Goal: Task Accomplishment & Management: Use online tool/utility

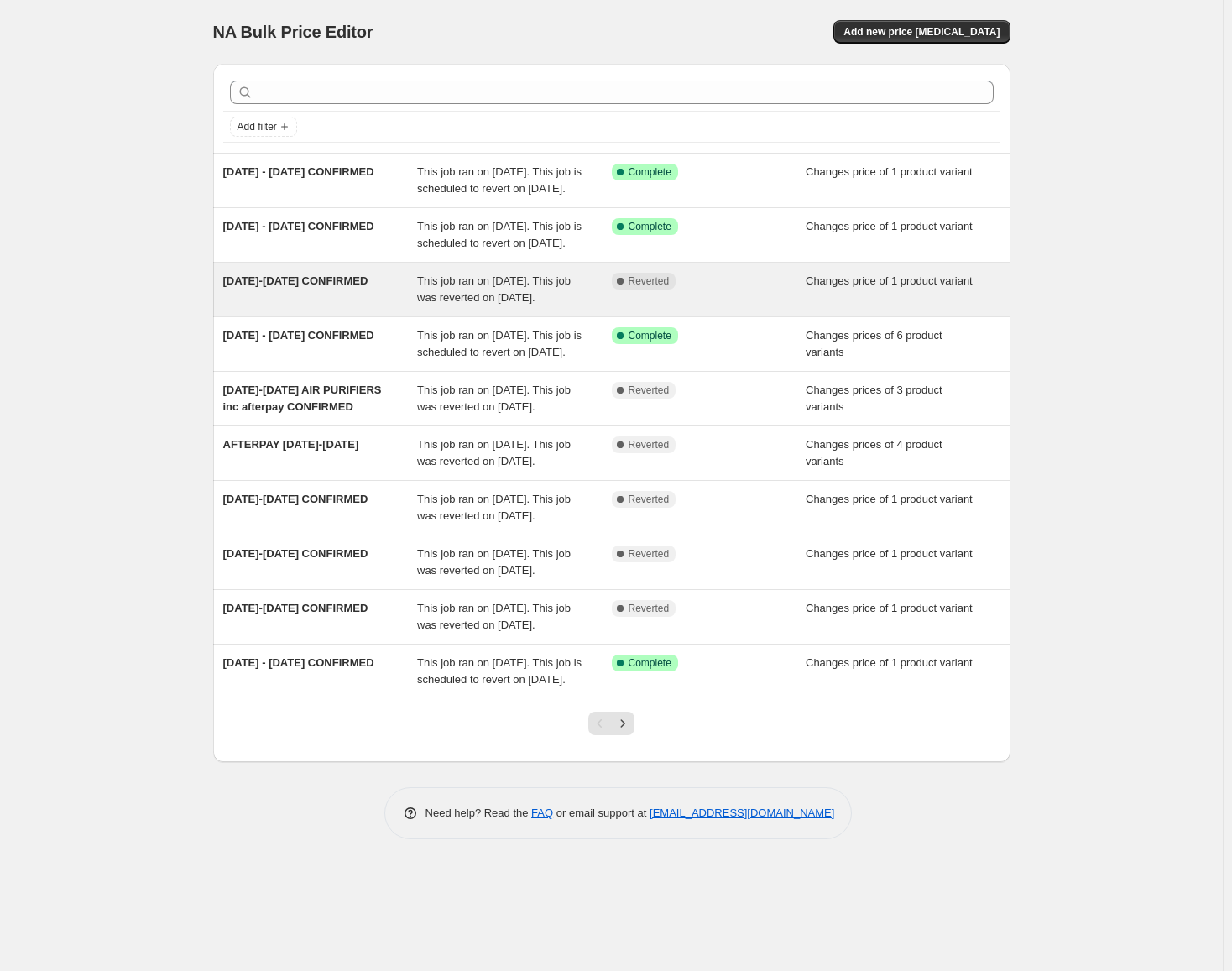
click at [673, 290] on span "Complete Reverted" at bounding box center [644, 281] width 65 height 17
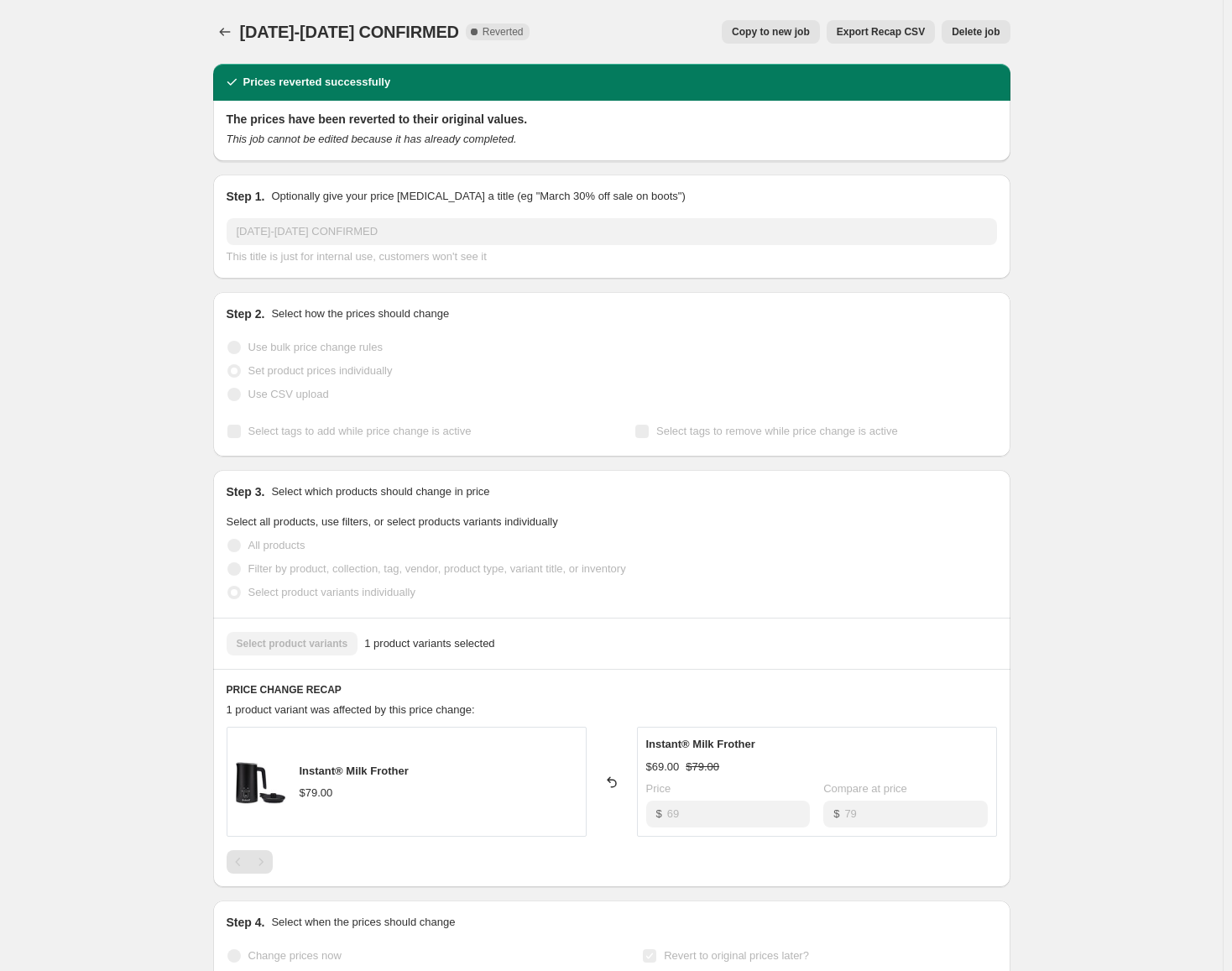
click at [975, 23] on button "Delete job" at bounding box center [975, 32] width 68 height 24
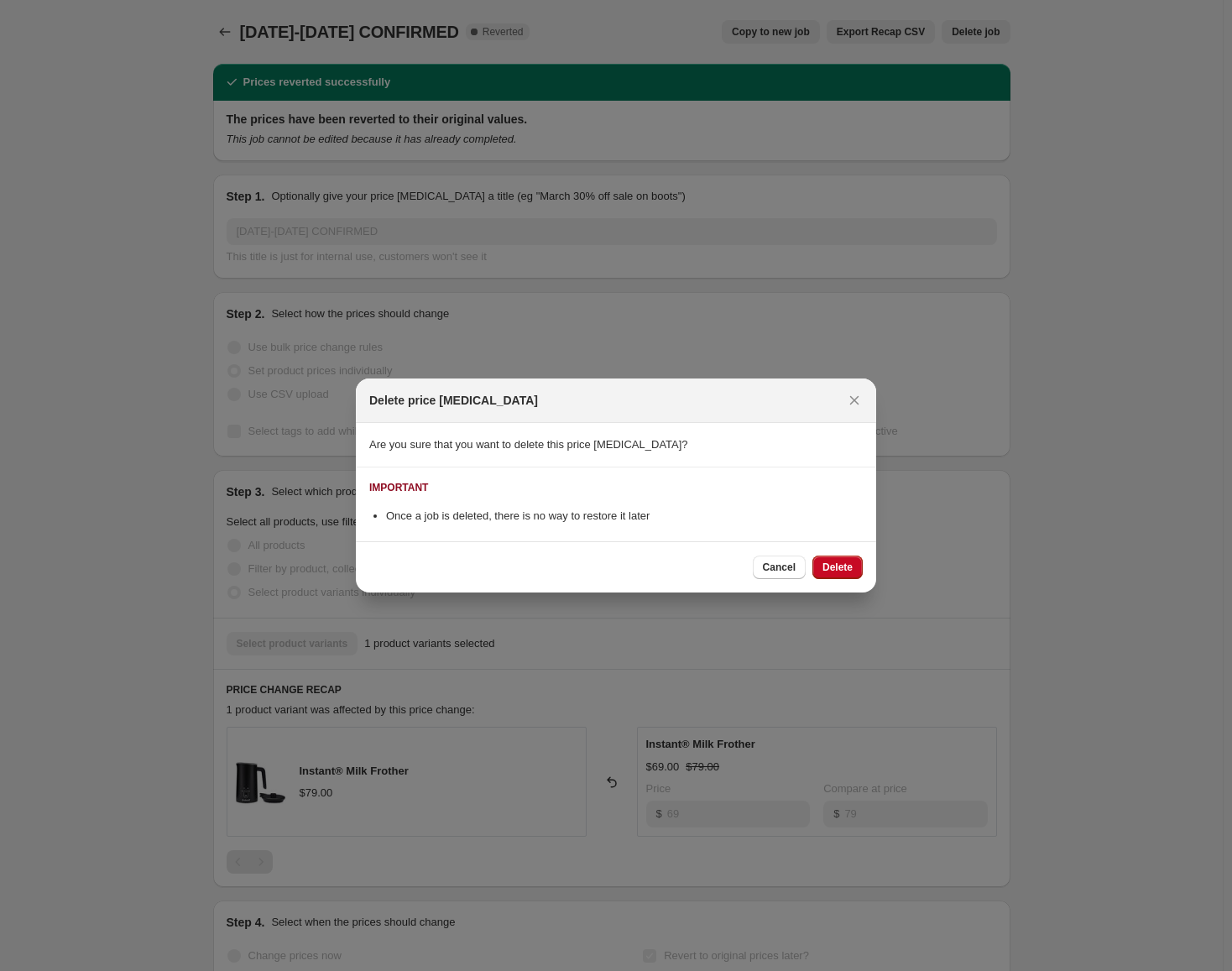
click at [833, 584] on div "Cancel Delete" at bounding box center [616, 567] width 520 height 52
click at [832, 564] on span "Delete" at bounding box center [838, 567] width 31 height 13
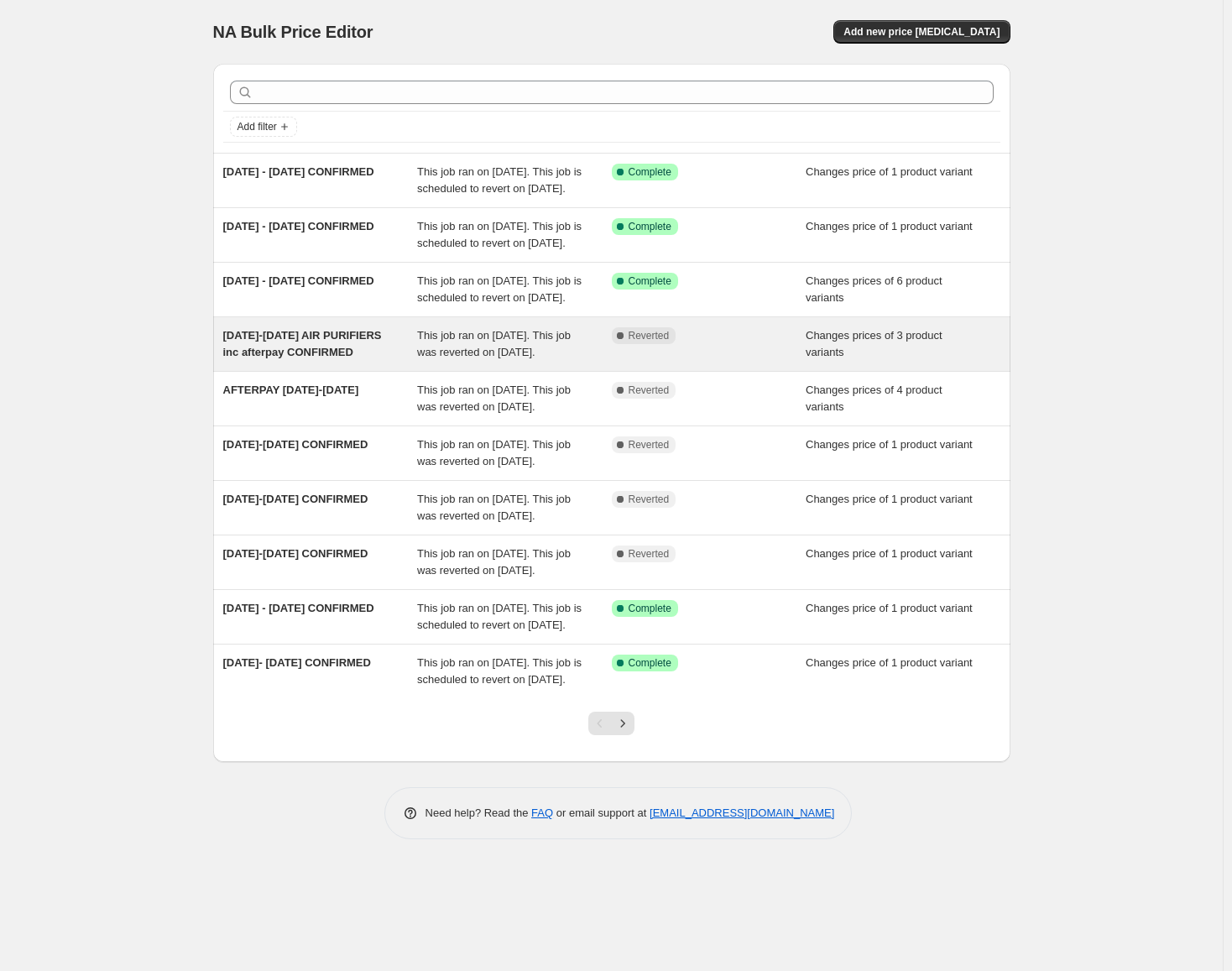
click at [699, 361] on div "Complete Reverted" at bounding box center [708, 343] width 194 height 33
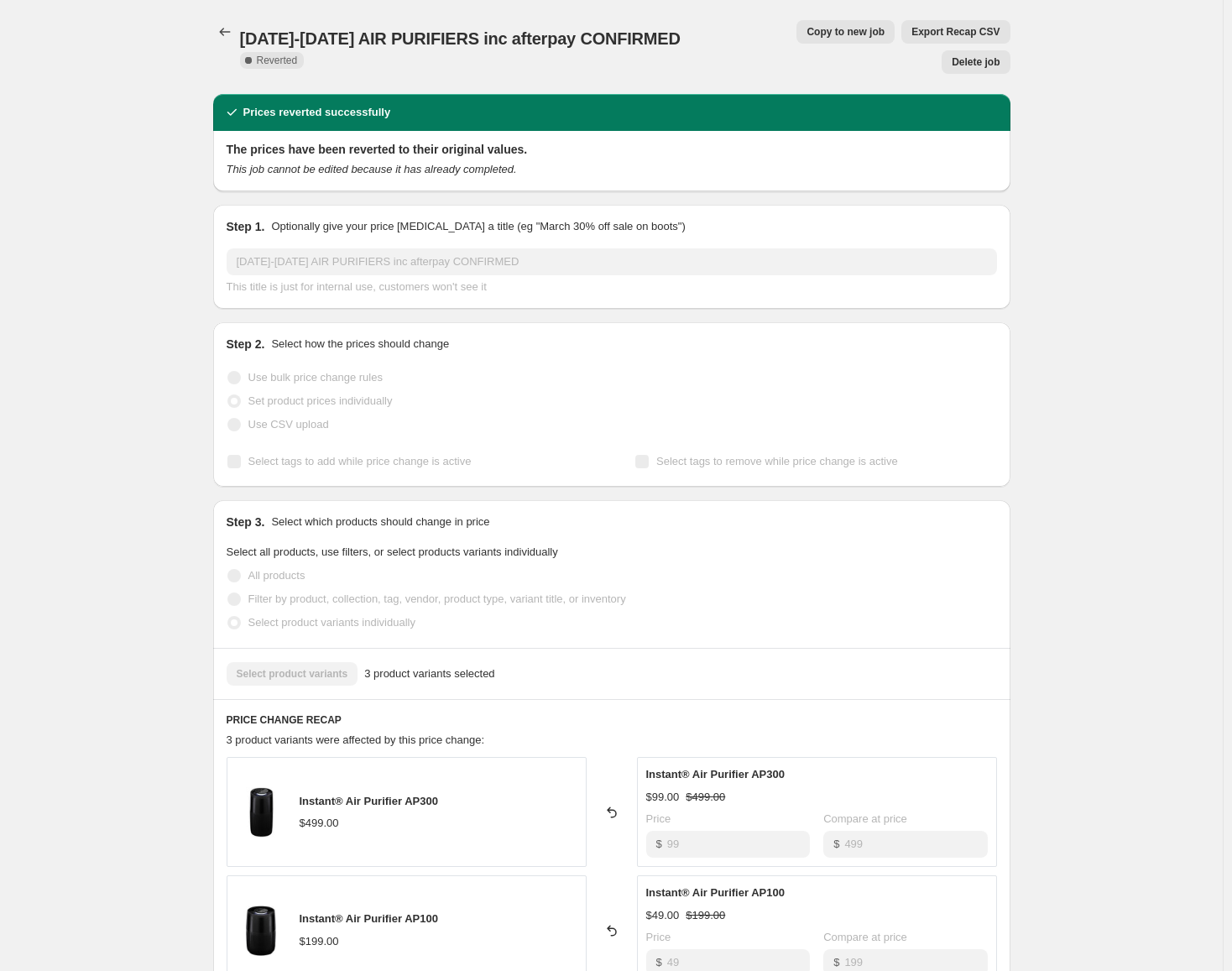
click at [976, 55] on span "Delete job" at bounding box center [976, 62] width 48 height 13
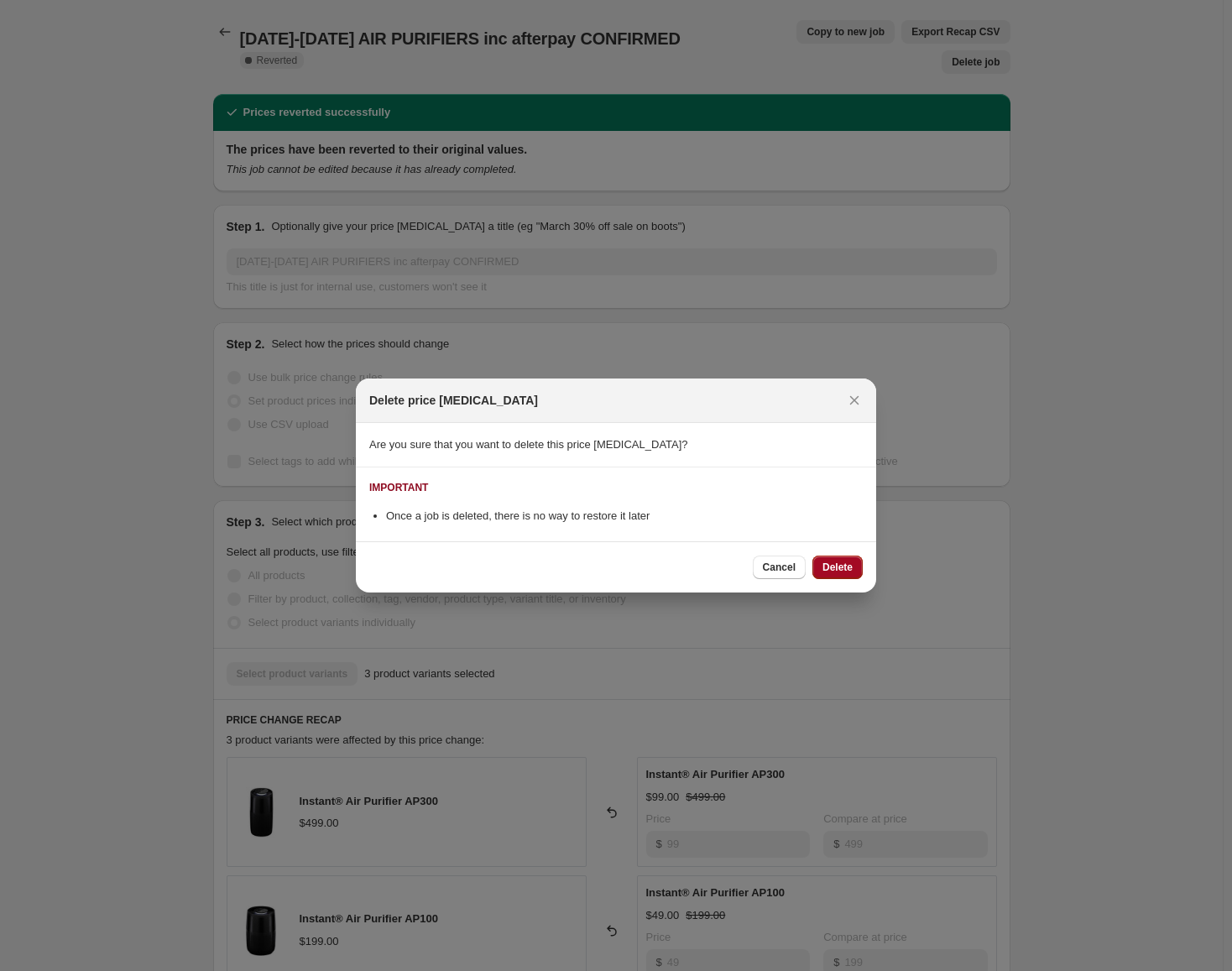
click at [839, 572] on span "Delete" at bounding box center [838, 567] width 31 height 13
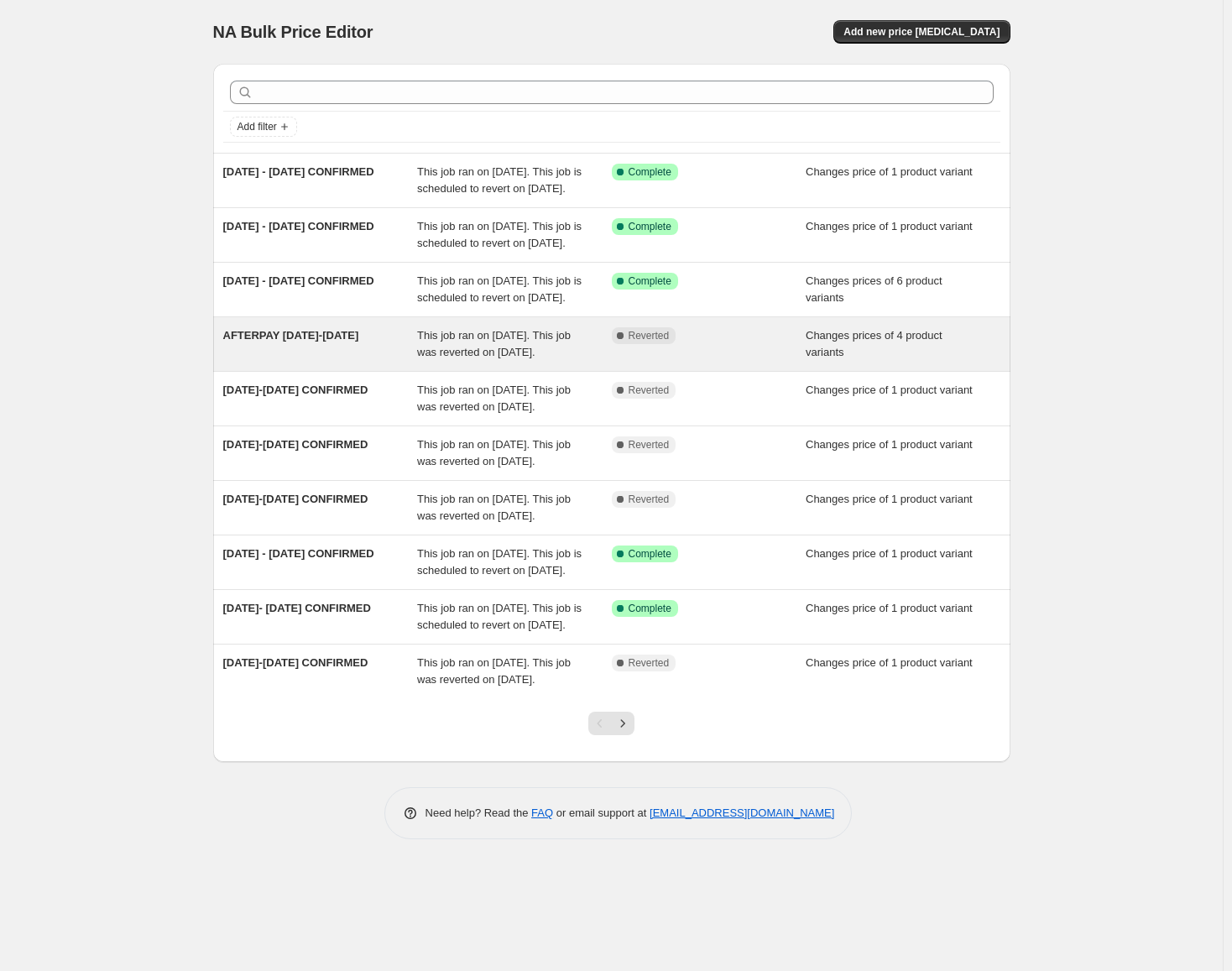
click at [698, 344] on div "Complete Reverted" at bounding box center [695, 336] width 169 height 17
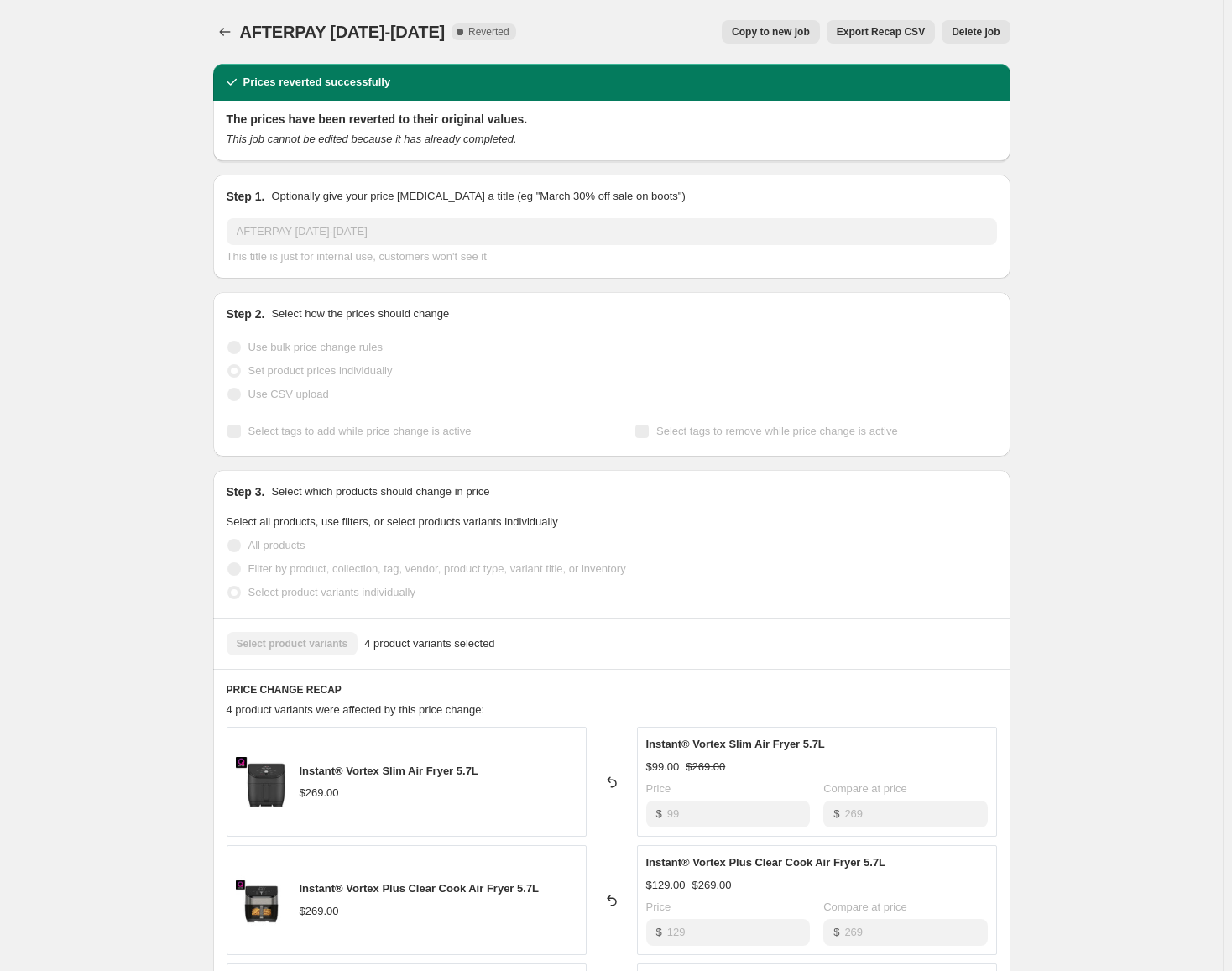
click at [981, 30] on span "Delete job" at bounding box center [976, 32] width 48 height 13
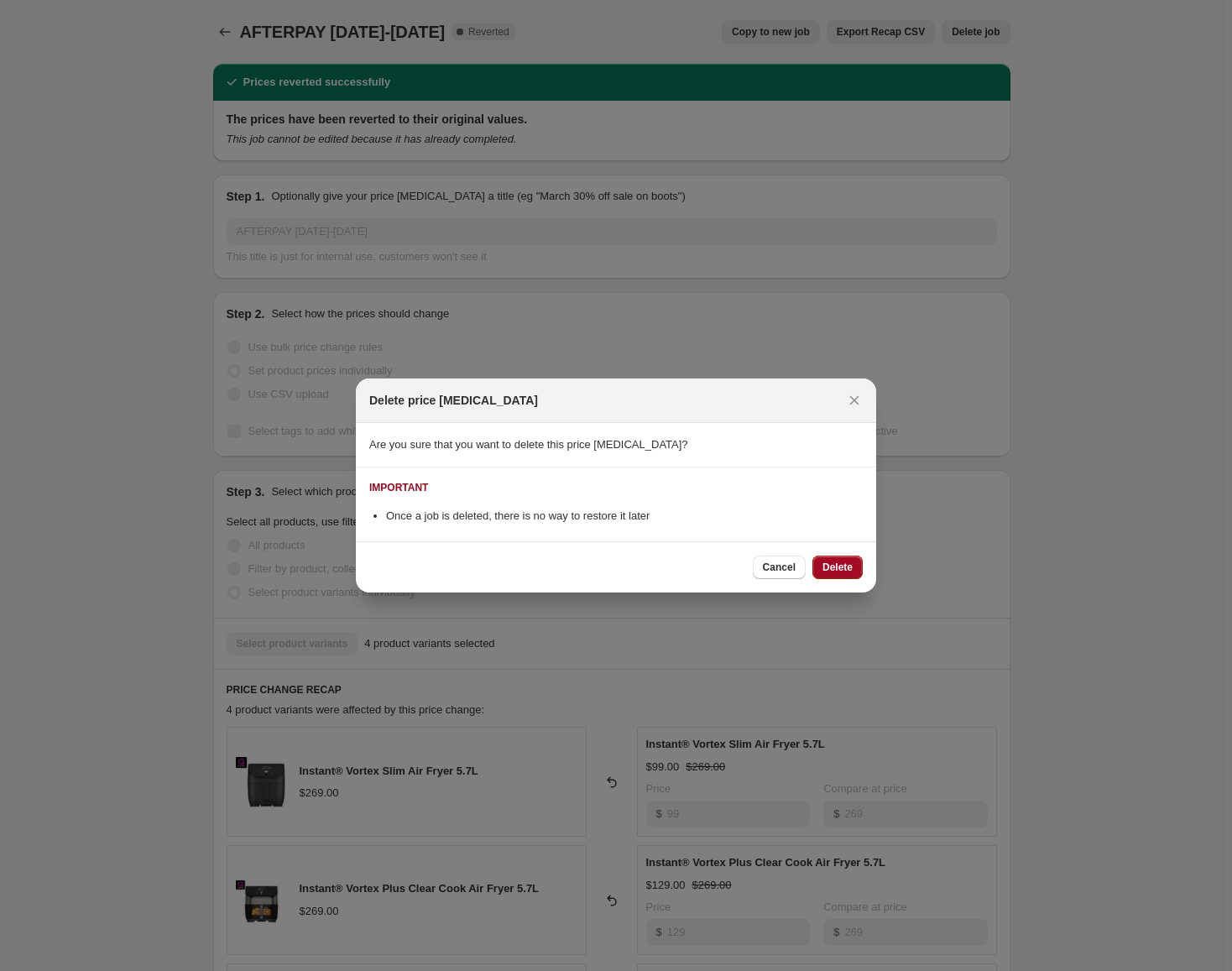
click at [829, 570] on span "Delete" at bounding box center [838, 567] width 31 height 13
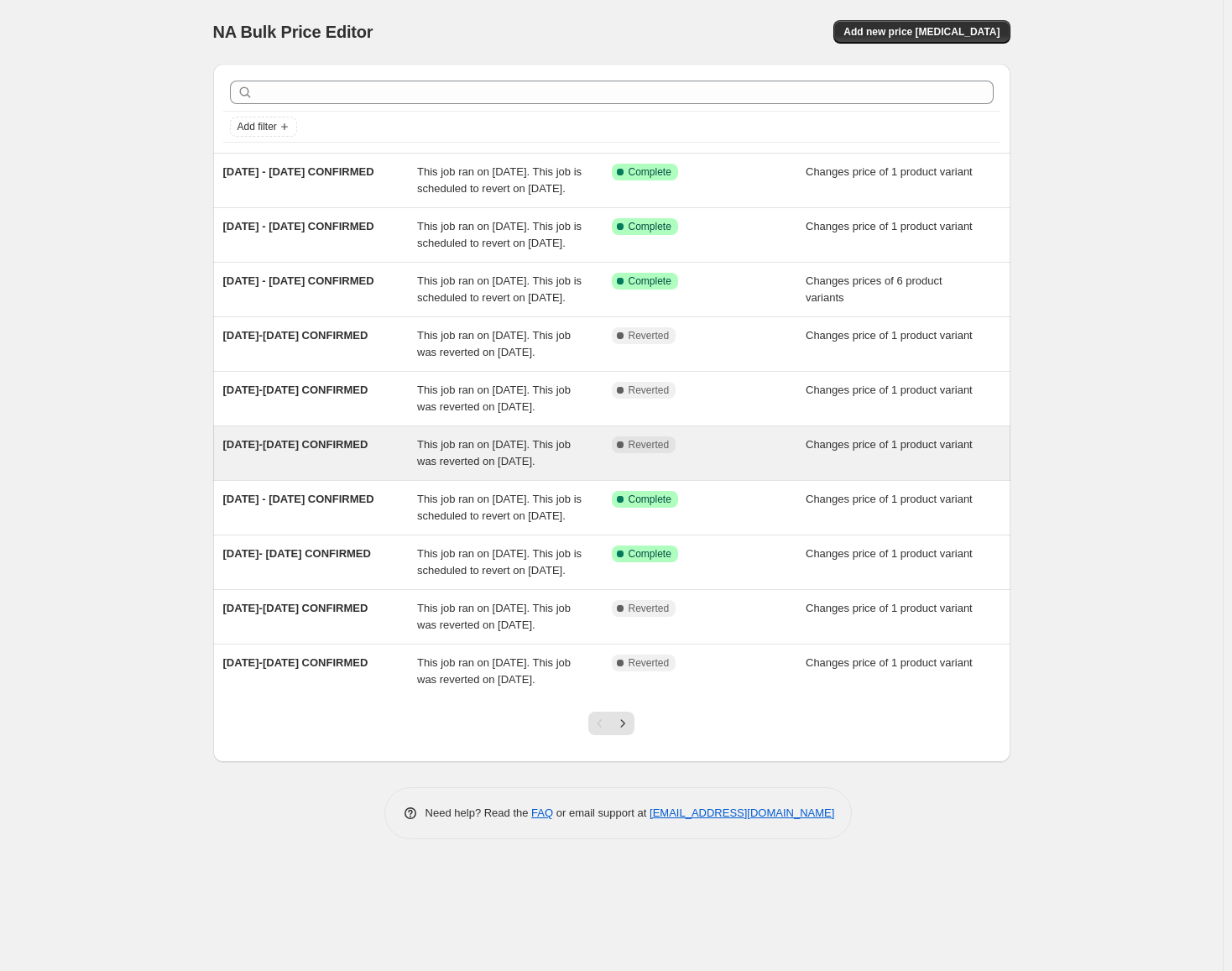
scroll to position [61, 0]
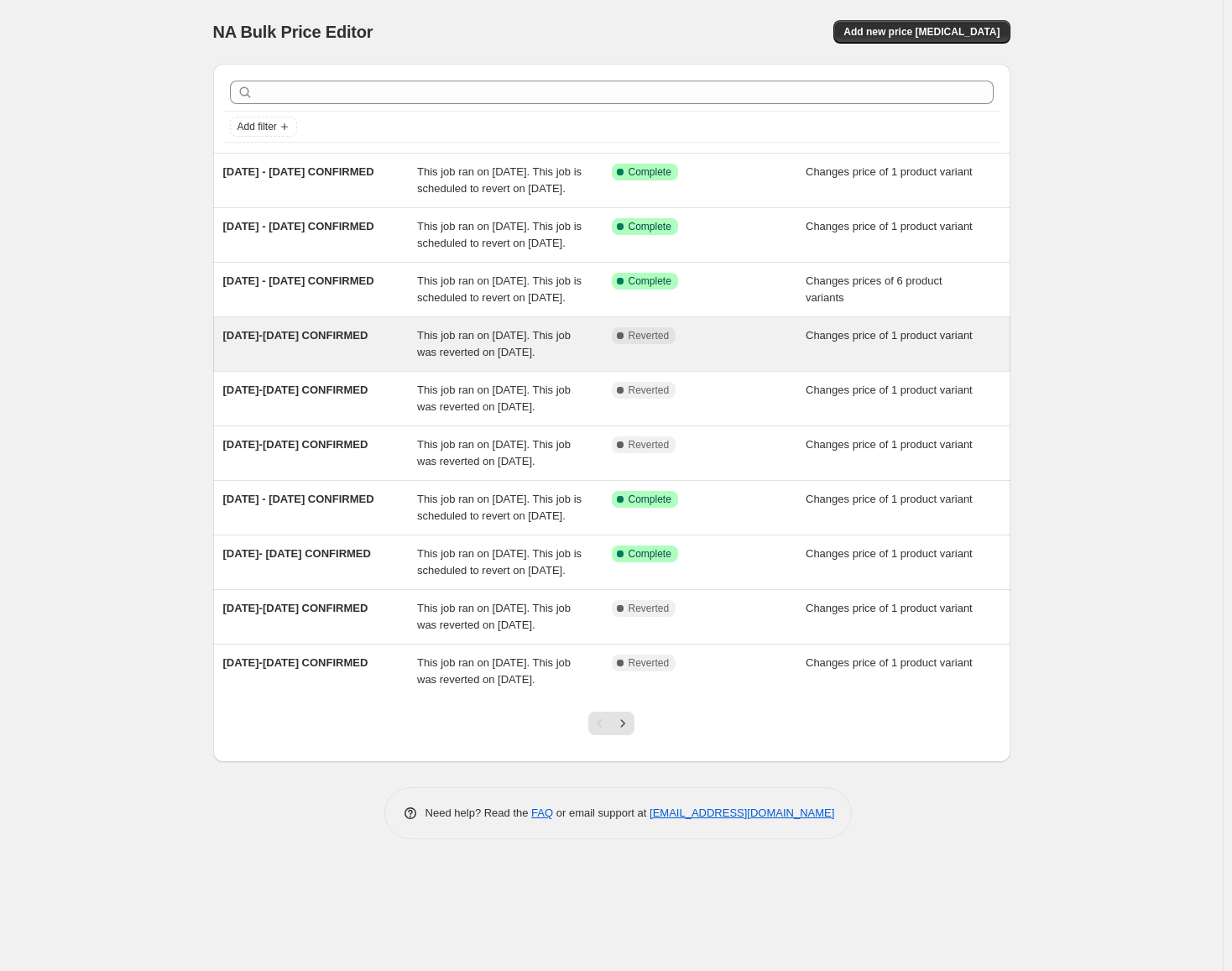
click at [648, 329] on span "Reverted" at bounding box center [649, 336] width 41 height 13
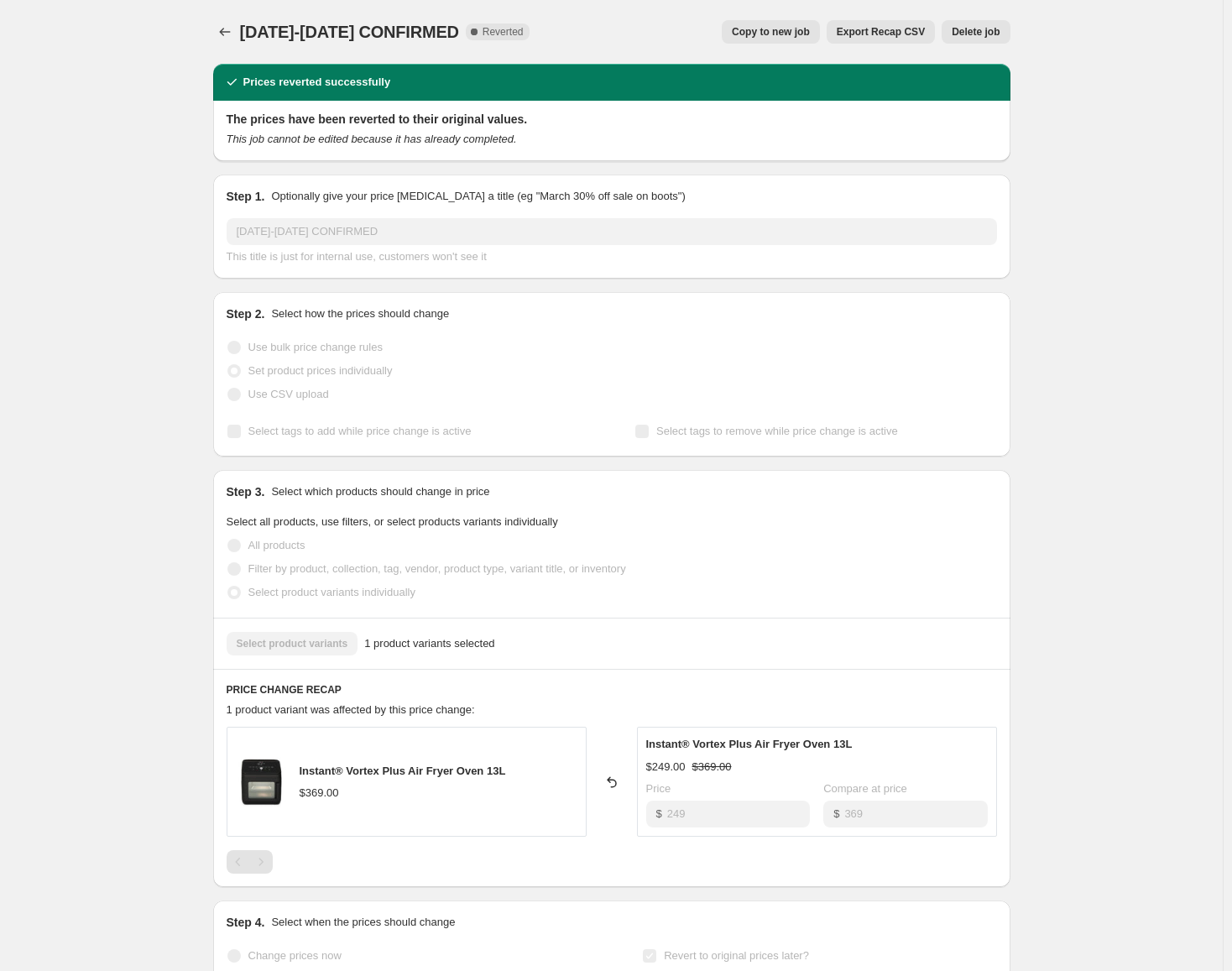
click at [989, 27] on span "Delete job" at bounding box center [976, 32] width 48 height 13
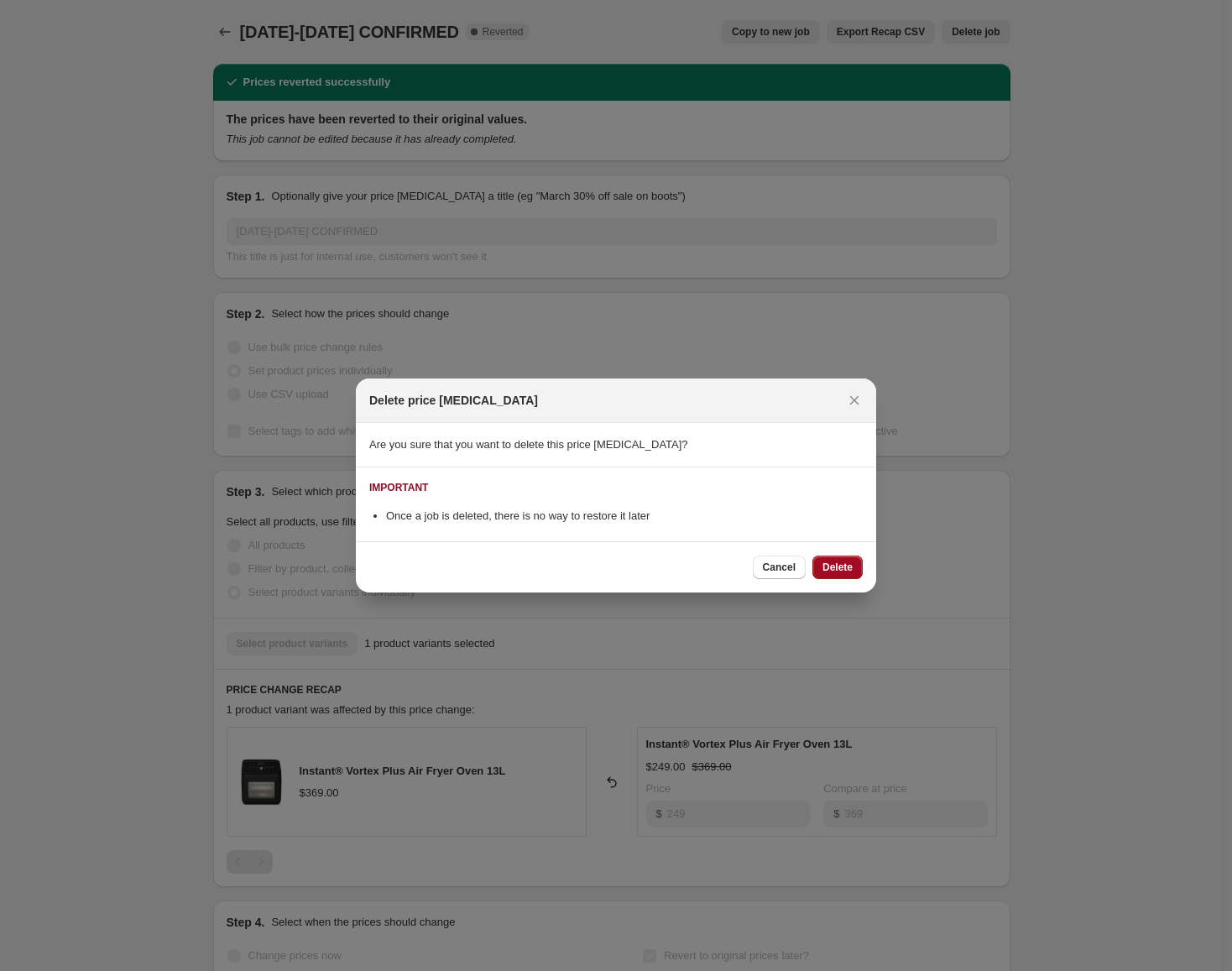
click at [825, 567] on span "Delete" at bounding box center [838, 567] width 31 height 13
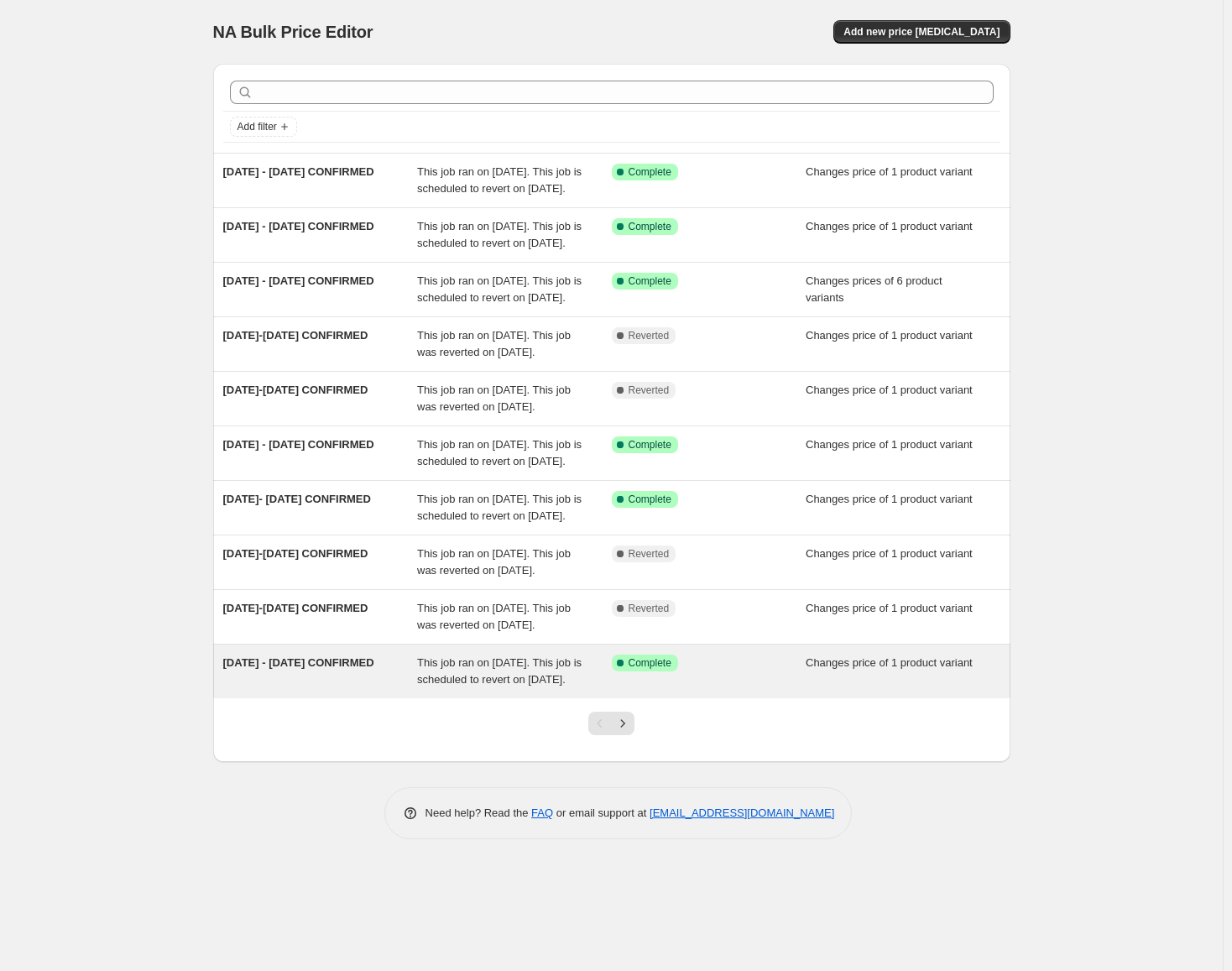
scroll to position [61, 0]
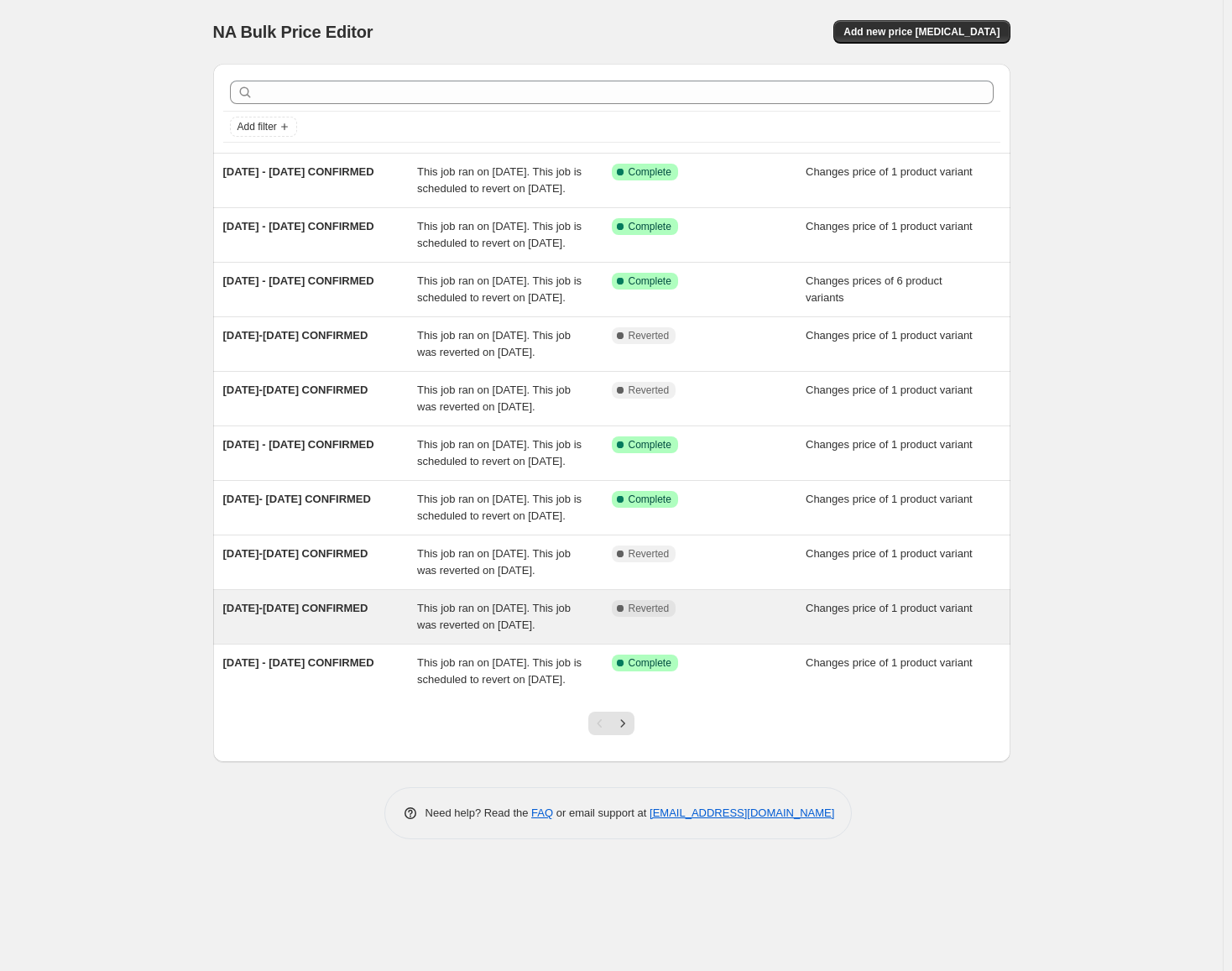
click at [659, 633] on div "Complete Reverted" at bounding box center [708, 616] width 194 height 33
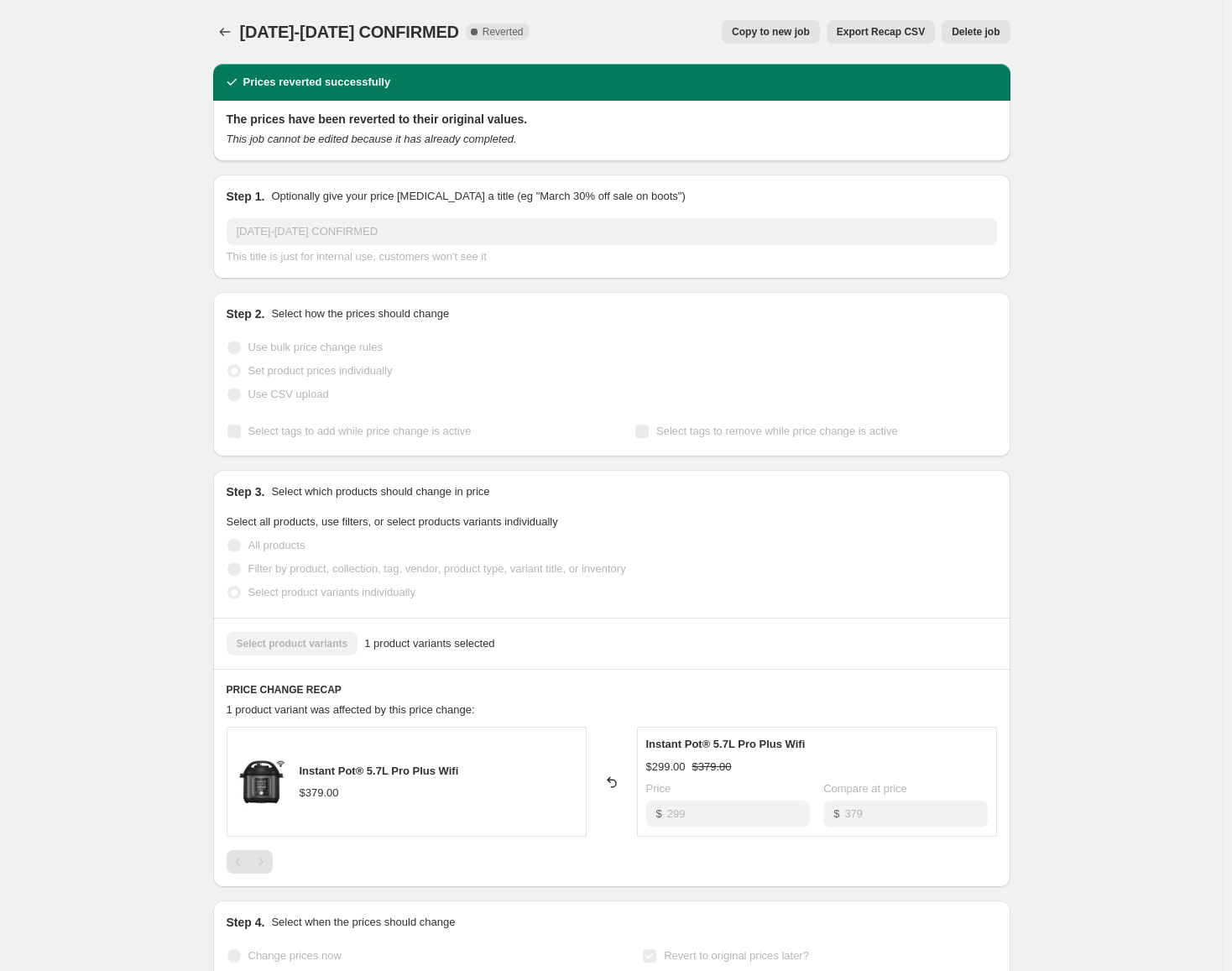
click at [980, 32] on span "Delete job" at bounding box center [976, 32] width 48 height 13
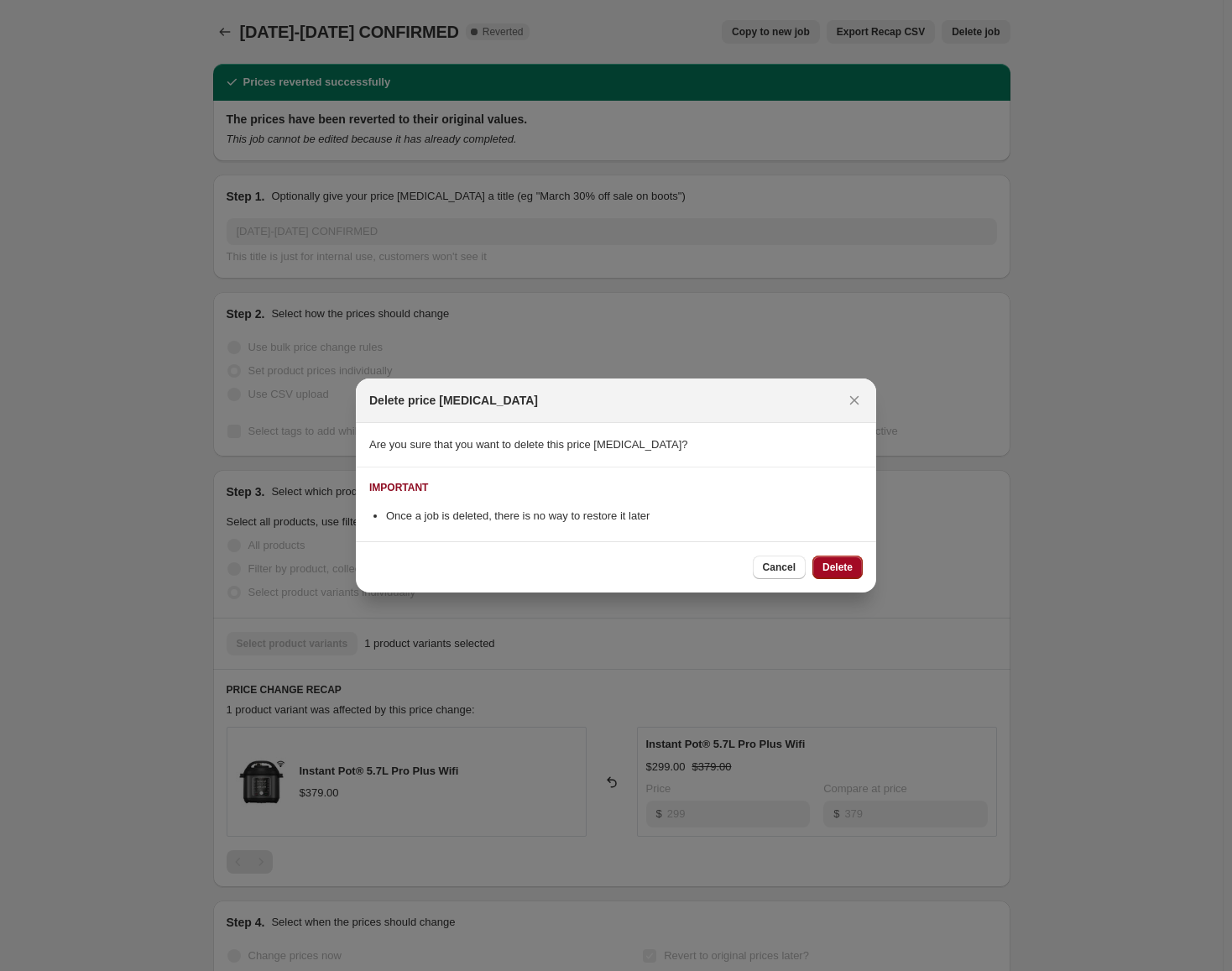
click at [852, 567] on button "Delete" at bounding box center [837, 567] width 51 height 24
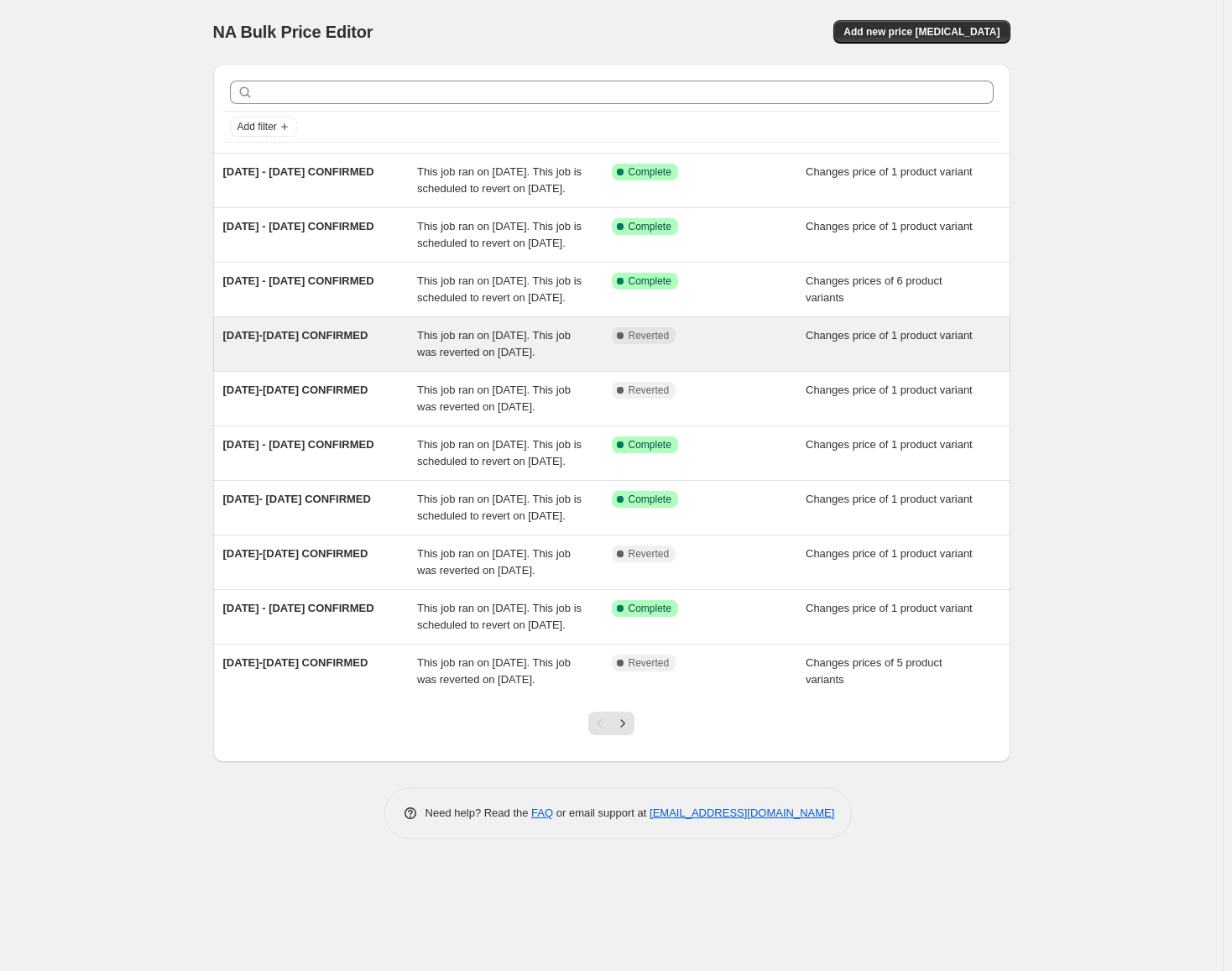
click at [709, 370] on div "[DATE]-[DATE] CONFIRMED This job ran on [DATE]. This job was reverted on [DATE]…" at bounding box center [611, 344] width 797 height 54
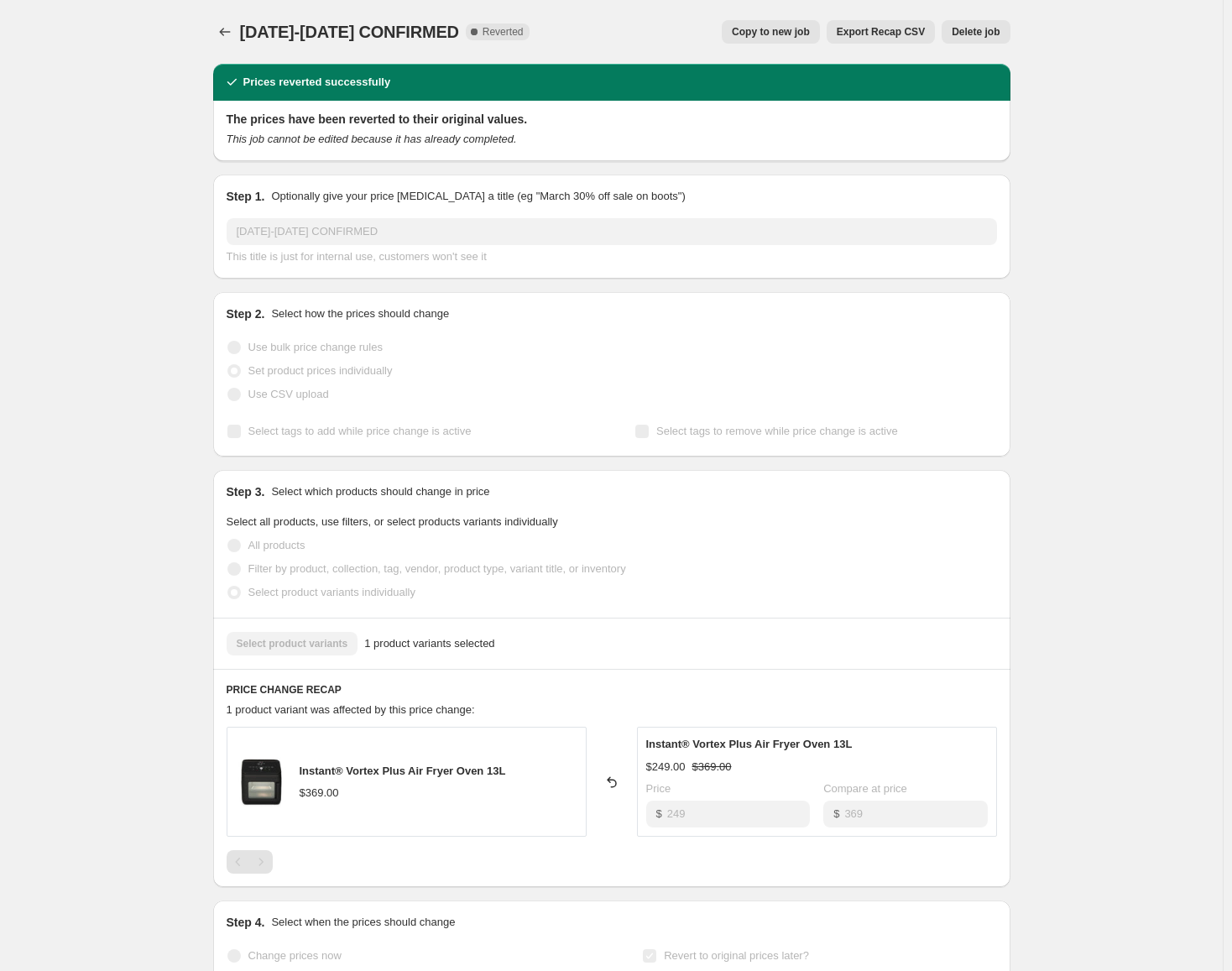
click at [994, 26] on span "Delete job" at bounding box center [976, 32] width 48 height 13
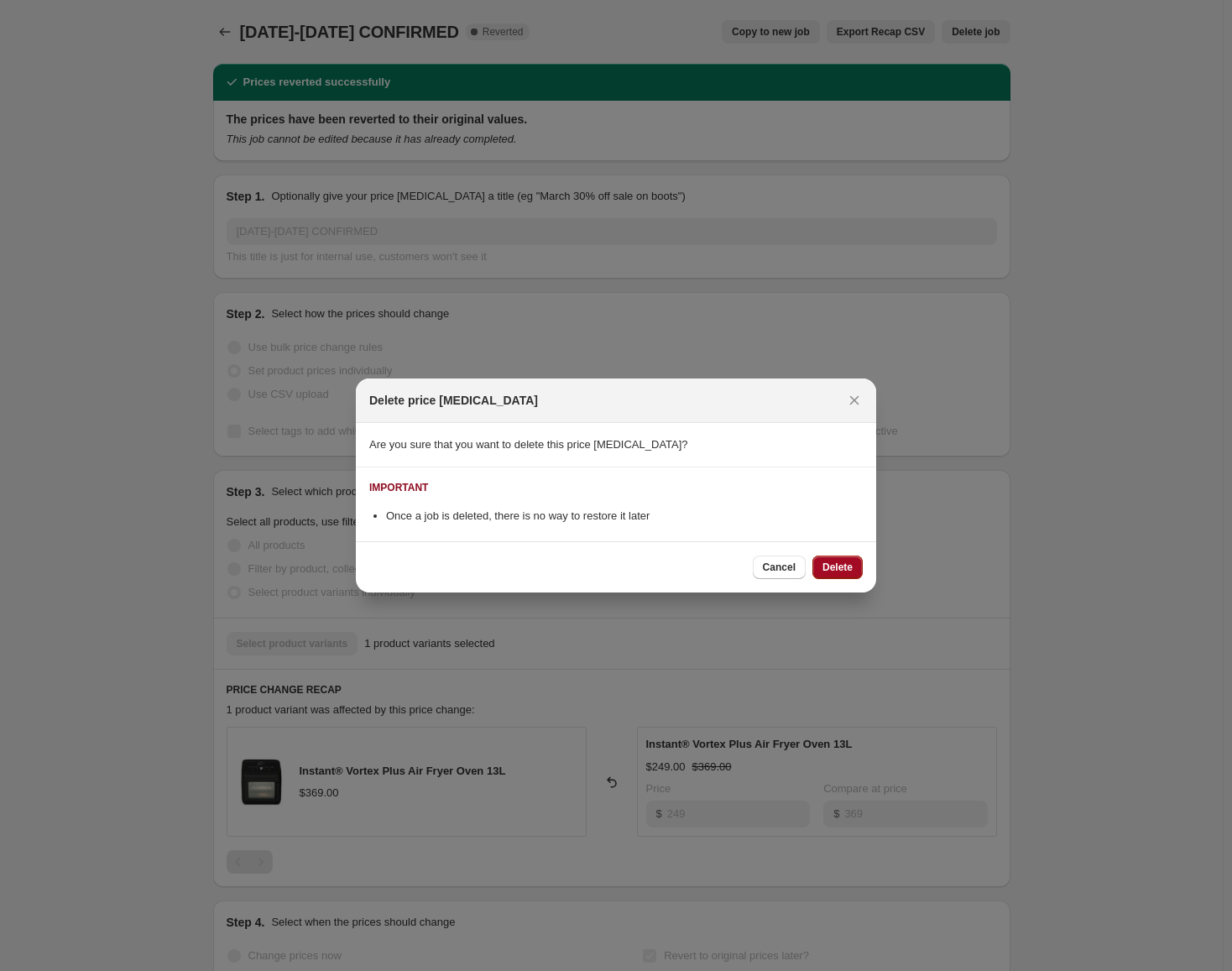
click at [833, 573] on span "Delete" at bounding box center [838, 567] width 31 height 13
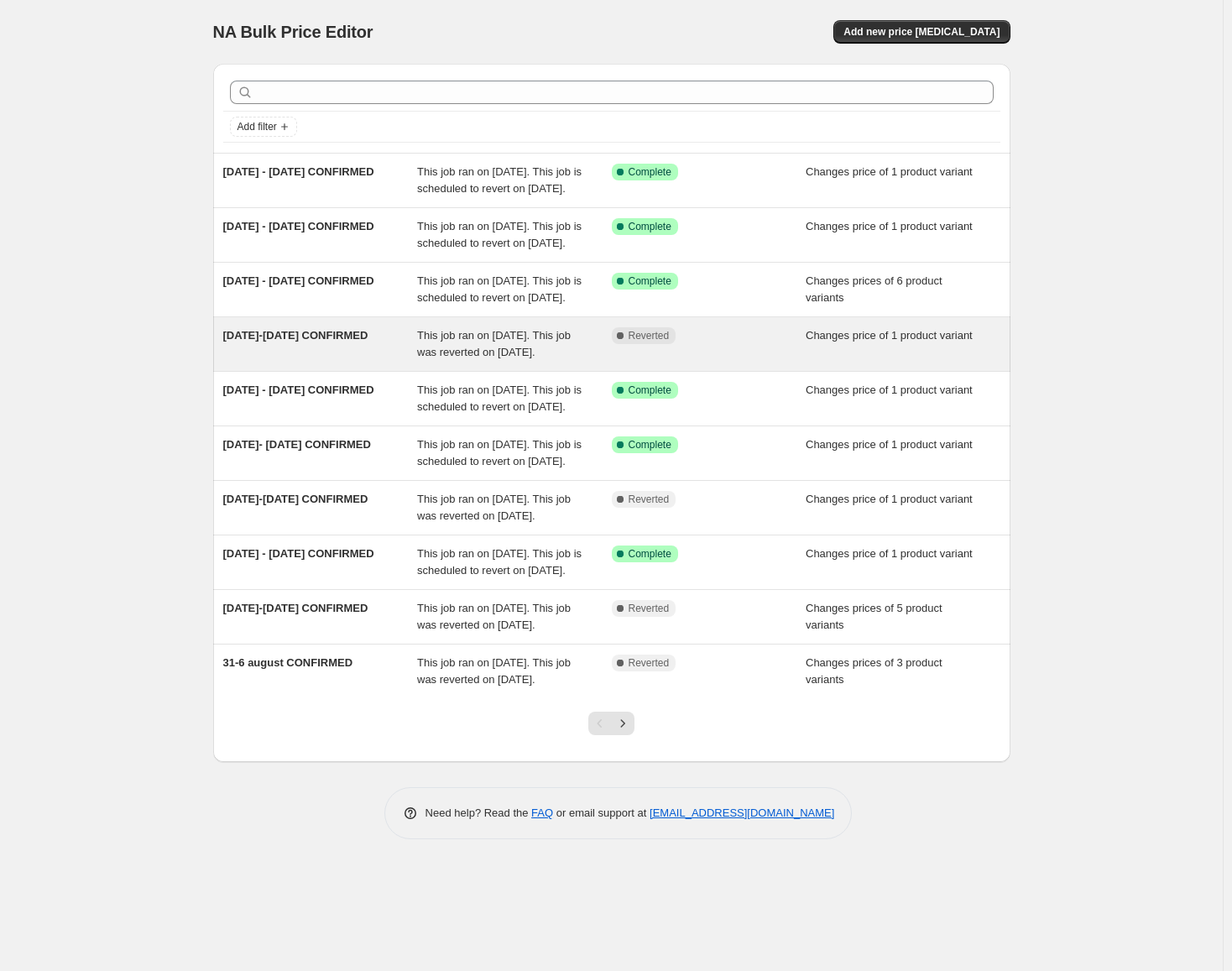
click at [653, 361] on div "Complete Reverted" at bounding box center [708, 343] width 194 height 33
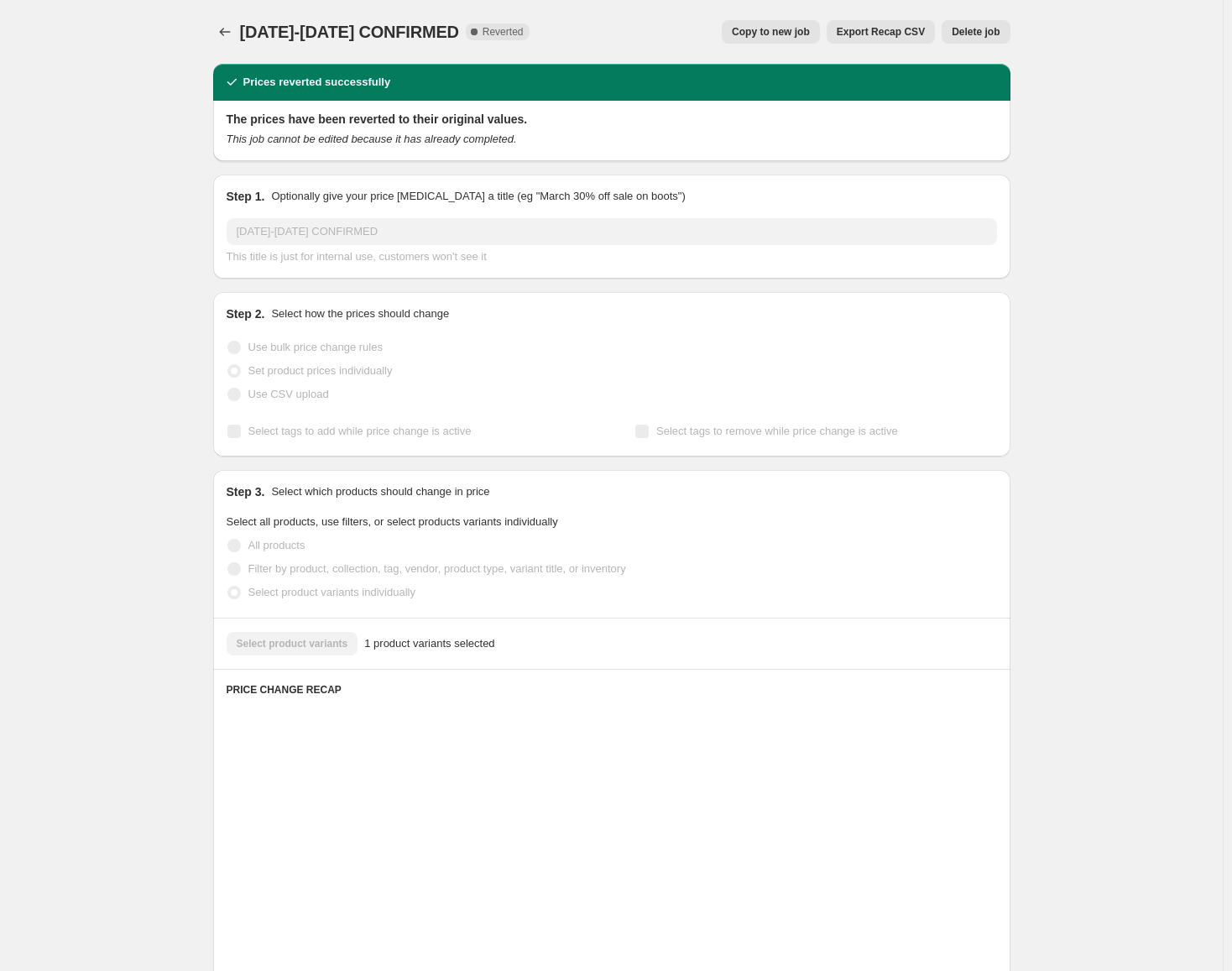
click at [1000, 39] on button "Delete job" at bounding box center [975, 32] width 68 height 24
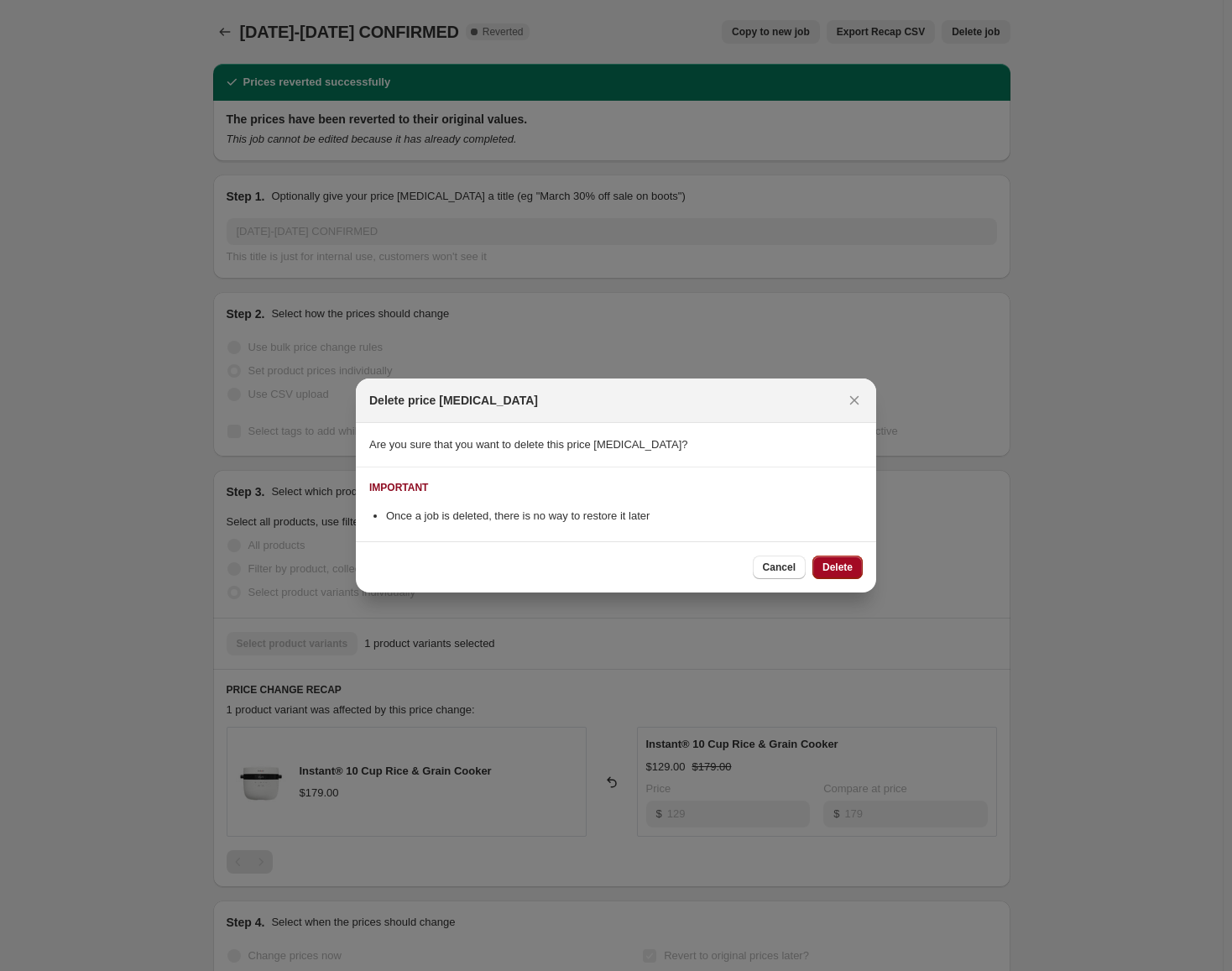
click at [841, 565] on span "Delete" at bounding box center [838, 567] width 31 height 13
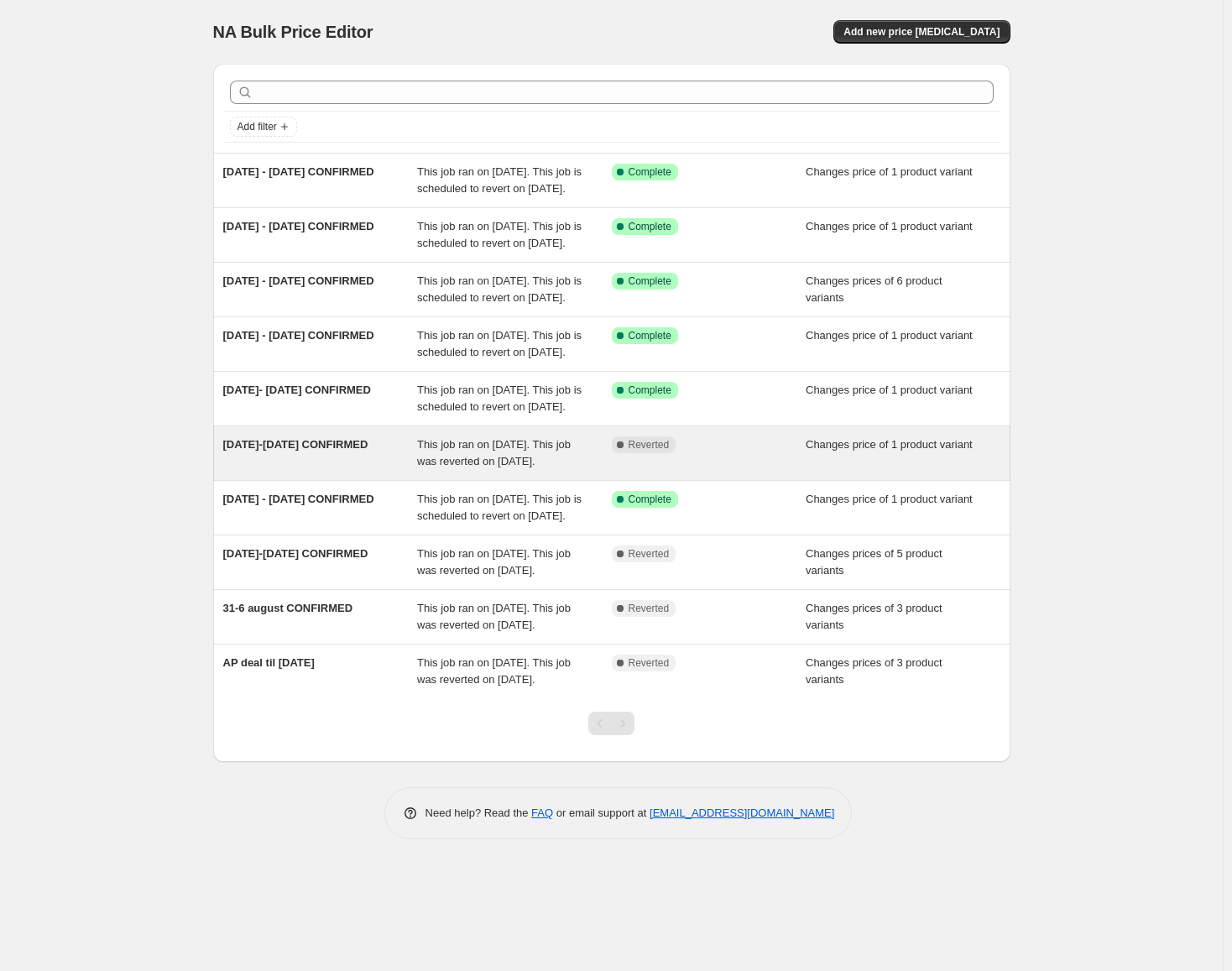
scroll to position [61, 0]
click at [672, 454] on div "[DATE]-[DATE] CONFIRMED This job ran on [DATE]. This job was reverted on [DATE]…" at bounding box center [611, 453] width 797 height 54
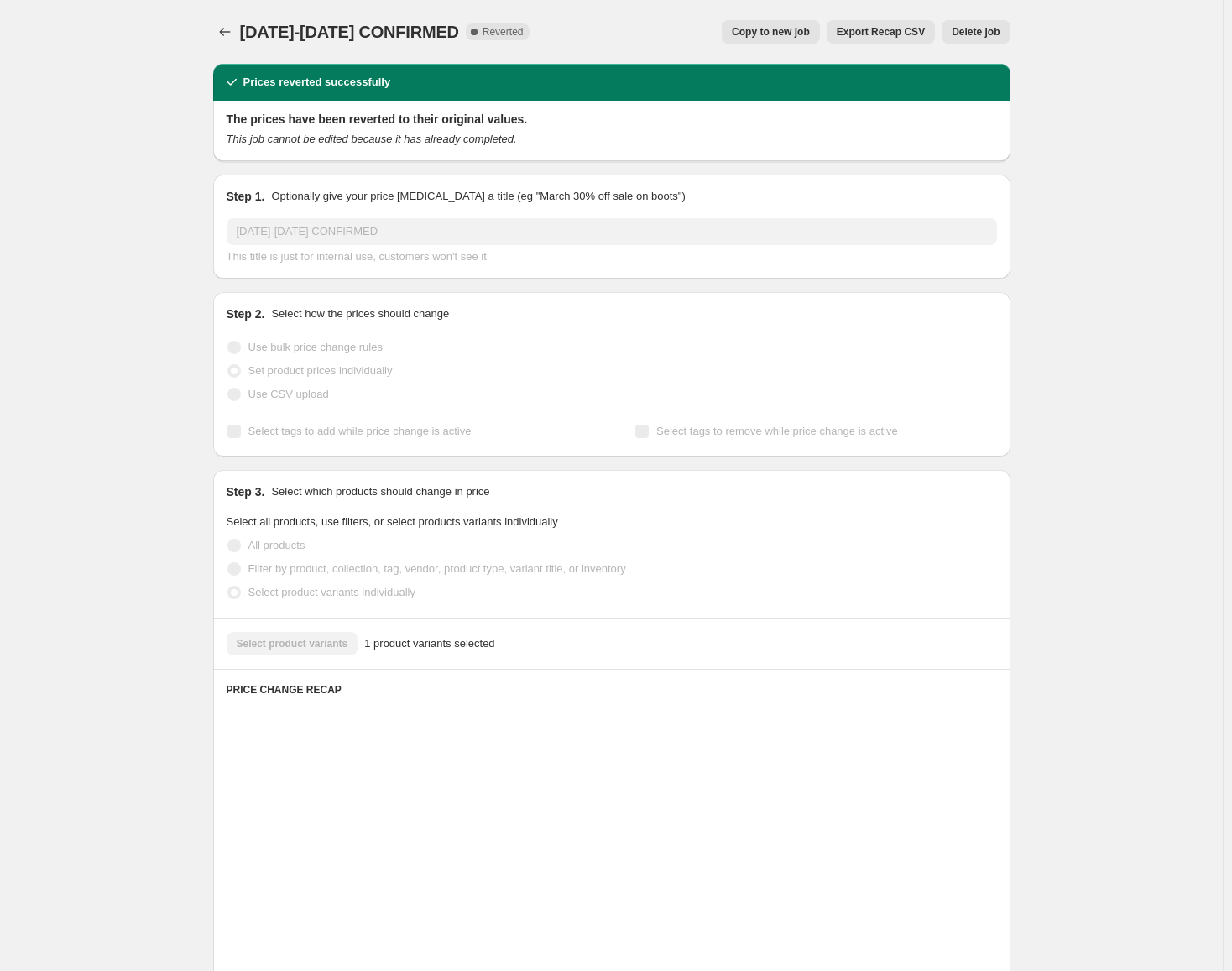
click at [979, 33] on span "Delete job" at bounding box center [976, 32] width 48 height 13
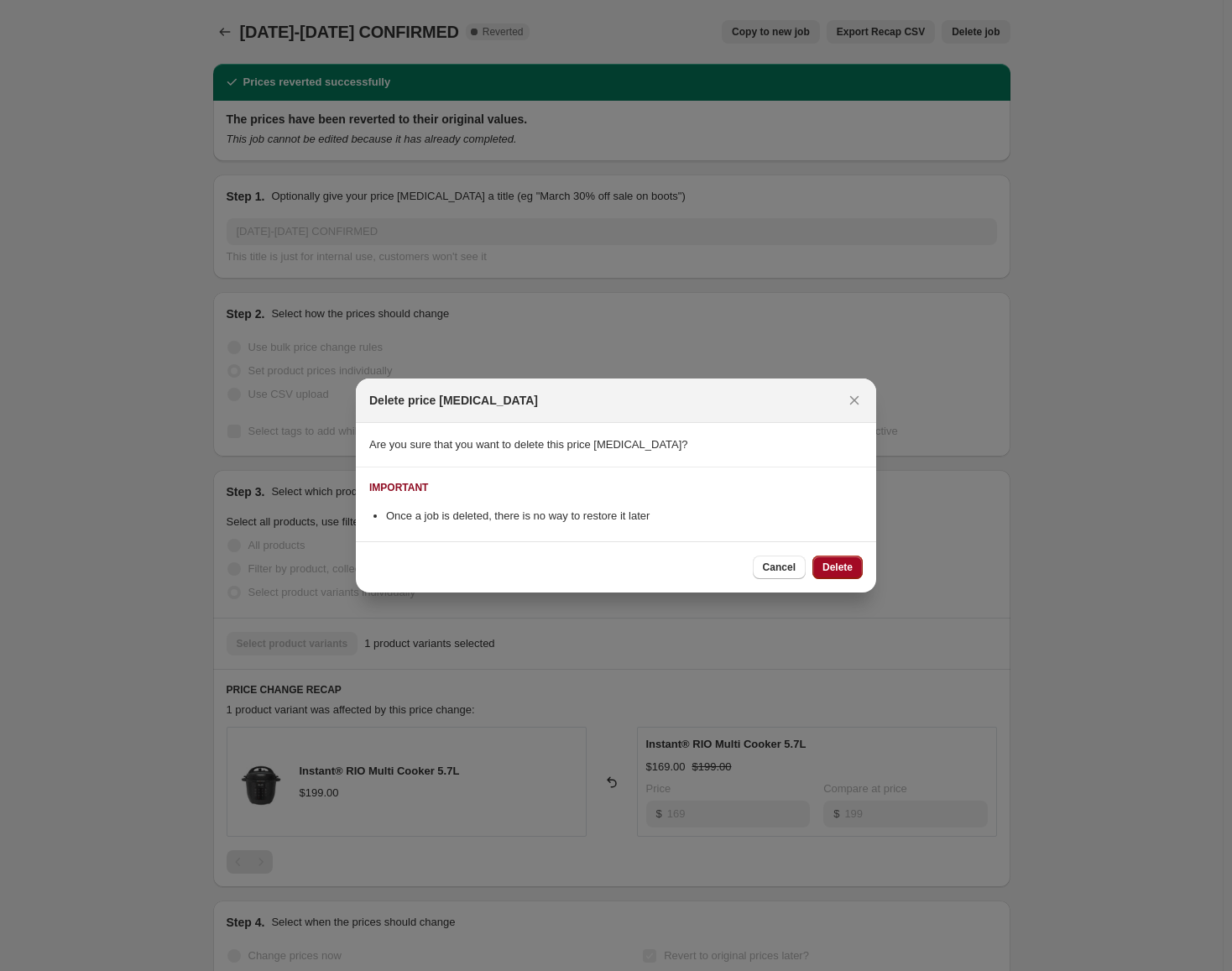
click at [823, 568] on span "Delete" at bounding box center [838, 567] width 31 height 13
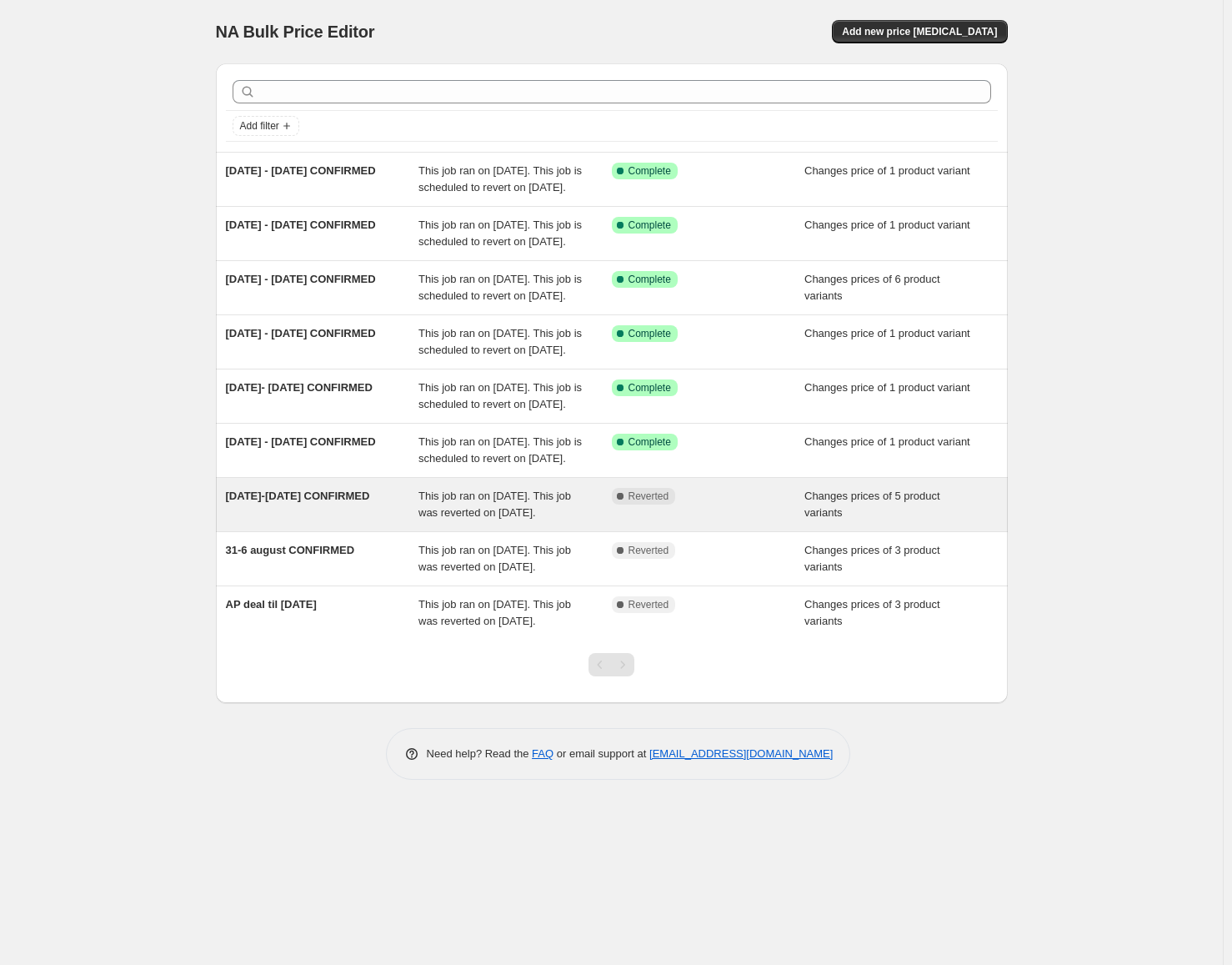
click at [730, 521] on div "Complete Reverted" at bounding box center [708, 504] width 193 height 33
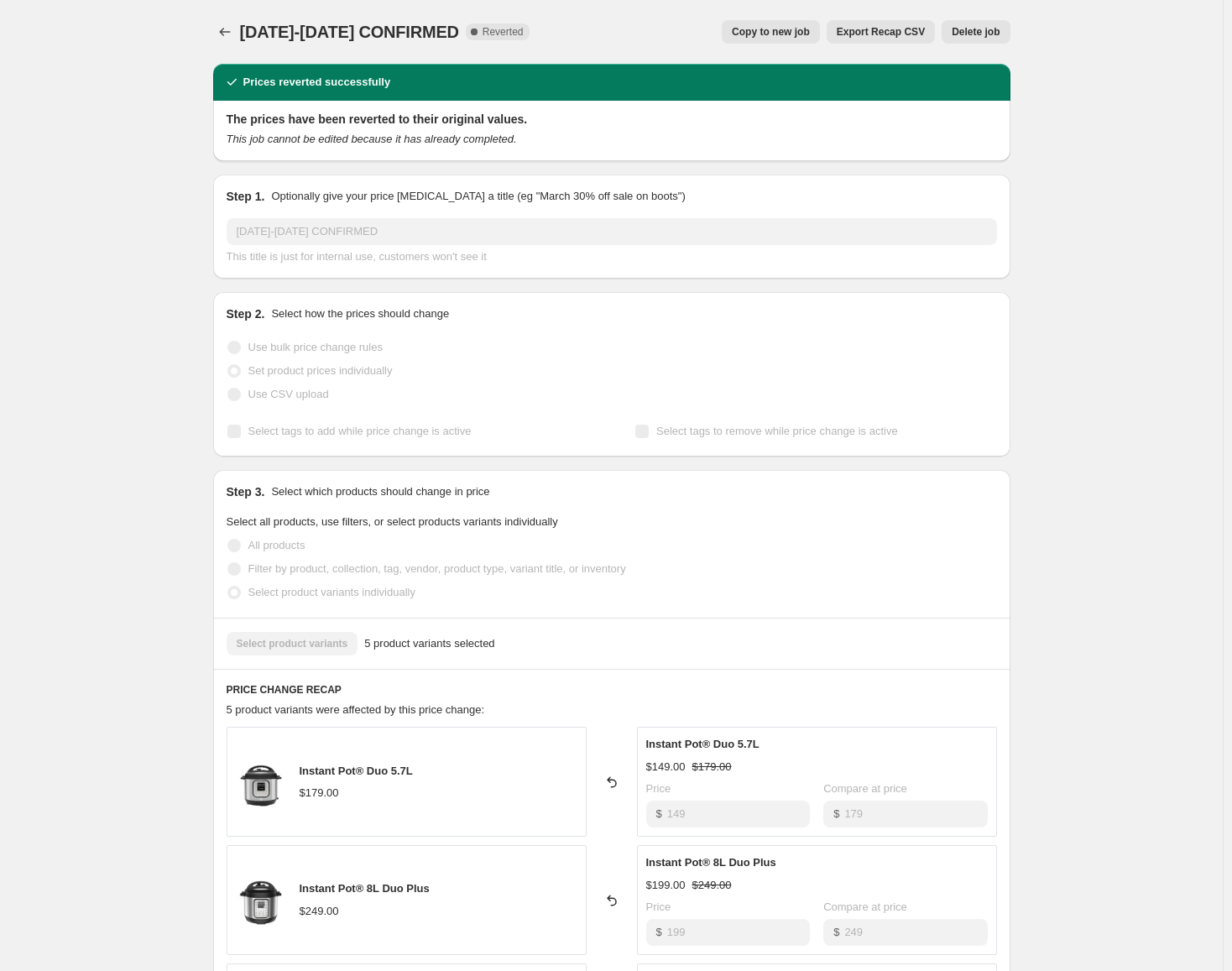
click at [978, 40] on button "Delete job" at bounding box center [975, 32] width 68 height 24
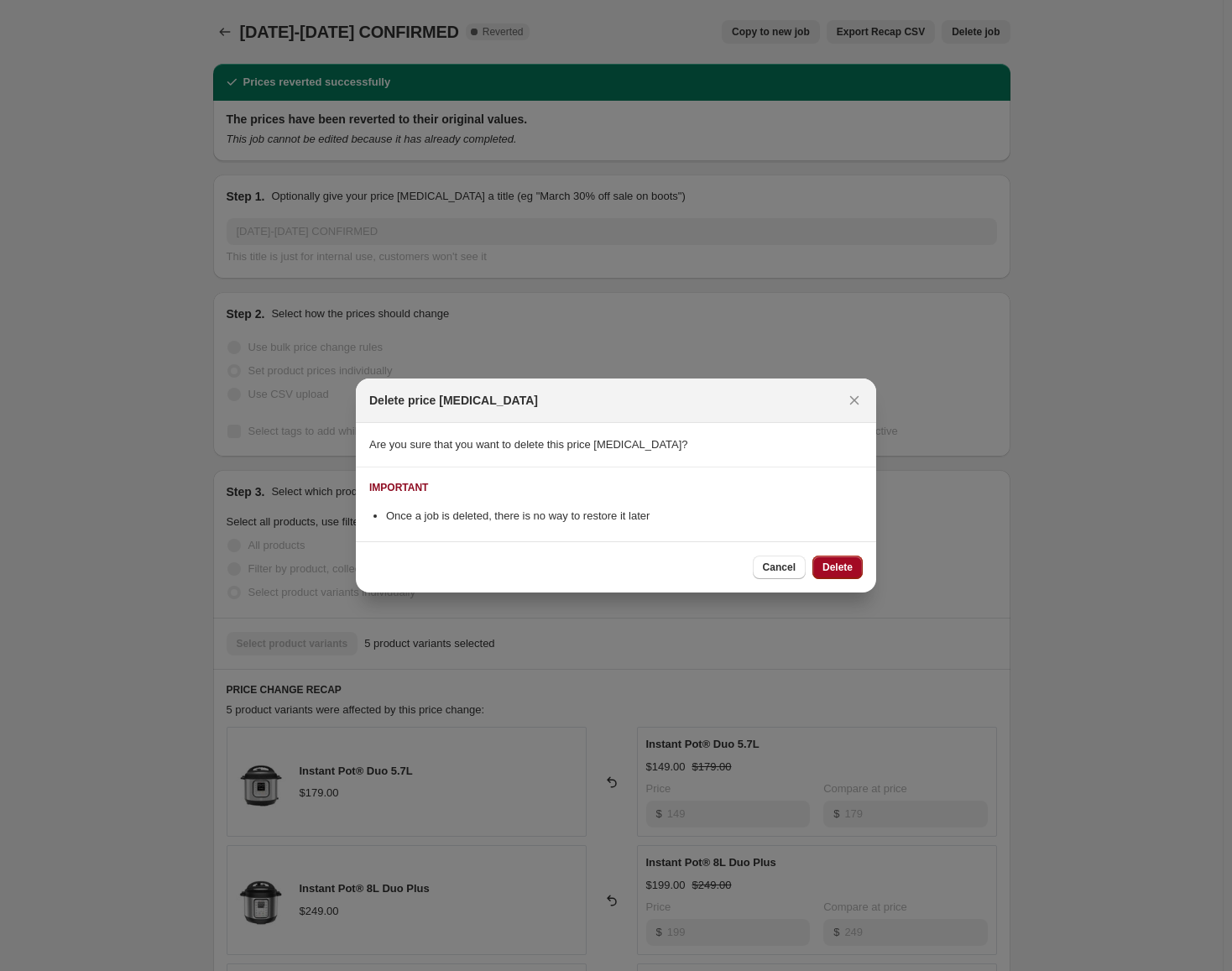
click at [861, 574] on button "Delete" at bounding box center [837, 567] width 51 height 24
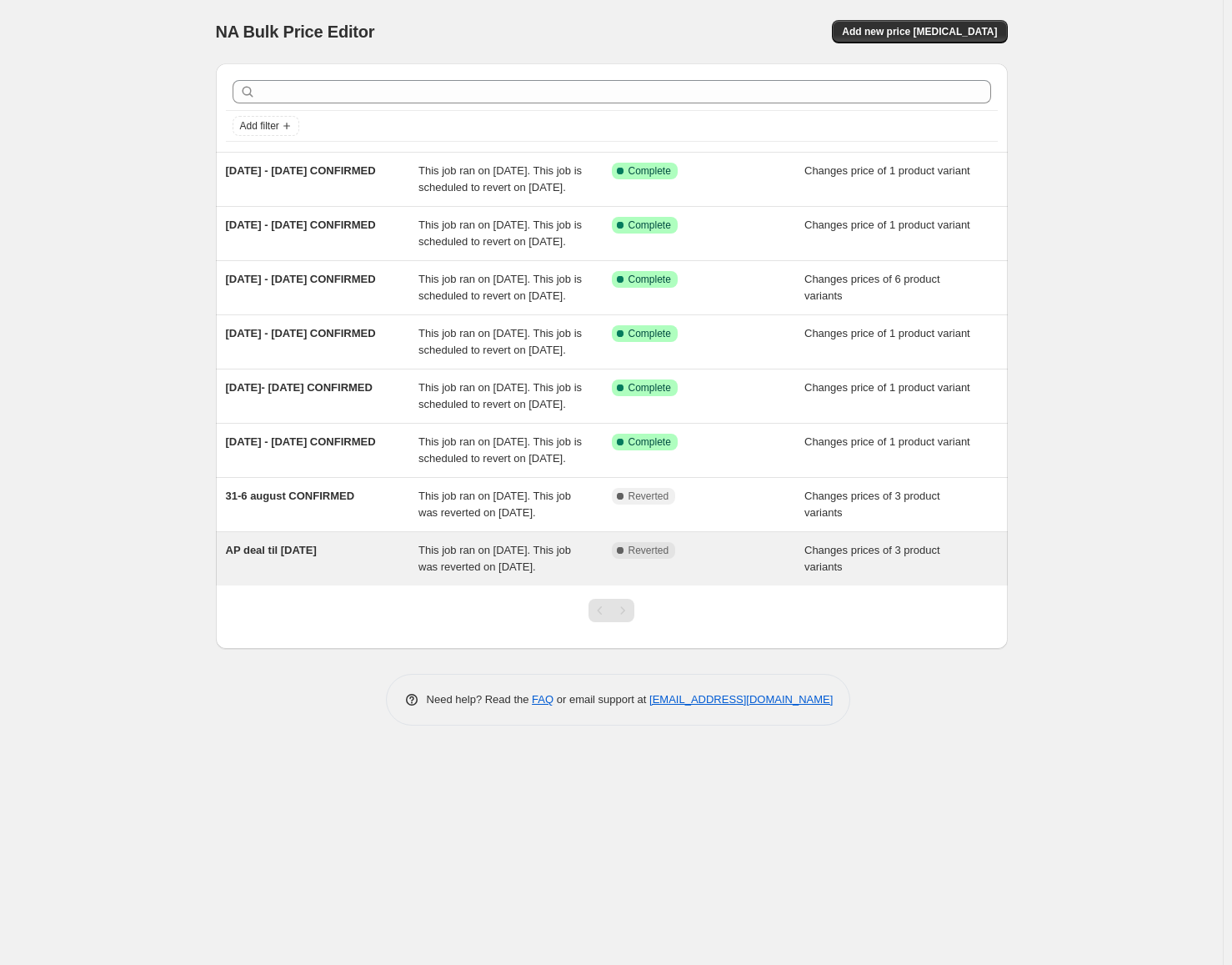
click at [648, 575] on div "Complete Reverted" at bounding box center [708, 558] width 193 height 33
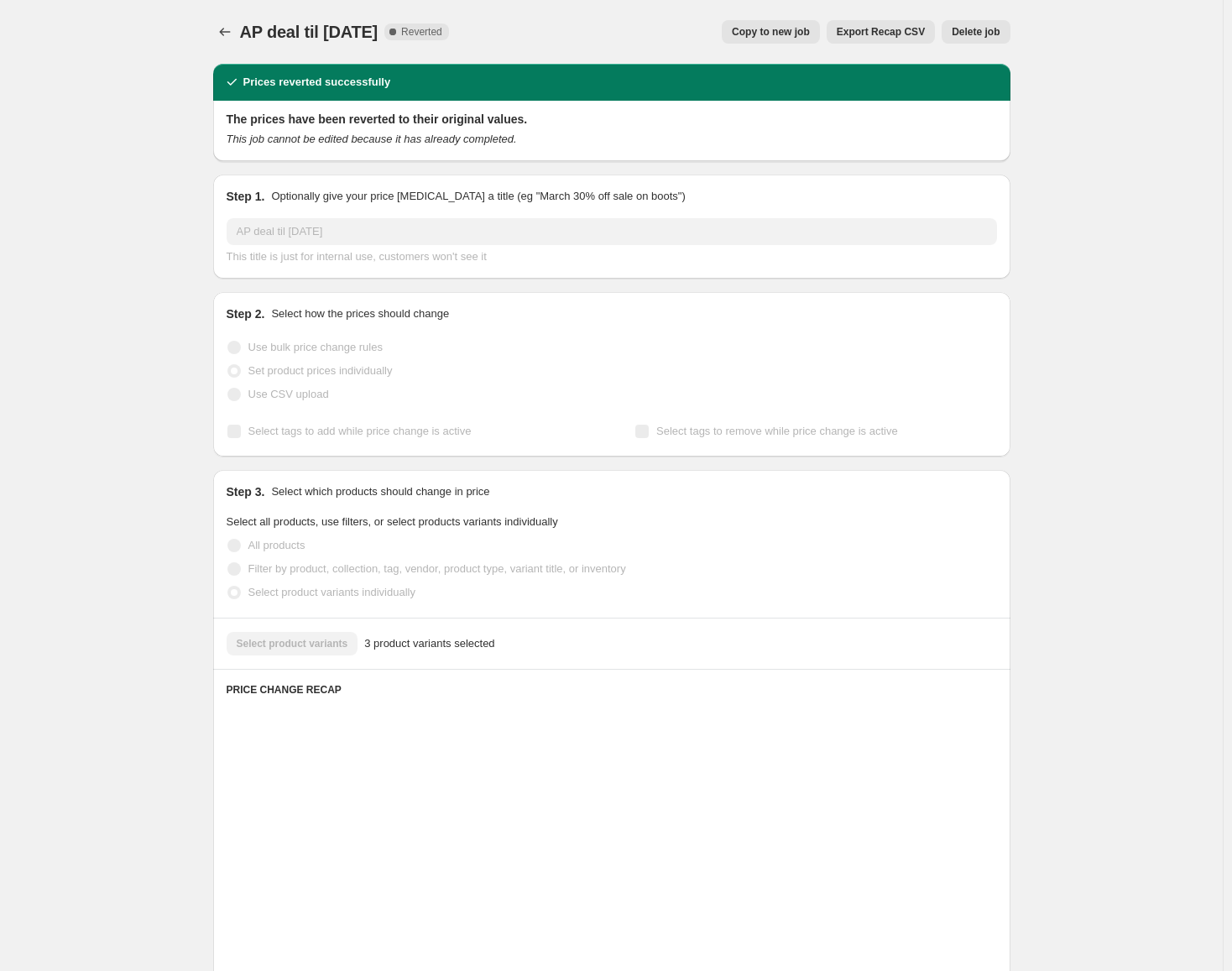
click at [976, 27] on span "Delete job" at bounding box center [976, 32] width 48 height 13
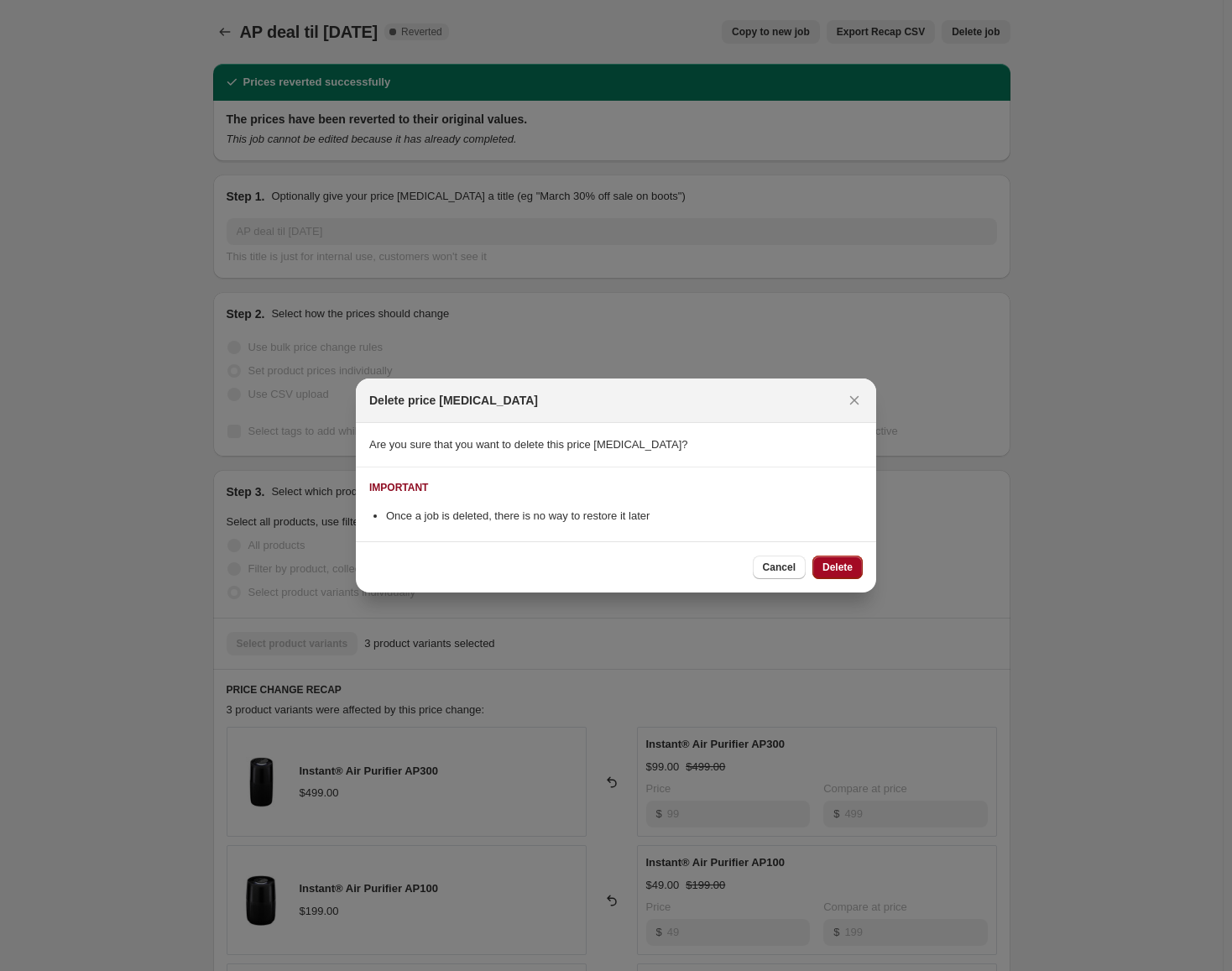
click at [848, 558] on button "Delete" at bounding box center [837, 567] width 51 height 24
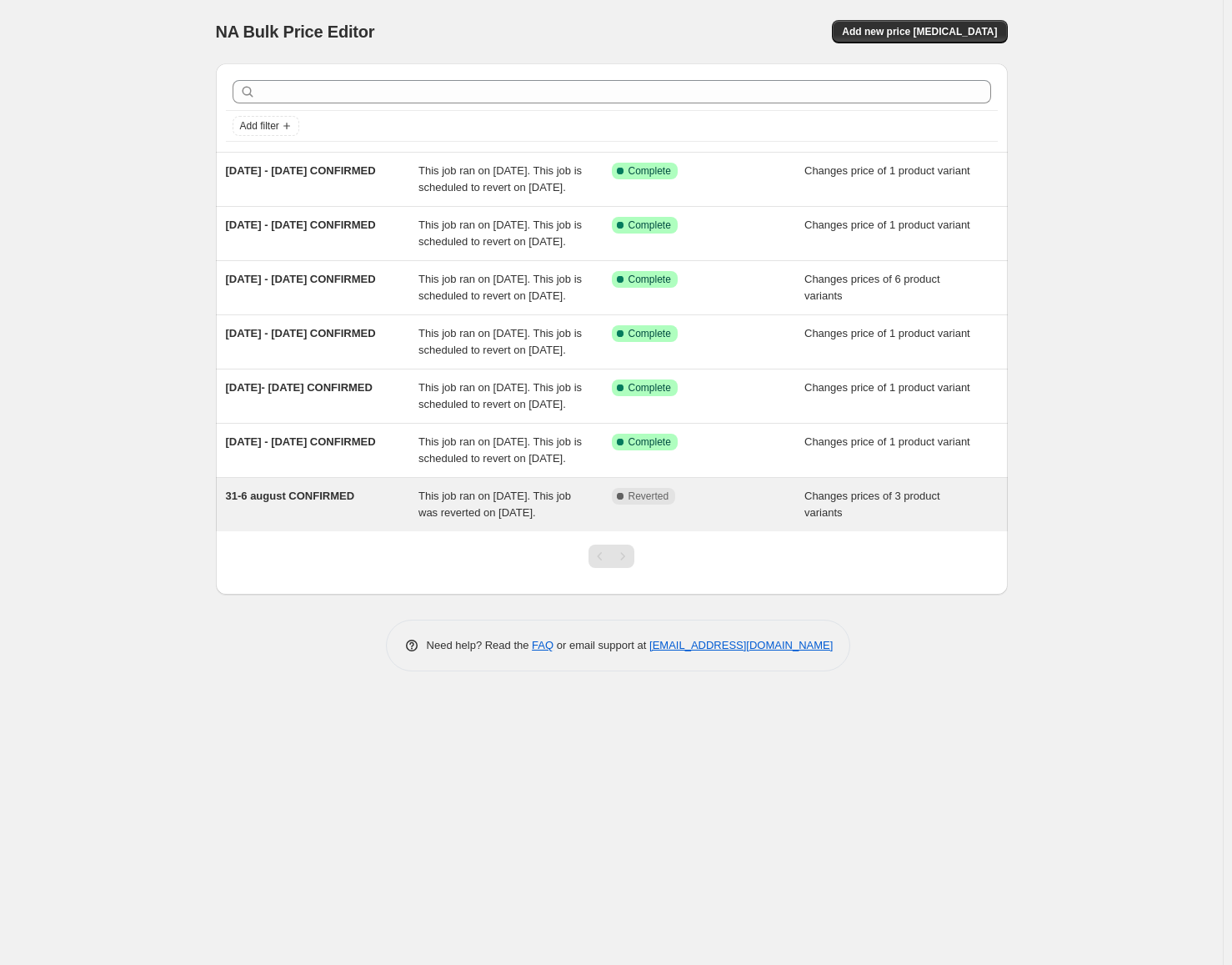
click at [730, 521] on div "Complete Reverted" at bounding box center [708, 504] width 193 height 33
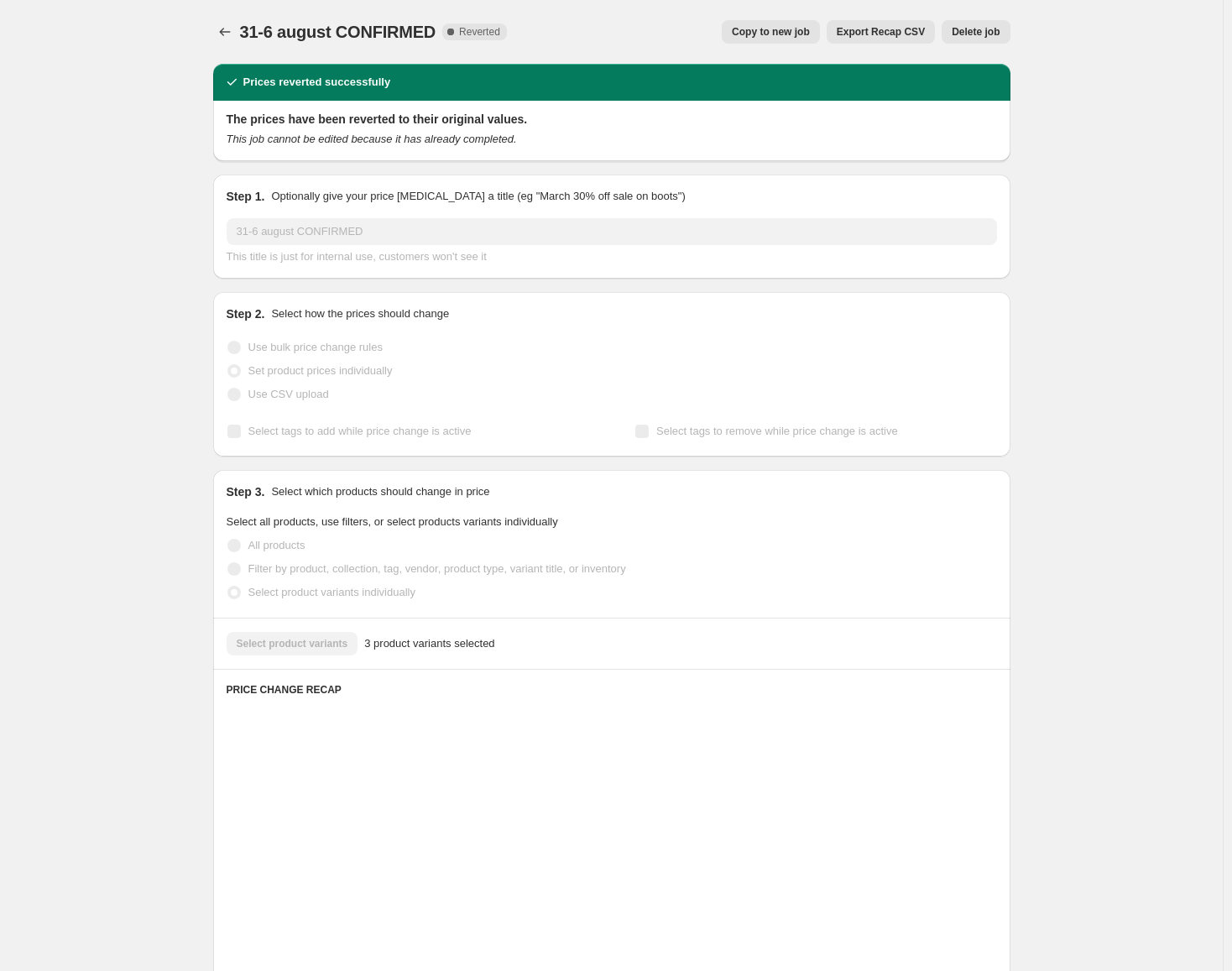
click at [972, 40] on button "Delete job" at bounding box center [975, 32] width 68 height 24
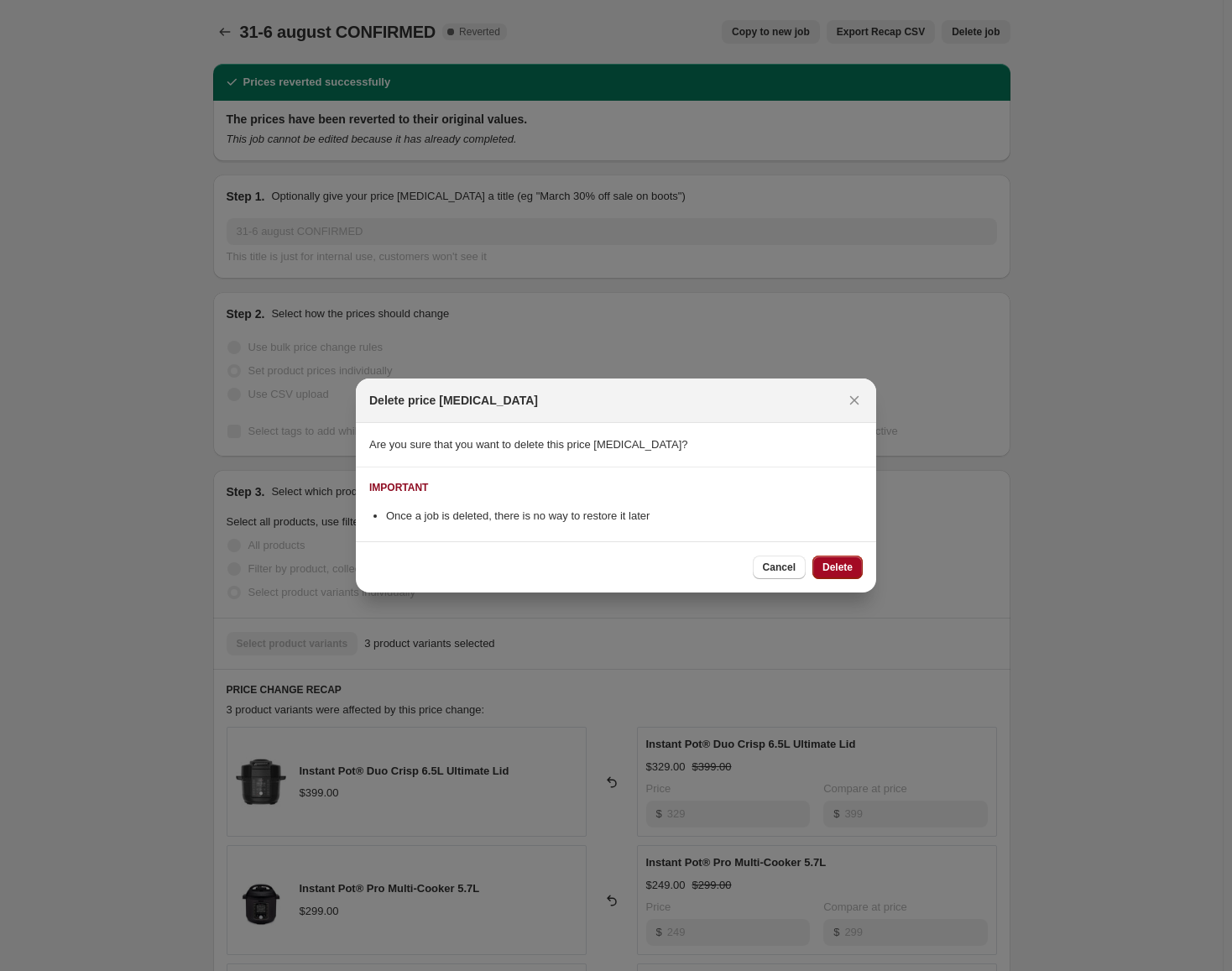
click at [849, 573] on span "Delete" at bounding box center [838, 567] width 31 height 13
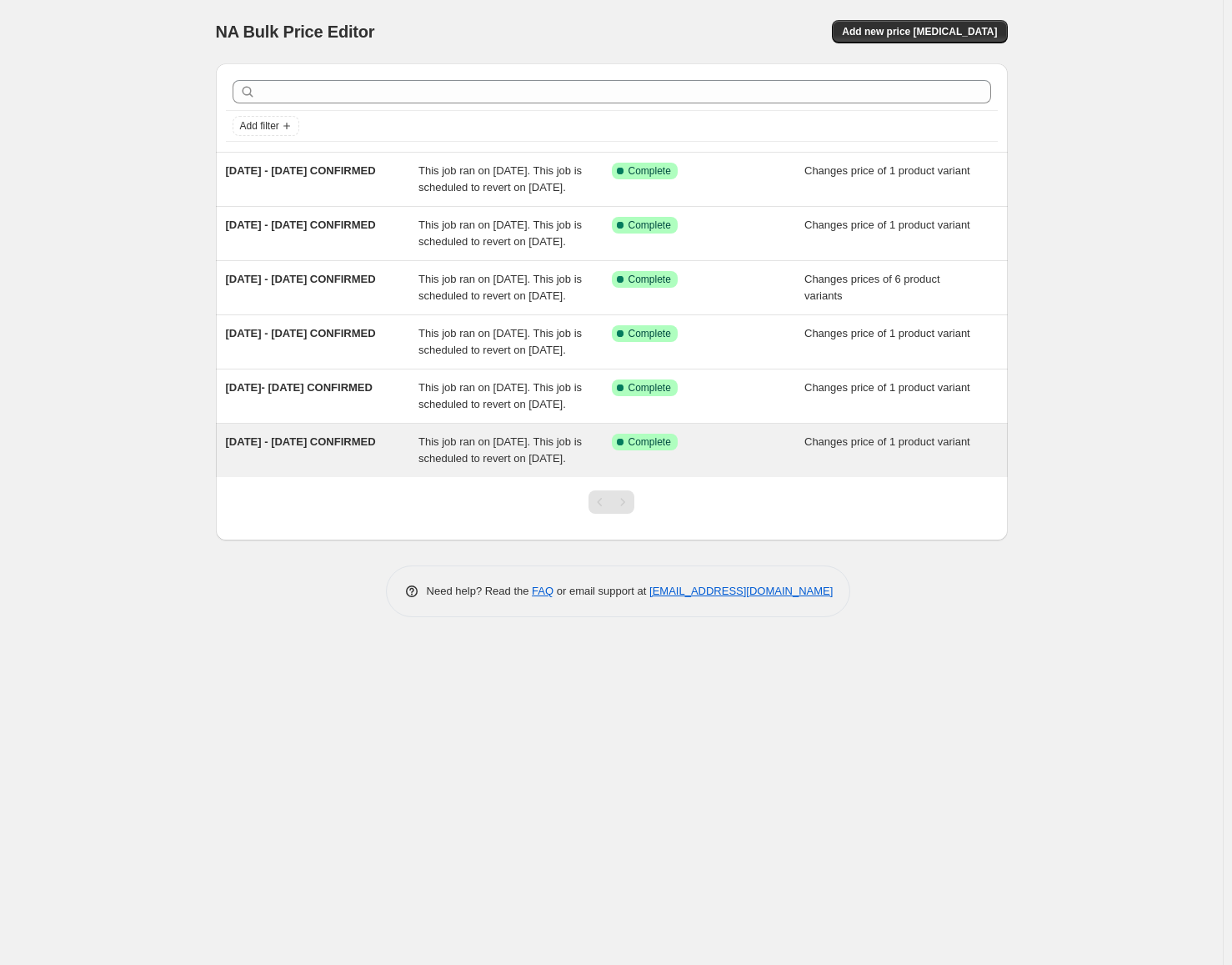
click at [889, 467] on div "Changes price of 1 product variant" at bounding box center [900, 450] width 193 height 33
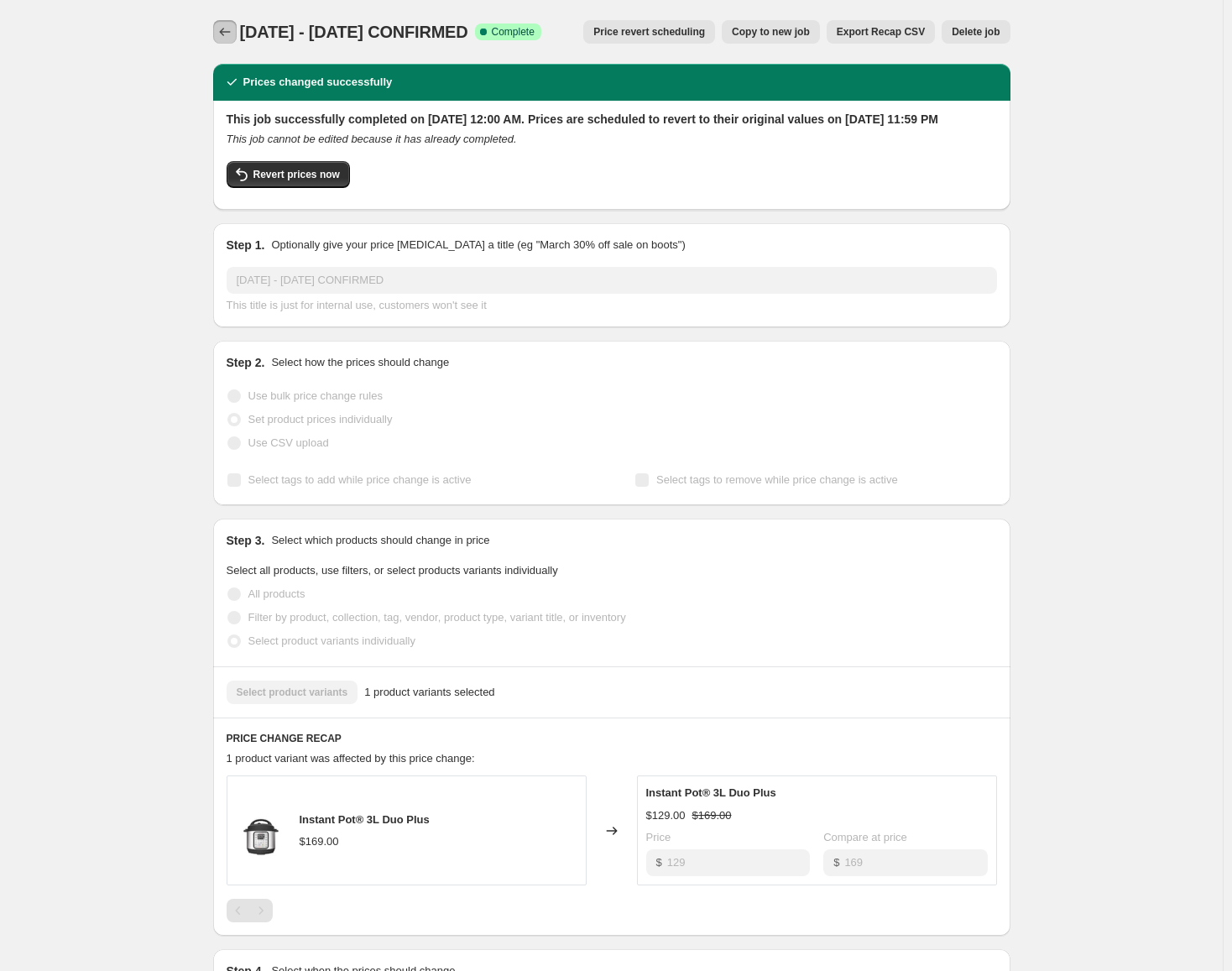
click at [236, 31] on button "Price change jobs" at bounding box center [225, 32] width 24 height 24
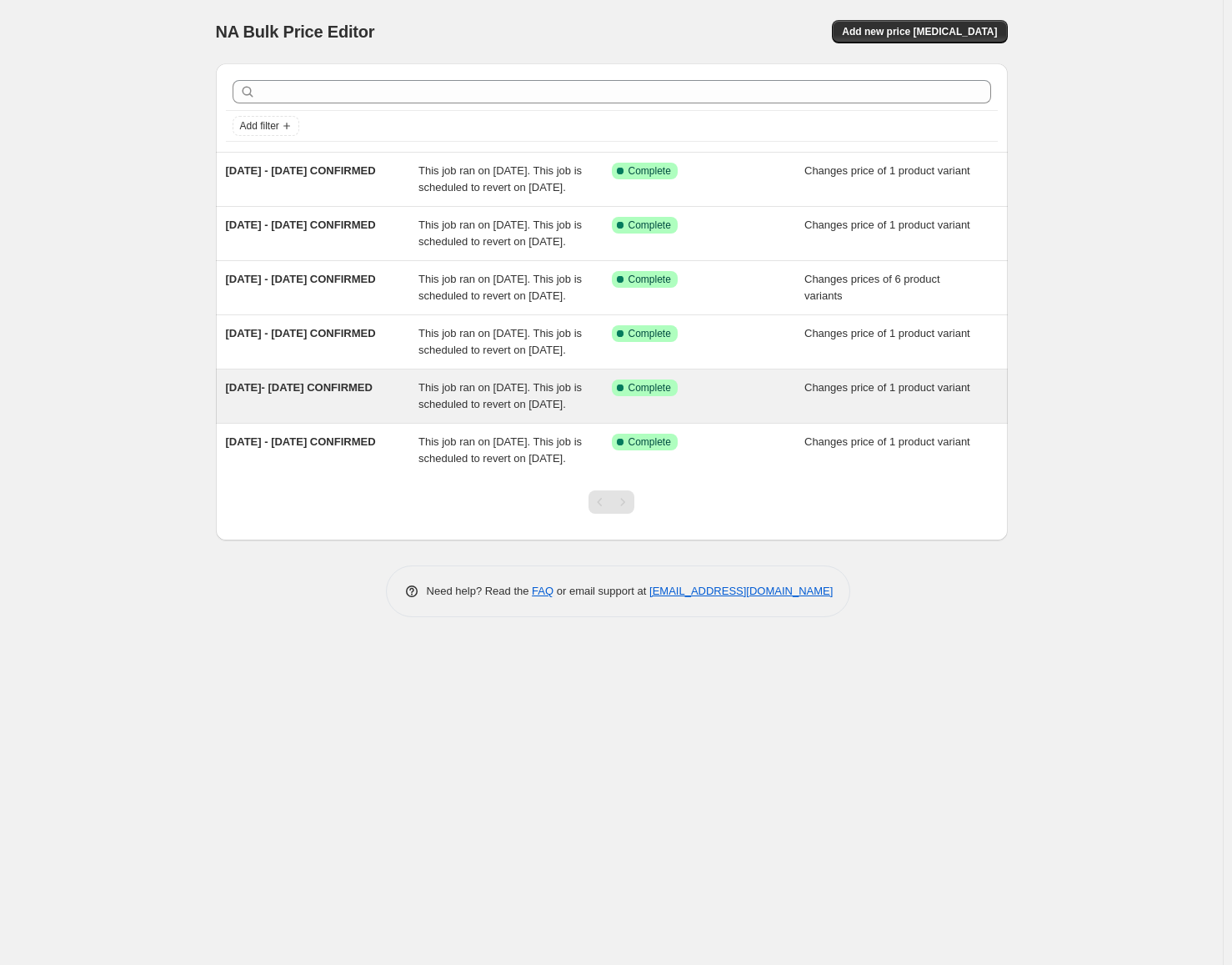
click at [492, 411] on span "This job ran on [DATE]. This job is scheduled to revert on [DATE]." at bounding box center [500, 396] width 164 height 29
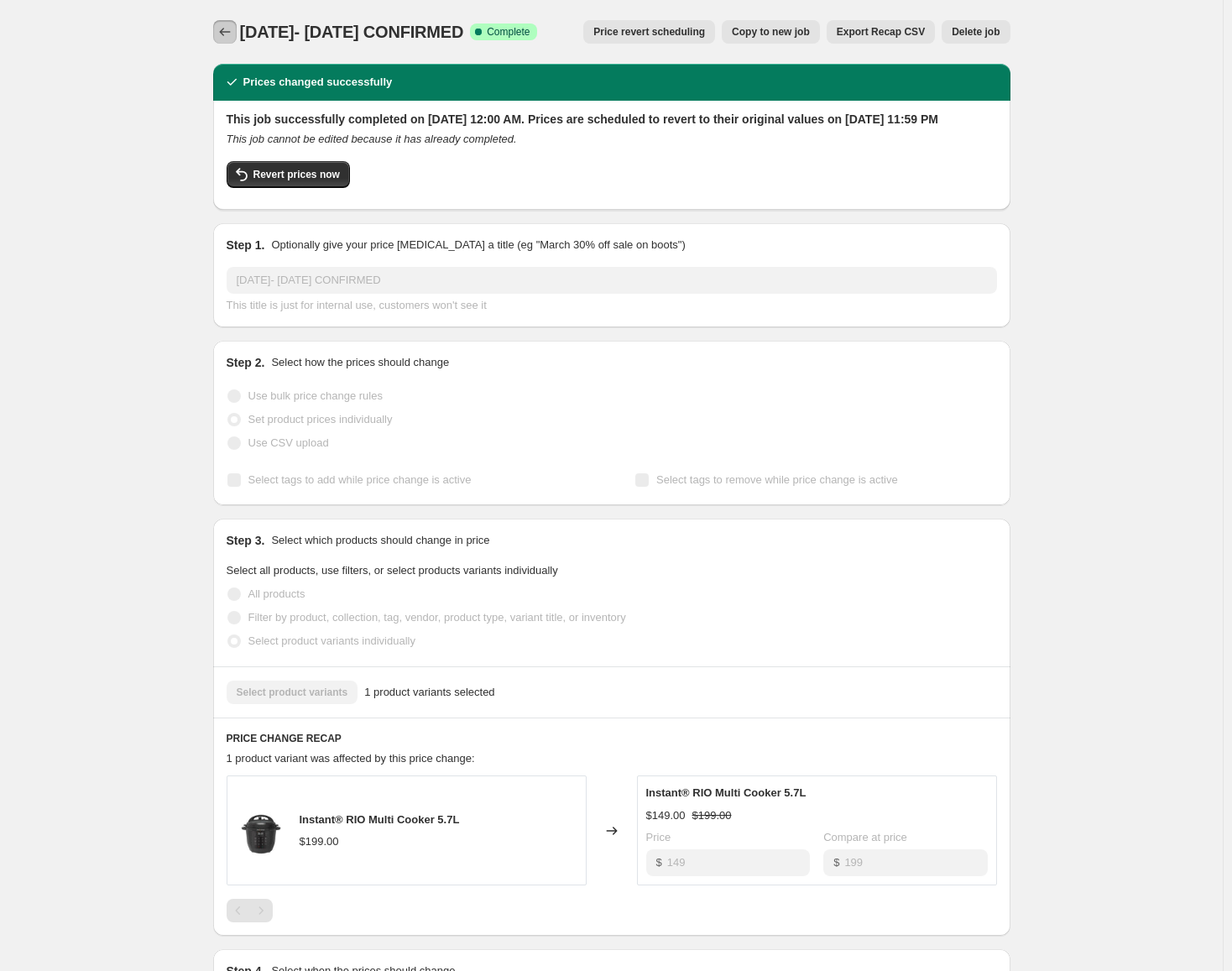
click at [231, 31] on icon "Price change jobs" at bounding box center [225, 33] width 17 height 17
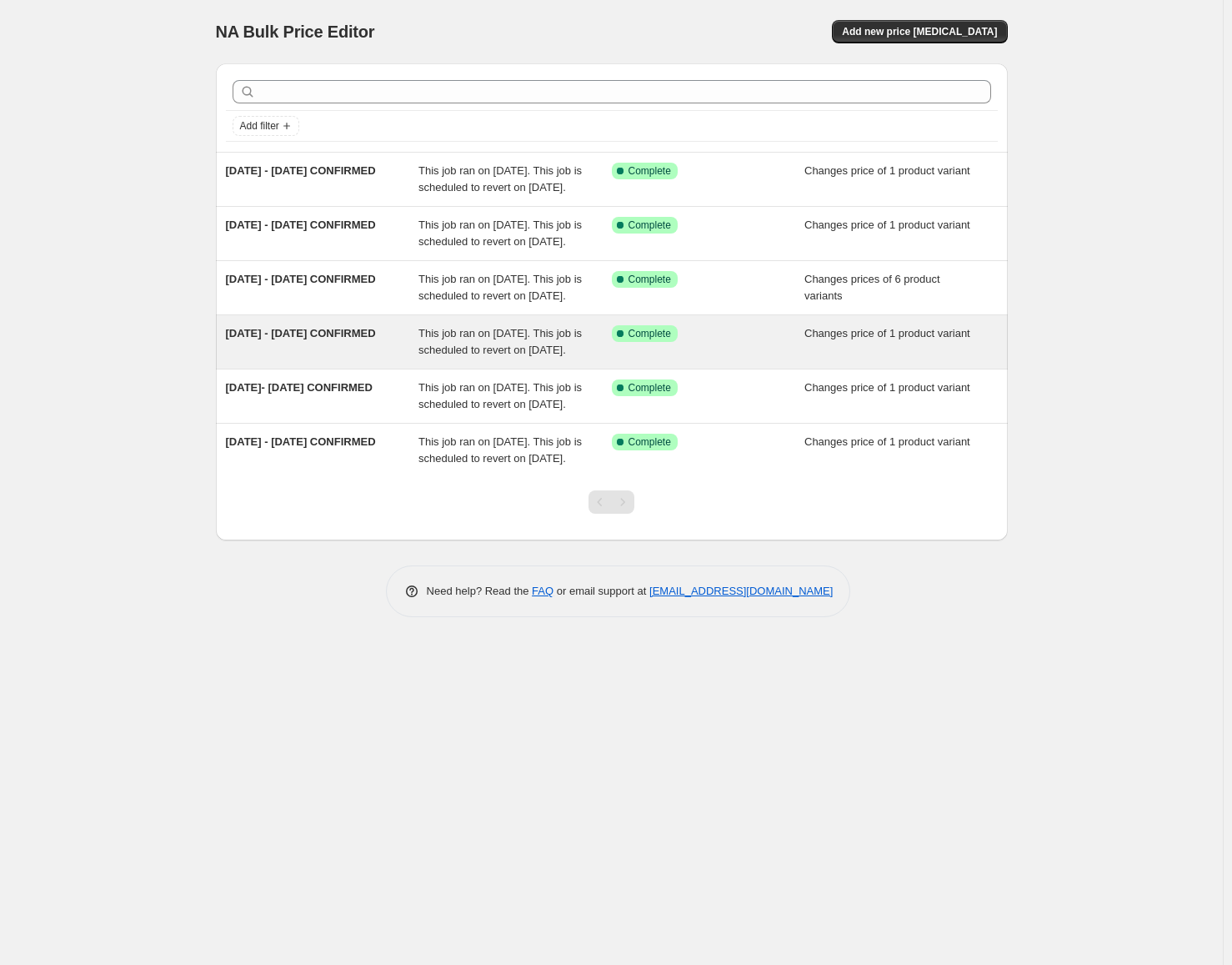
click at [509, 357] on span "This job ran on [DATE]. This job is scheduled to revert on [DATE]." at bounding box center [500, 341] width 164 height 29
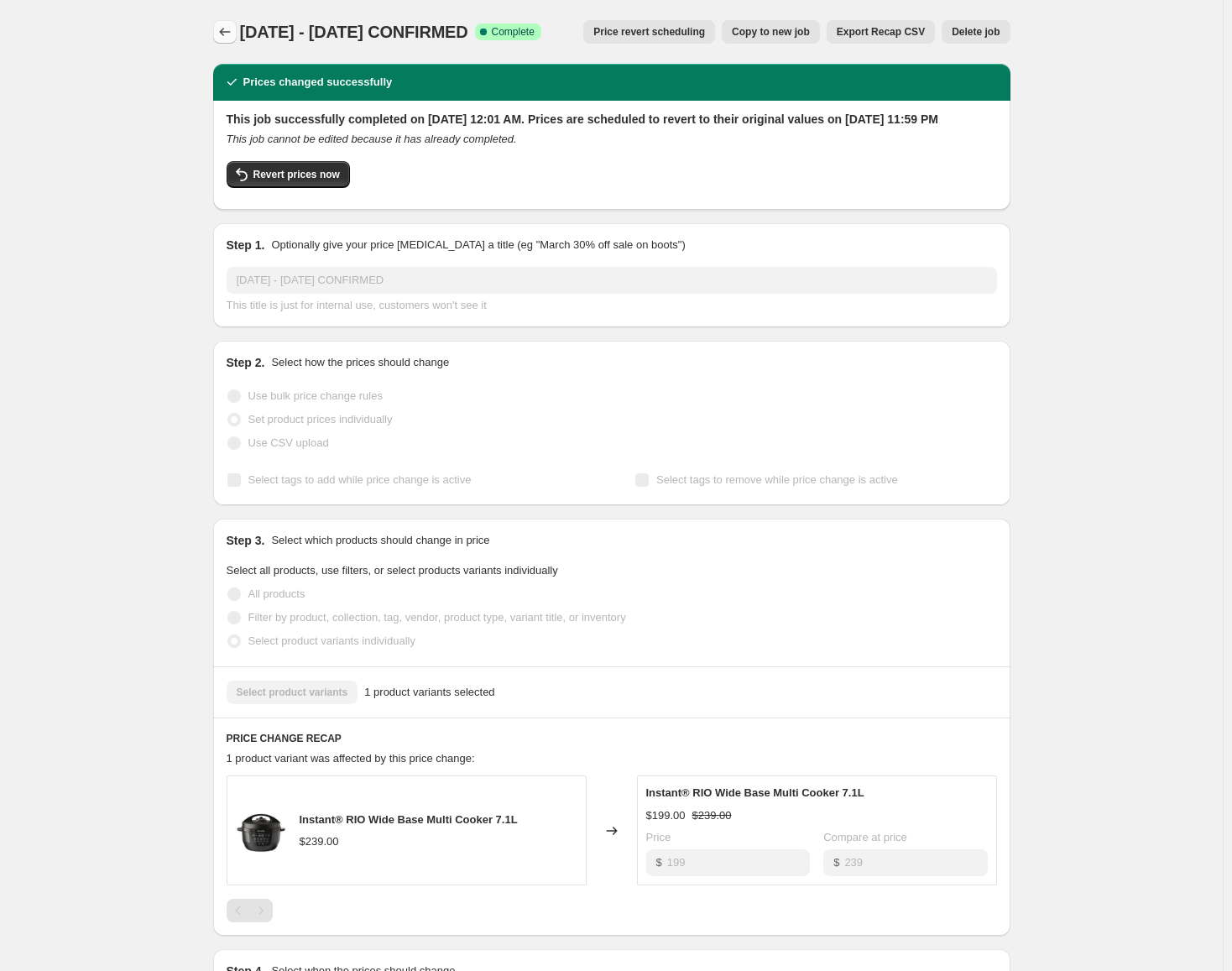
click at [232, 28] on icon "Price change jobs" at bounding box center [225, 33] width 17 height 17
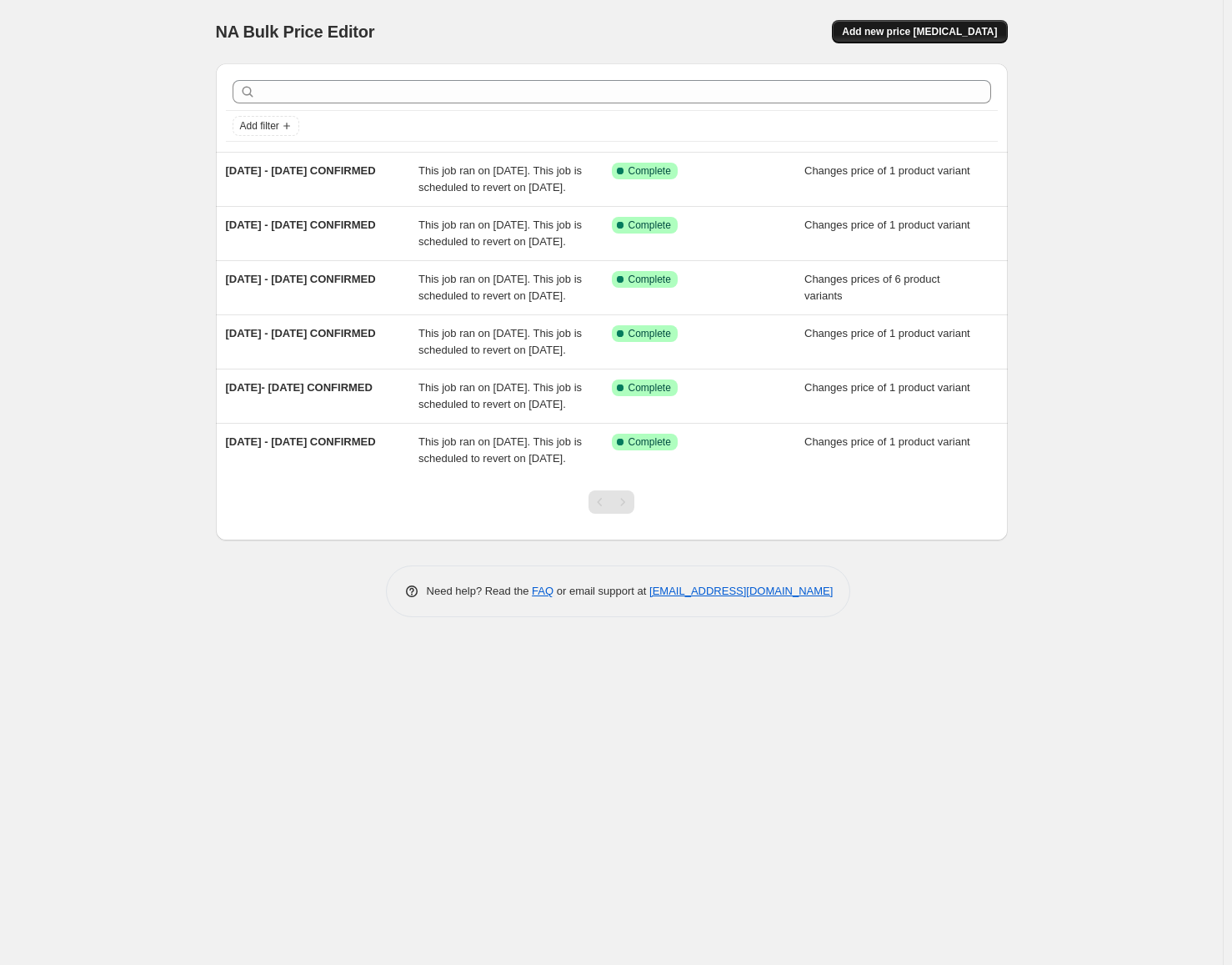
click at [910, 30] on span "Add new price [MEDICAL_DATA]" at bounding box center [919, 31] width 155 height 13
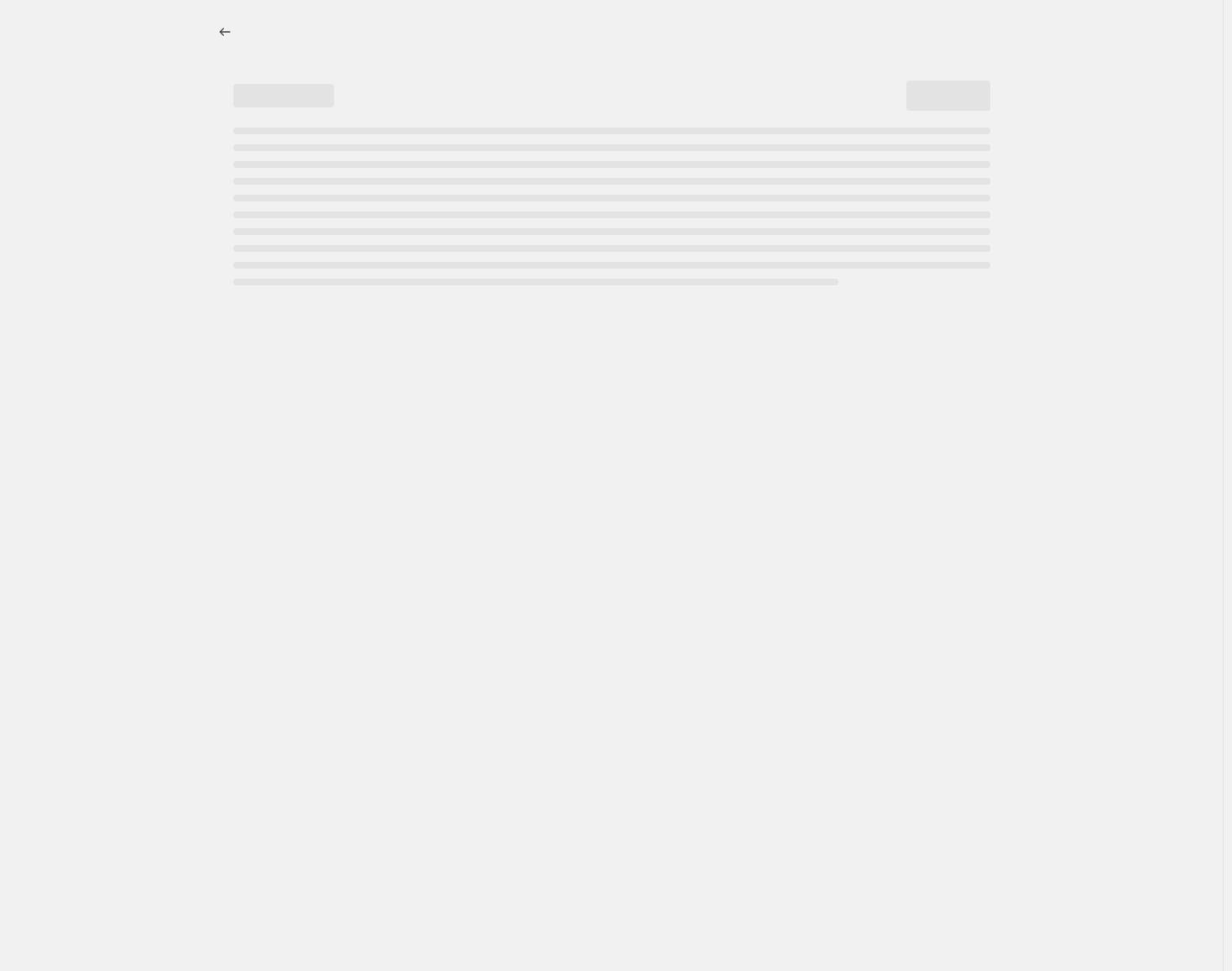
select select "percentage"
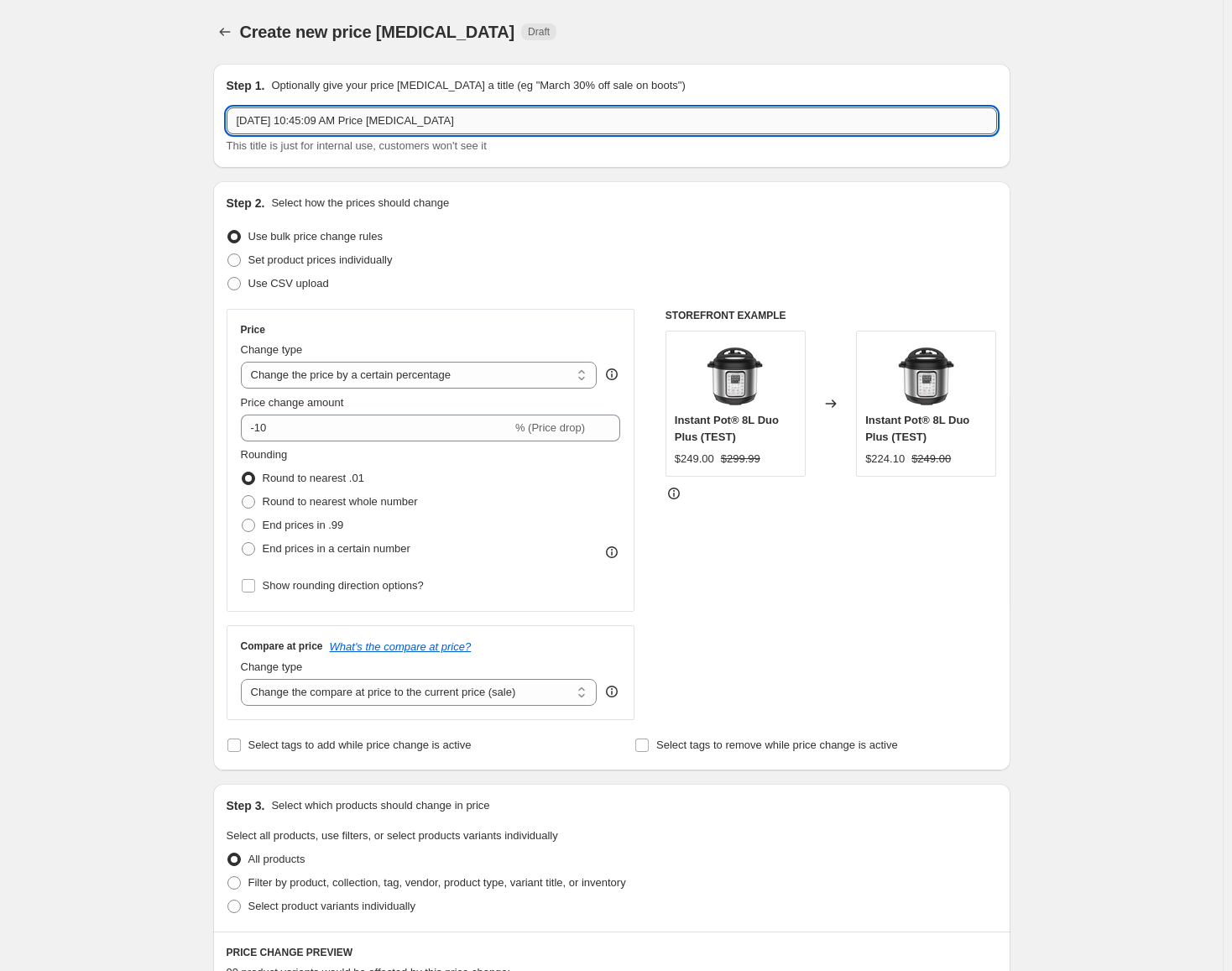
click at [458, 114] on input "[DATE] 10:45:09 AM Price [MEDICAL_DATA]" at bounding box center [611, 121] width 770 height 27
type input "[DATE] - [DATE]"
click at [346, 261] on span "Set product prices individually" at bounding box center [320, 259] width 144 height 12
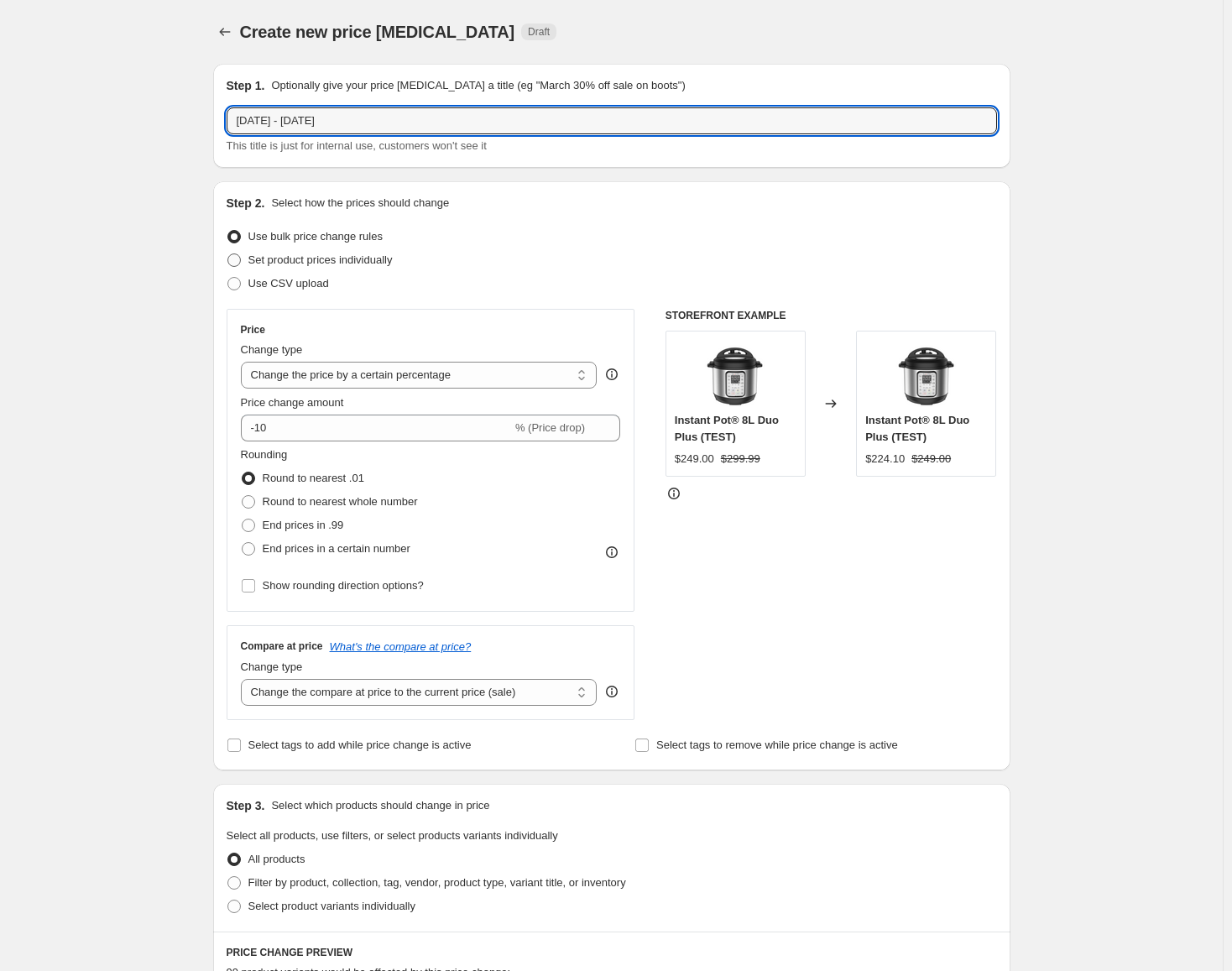
click at [229, 254] on input "Set product prices individually" at bounding box center [228, 254] width 1 height 1
radio input "true"
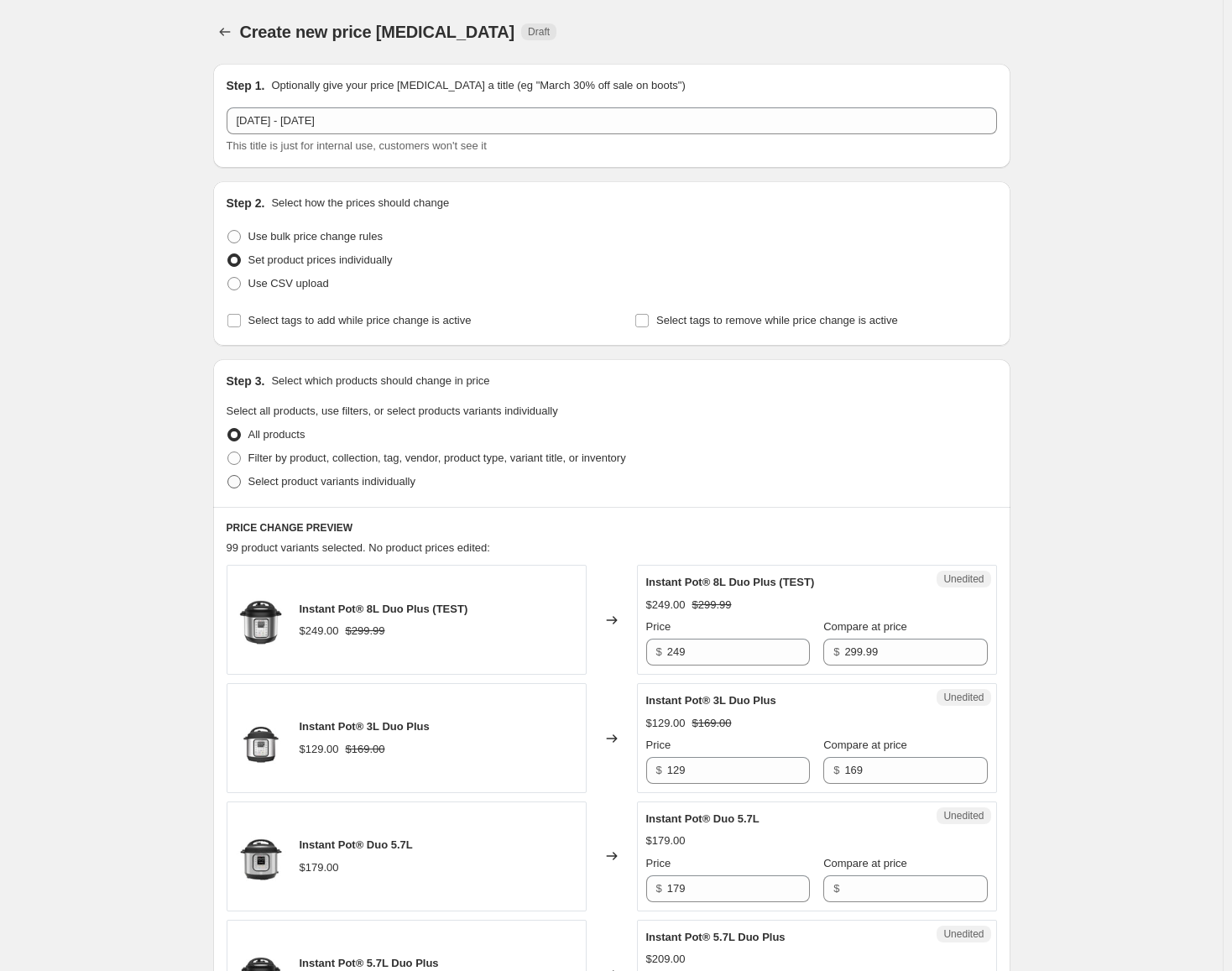
click at [364, 475] on span "Select product variants individually" at bounding box center [332, 480] width 167 height 12
click at [229, 475] on input "Select product variants individually" at bounding box center [228, 474] width 1 height 1
radio input "true"
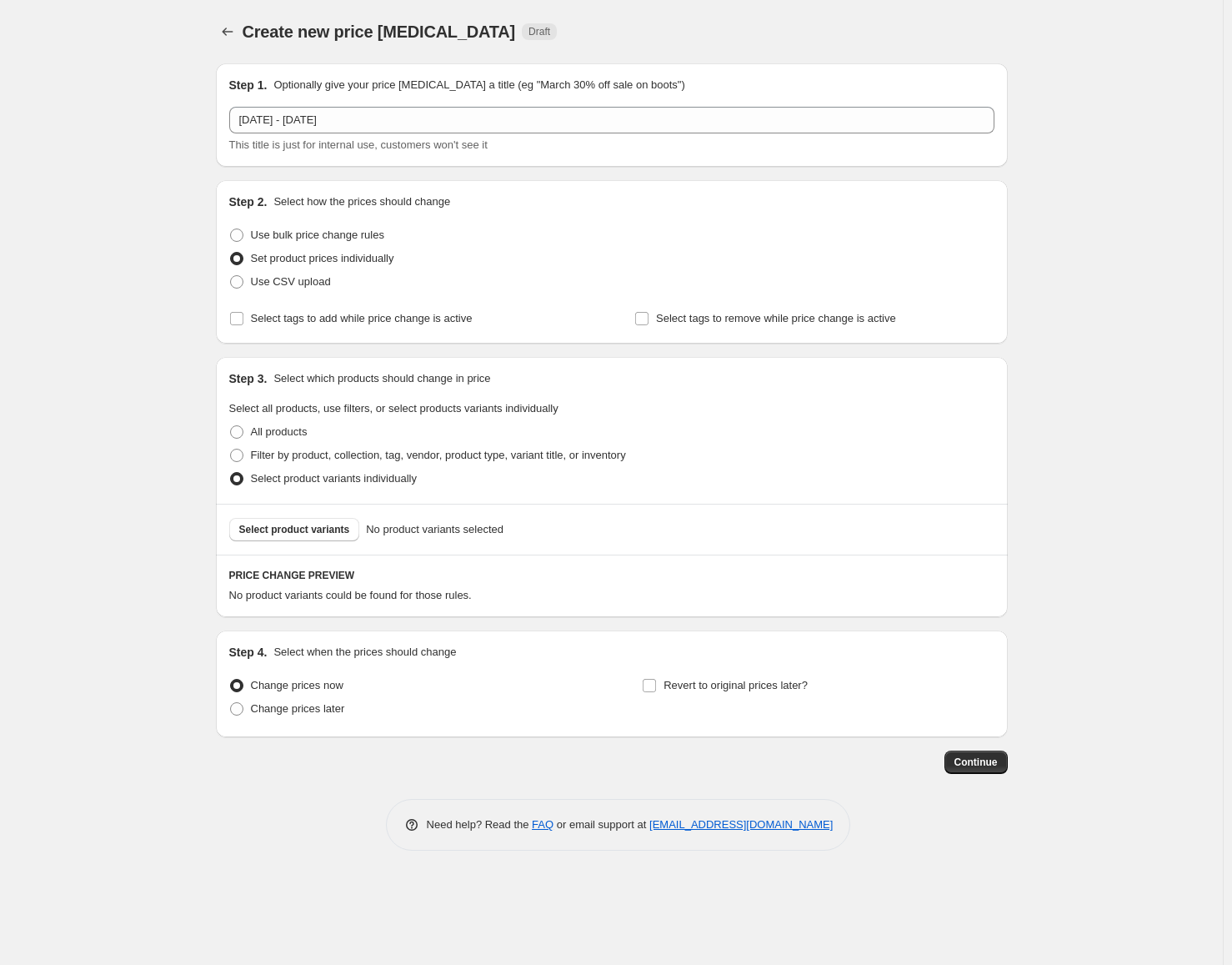
click at [278, 512] on div "Select product variants No product variants selected" at bounding box center [611, 530] width 792 height 51
click at [275, 530] on span "Select product variants" at bounding box center [295, 530] width 111 height 13
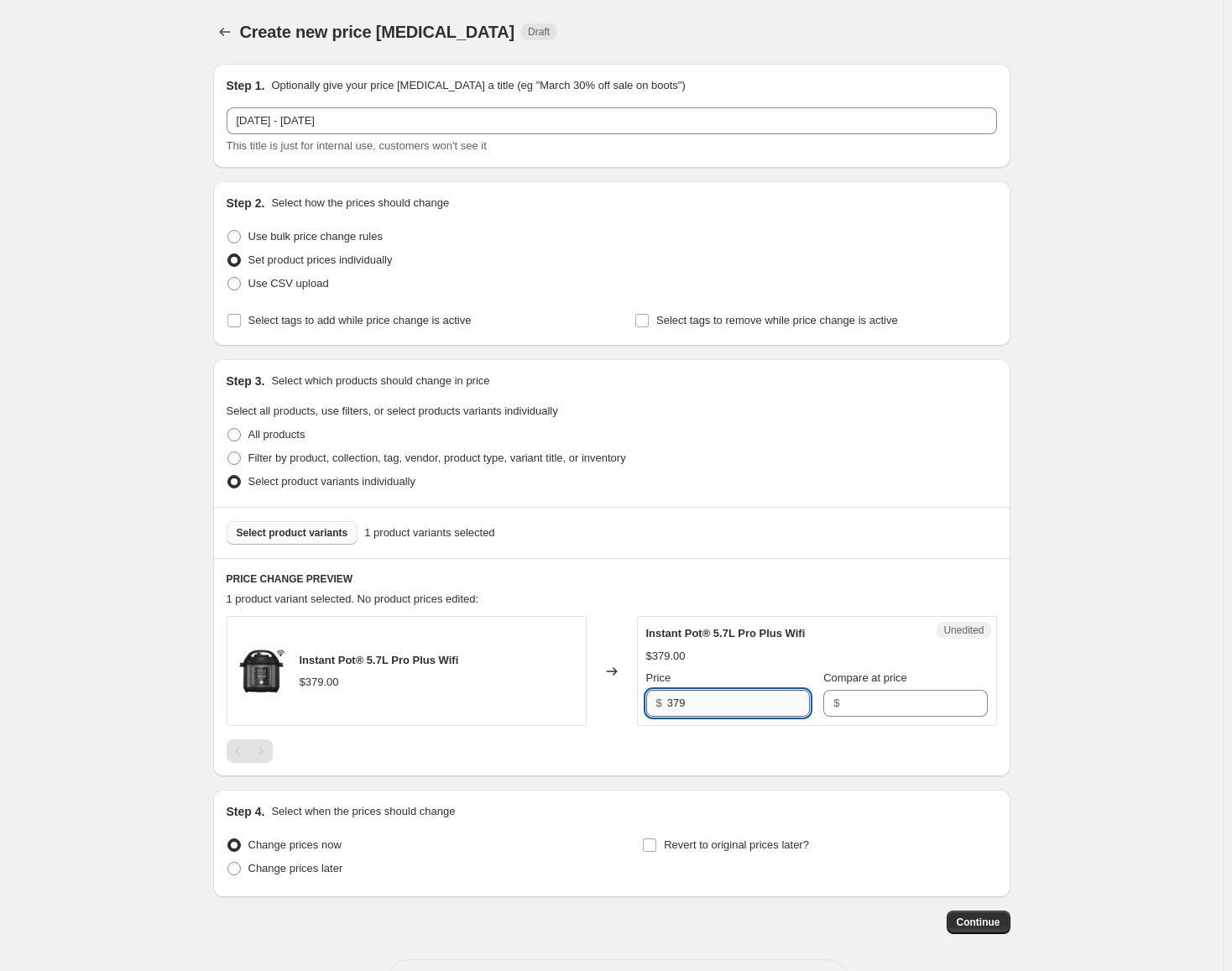
click at [720, 695] on input "379" at bounding box center [737, 703] width 143 height 27
click at [719, 695] on input "379" at bounding box center [737, 703] width 143 height 27
click at [889, 721] on div "Unedited Instant Pot® 5.7L Pro Plus Wifi $379.00 Price $ 379 Compare at price $" at bounding box center [817, 671] width 360 height 110
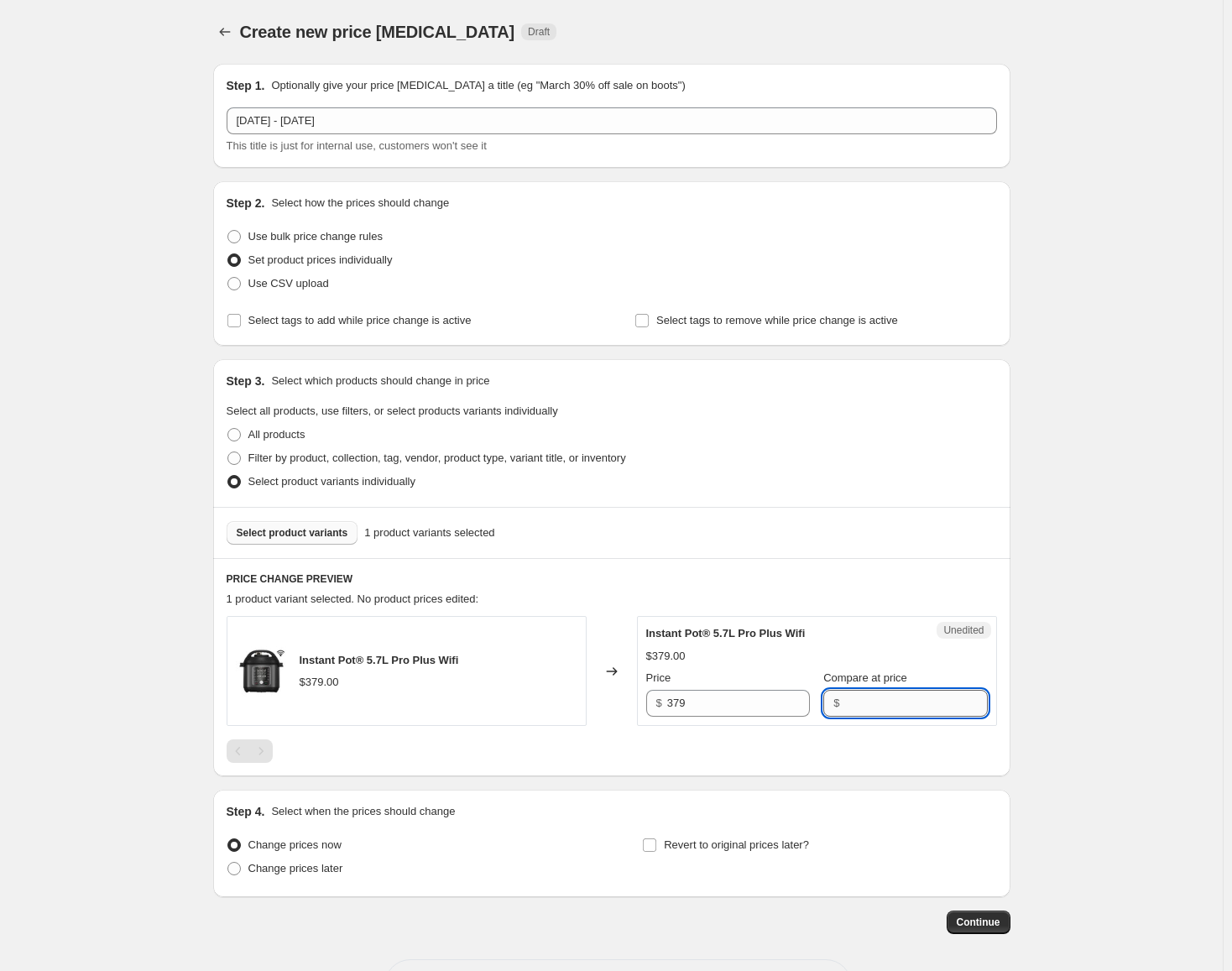
click at [891, 709] on input "Compare at price" at bounding box center [914, 703] width 143 height 27
paste input "379"
type input "379"
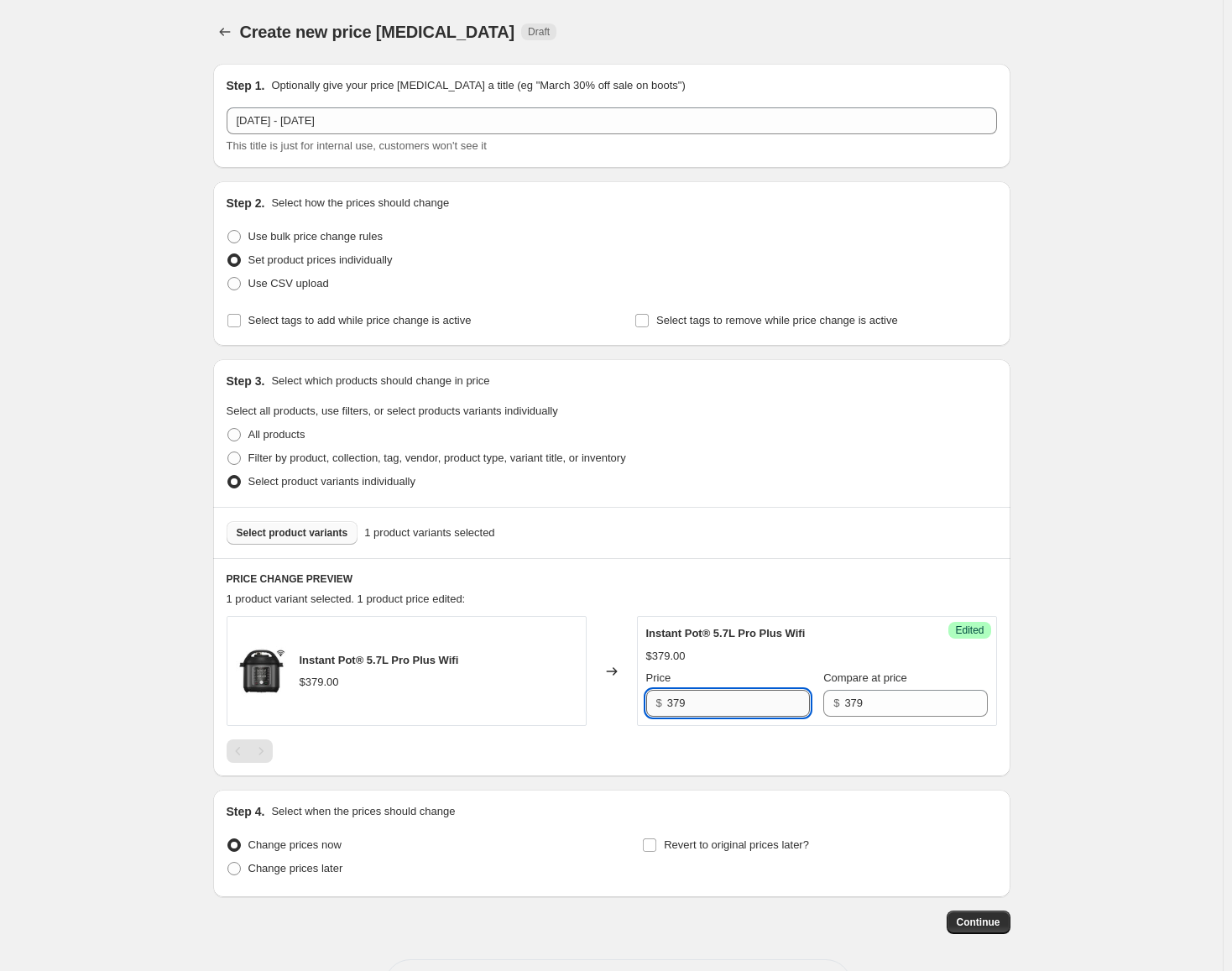
click at [693, 700] on input "379" at bounding box center [737, 703] width 143 height 27
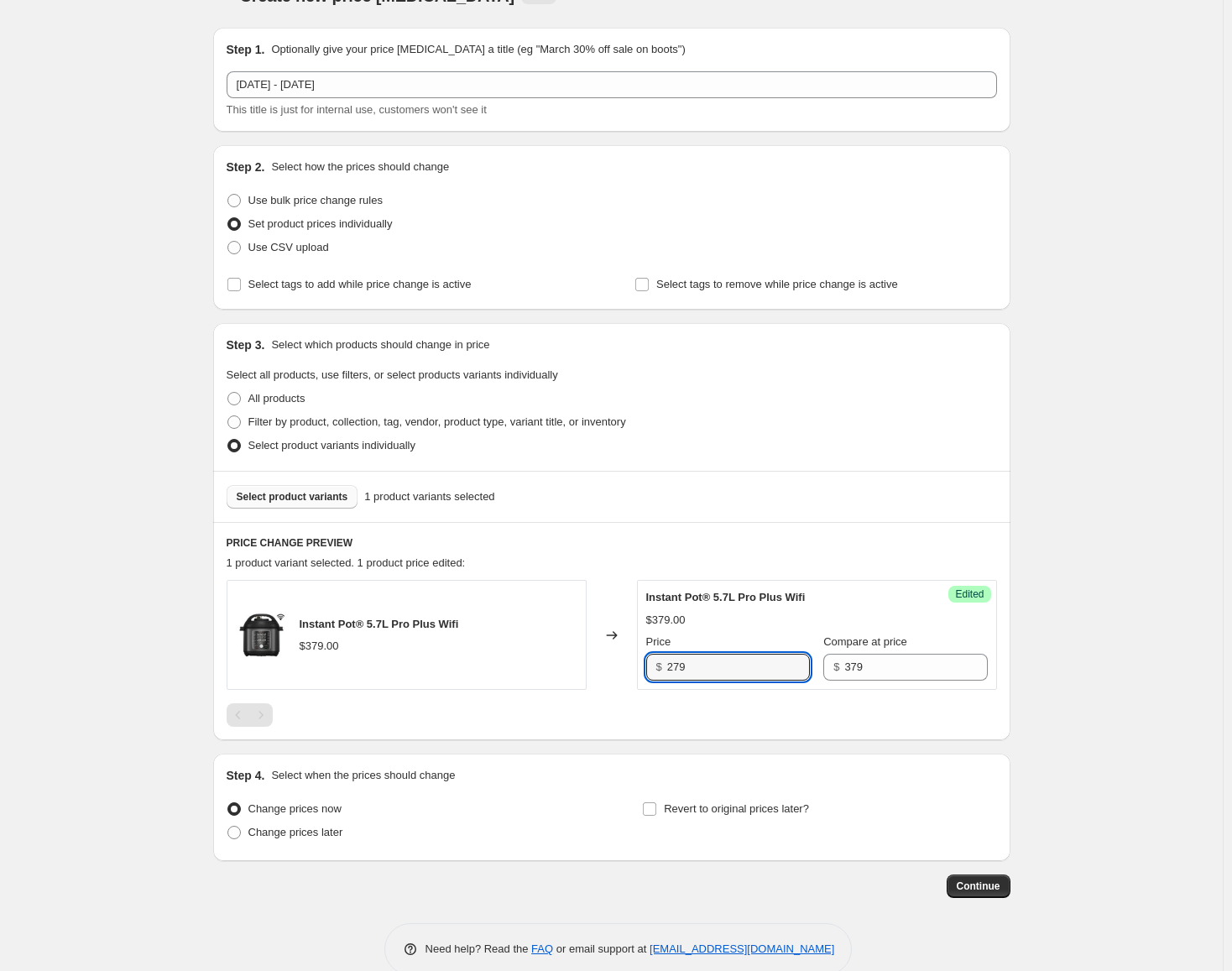
scroll to position [65, 0]
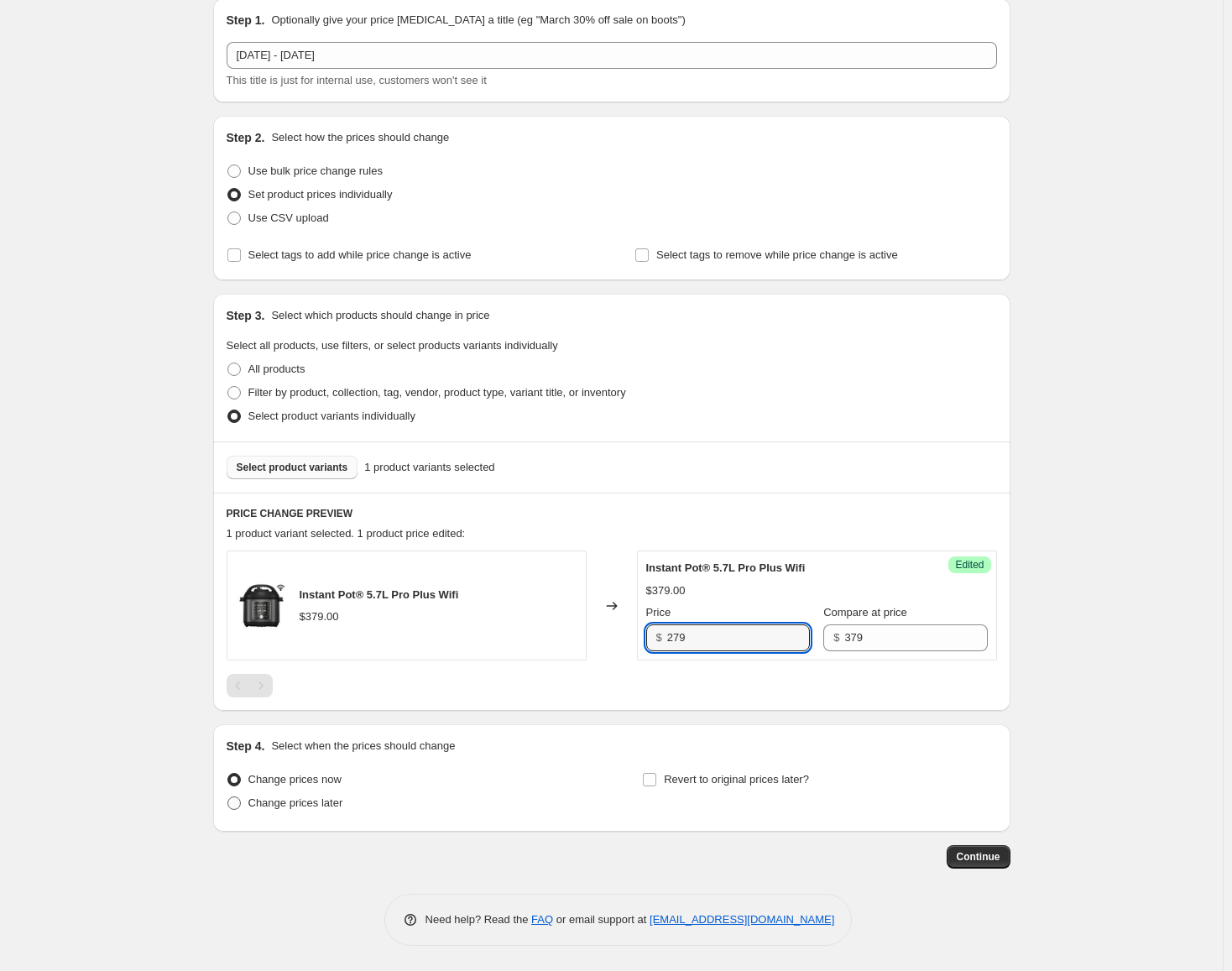
type input "279"
click at [292, 801] on span "Change prices later" at bounding box center [296, 802] width 95 height 12
click at [229, 797] on input "Change prices later" at bounding box center [228, 796] width 1 height 1
radio input "true"
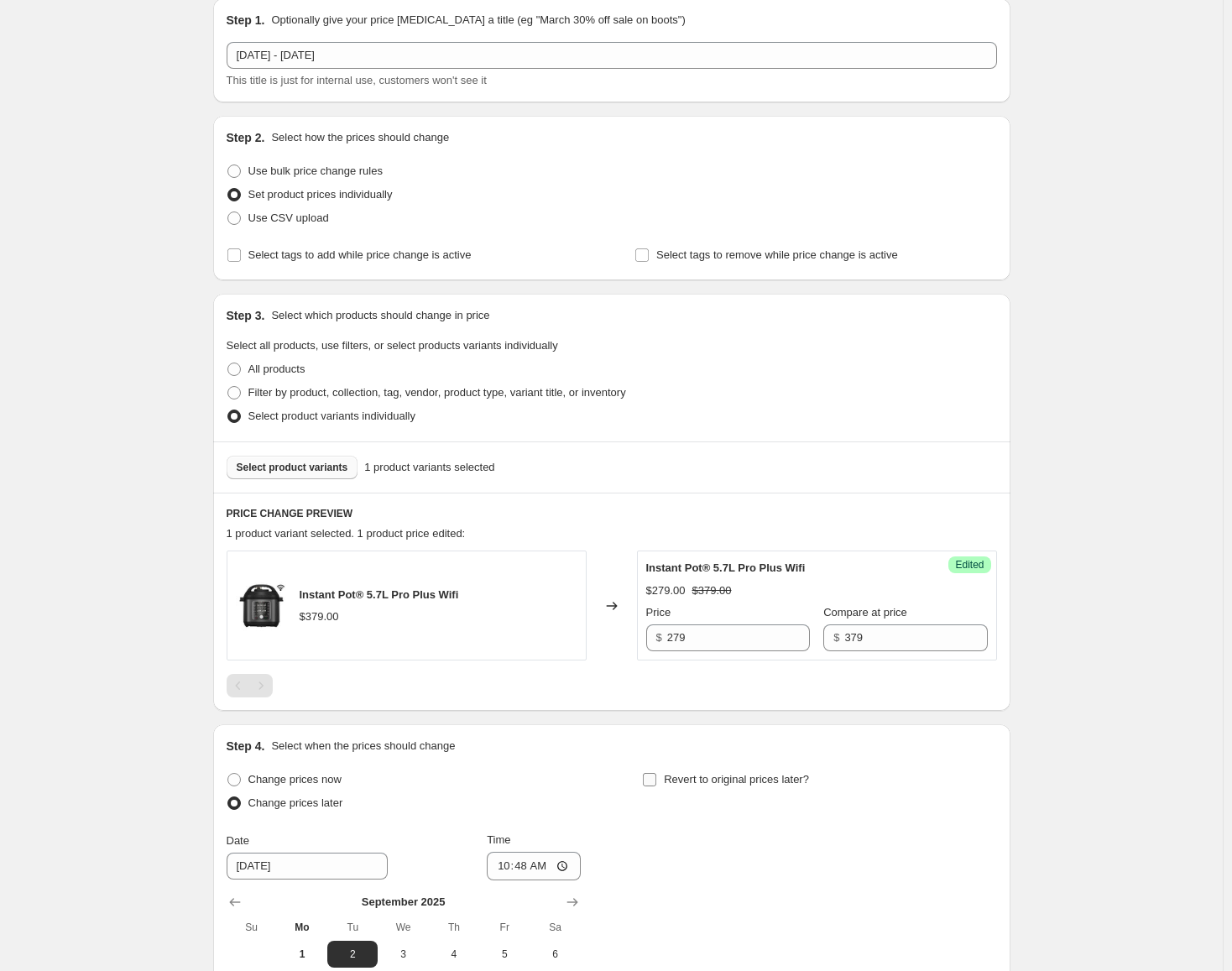
click at [727, 783] on span "Revert to original prices later?" at bounding box center [737, 779] width 145 height 12
click at [656, 783] on input "Revert to original prices later?" at bounding box center [649, 780] width 13 height 13
checkbox input "true"
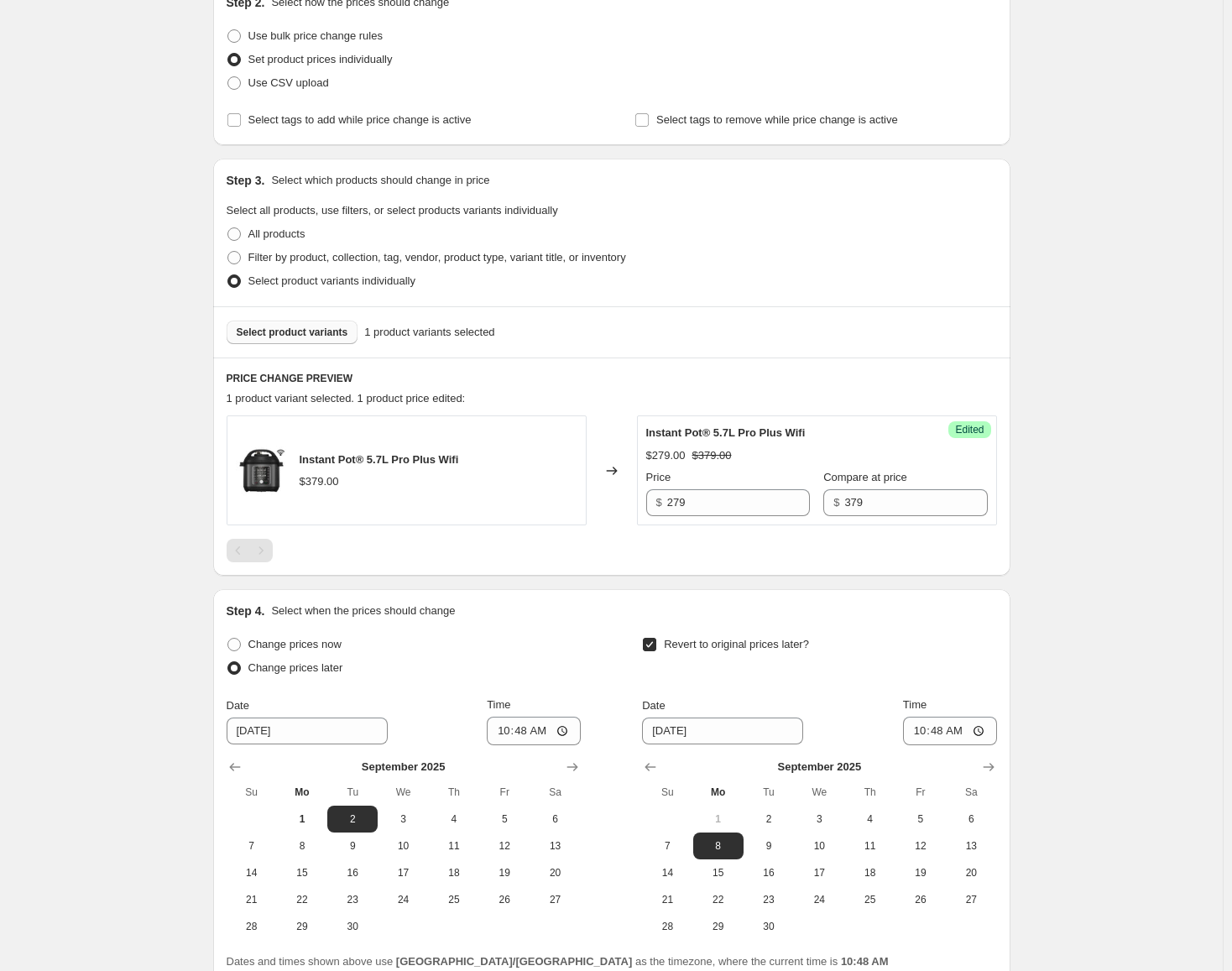
scroll to position [352, 0]
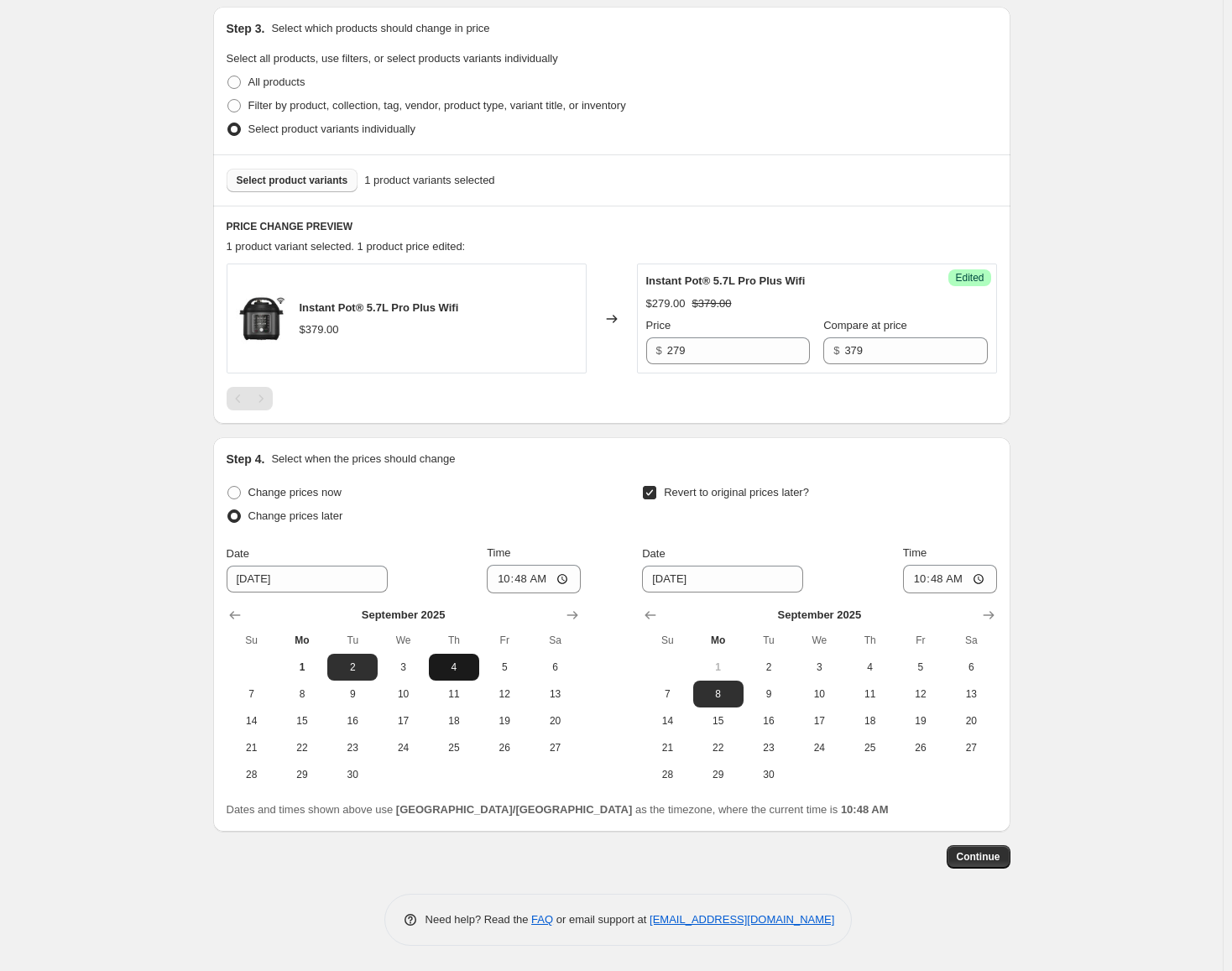
click at [457, 670] on span "4" at bounding box center [453, 667] width 37 height 13
type input "[DATE]"
click at [509, 575] on input "10:48" at bounding box center [534, 579] width 94 height 29
type input "00:00"
click at [675, 694] on span "7" at bounding box center [667, 694] width 37 height 13
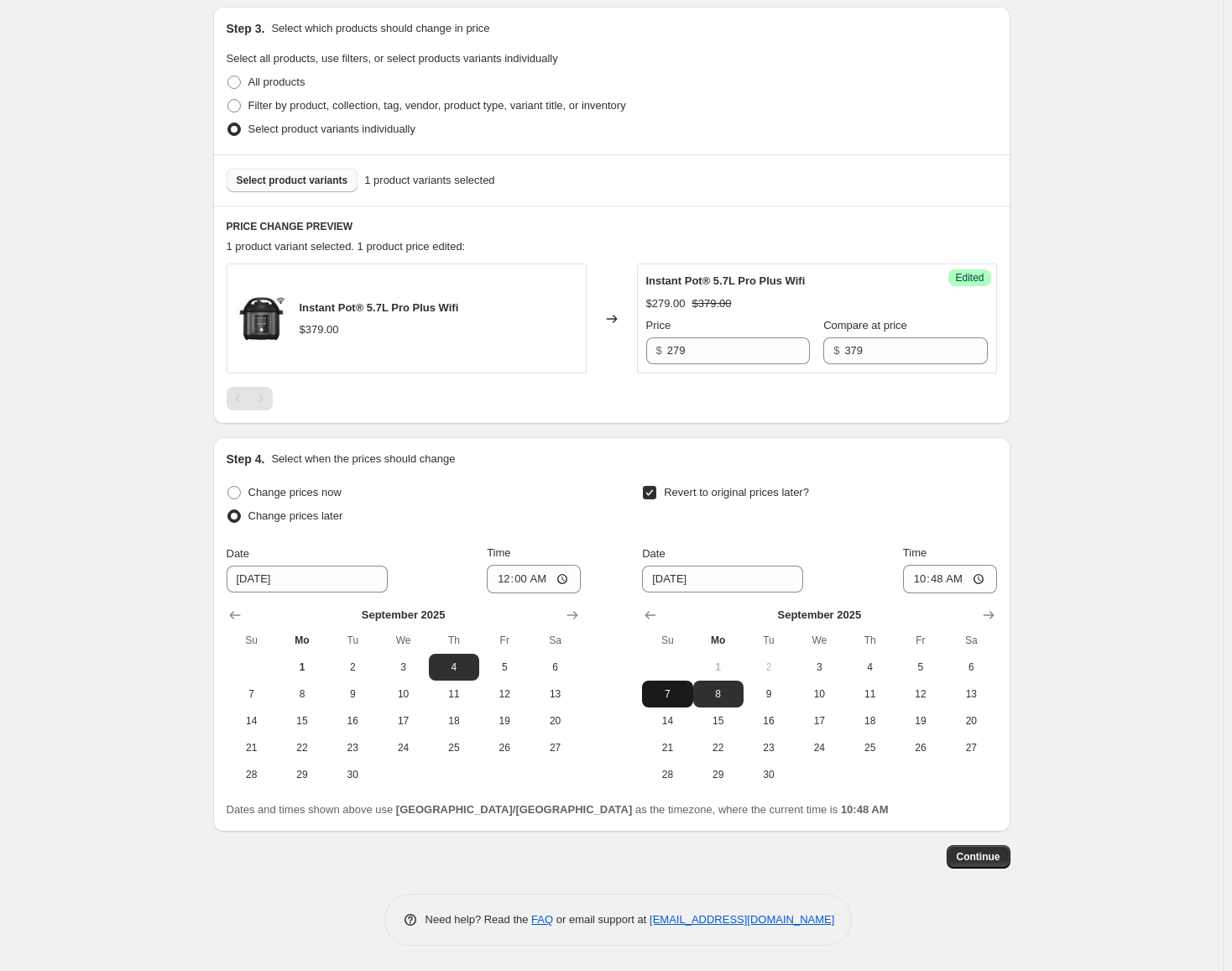
type input "[DATE]"
click at [918, 579] on input "10:48" at bounding box center [950, 579] width 94 height 29
type input "23:59"
click at [1069, 669] on div "Create new price [MEDICAL_DATA]. This page is ready Create new price [MEDICAL_D…" at bounding box center [611, 309] width 1222 height 1323
click at [989, 863] on span "Continue" at bounding box center [979, 857] width 44 height 13
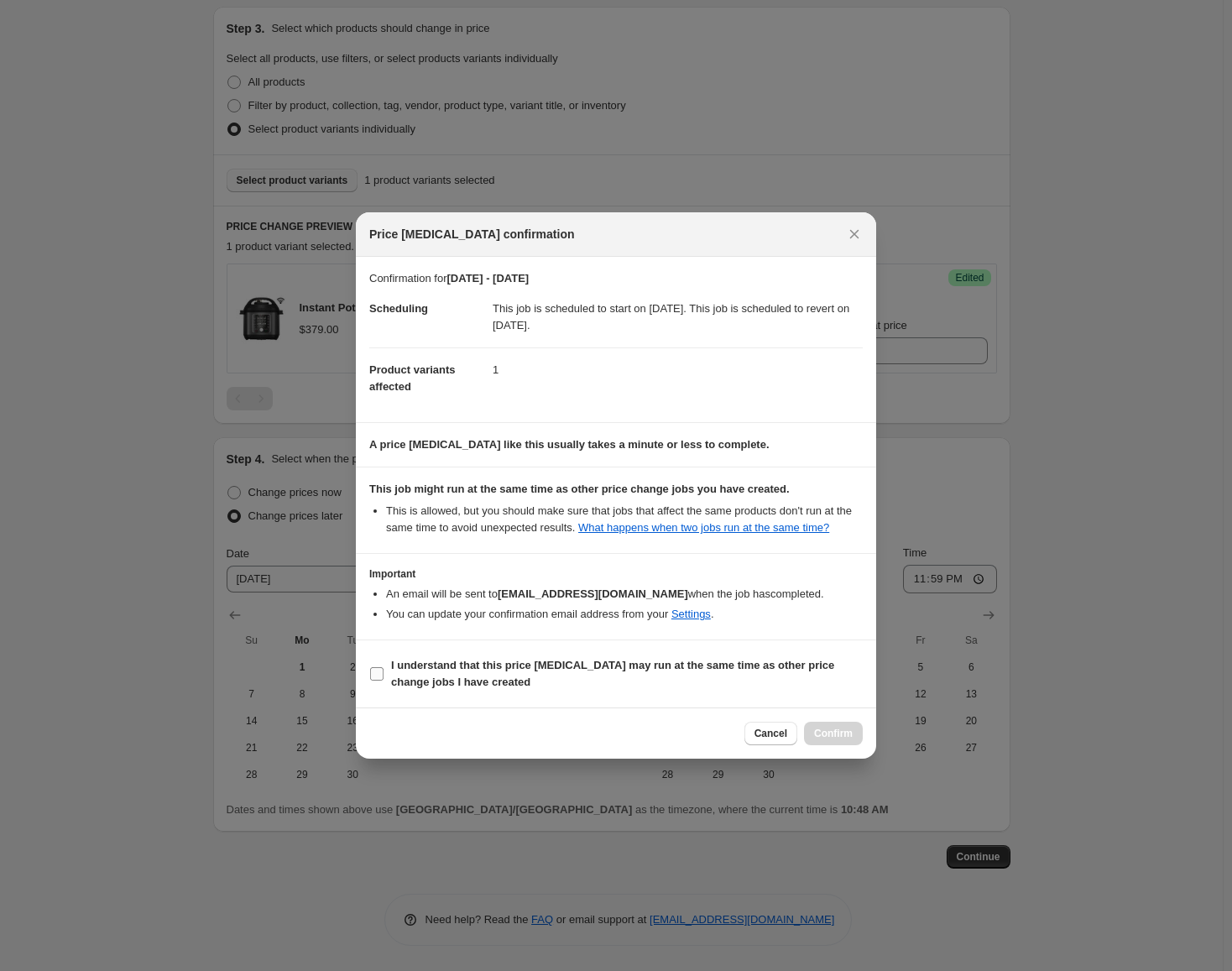
click at [764, 654] on label "I understand that this price [MEDICAL_DATA] may run at the same time as other p…" at bounding box center [616, 673] width 494 height 40
click at [384, 667] on input "I understand that this price [MEDICAL_DATA] may run at the same time as other p…" at bounding box center [377, 673] width 13 height 13
checkbox input "true"
click at [827, 727] on span "Confirm" at bounding box center [833, 734] width 38 height 13
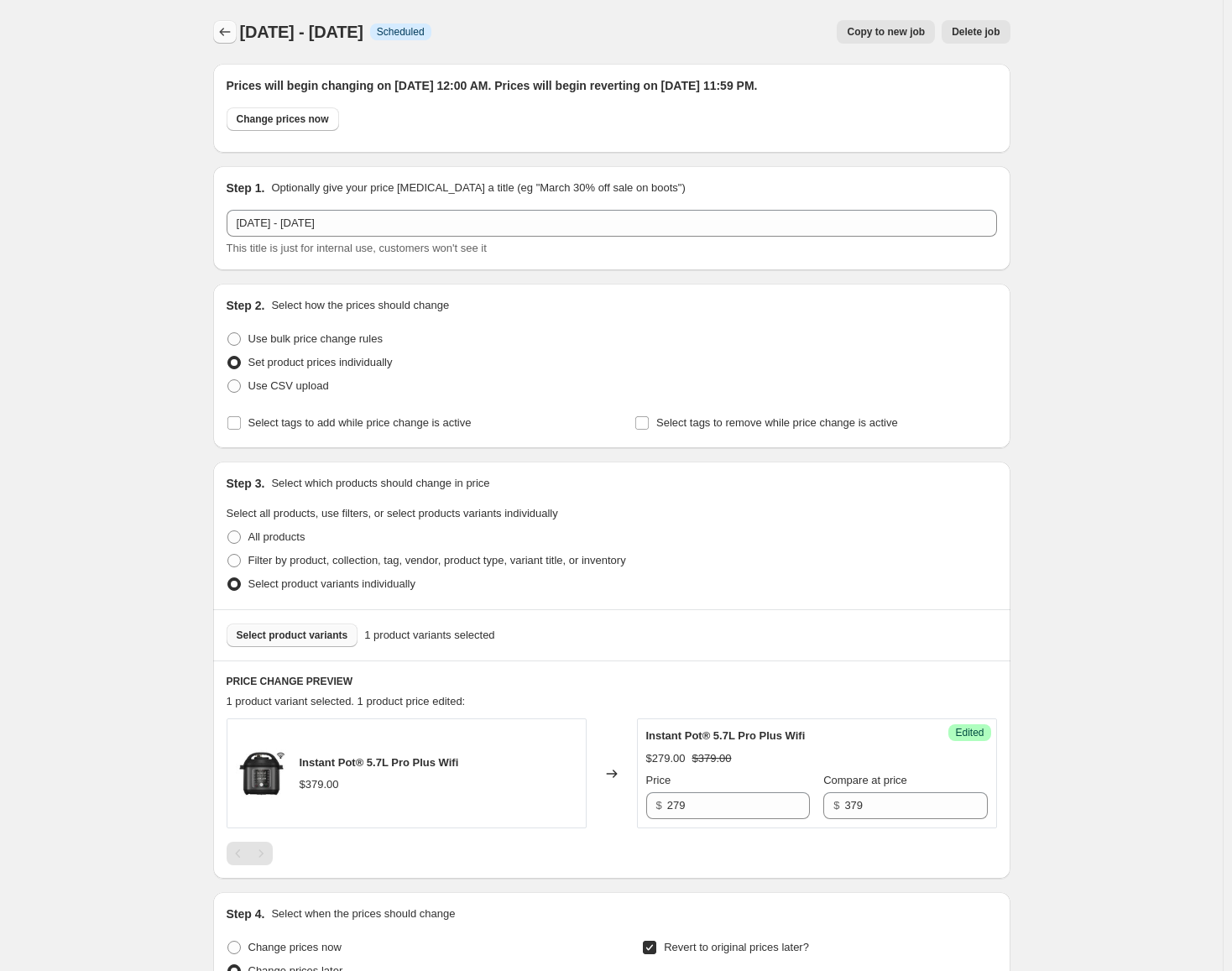
click at [222, 29] on icon "Price change jobs" at bounding box center [225, 33] width 17 height 17
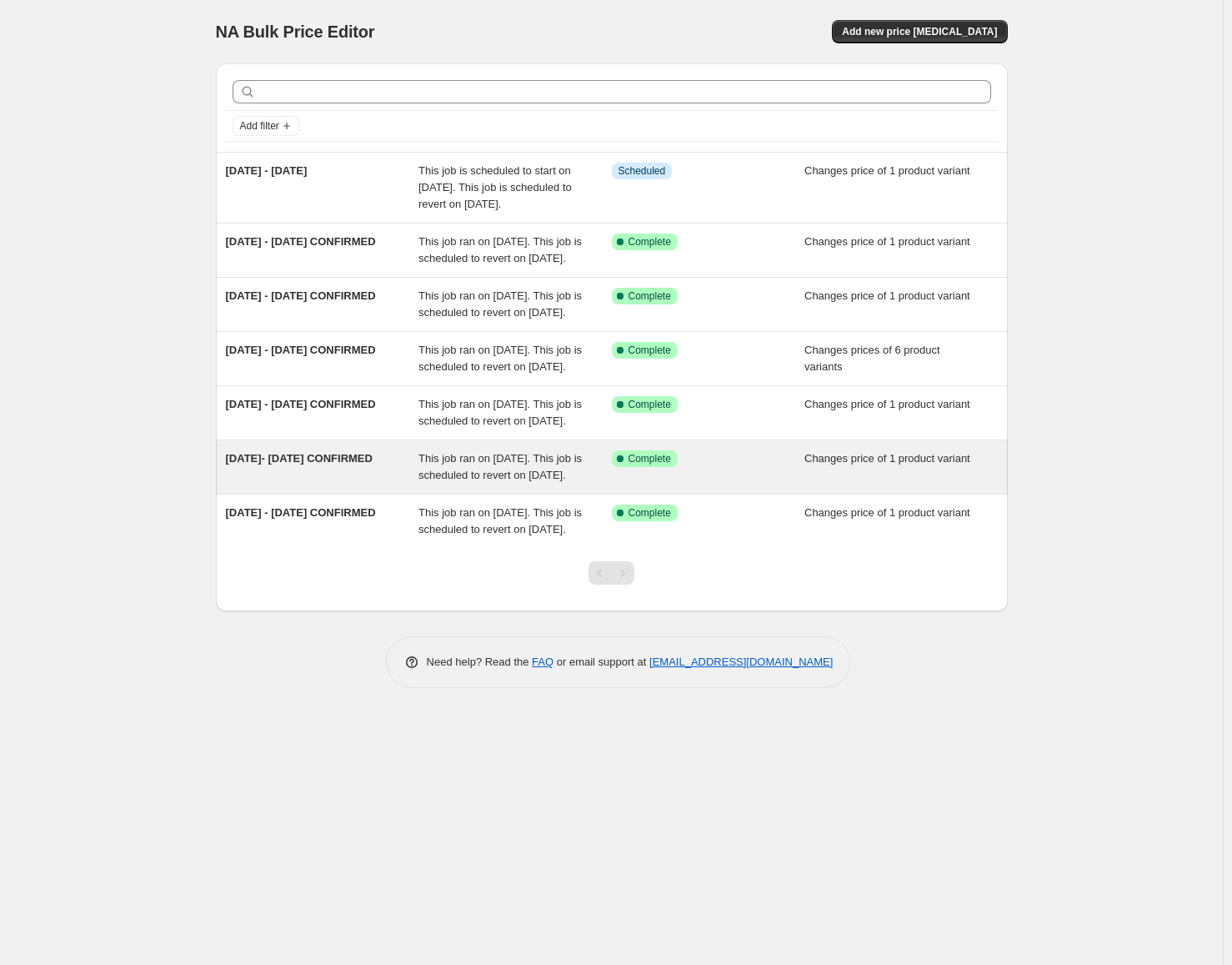
click at [757, 467] on div "Success Complete Complete" at bounding box center [696, 459] width 168 height 17
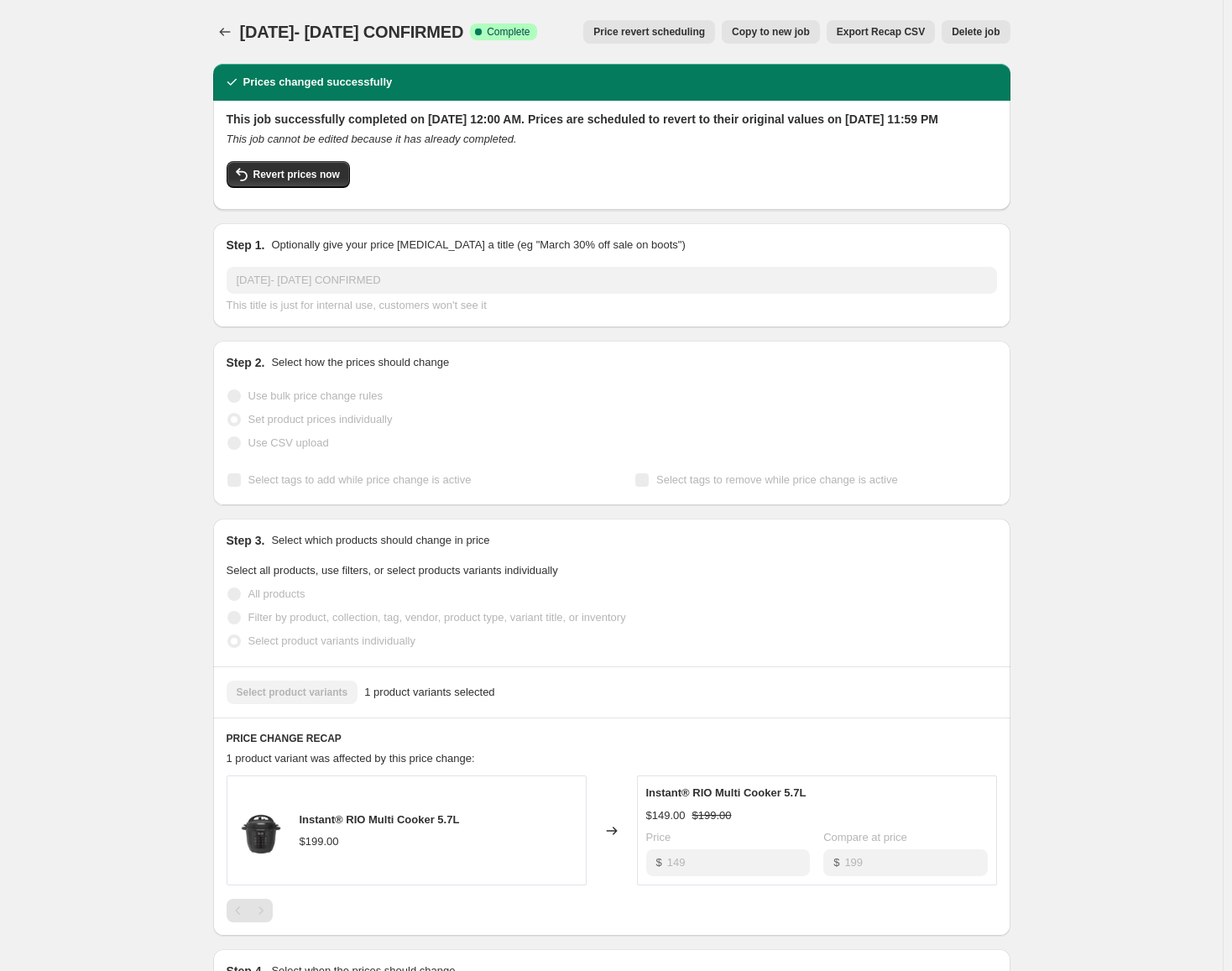
click at [215, 37] on div "[DATE]- [DATE] CONFIRMED. This page is ready [DATE]- [DATE] CONFIRMED Success C…" at bounding box center [611, 736] width 837 height 1472
click at [231, 37] on icon "Price change jobs" at bounding box center [225, 33] width 17 height 17
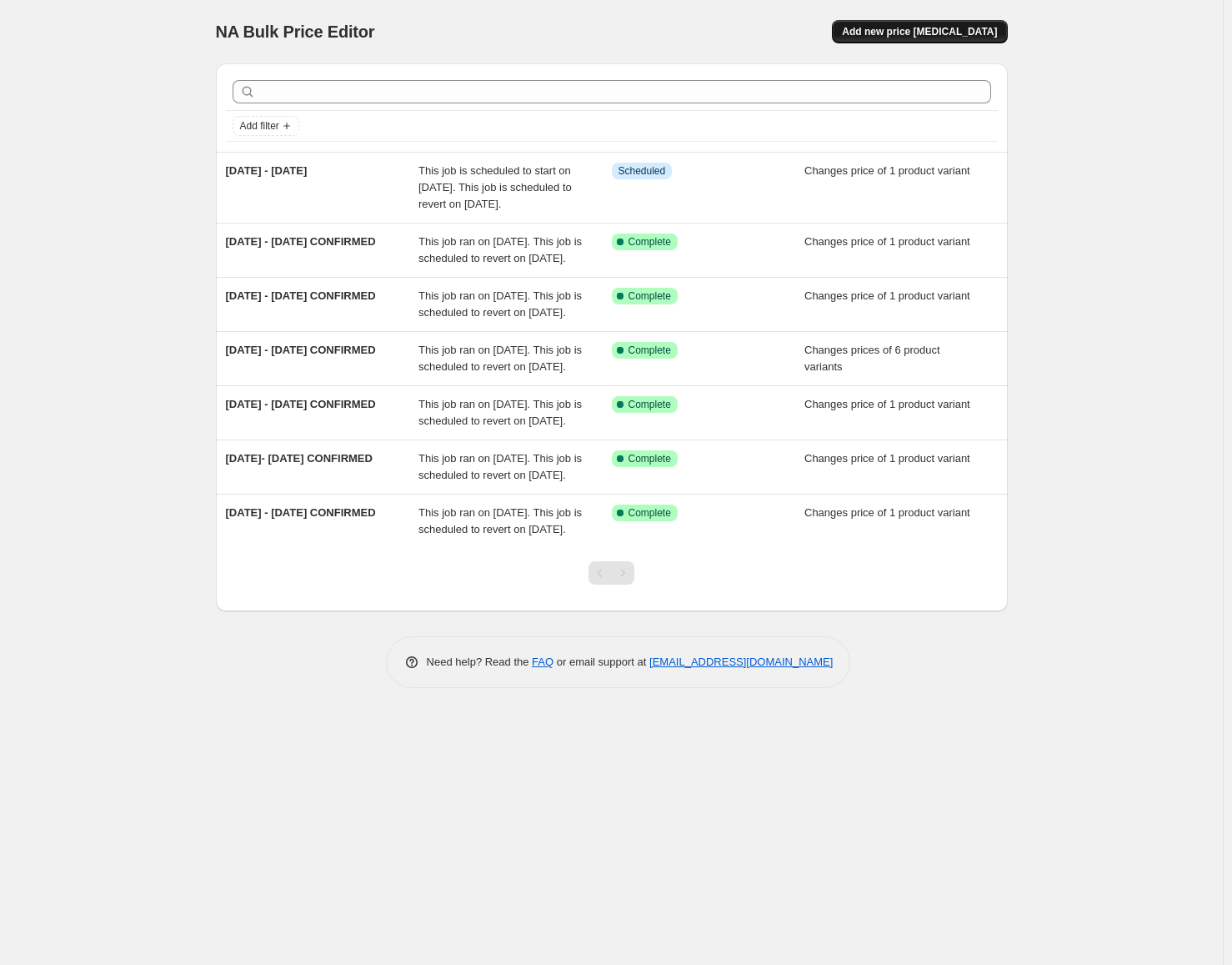
click at [919, 29] on span "Add new price [MEDICAL_DATA]" at bounding box center [919, 31] width 155 height 13
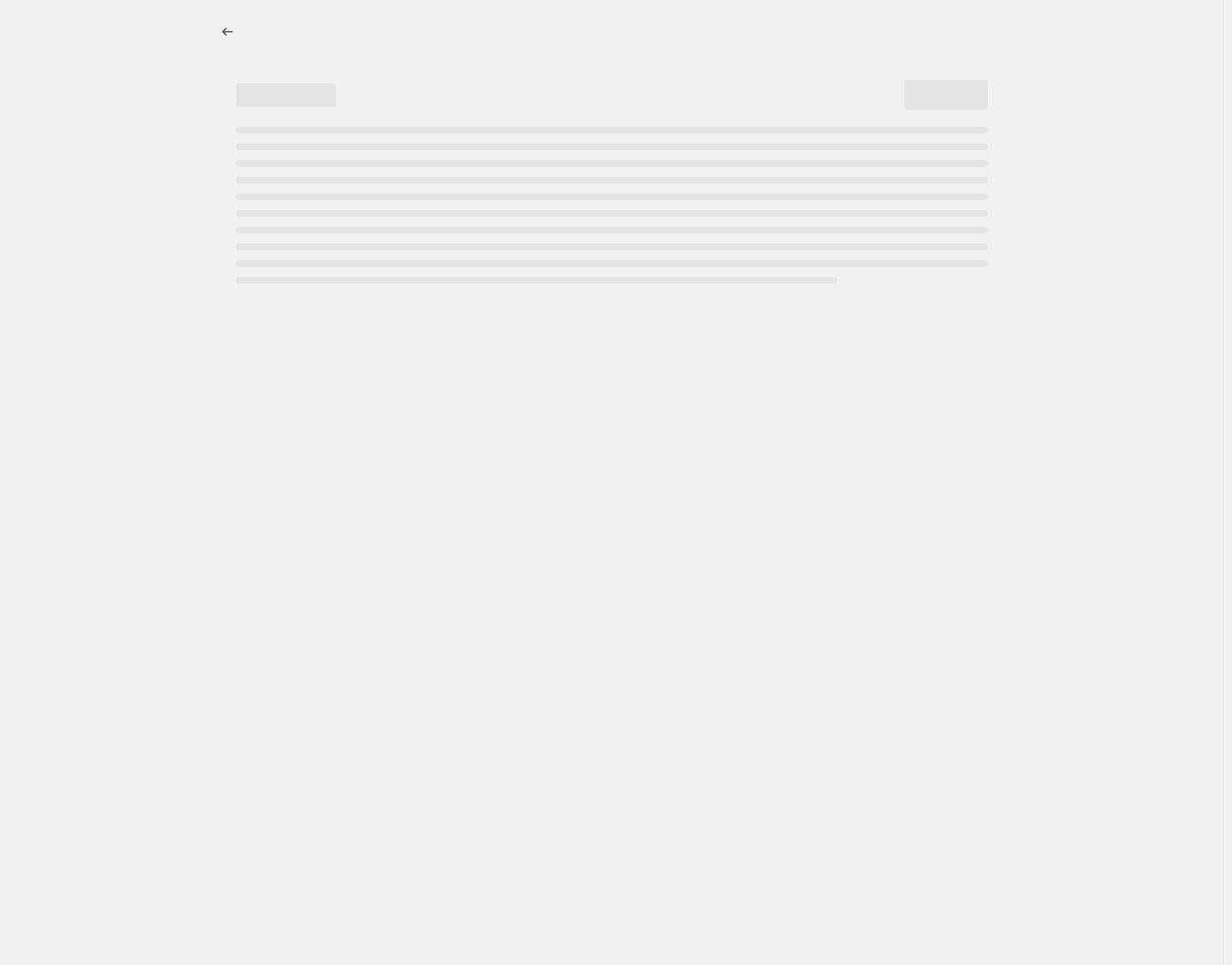
select select "percentage"
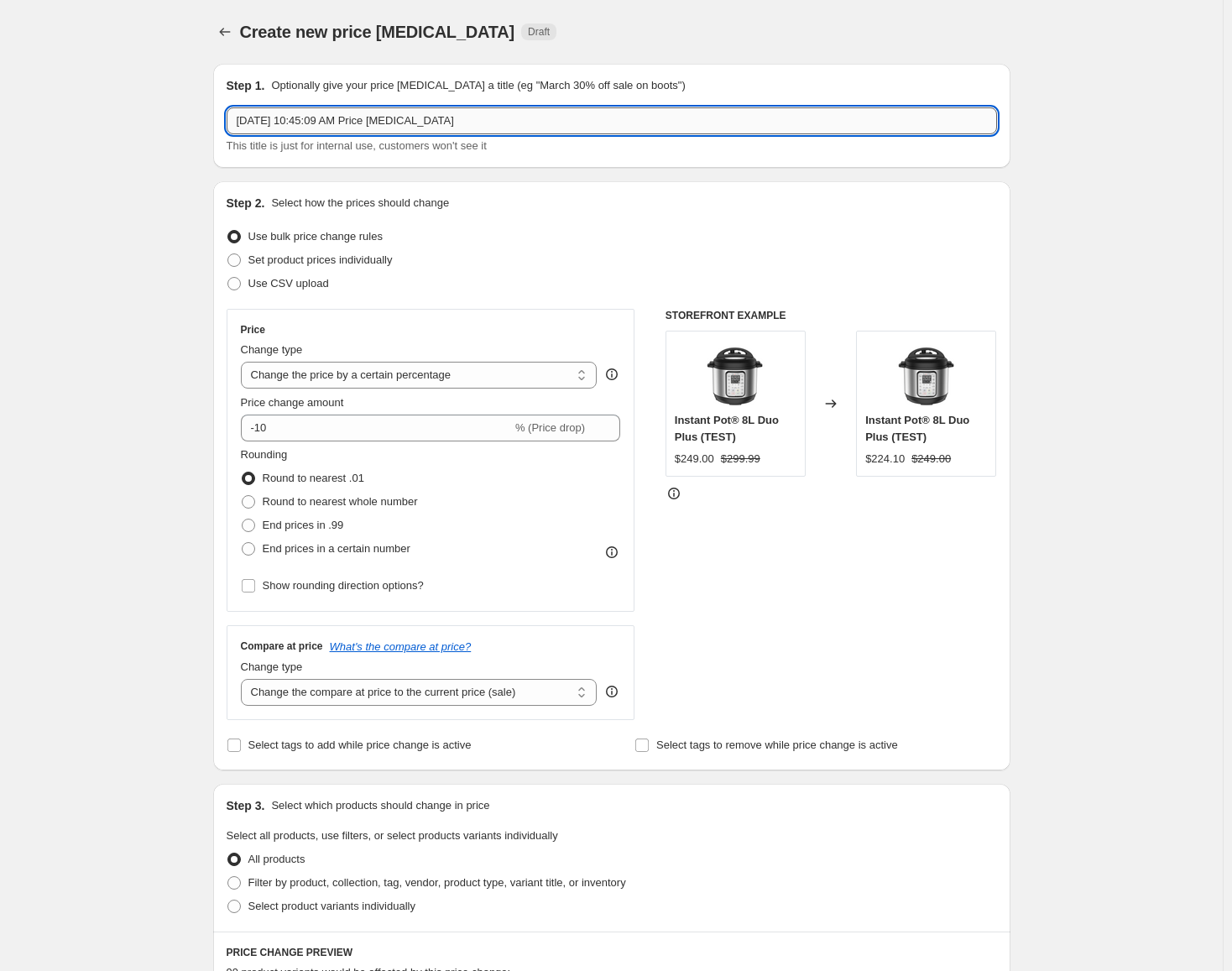
click at [399, 128] on input "[DATE] 10:45:09 AM Price [MEDICAL_DATA]" at bounding box center [611, 121] width 770 height 27
type input "[DATE] slow cooker"
click at [334, 256] on span "Set product prices individually" at bounding box center [320, 259] width 144 height 12
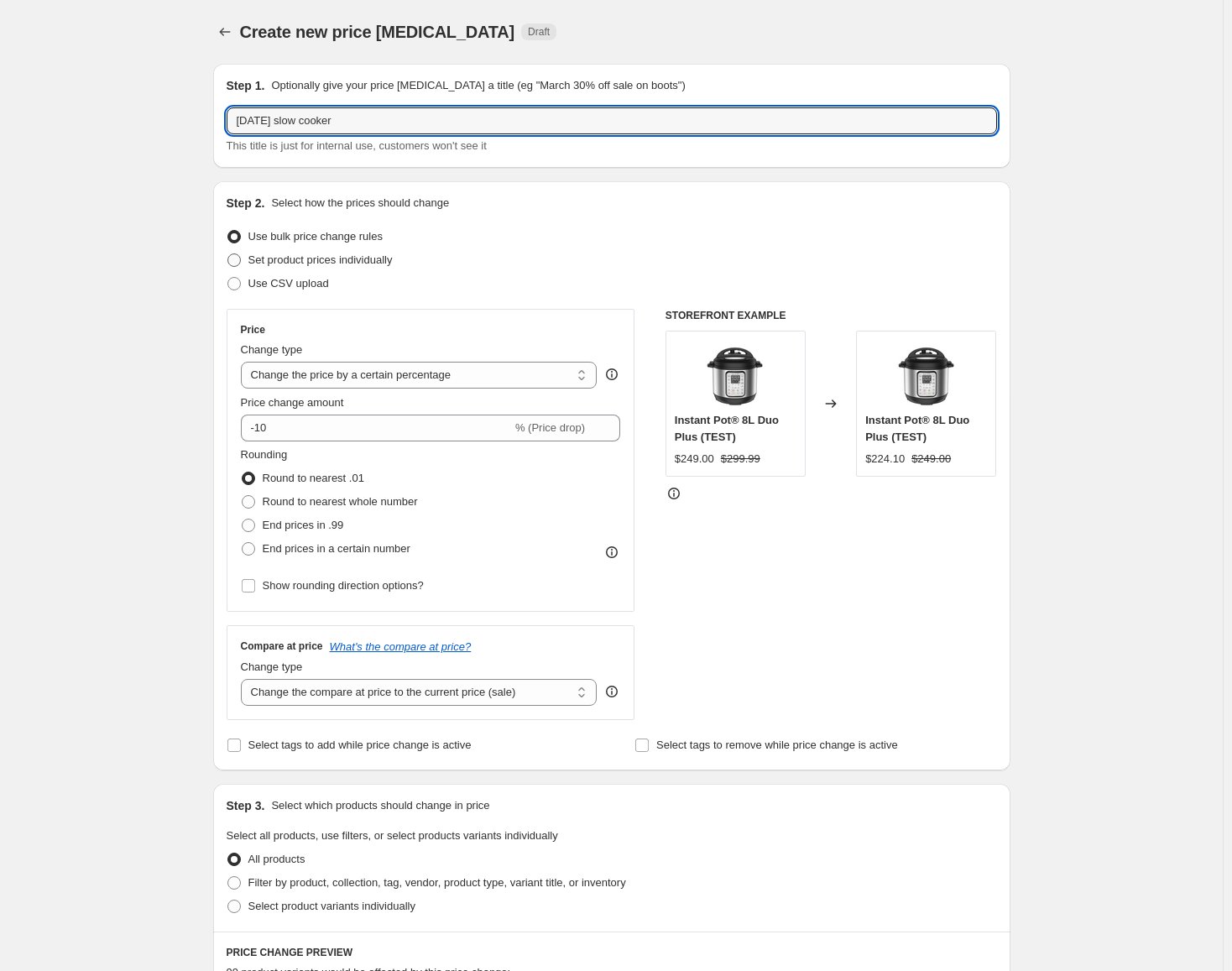
click at [229, 254] on input "Set product prices individually" at bounding box center [228, 254] width 1 height 1
radio input "true"
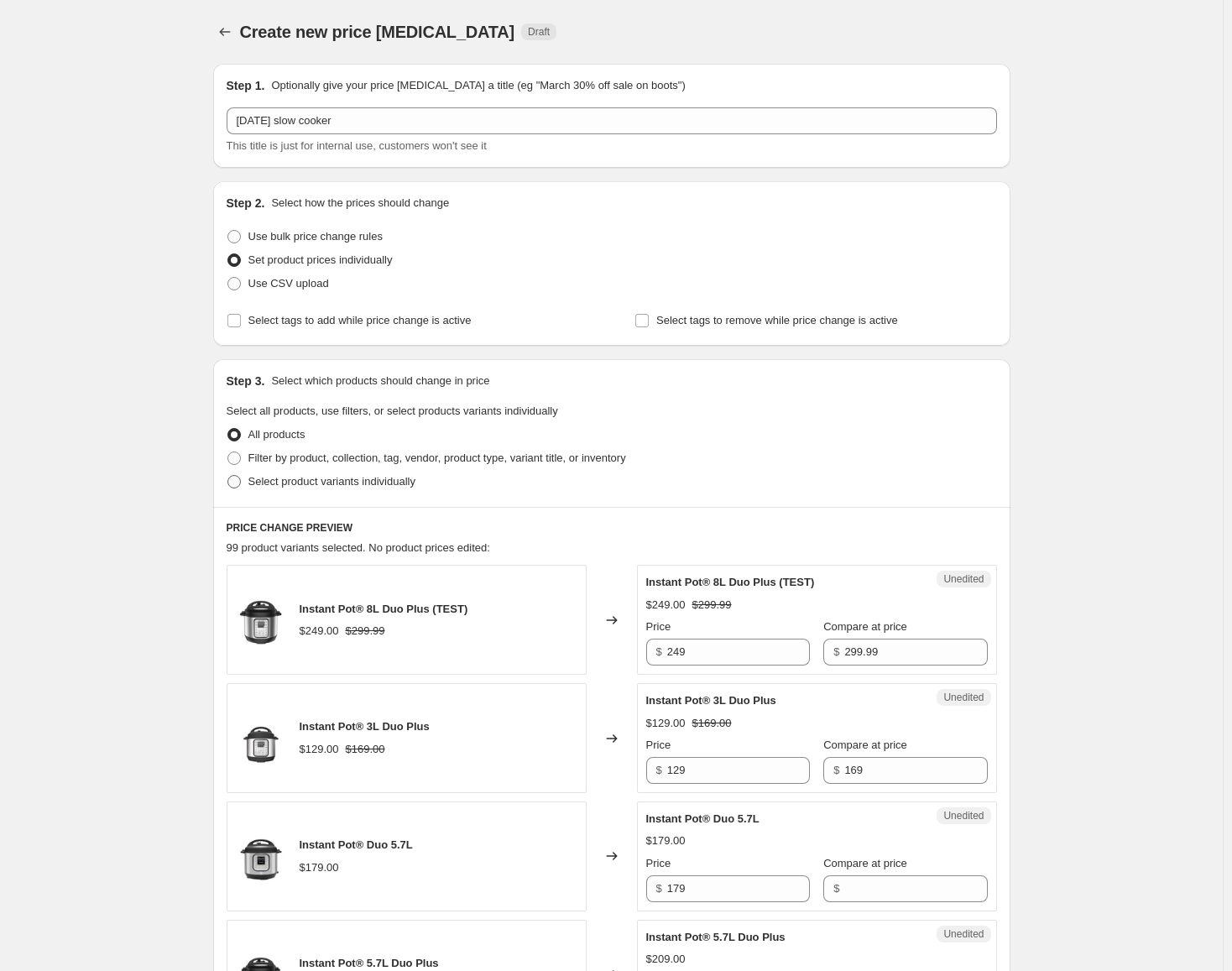
click at [372, 484] on span "Select product variants individually" at bounding box center [332, 480] width 167 height 12
click at [229, 475] on input "Select product variants individually" at bounding box center [228, 474] width 1 height 1
radio input "true"
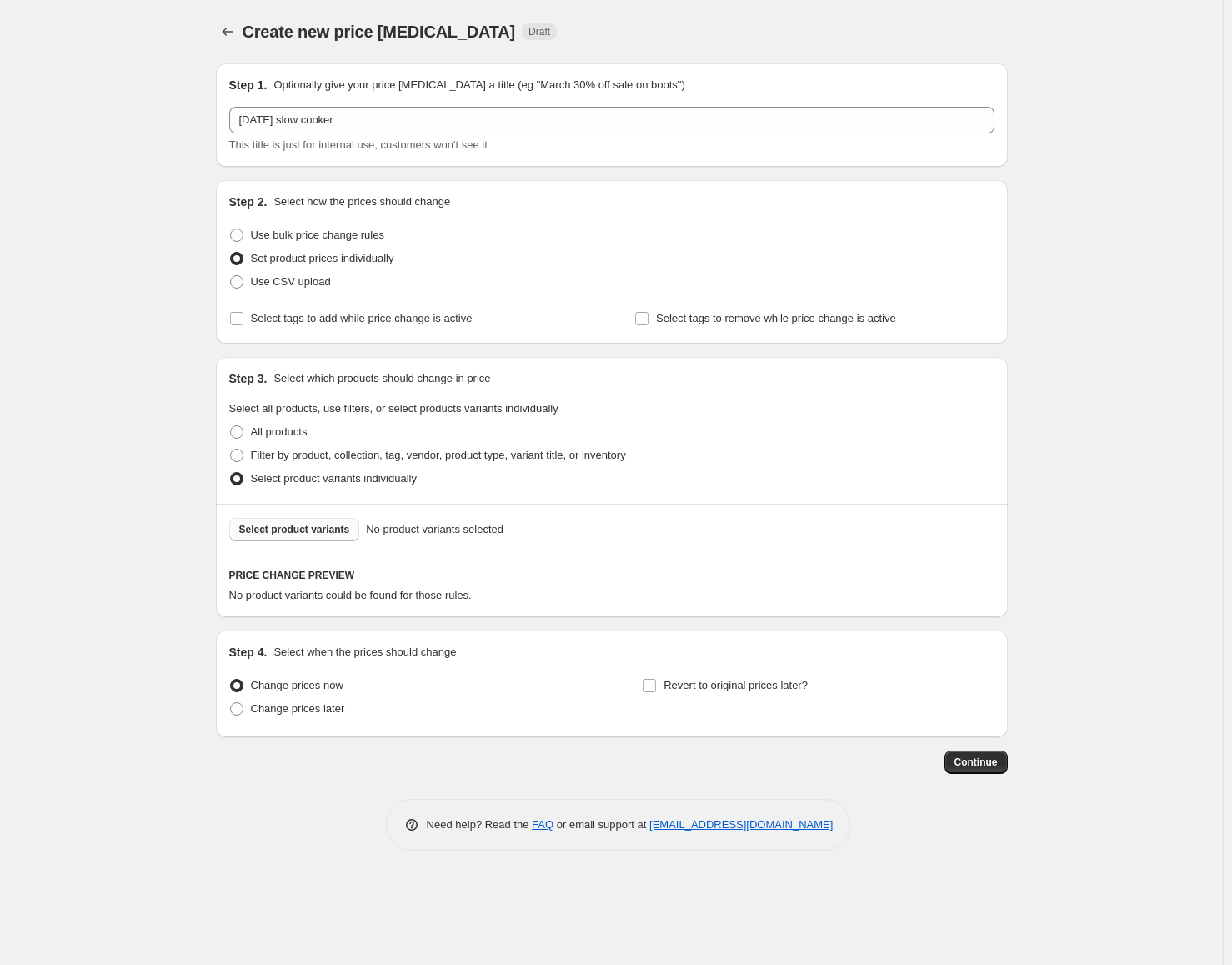
click at [306, 530] on span "Select product variants" at bounding box center [295, 530] width 111 height 13
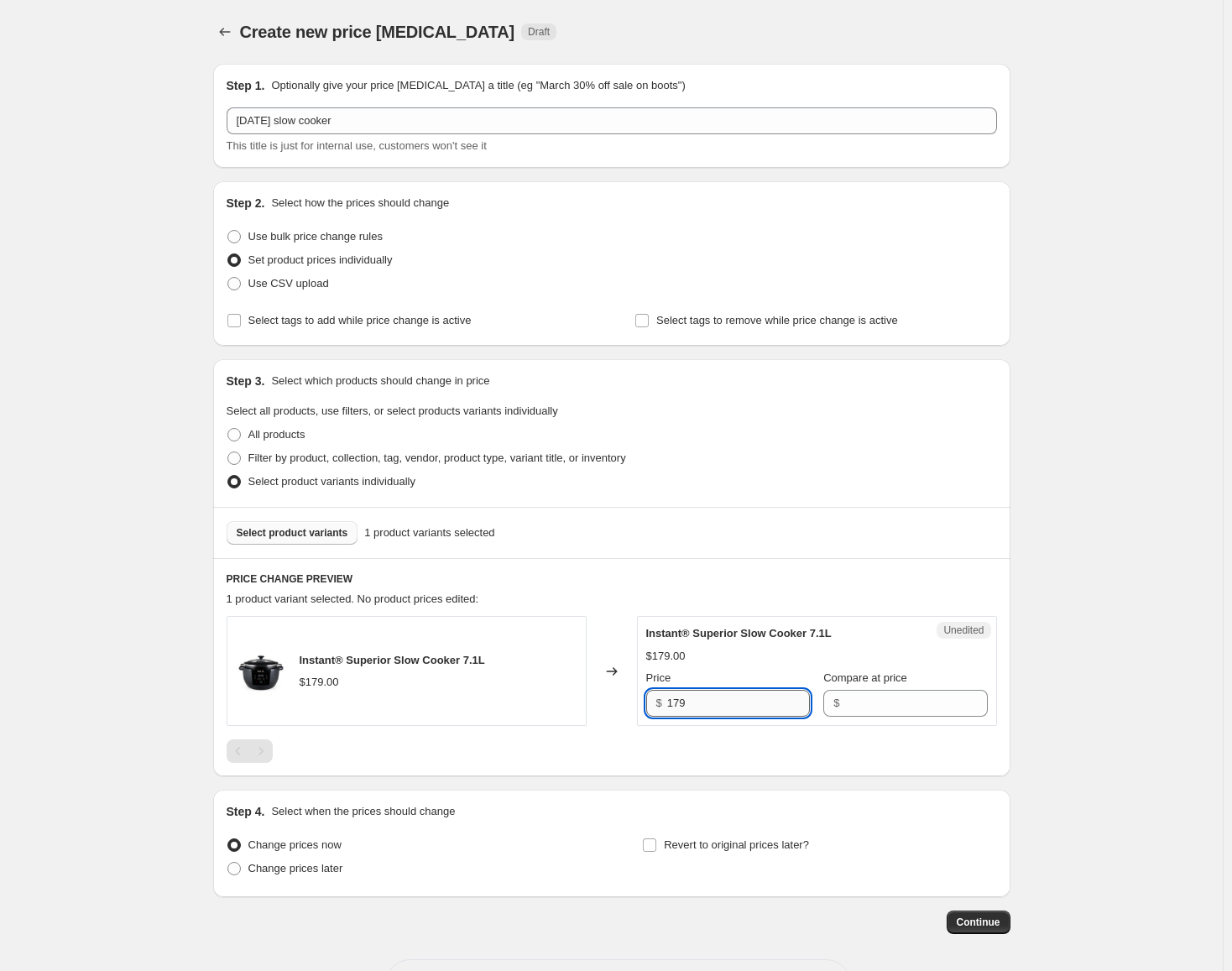
click at [782, 701] on input "179" at bounding box center [737, 703] width 143 height 27
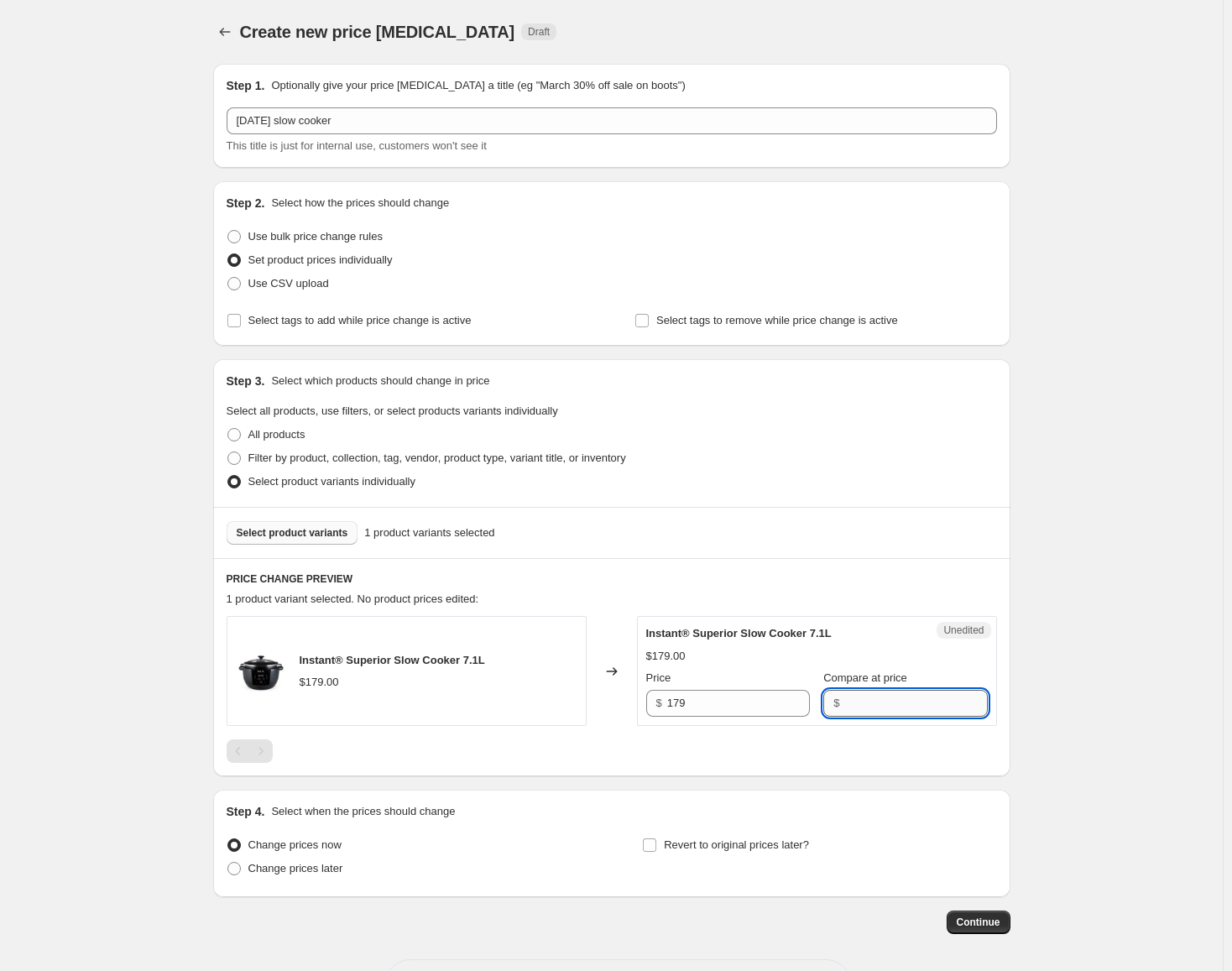
click at [943, 712] on input "Compare at price" at bounding box center [914, 703] width 143 height 27
paste input "179"
type input "179"
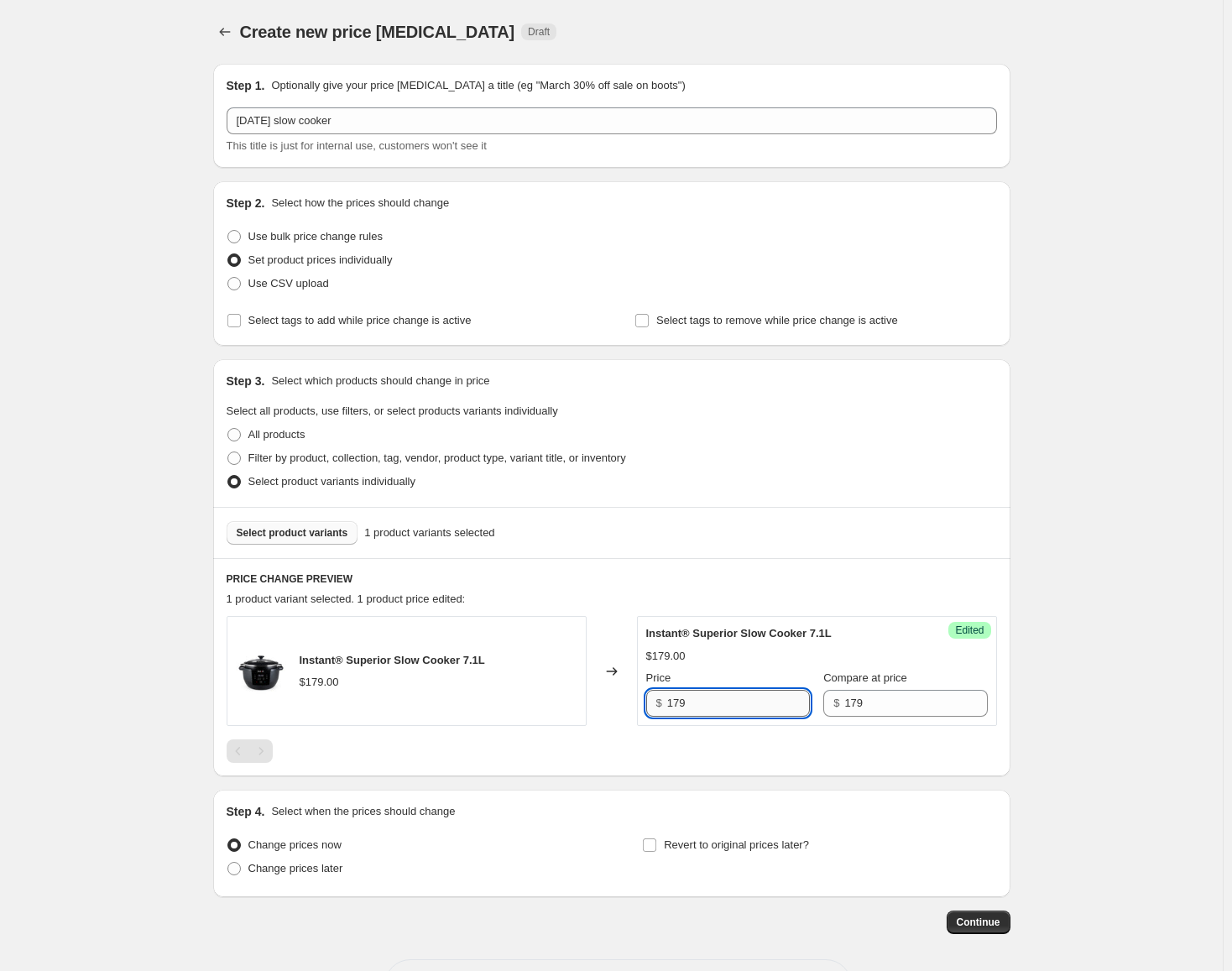
click at [705, 716] on input "179" at bounding box center [737, 703] width 143 height 27
type input "129"
click at [691, 850] on span "Revert to original prices later?" at bounding box center [737, 844] width 145 height 12
click at [656, 850] on input "Revert to original prices later?" at bounding box center [649, 845] width 13 height 13
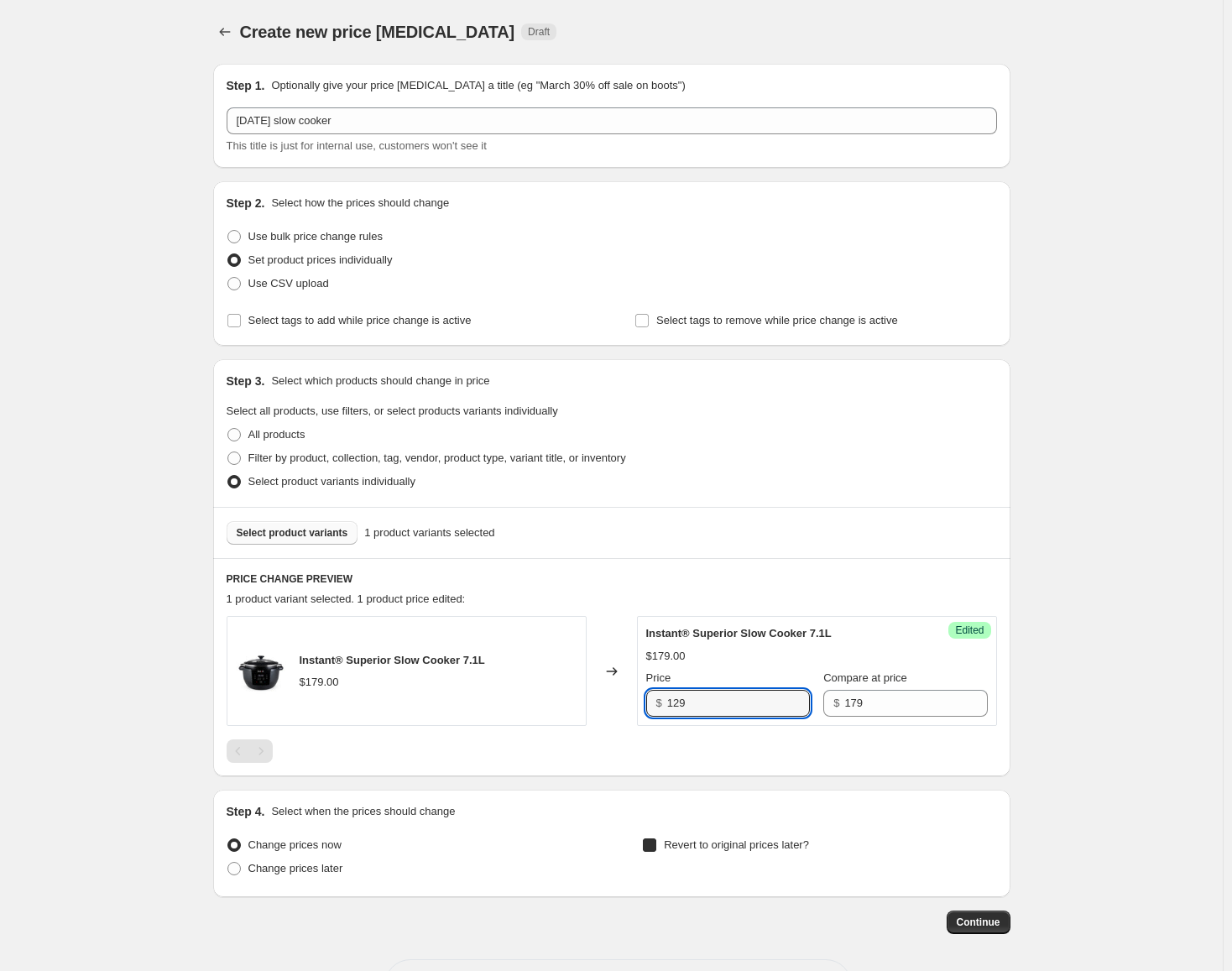
checkbox input "true"
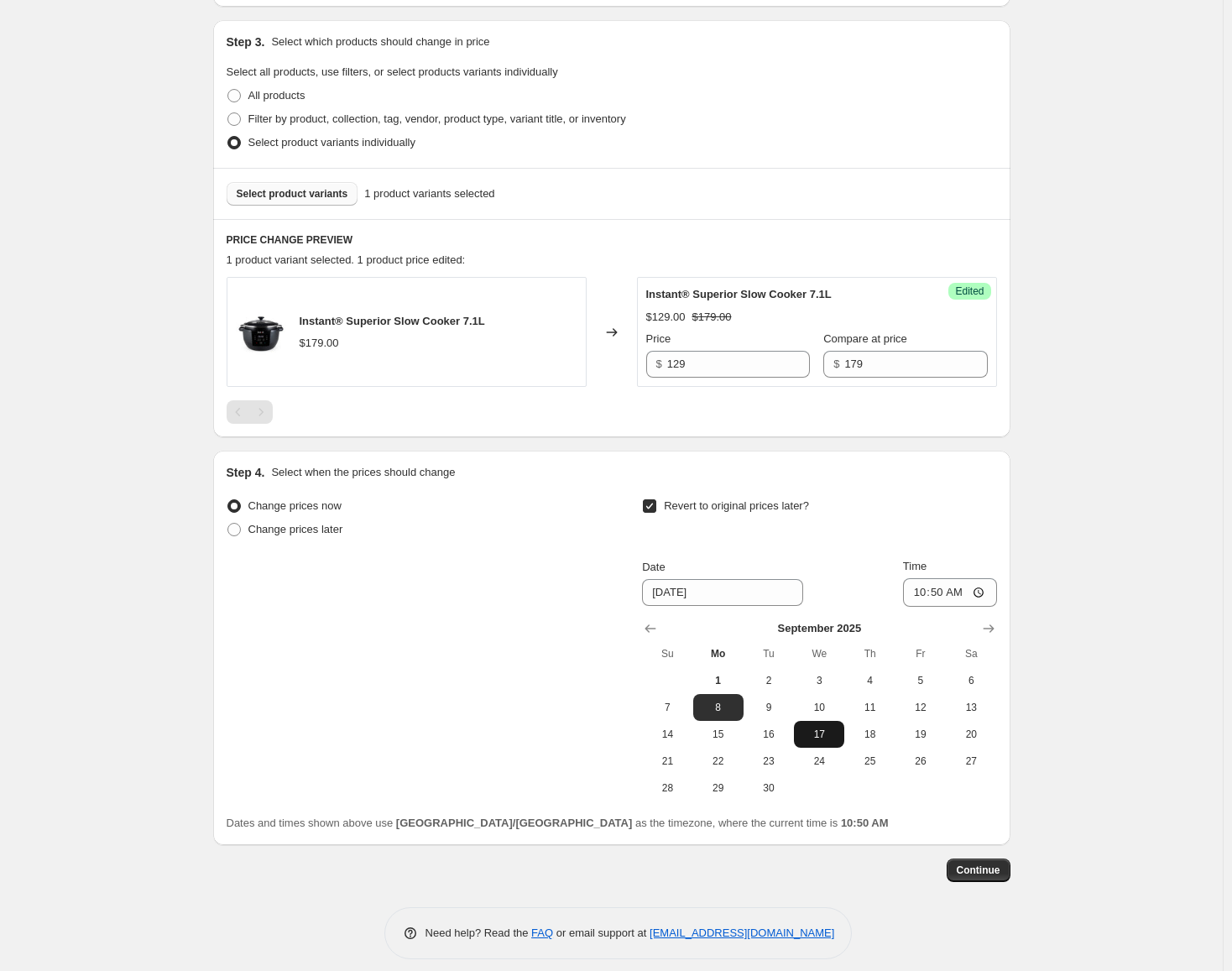
scroll to position [352, 0]
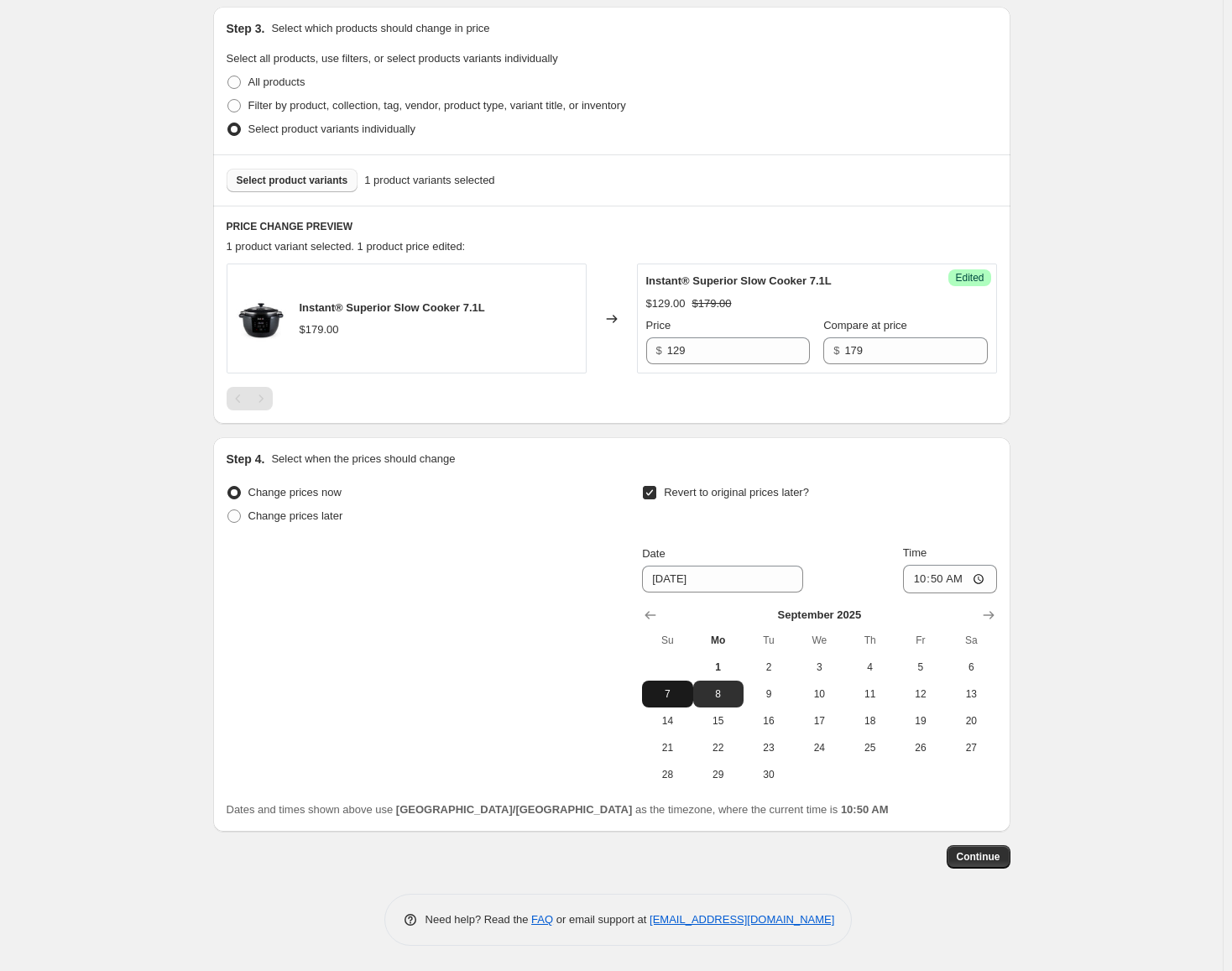
click at [665, 693] on span "7" at bounding box center [667, 694] width 37 height 13
type input "[DATE]"
click at [921, 582] on input "10:50" at bounding box center [950, 579] width 94 height 29
type input "23:59"
click at [989, 864] on span "Continue" at bounding box center [979, 857] width 44 height 13
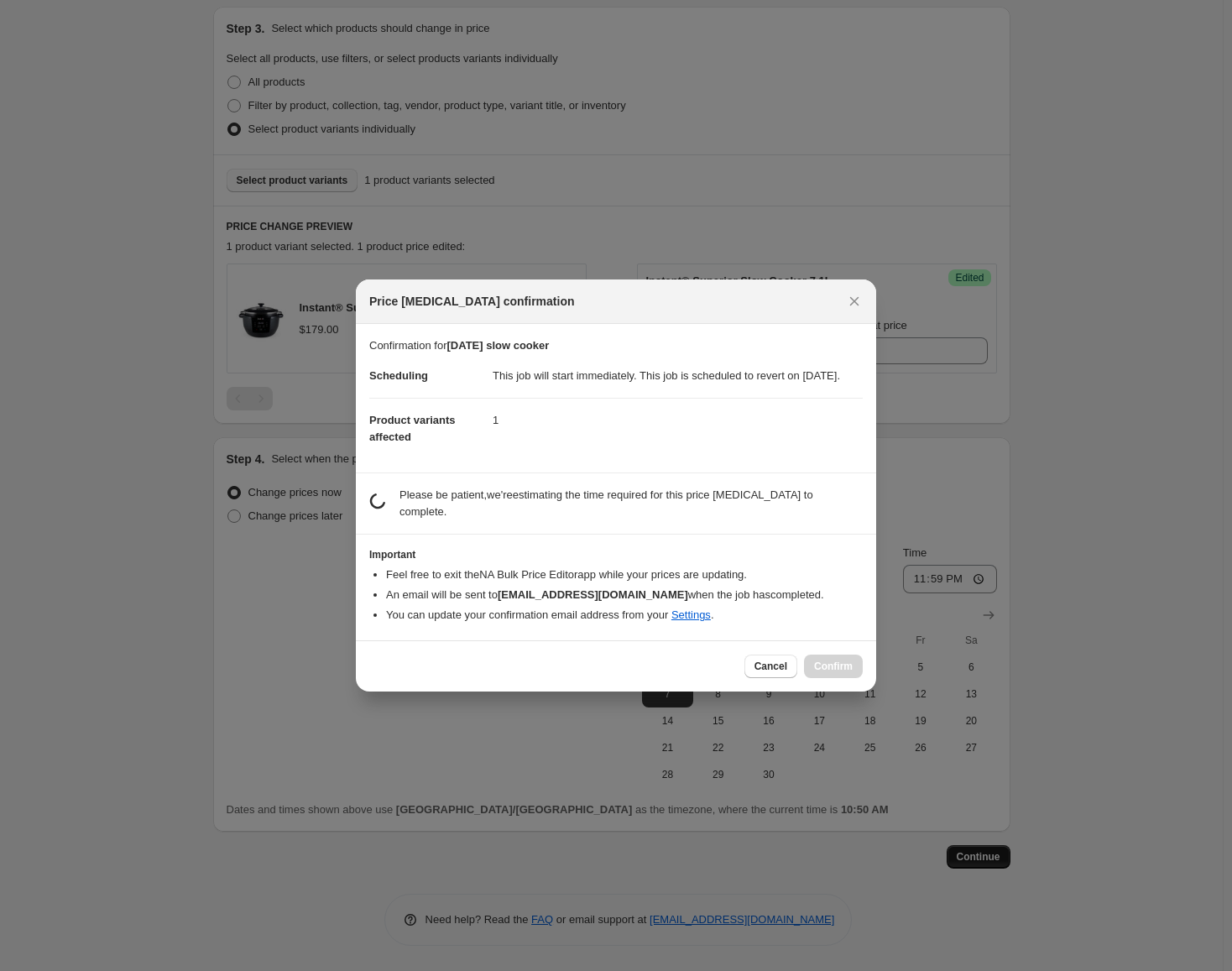
scroll to position [0, 0]
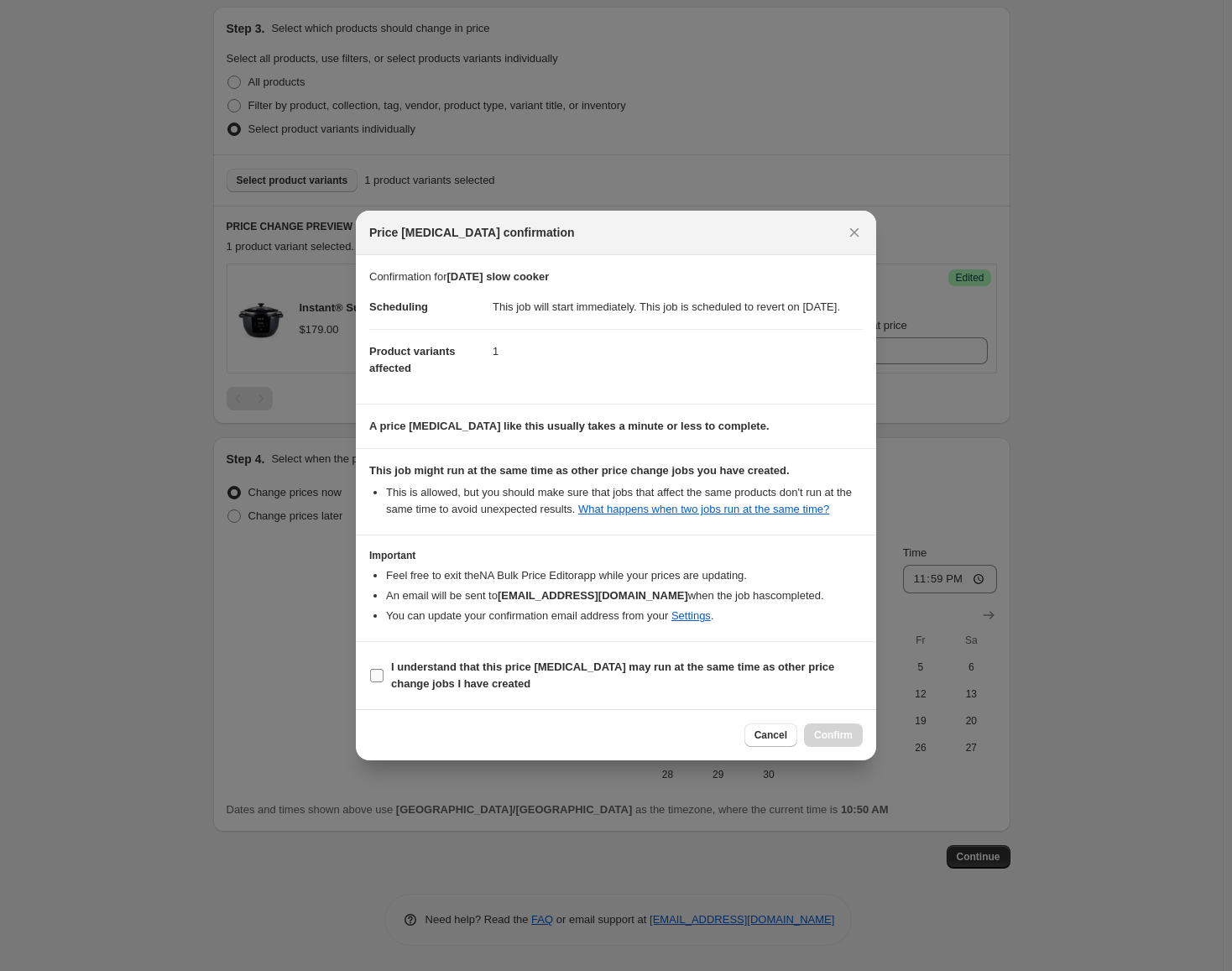
drag, startPoint x: 714, startPoint y: 683, endPoint x: 727, endPoint y: 689, distance: 14.3
click at [714, 684] on span "I understand that this price [MEDICAL_DATA] may run at the same time as other p…" at bounding box center [627, 675] width 472 height 33
click at [384, 682] on input "I understand that this price [MEDICAL_DATA] may run at the same time as other p…" at bounding box center [377, 675] width 13 height 13
checkbox input "true"
click at [845, 741] on span "Confirm" at bounding box center [833, 735] width 38 height 13
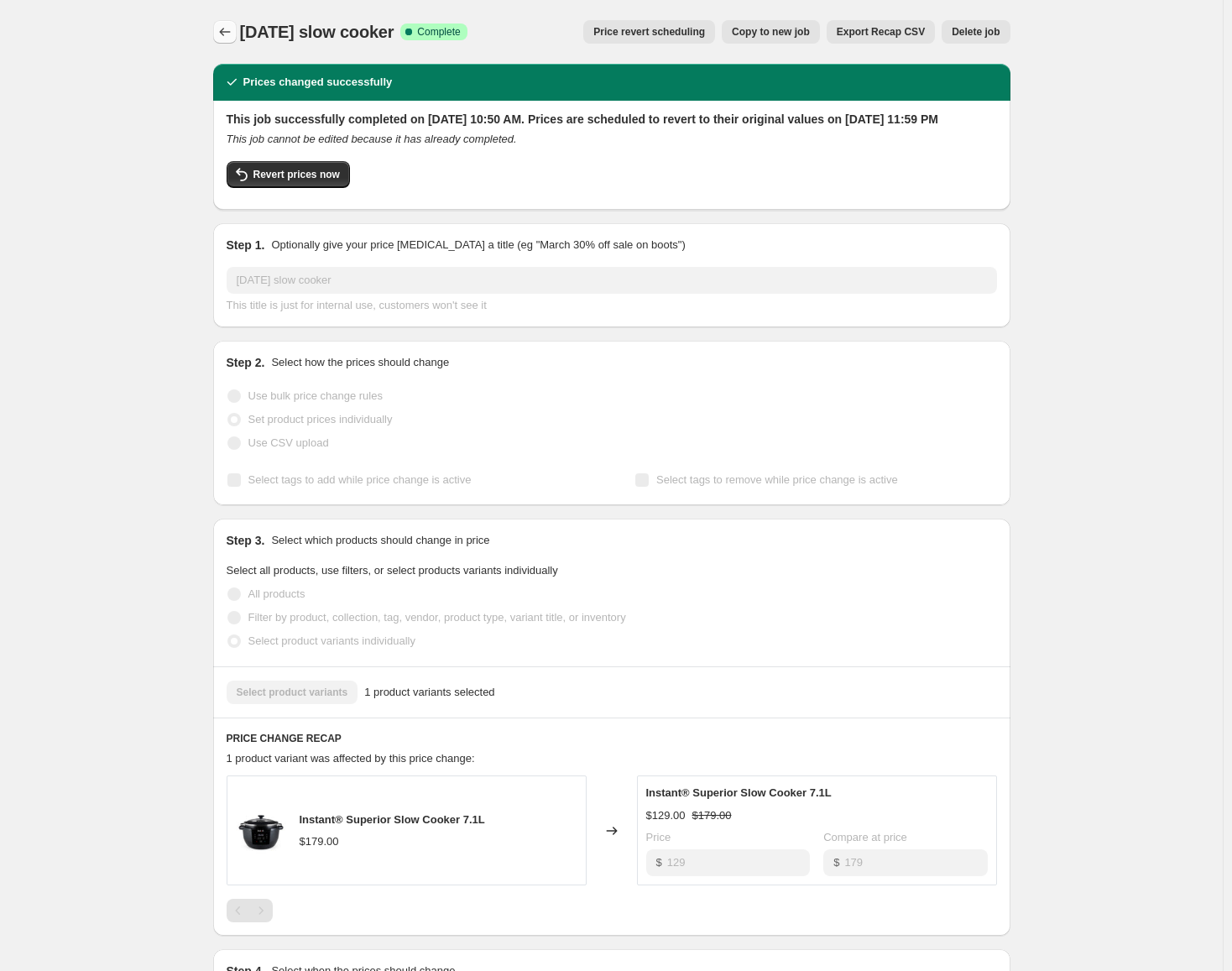
click at [223, 33] on icon "Price change jobs" at bounding box center [225, 33] width 17 height 17
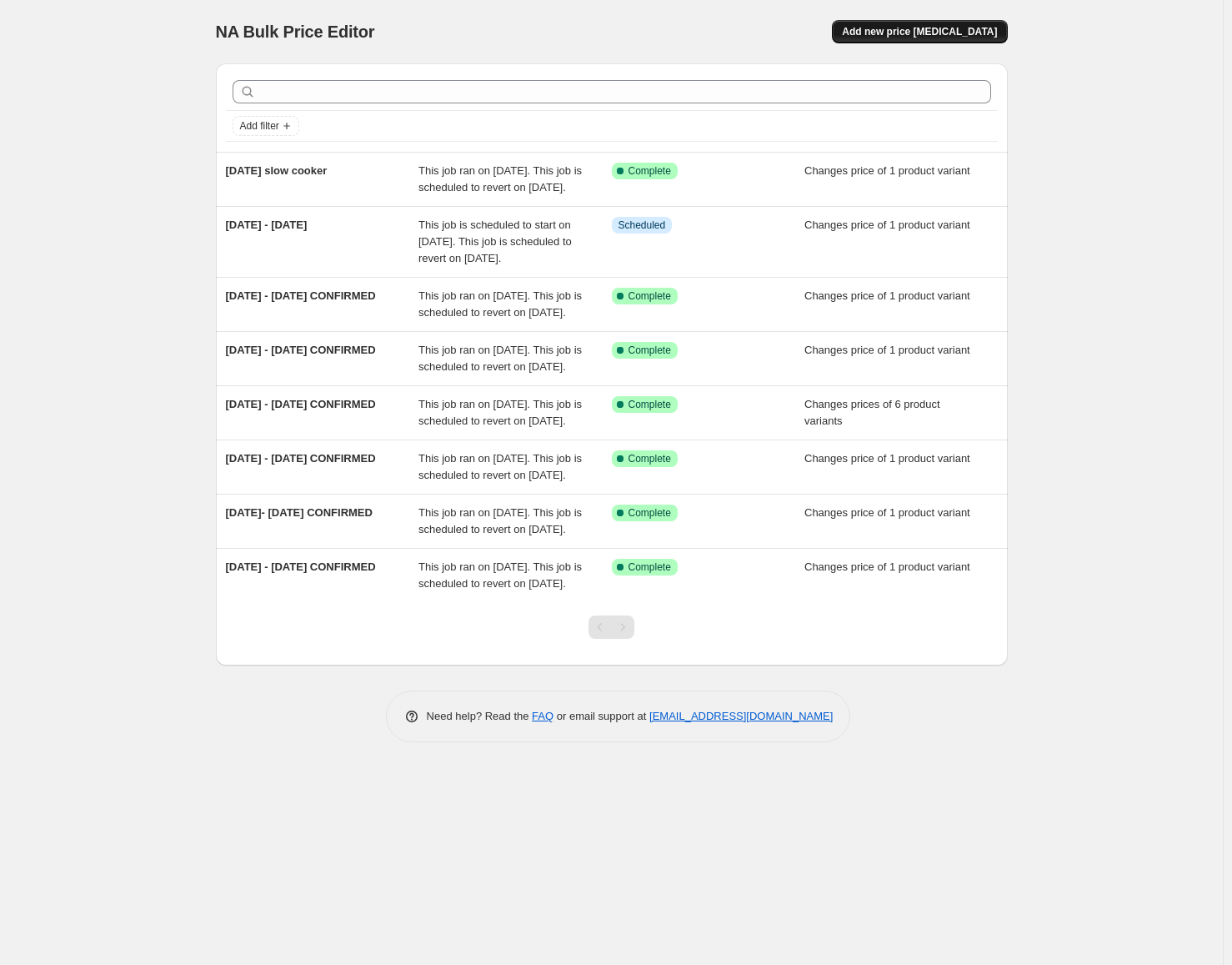
click at [934, 34] on span "Add new price [MEDICAL_DATA]" at bounding box center [919, 31] width 155 height 13
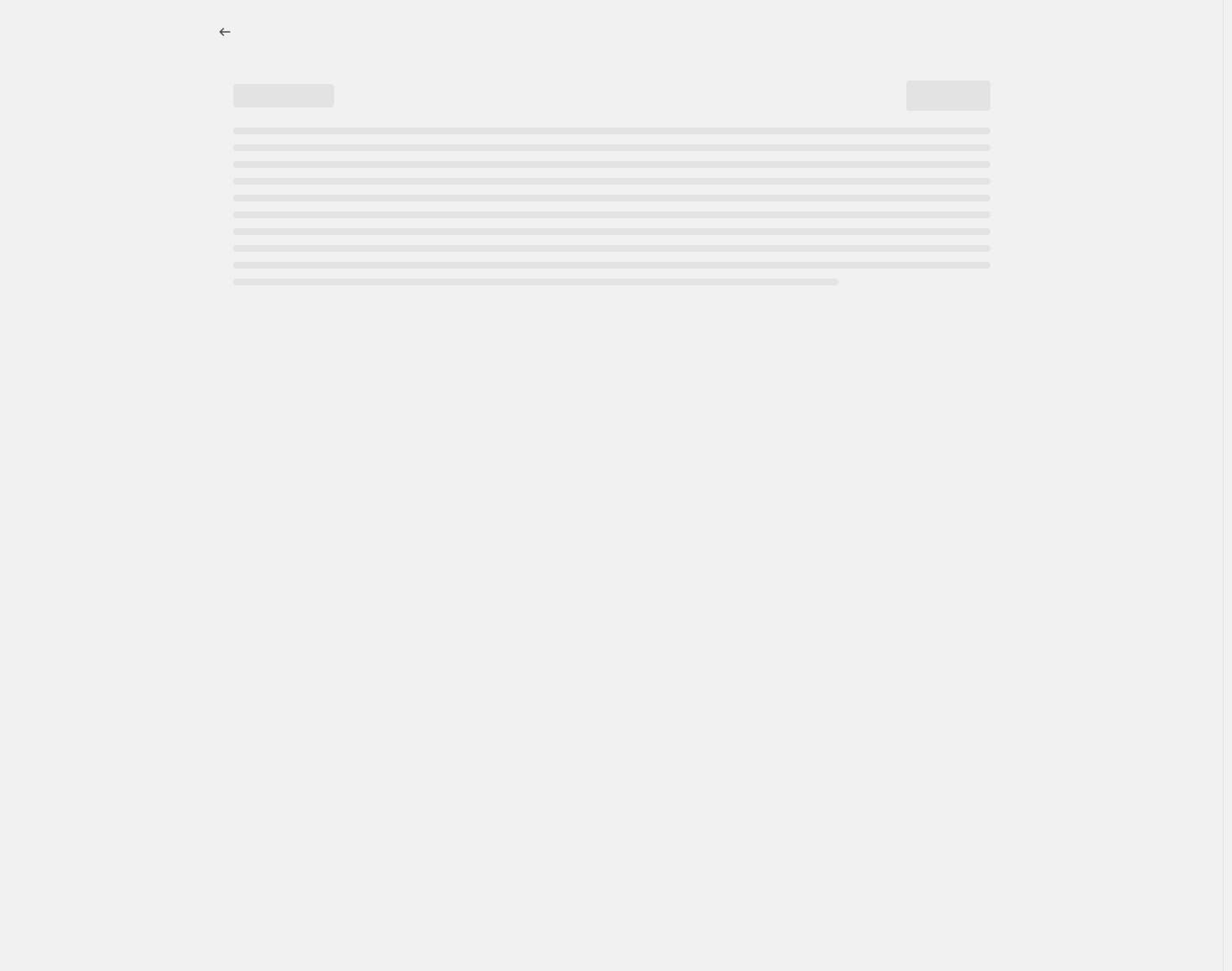
select select "percentage"
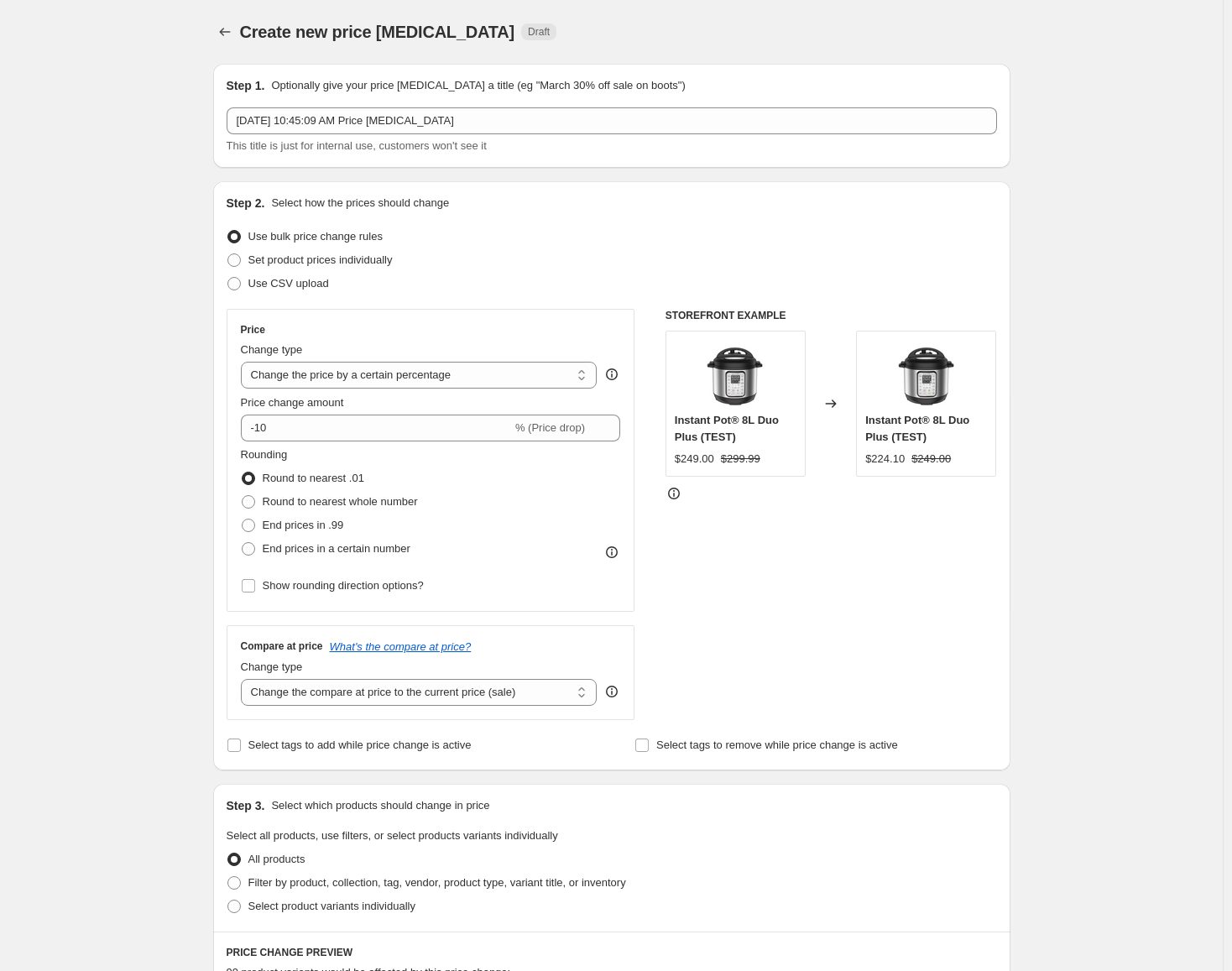
click at [475, 106] on div "Step 1. Optionally give your price [MEDICAL_DATA] a title (eg "March 30% off sa…" at bounding box center [611, 116] width 770 height 77
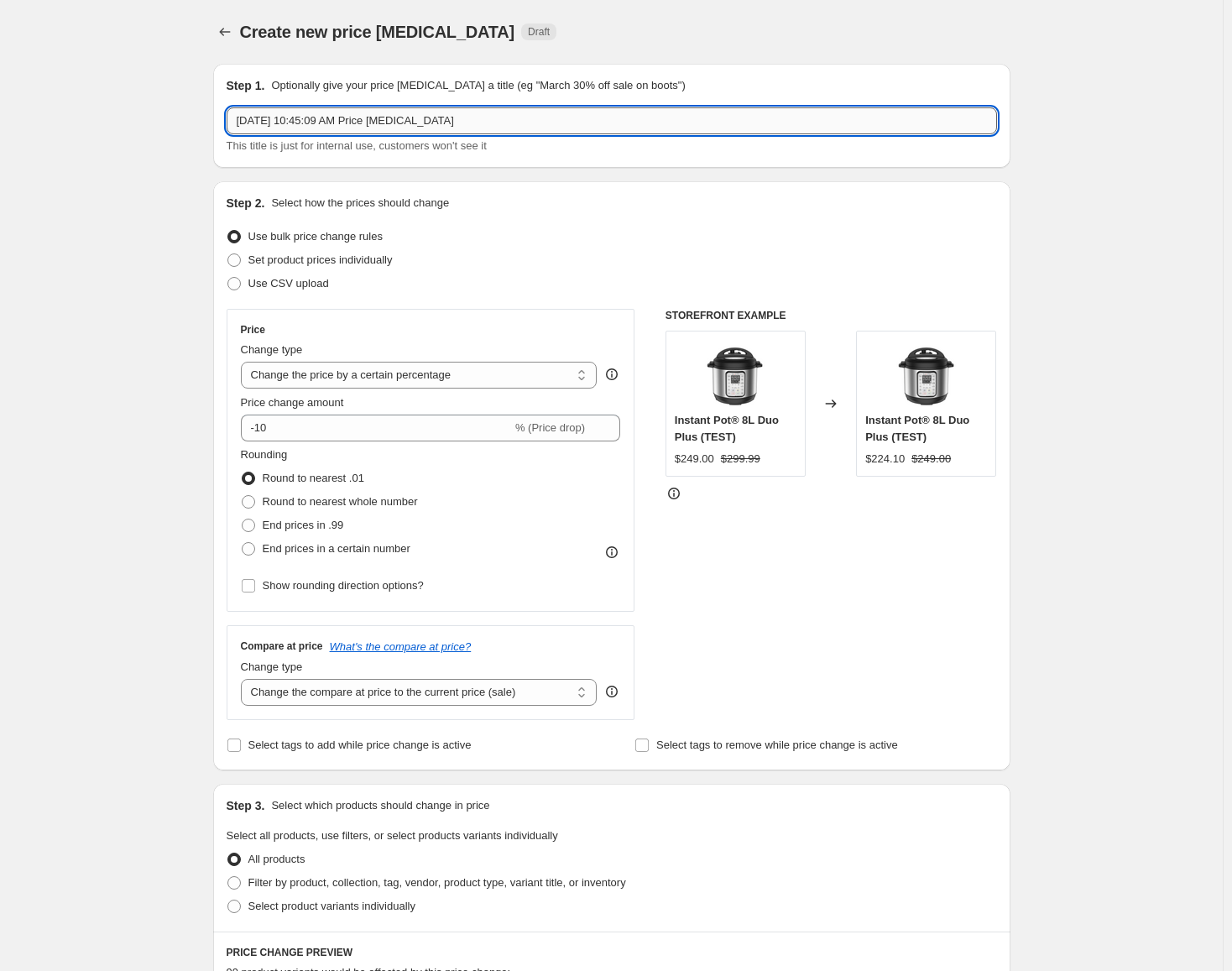
click at [468, 124] on input "[DATE] 10:45:09 AM Price [MEDICAL_DATA]" at bounding box center [611, 121] width 770 height 27
type input "[DATE]-[DATE]"
click at [334, 263] on span "Set product prices individually" at bounding box center [320, 259] width 144 height 12
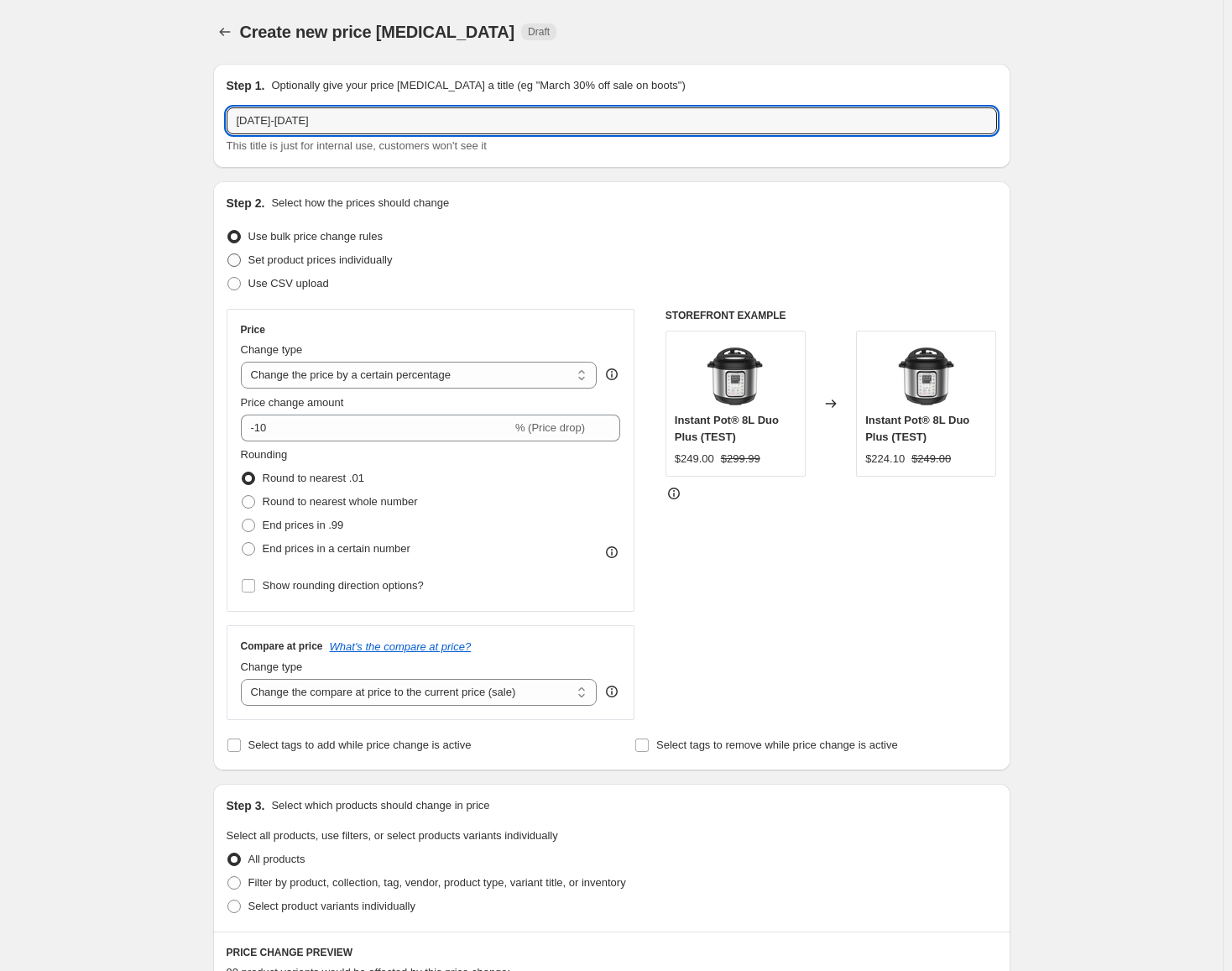
click at [229, 254] on input "Set product prices individually" at bounding box center [228, 254] width 1 height 1
radio input "true"
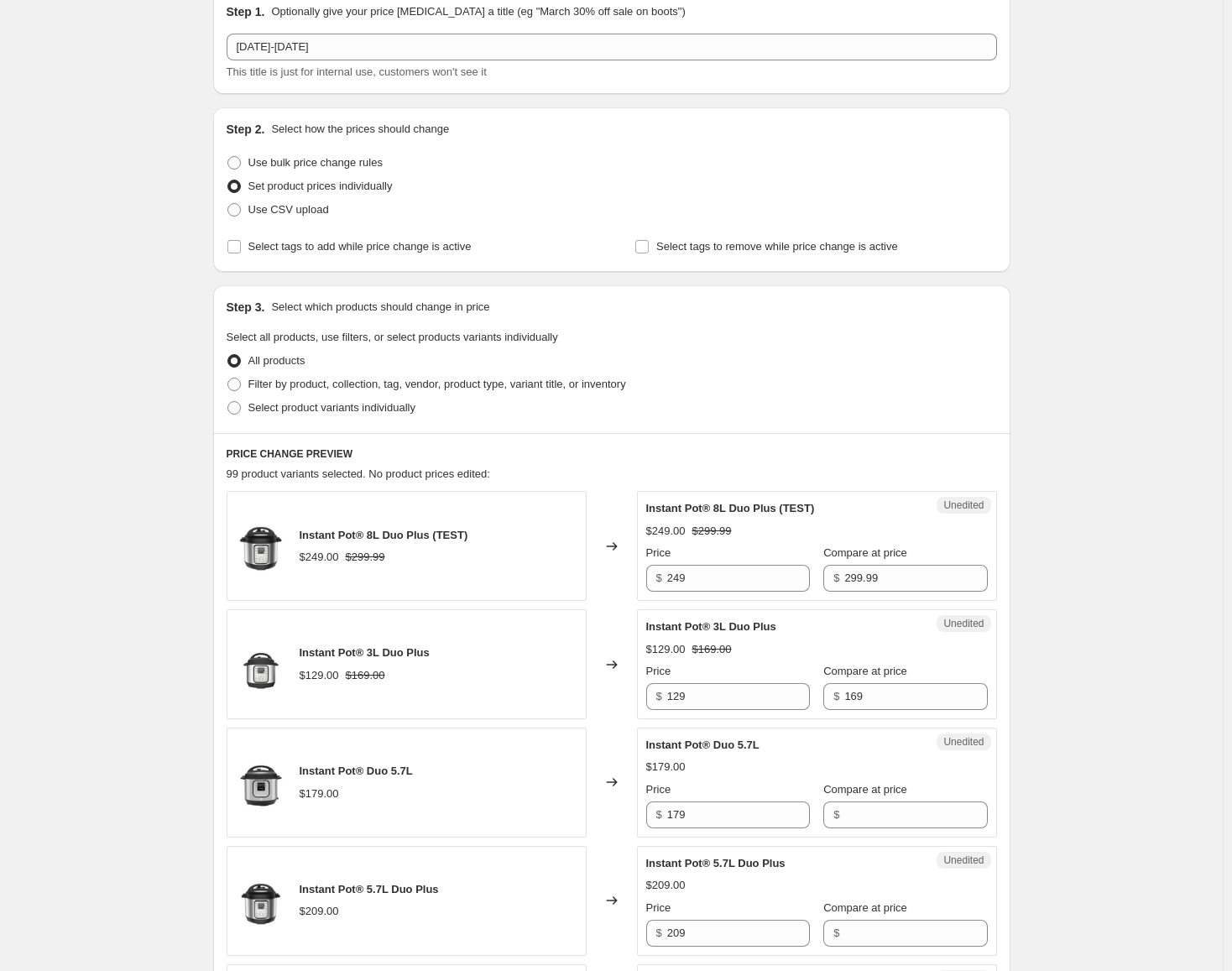
scroll to position [167, 0]
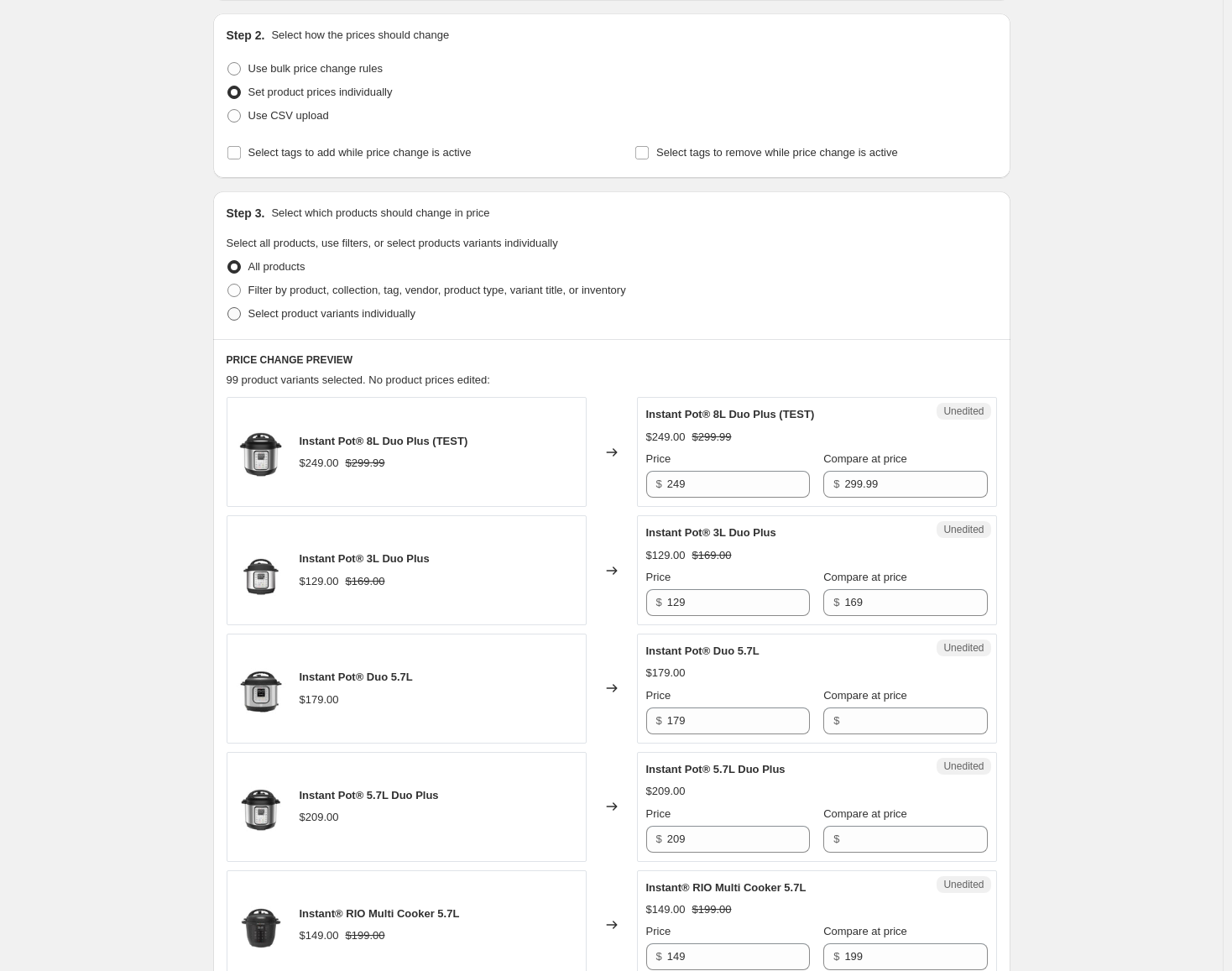
click at [394, 310] on span "Select product variants individually" at bounding box center [332, 313] width 167 height 12
click at [229, 308] on input "Select product variants individually" at bounding box center [228, 307] width 1 height 1
radio input "true"
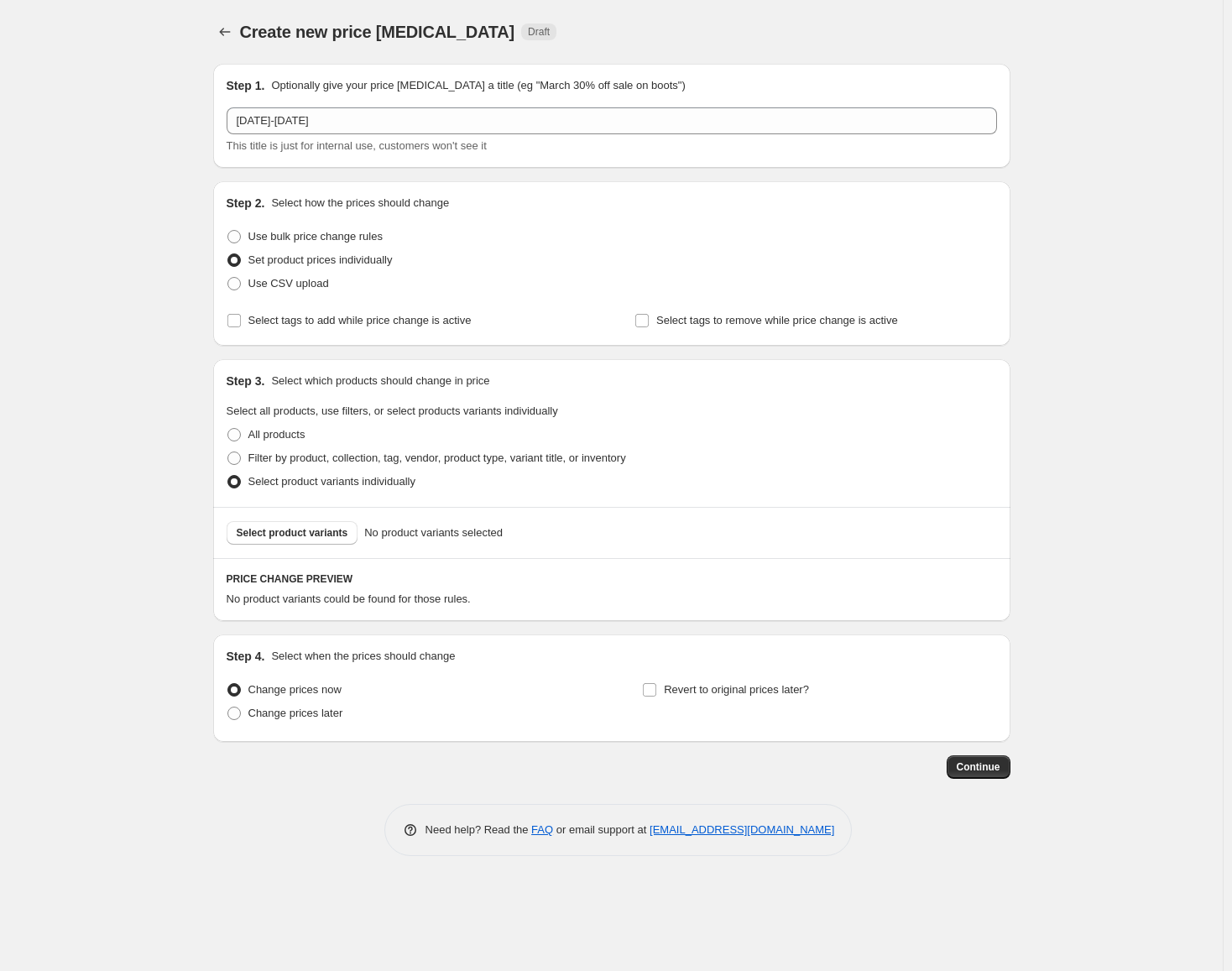
scroll to position [0, 0]
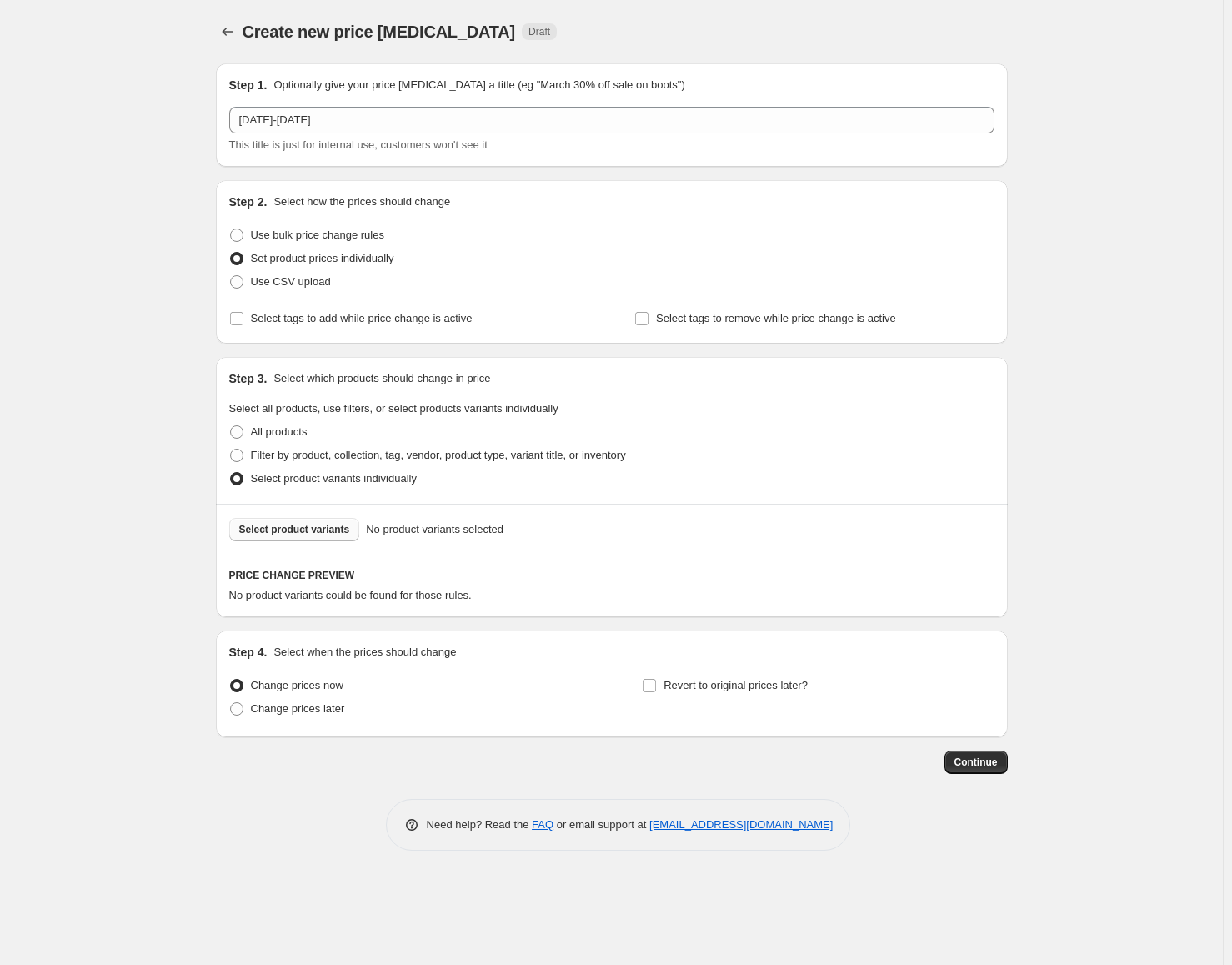
click at [275, 534] on span "Select product variants" at bounding box center [295, 530] width 111 height 13
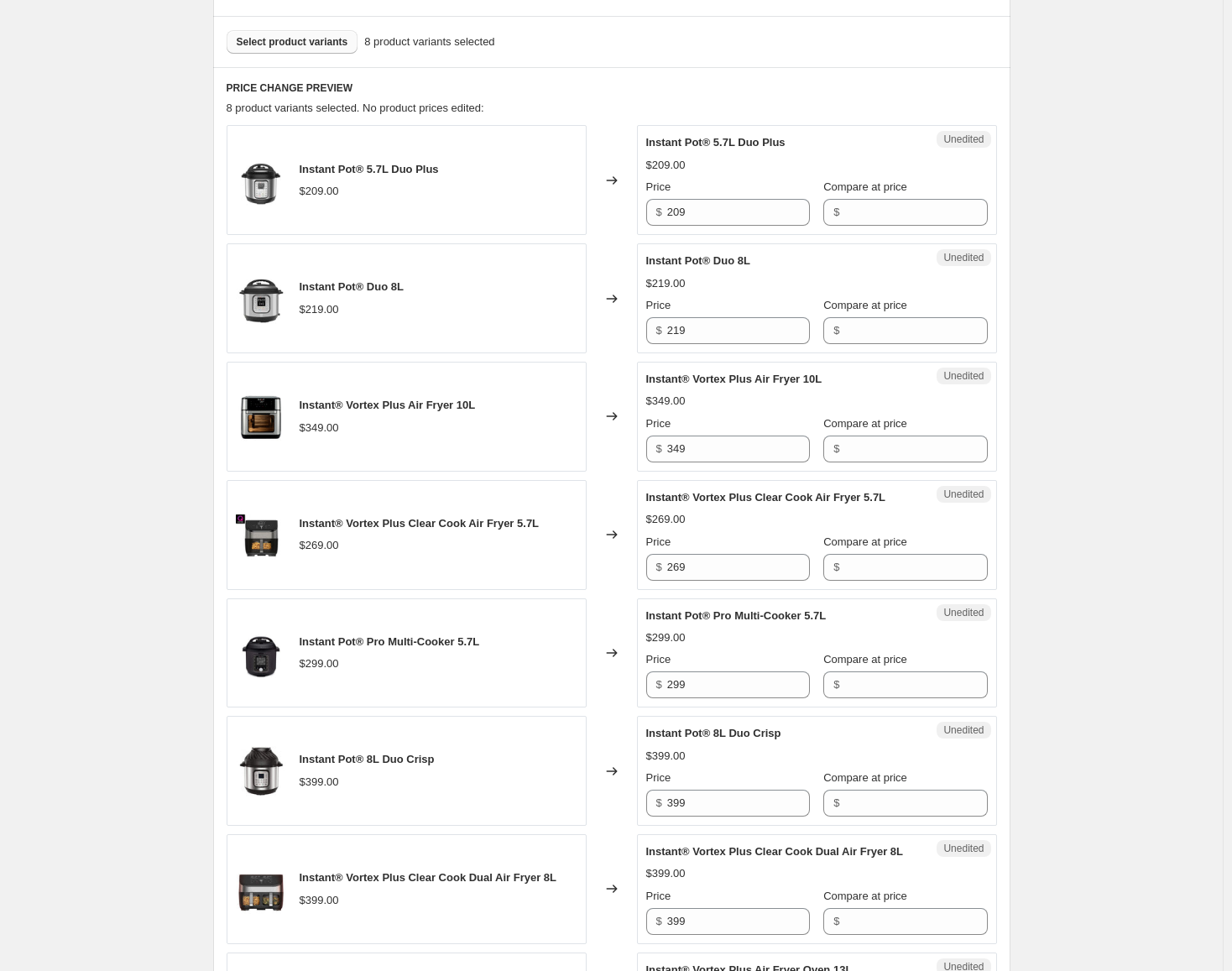
scroll to position [490, 0]
click at [751, 212] on input "209" at bounding box center [737, 213] width 143 height 27
click at [878, 225] on input "Compare at price" at bounding box center [914, 213] width 143 height 27
paste input "209"
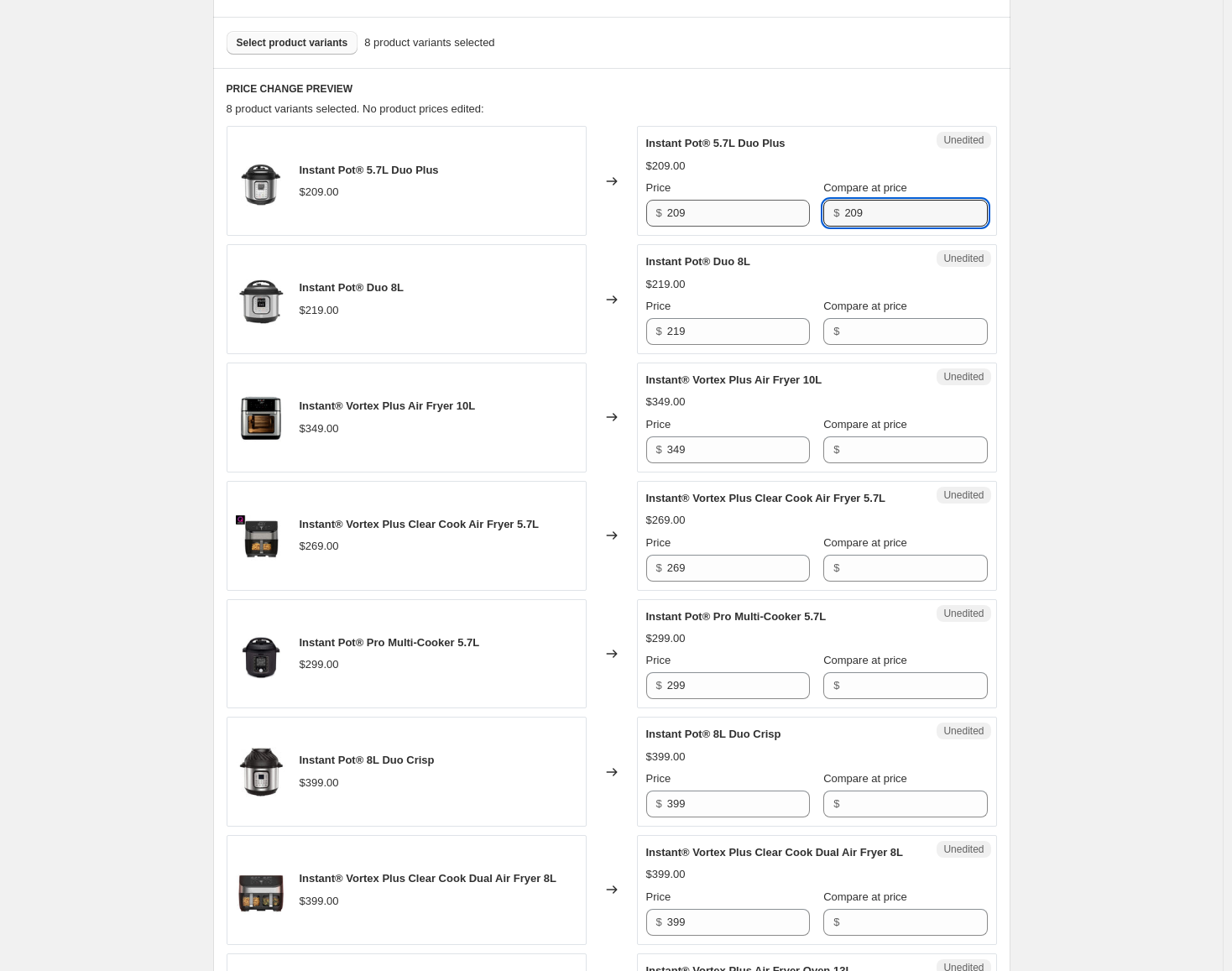
type input "209"
click at [734, 223] on input "209" at bounding box center [737, 213] width 143 height 27
type input "179"
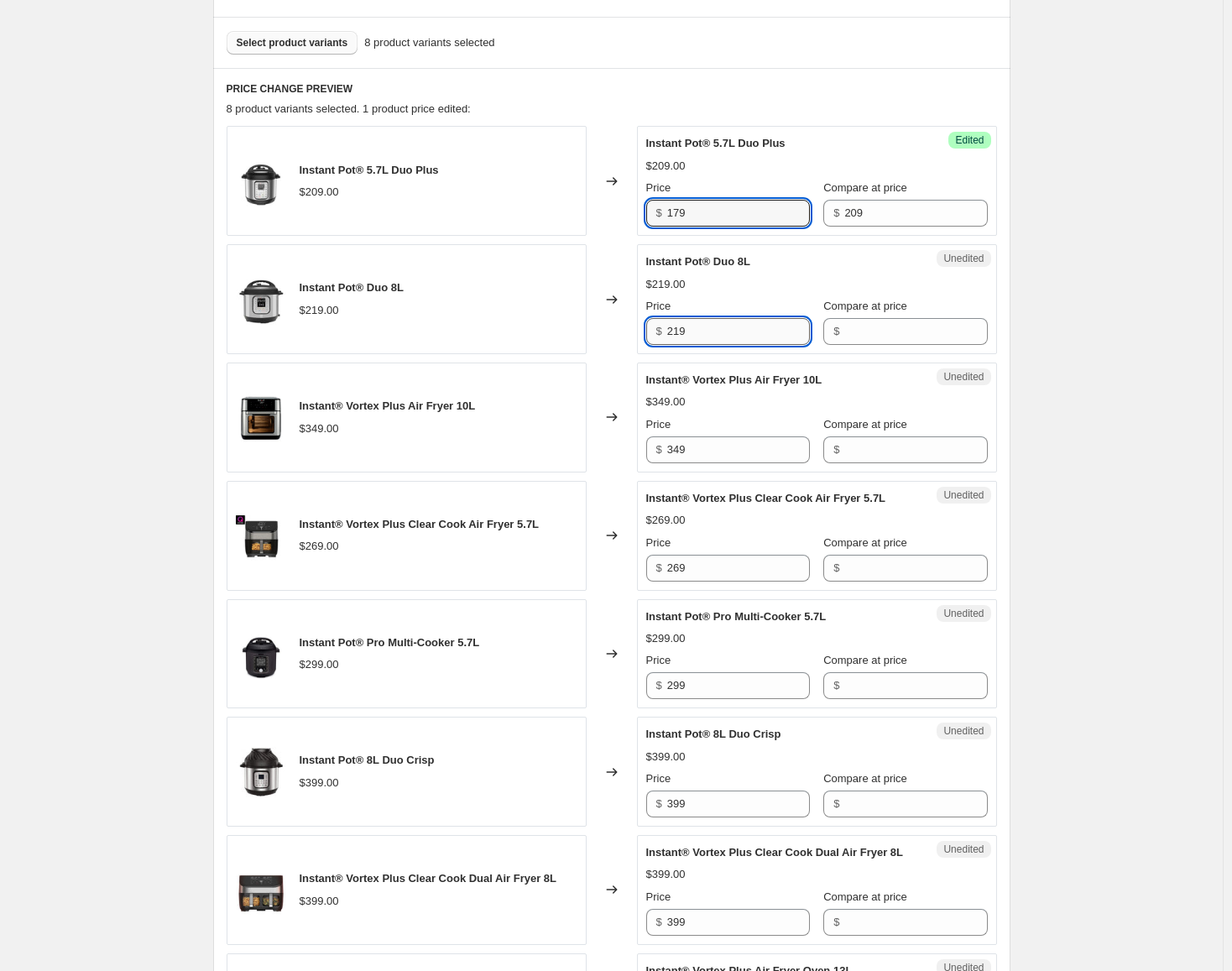
click at [766, 335] on input "219" at bounding box center [737, 331] width 143 height 27
click at [857, 322] on input "Compare at price" at bounding box center [914, 331] width 143 height 27
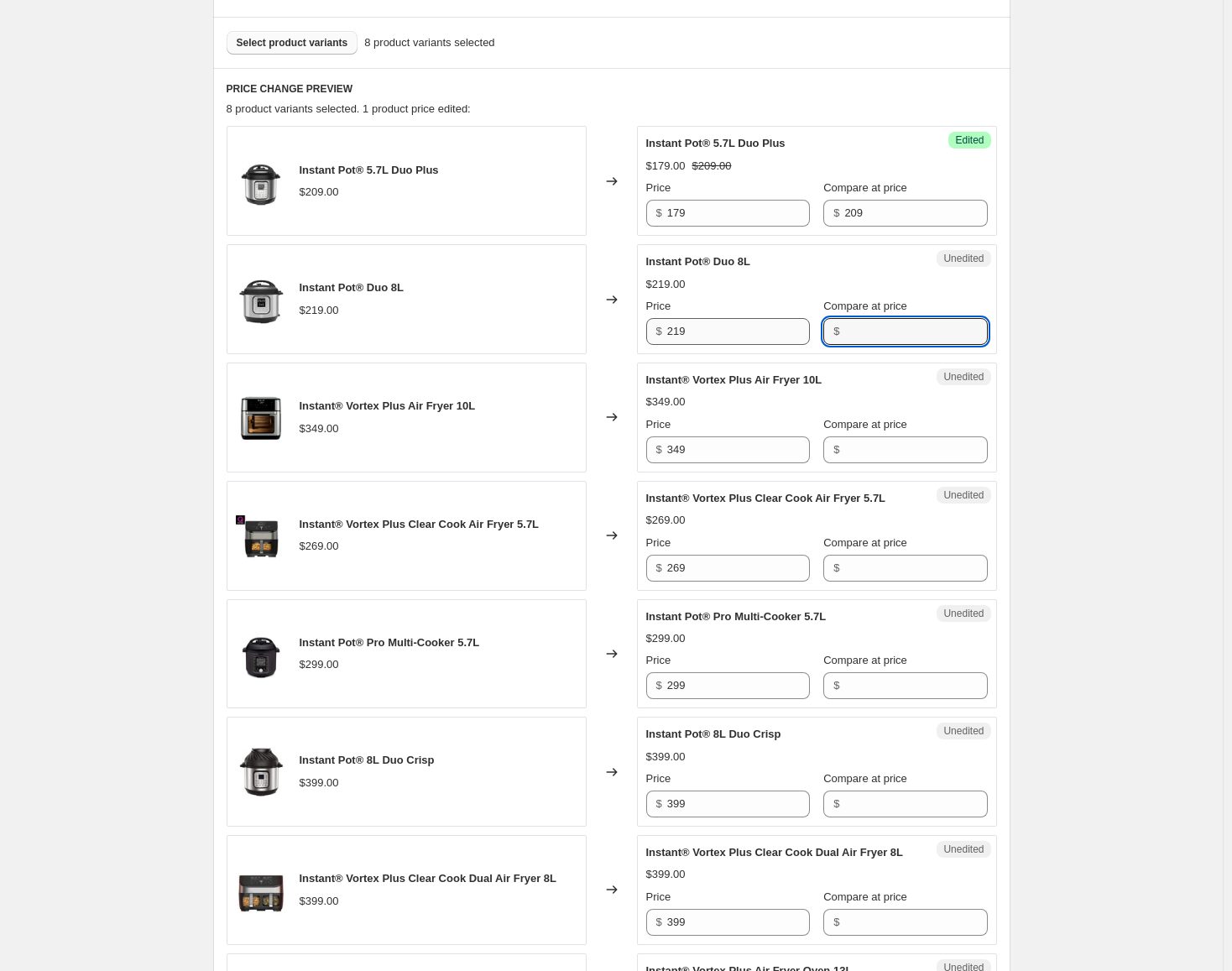
paste input "219"
type input "219"
click at [730, 340] on input "219" at bounding box center [737, 331] width 143 height 27
type input "189"
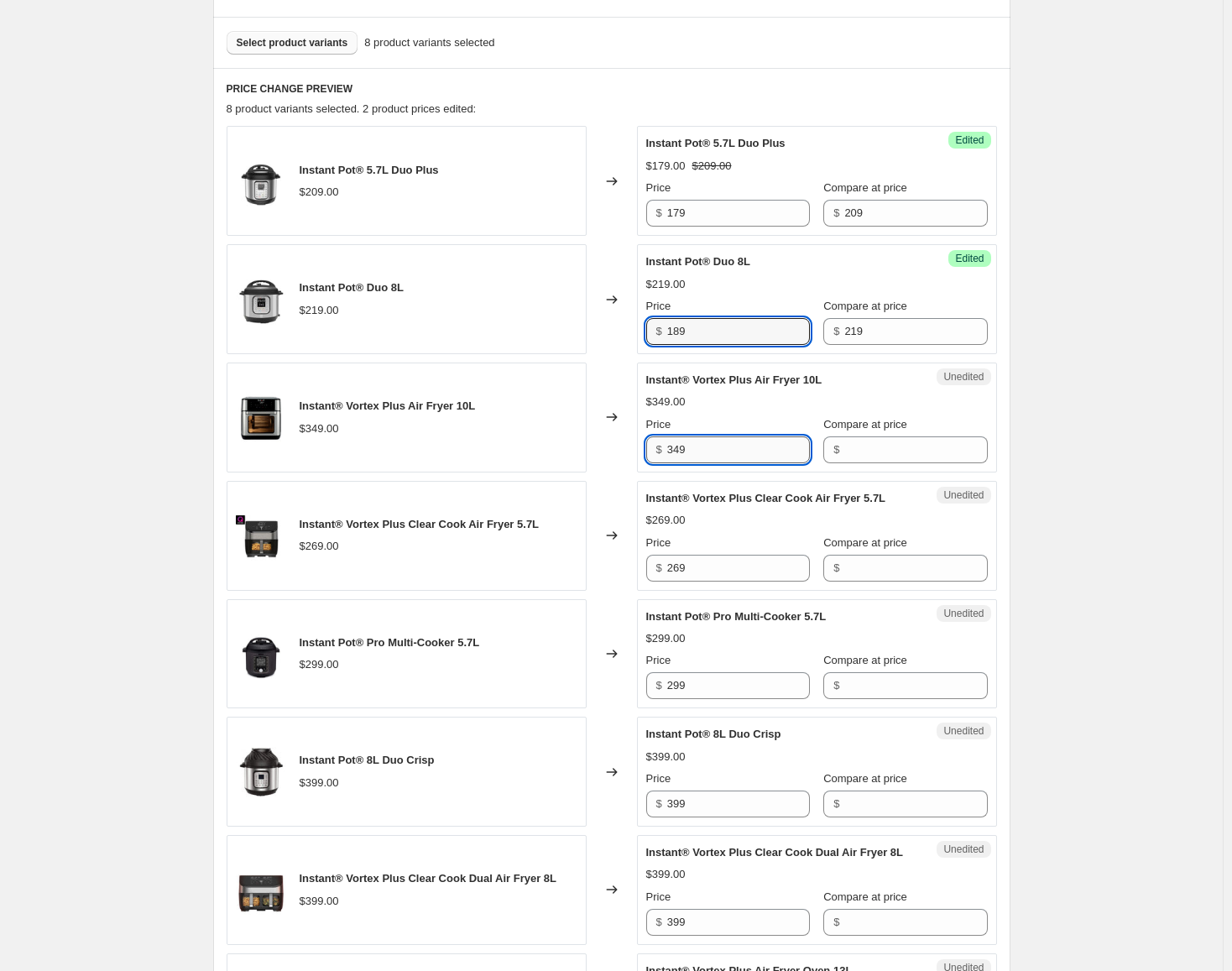
click at [702, 443] on input "349" at bounding box center [737, 450] width 143 height 27
click at [864, 452] on input "Compare at price" at bounding box center [914, 450] width 143 height 27
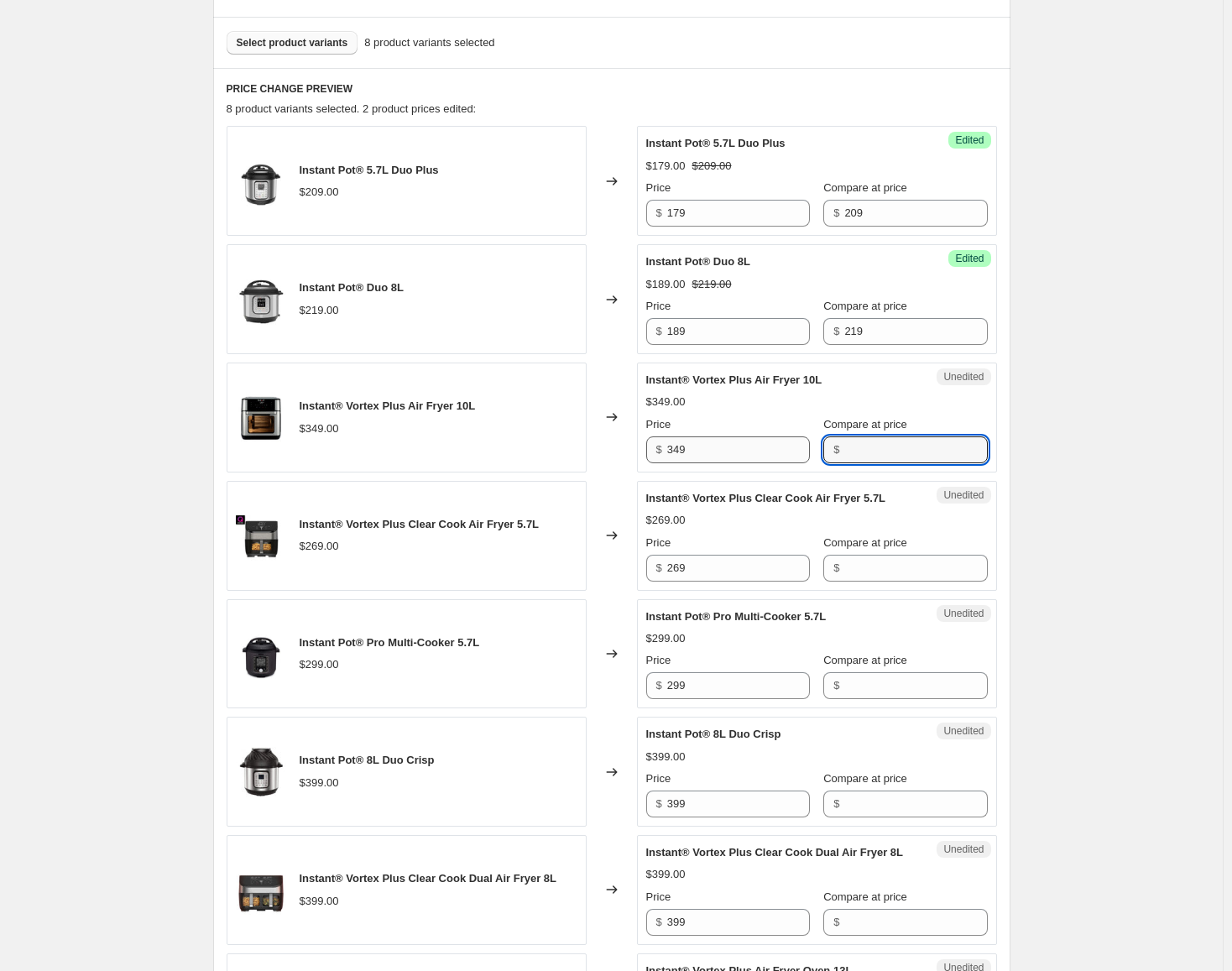
paste input "349"
type input "349"
click at [745, 458] on input "349" at bounding box center [737, 450] width 143 height 27
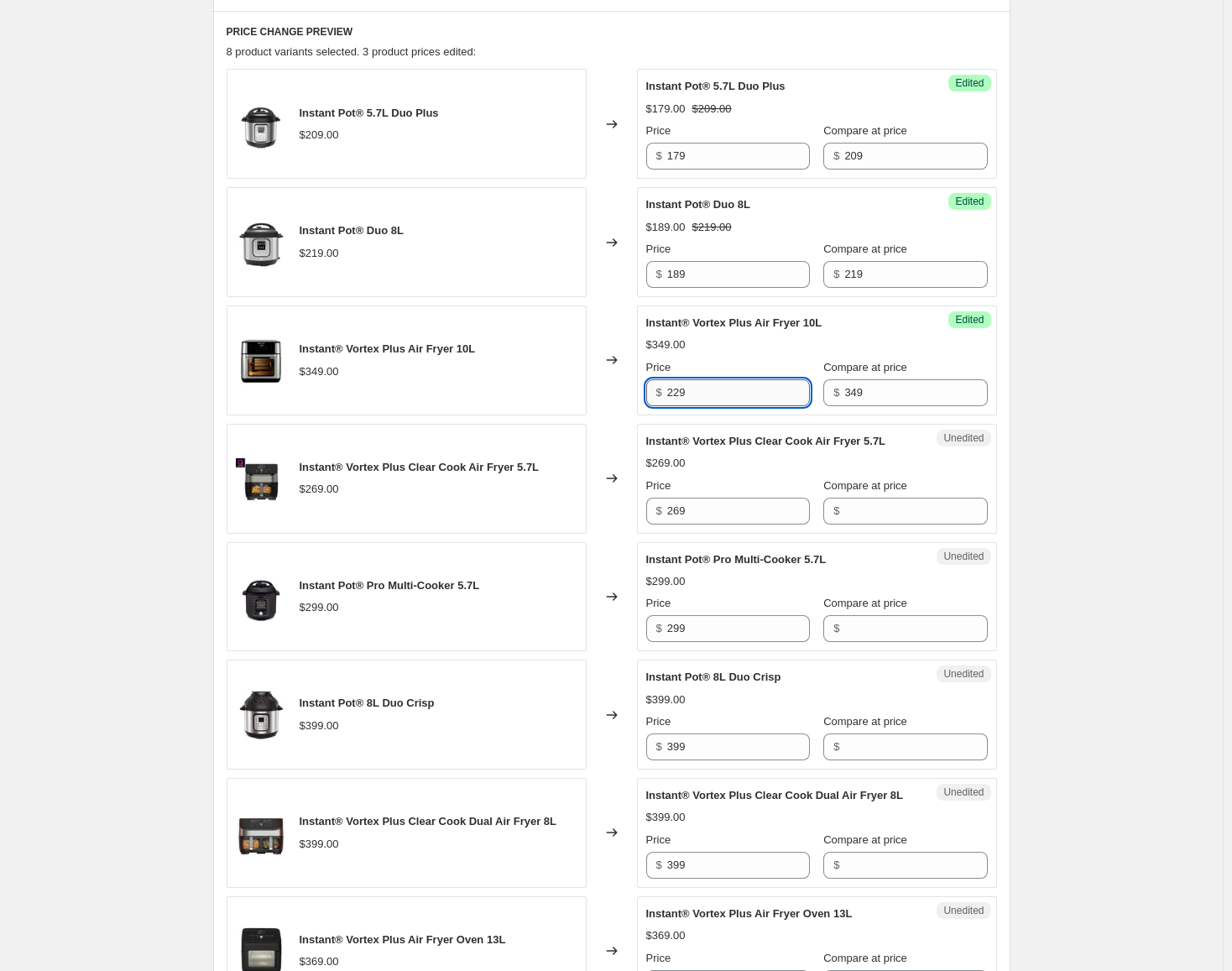
scroll to position [658, 0]
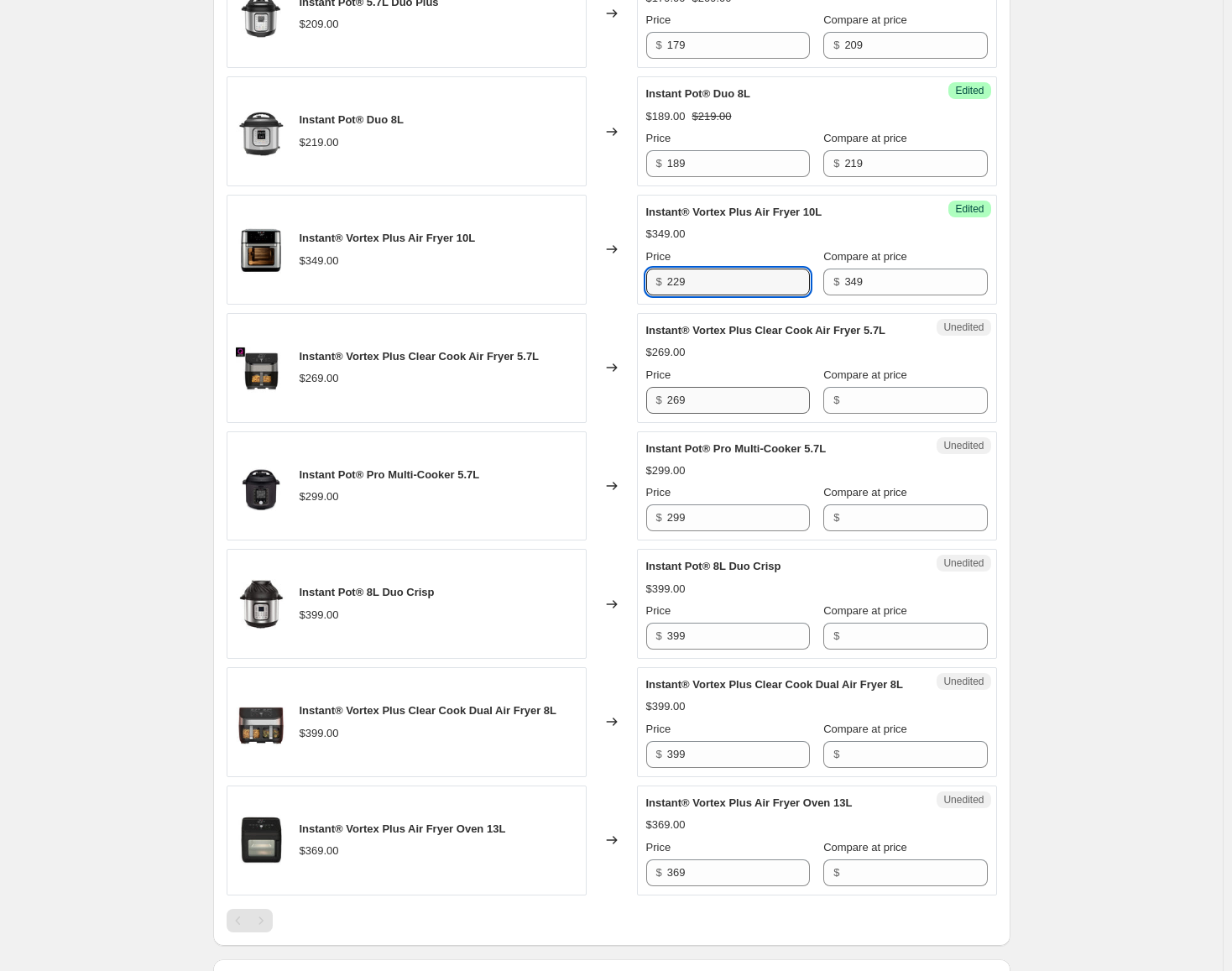
type input "229"
click at [725, 408] on input "269" at bounding box center [737, 400] width 143 height 27
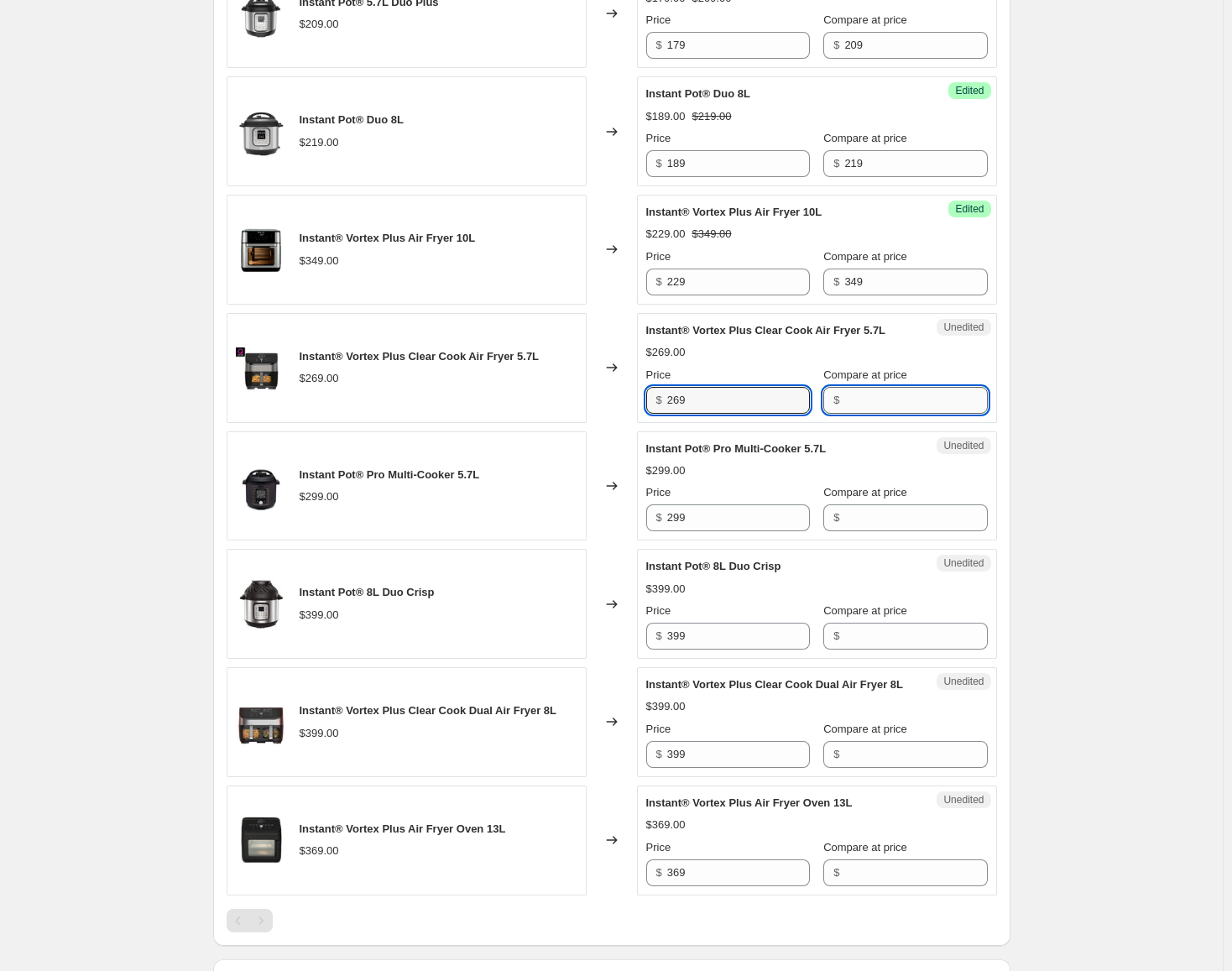
click at [863, 410] on input "Compare at price" at bounding box center [914, 400] width 143 height 27
paste input "269"
type input "269"
click at [773, 408] on input "269" at bounding box center [737, 400] width 143 height 27
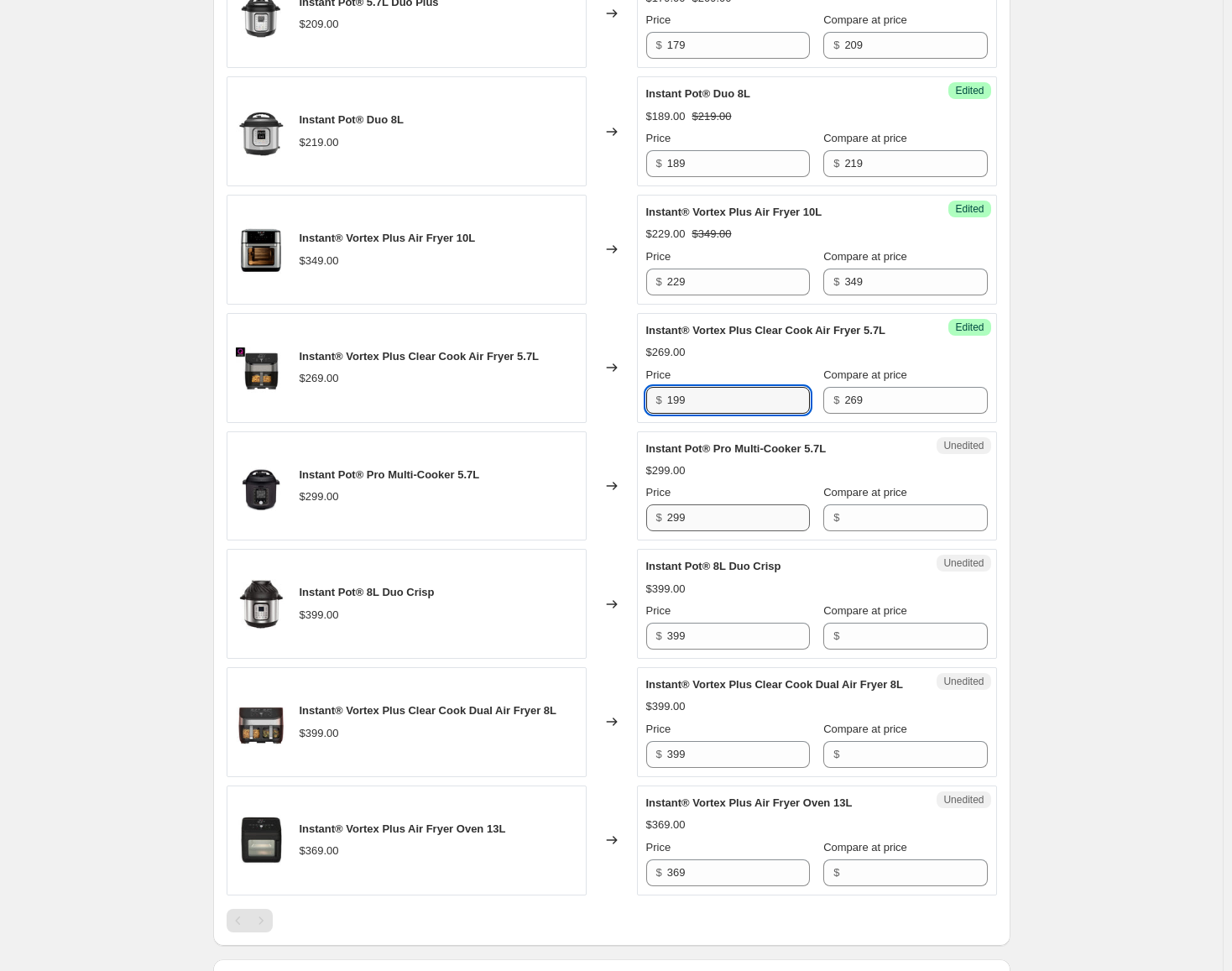
type input "199"
click at [745, 516] on input "299" at bounding box center [737, 518] width 143 height 27
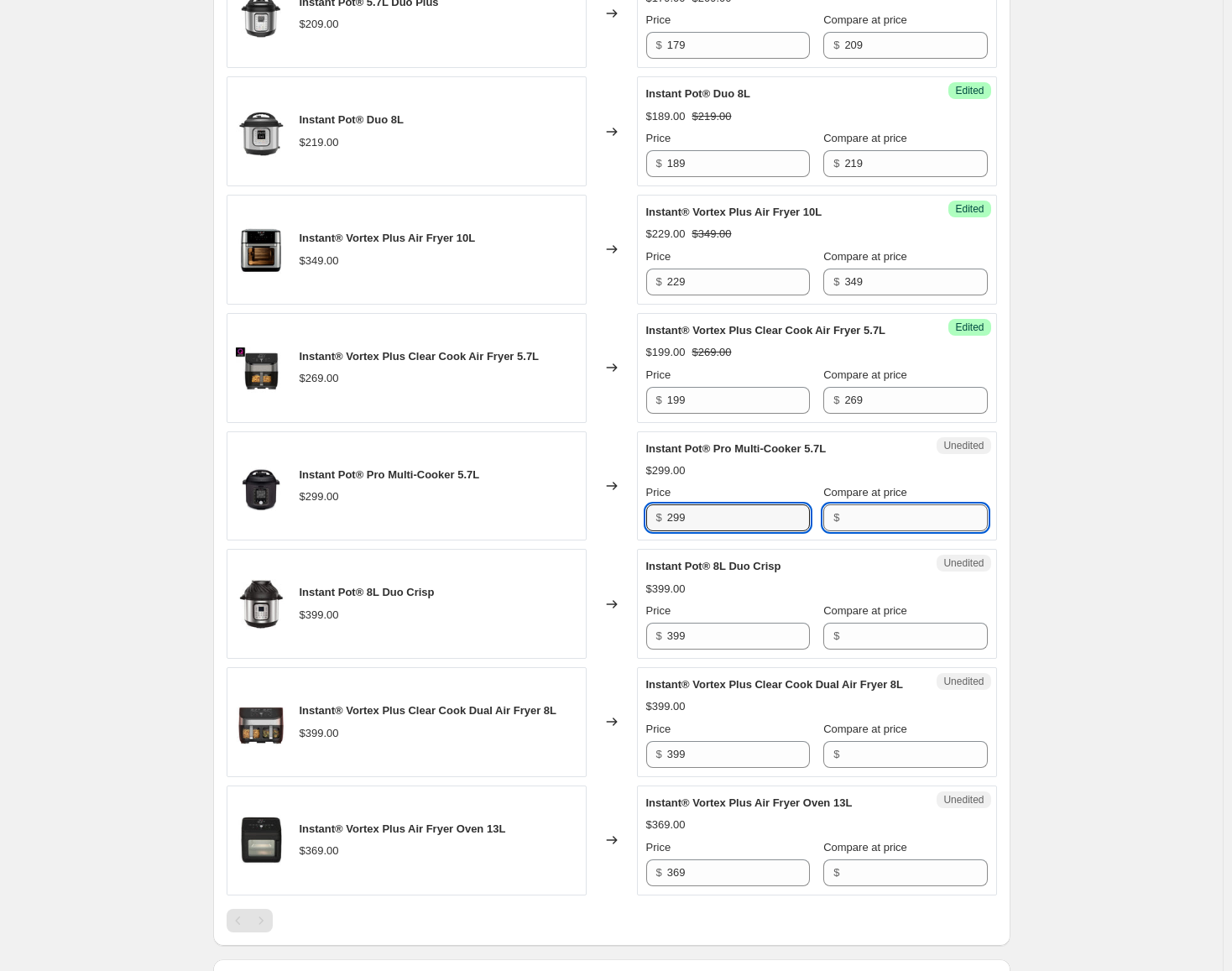
click at [864, 519] on input "Compare at price" at bounding box center [914, 518] width 143 height 27
paste input "299"
type input "299"
click at [739, 521] on input "299" at bounding box center [737, 518] width 143 height 27
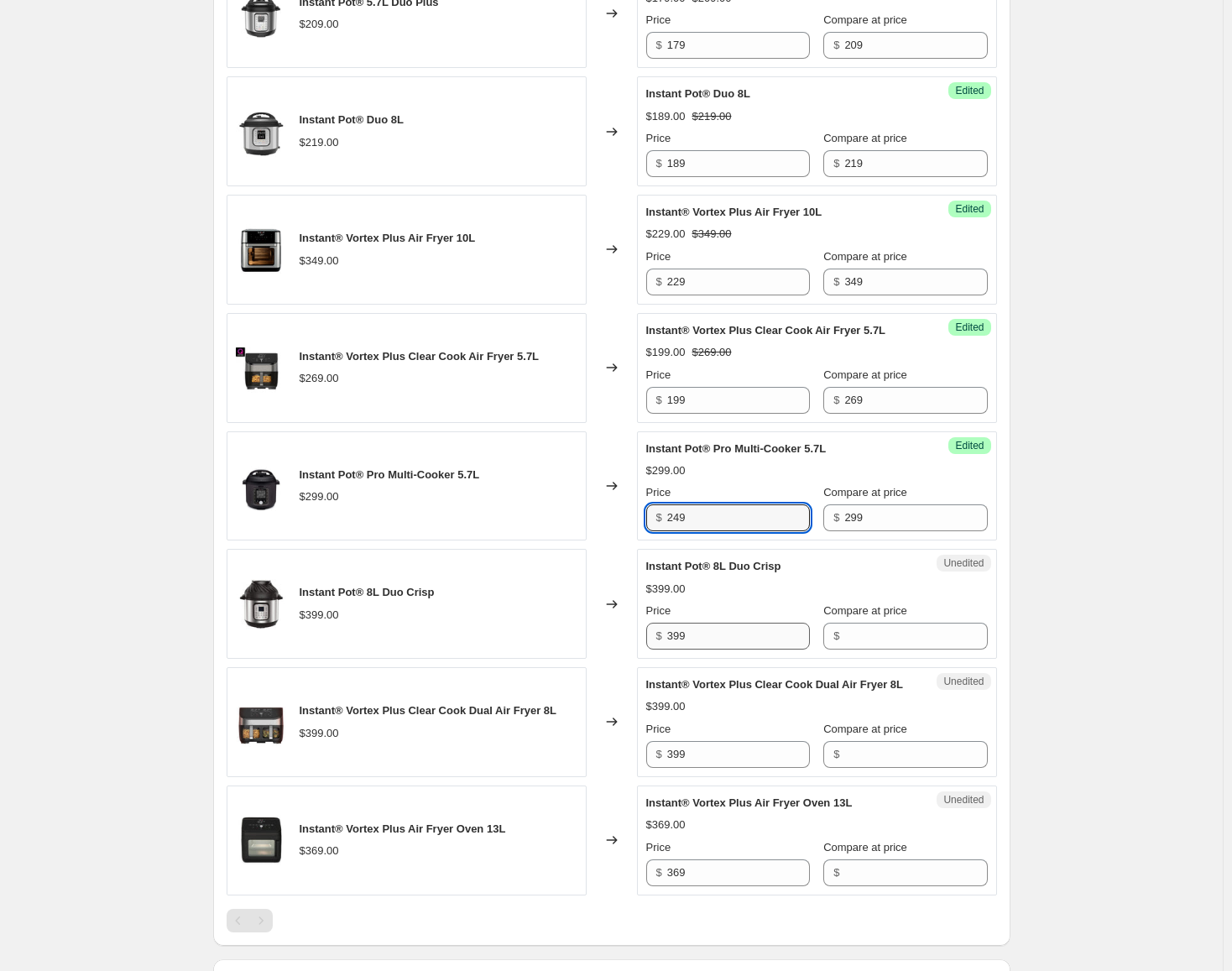
type input "249"
click at [719, 631] on input "399" at bounding box center [737, 636] width 143 height 27
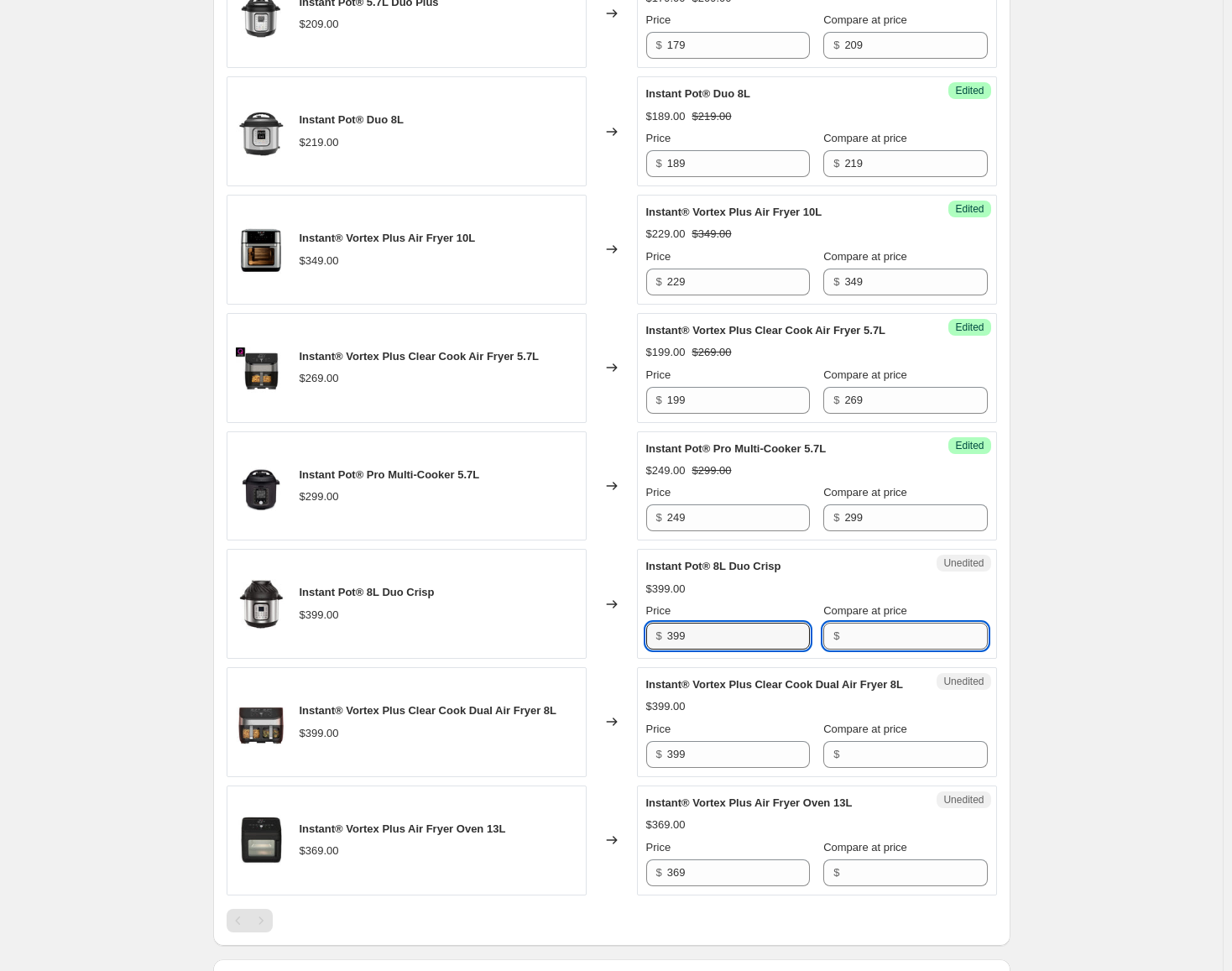
click at [853, 641] on input "Compare at price" at bounding box center [914, 636] width 143 height 27
paste input "399"
type input "399"
click at [713, 633] on input "399" at bounding box center [737, 636] width 143 height 27
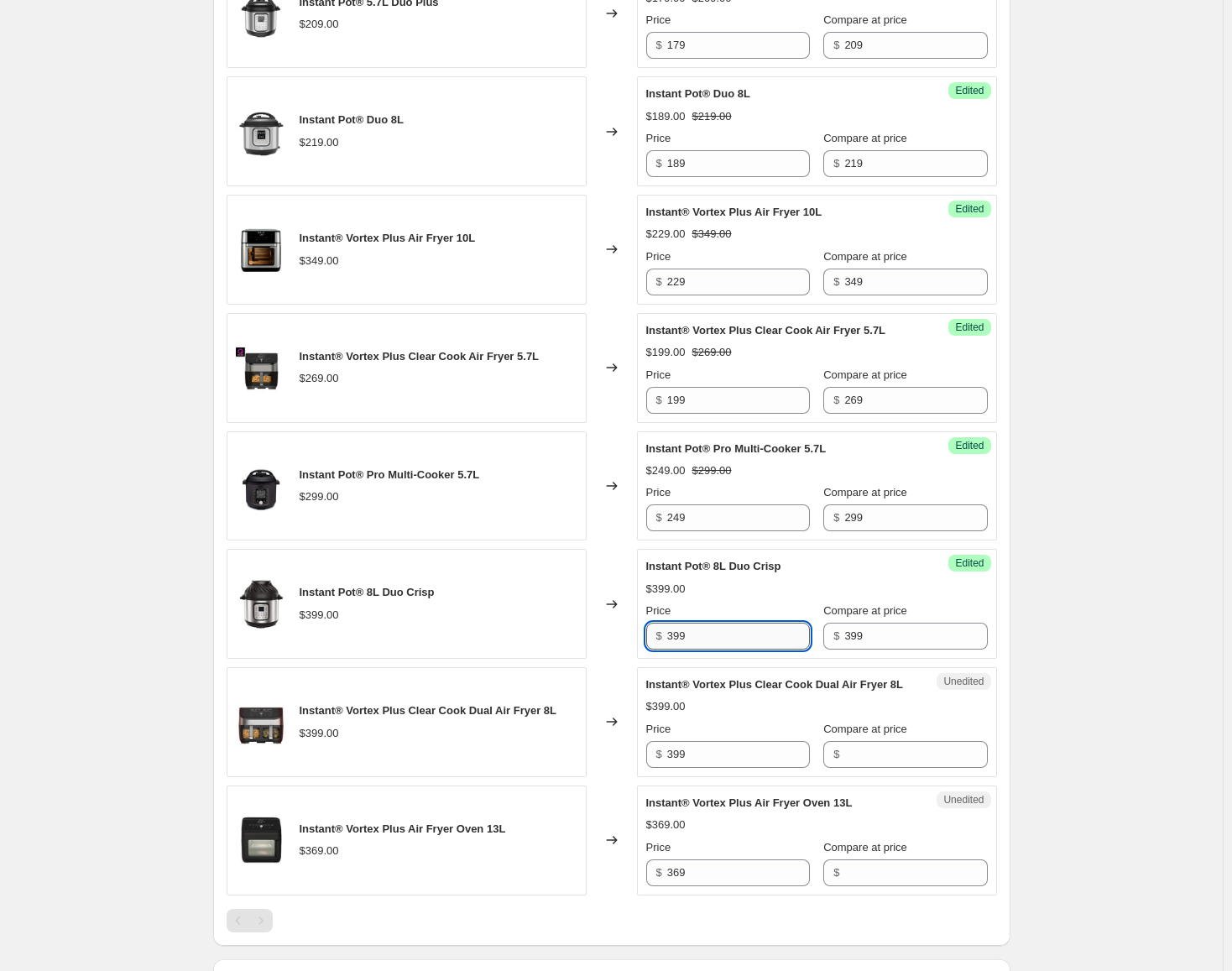
click at [713, 633] on input "399" at bounding box center [737, 636] width 143 height 27
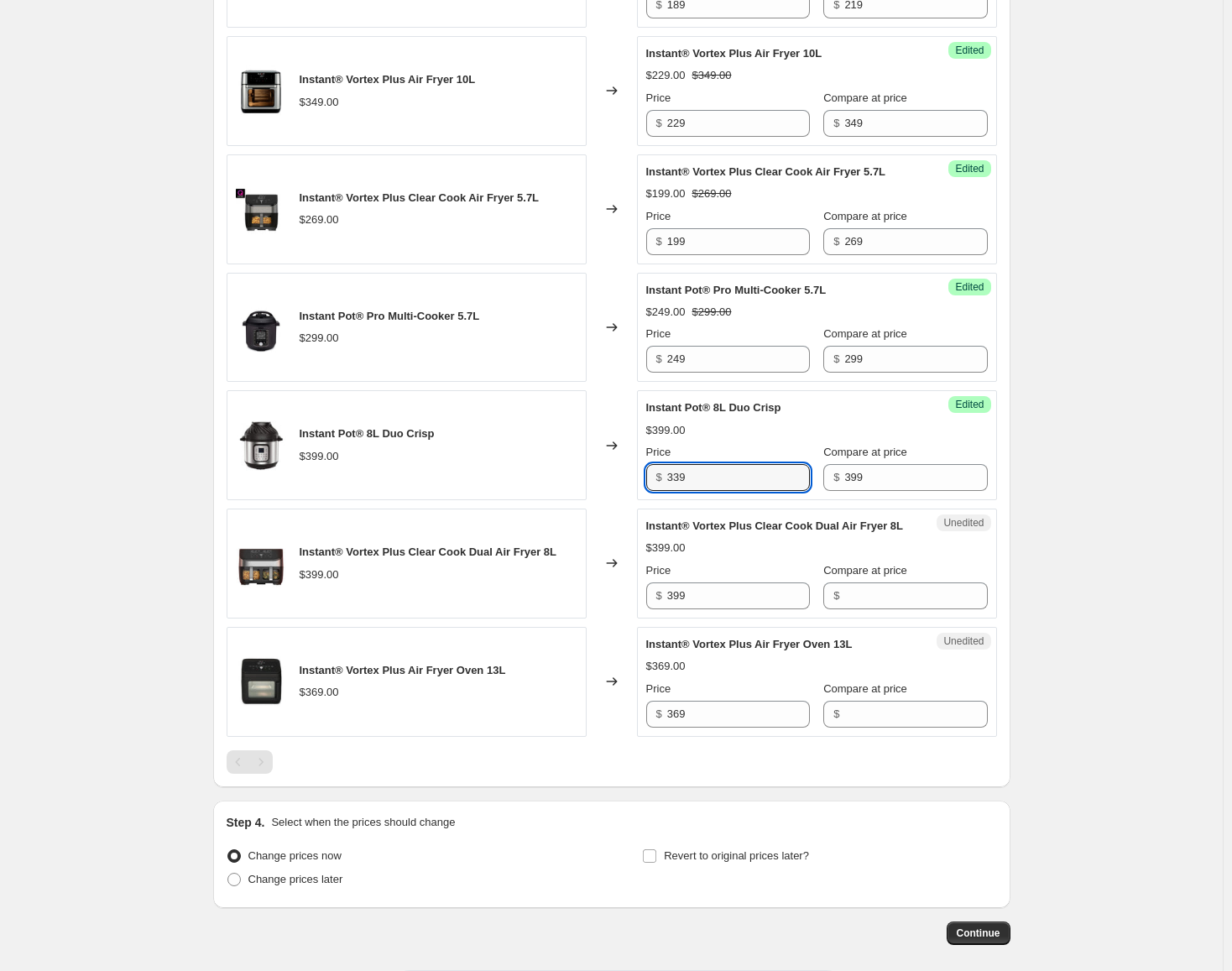
scroll to position [826, 0]
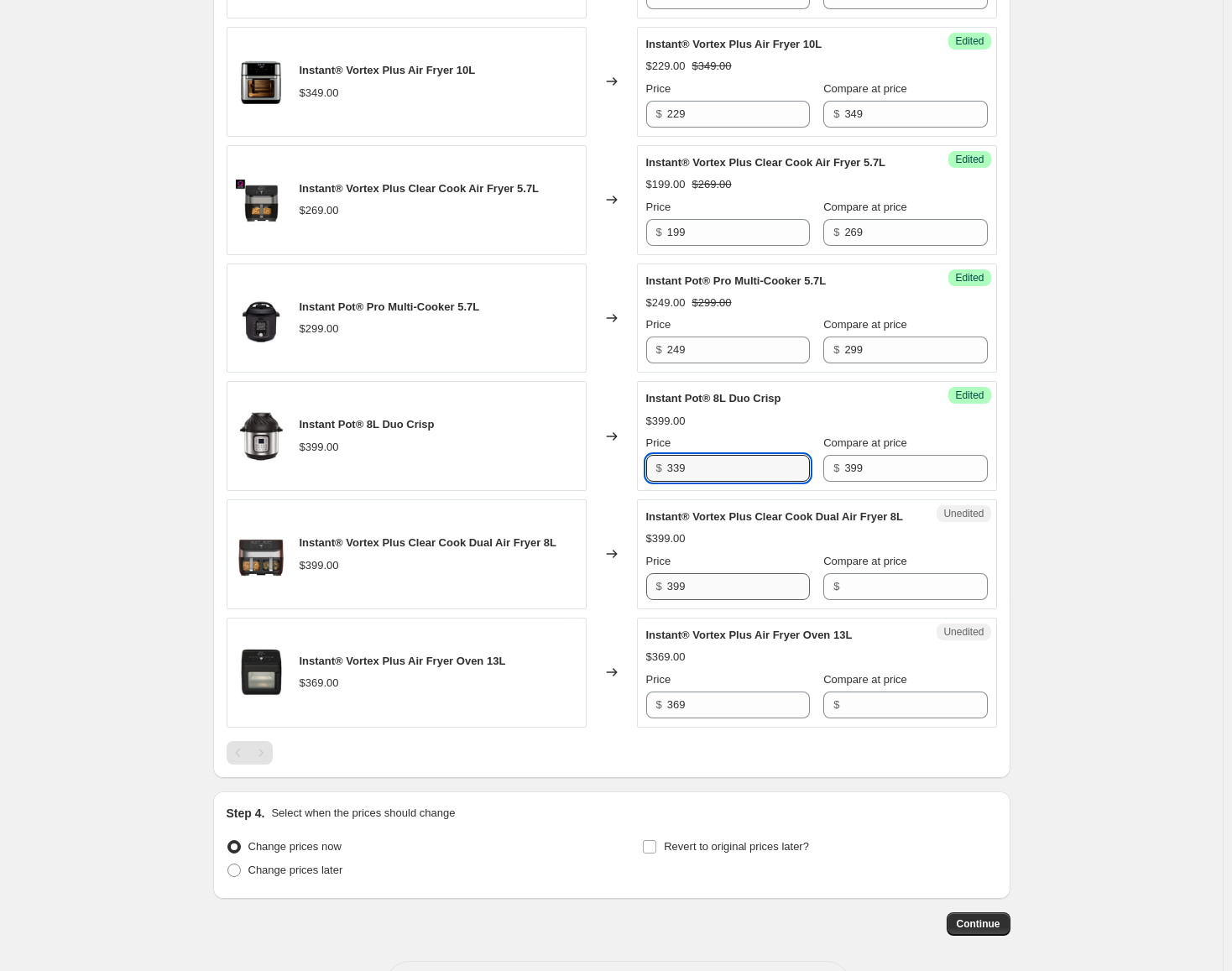
type input "339"
click at [740, 591] on input "399" at bounding box center [737, 586] width 143 height 27
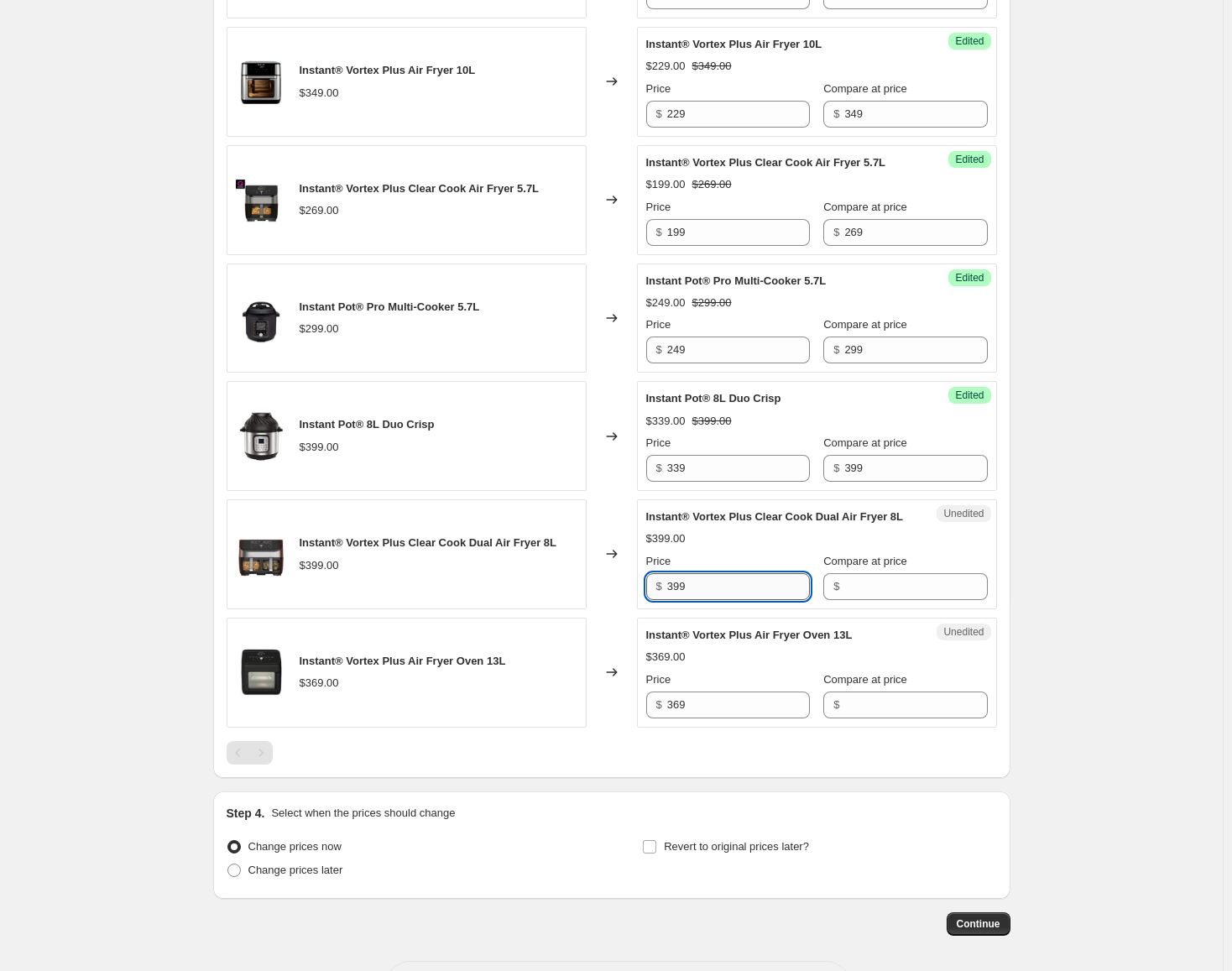
click at [727, 600] on input "399" at bounding box center [737, 586] width 143 height 27
click at [885, 609] on div "Unedited Instant® Vortex Plus Clear Cook Dual Air Fryer 8L $399.00 Price $ 399 …" at bounding box center [817, 554] width 360 height 110
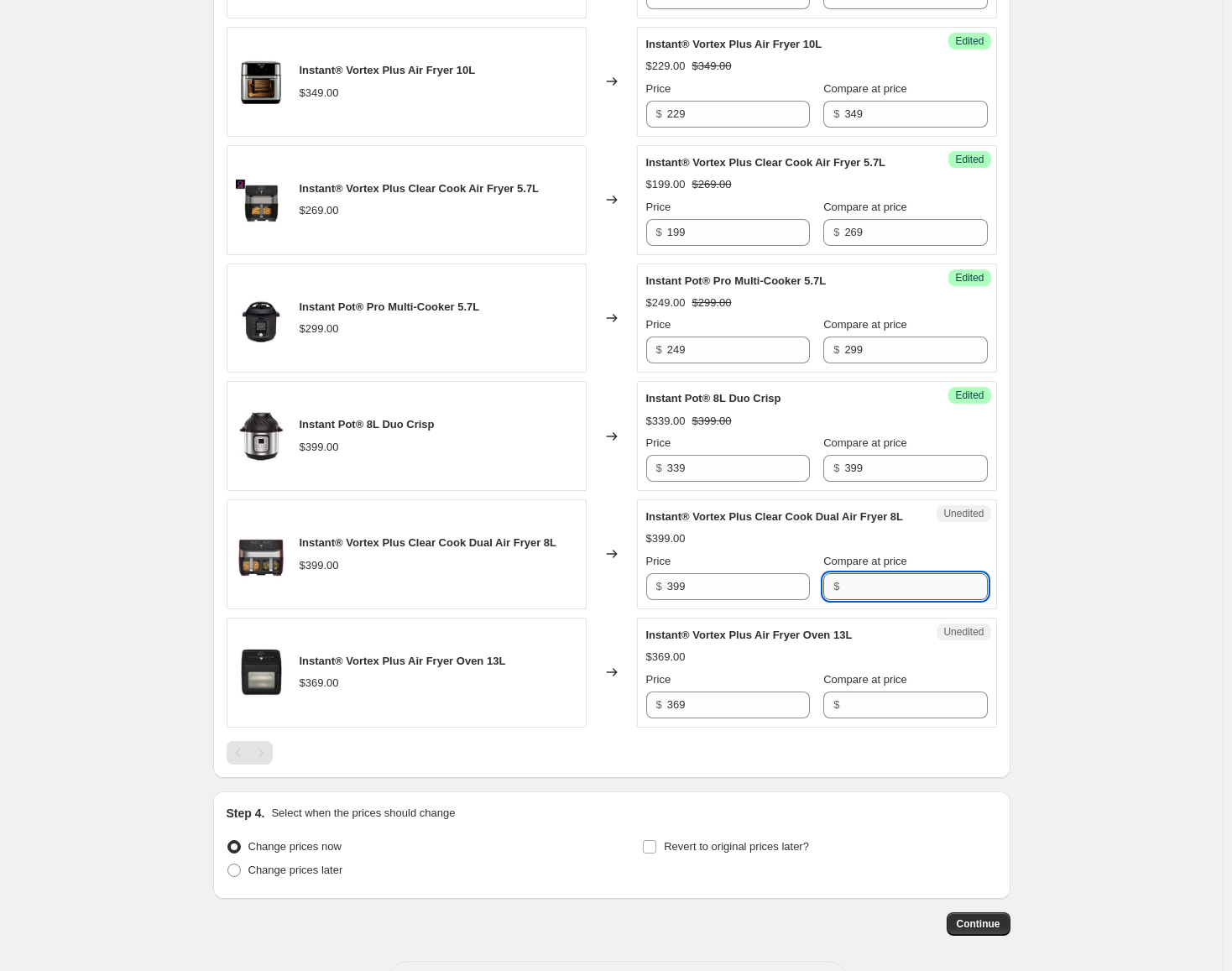
click at [889, 600] on input "Compare at price" at bounding box center [914, 586] width 143 height 27
paste input "399"
type input "399"
click at [736, 597] on input "399" at bounding box center [737, 586] width 143 height 27
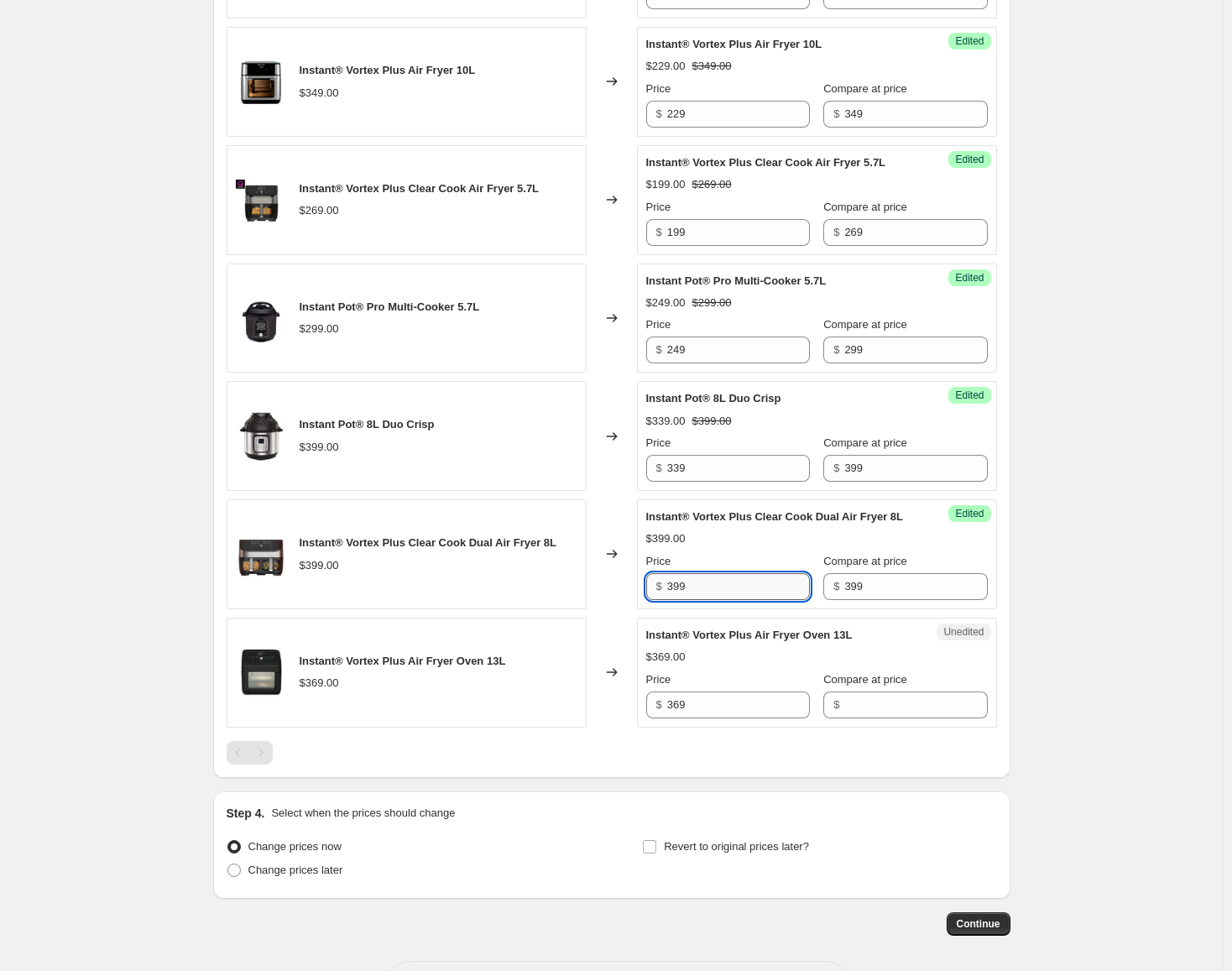
click at [736, 597] on input "399" at bounding box center [737, 586] width 143 height 27
type input "229"
click at [741, 718] on input "369" at bounding box center [737, 705] width 143 height 27
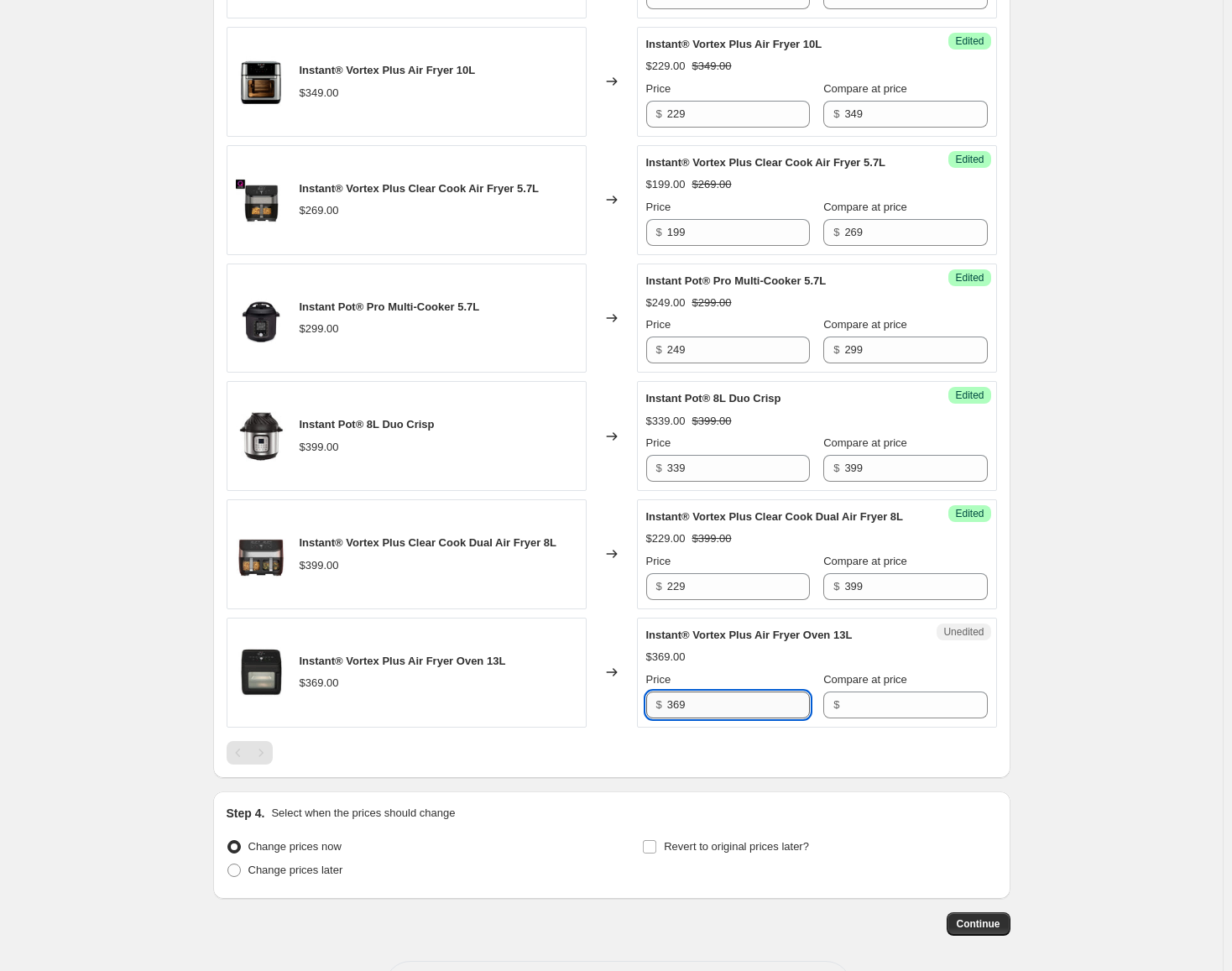
click at [741, 718] on input "369" at bounding box center [737, 705] width 143 height 27
click at [844, 718] on input "Compare at price" at bounding box center [914, 705] width 143 height 27
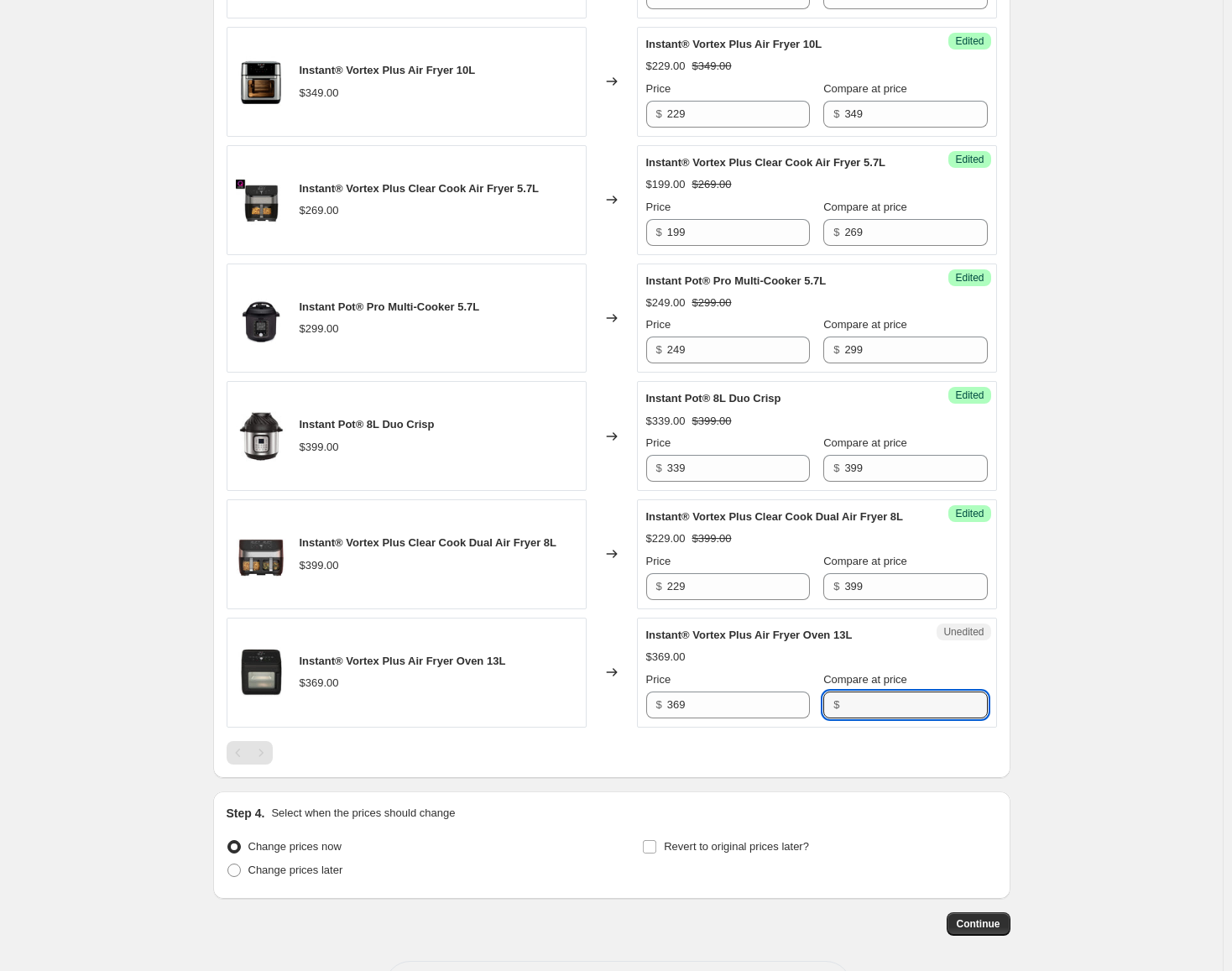
paste input "369"
type input "369"
click at [758, 718] on input "369" at bounding box center [737, 705] width 143 height 27
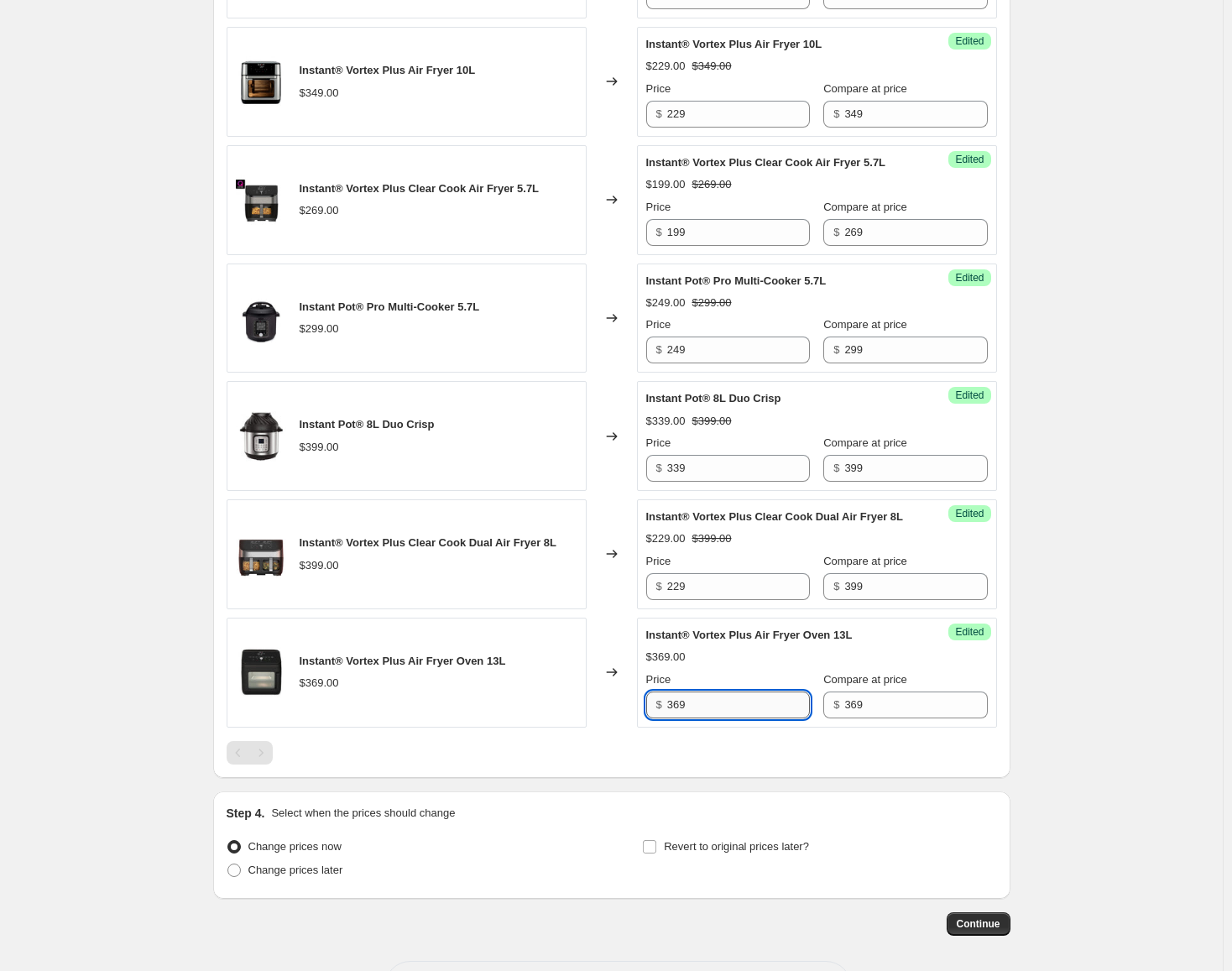
click at [758, 718] on input "369" at bounding box center [737, 705] width 143 height 27
type input "249"
click at [315, 882] on label "Change prices later" at bounding box center [285, 870] width 117 height 24
click at [229, 864] on input "Change prices later" at bounding box center [228, 864] width 1 height 1
radio input "true"
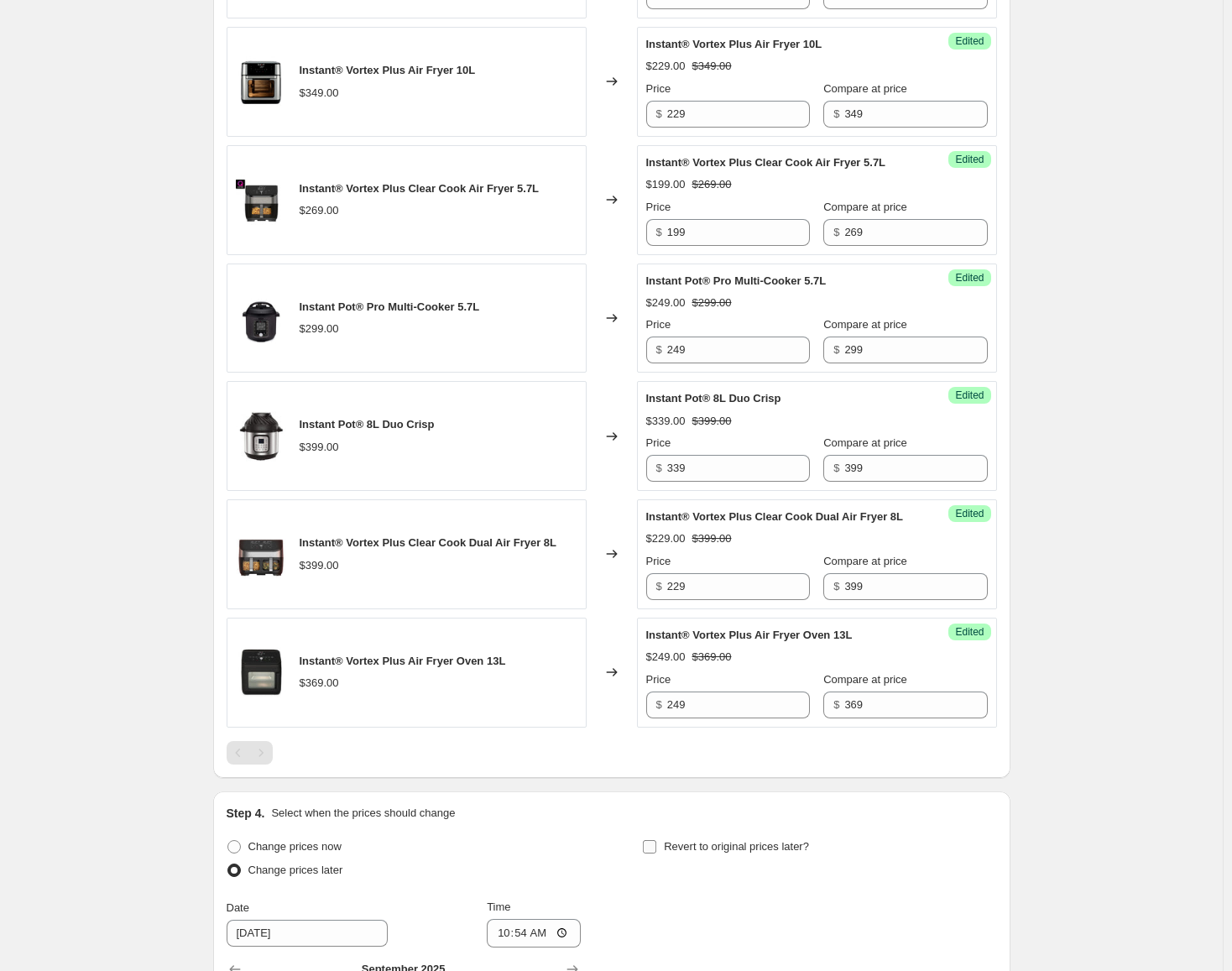
click at [678, 858] on label "Revert to original prices later?" at bounding box center [725, 847] width 167 height 24
click at [656, 853] on input "Revert to original prices later?" at bounding box center [649, 847] width 13 height 13
checkbox input "true"
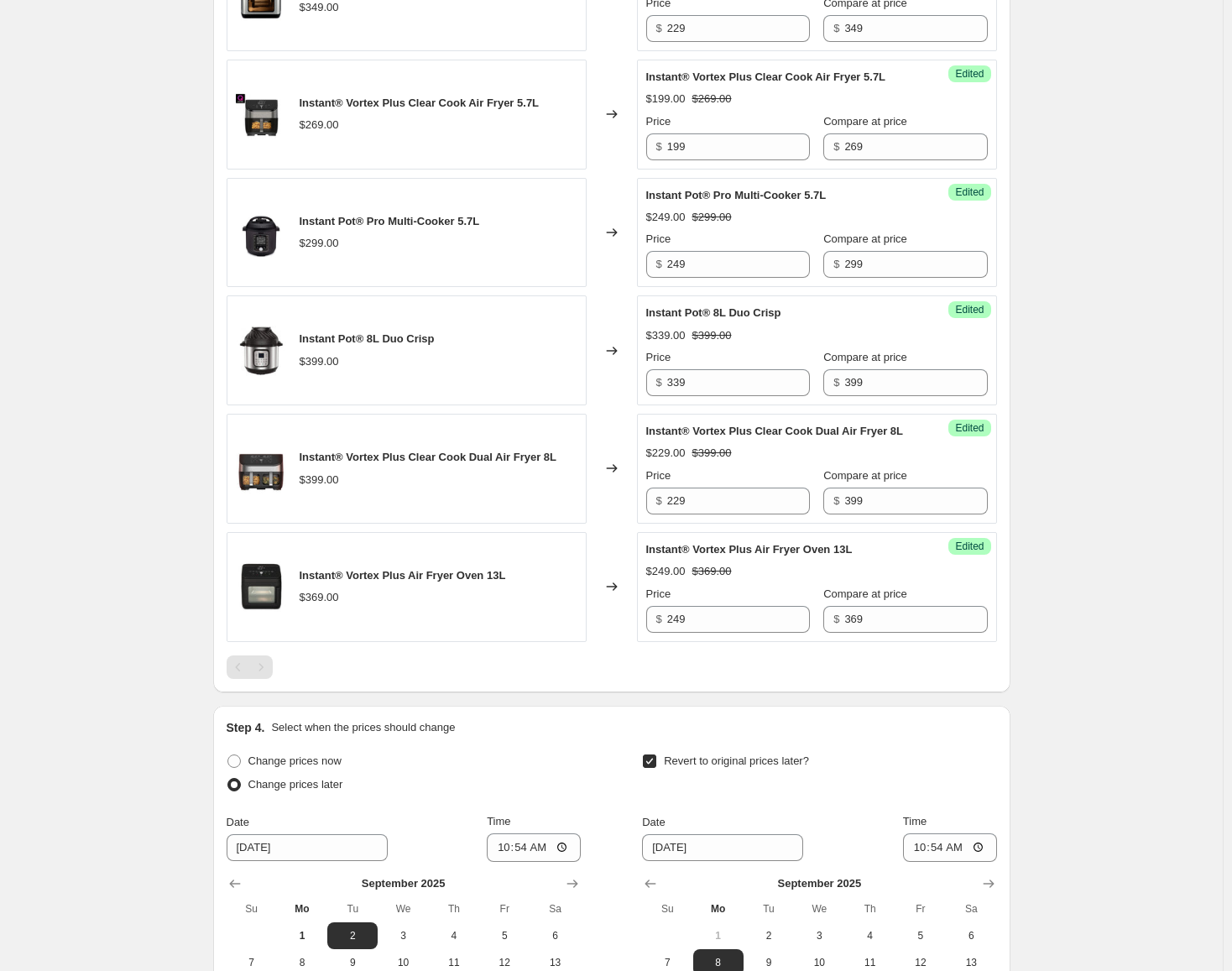
scroll to position [1161, 0]
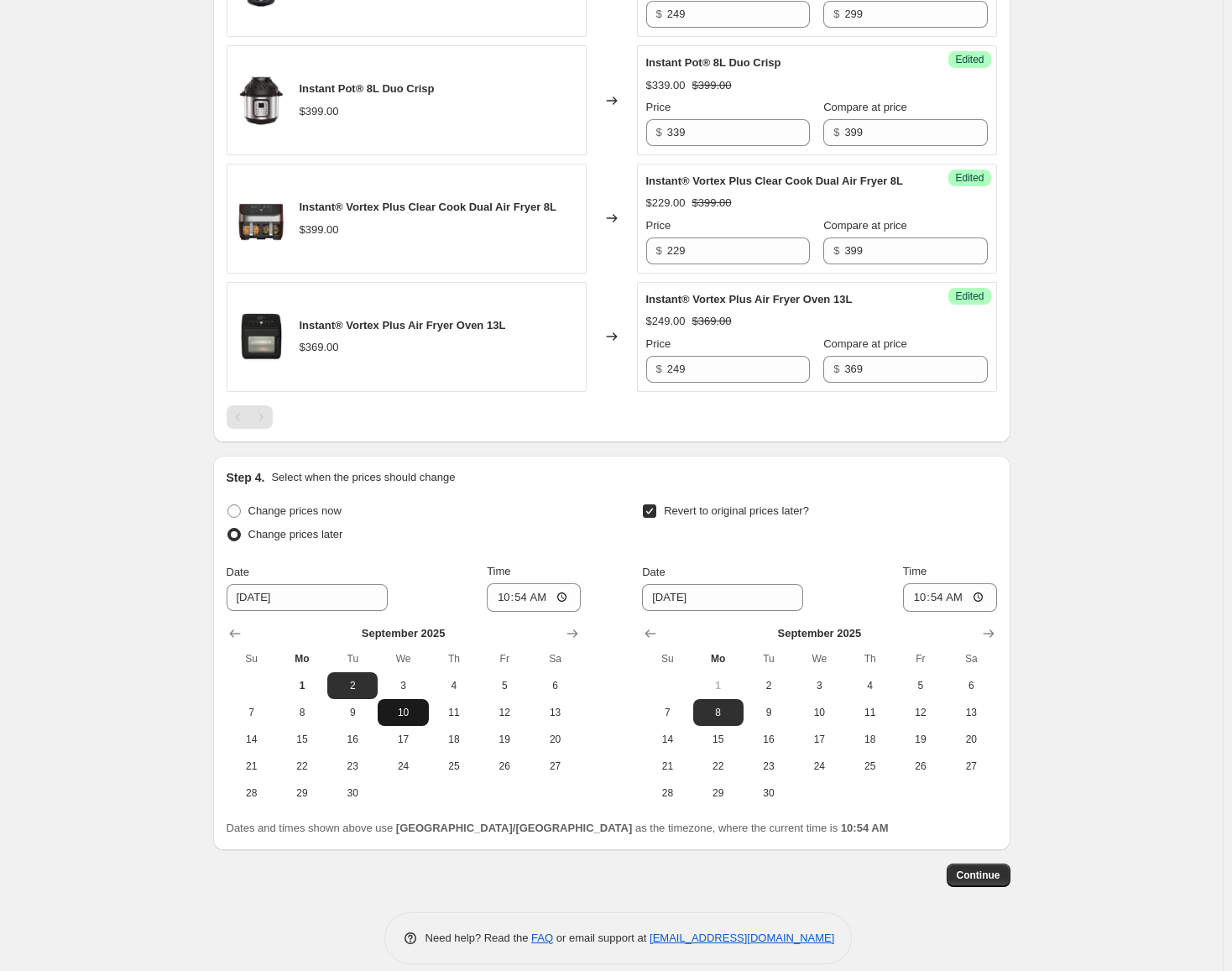
click at [409, 719] on span "10" at bounding box center [403, 713] width 37 height 13
type input "[DATE]"
click at [720, 800] on span "29" at bounding box center [718, 793] width 37 height 13
type input "[DATE]"
click at [514, 611] on input "10:54" at bounding box center [534, 598] width 94 height 29
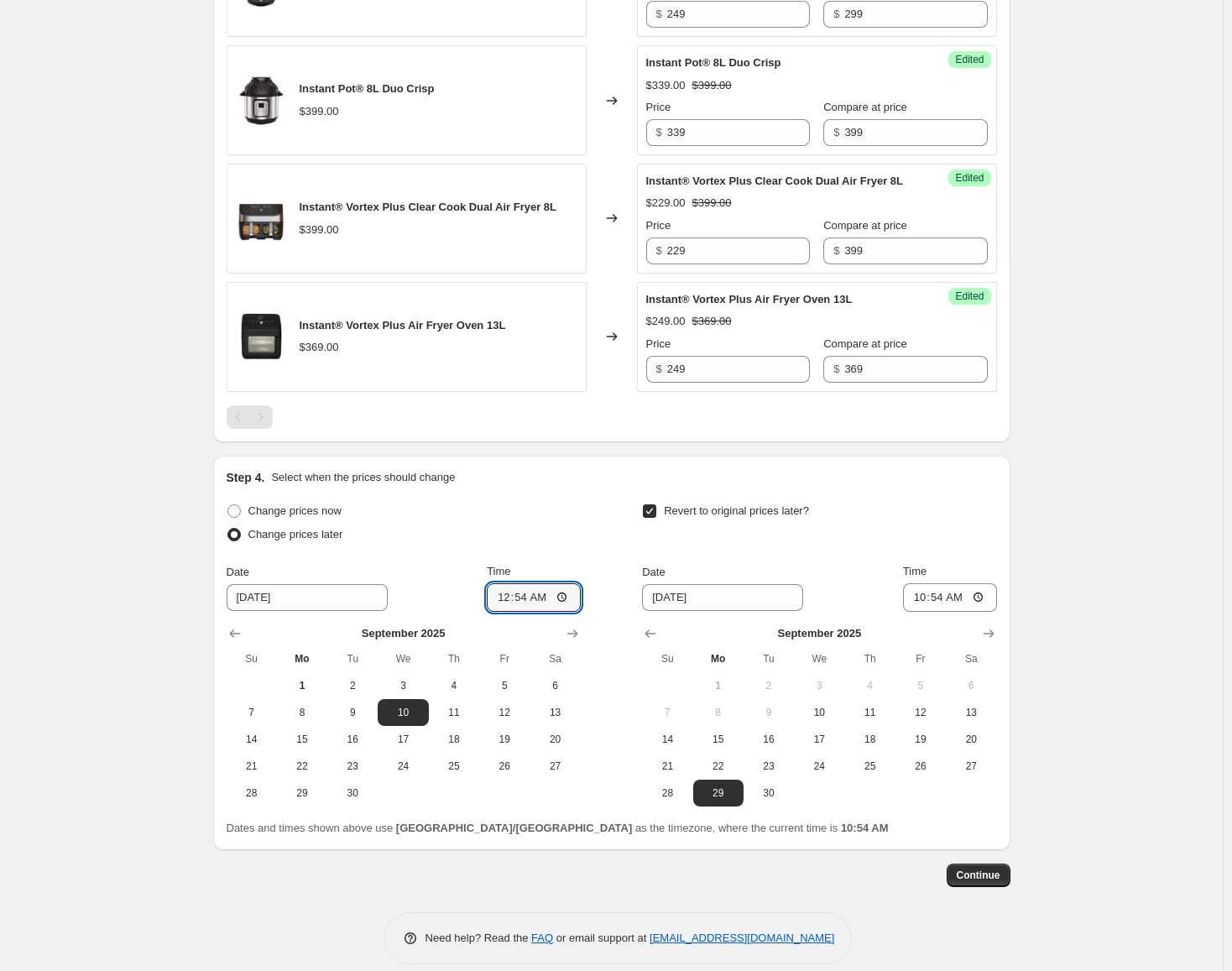
type input "00:00"
click at [925, 611] on input "10:54" at bounding box center [950, 598] width 94 height 29
type input "23:59"
click at [987, 882] on span "Continue" at bounding box center [979, 875] width 44 height 13
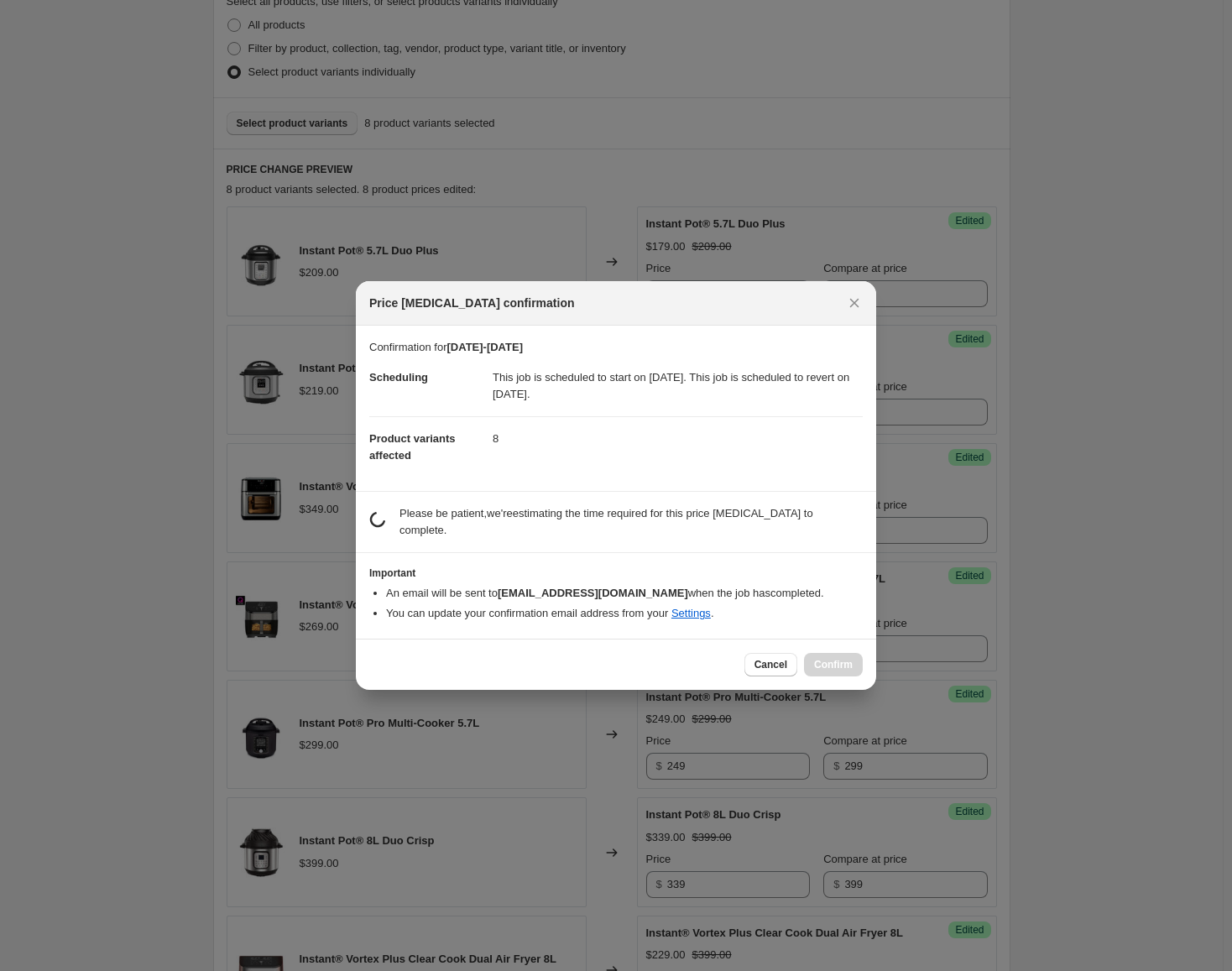
scroll to position [0, 0]
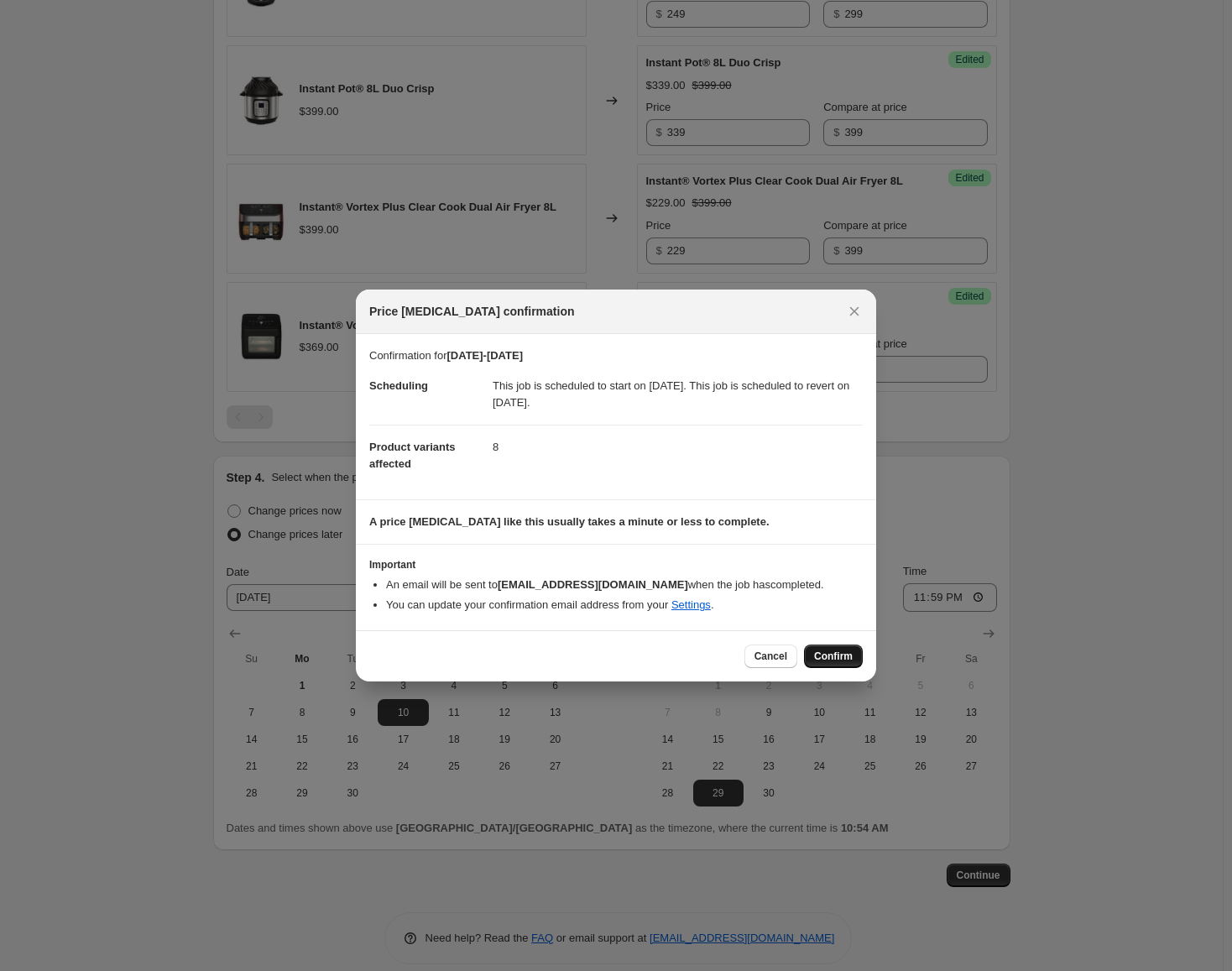
click at [818, 667] on button "Confirm" at bounding box center [832, 656] width 58 height 24
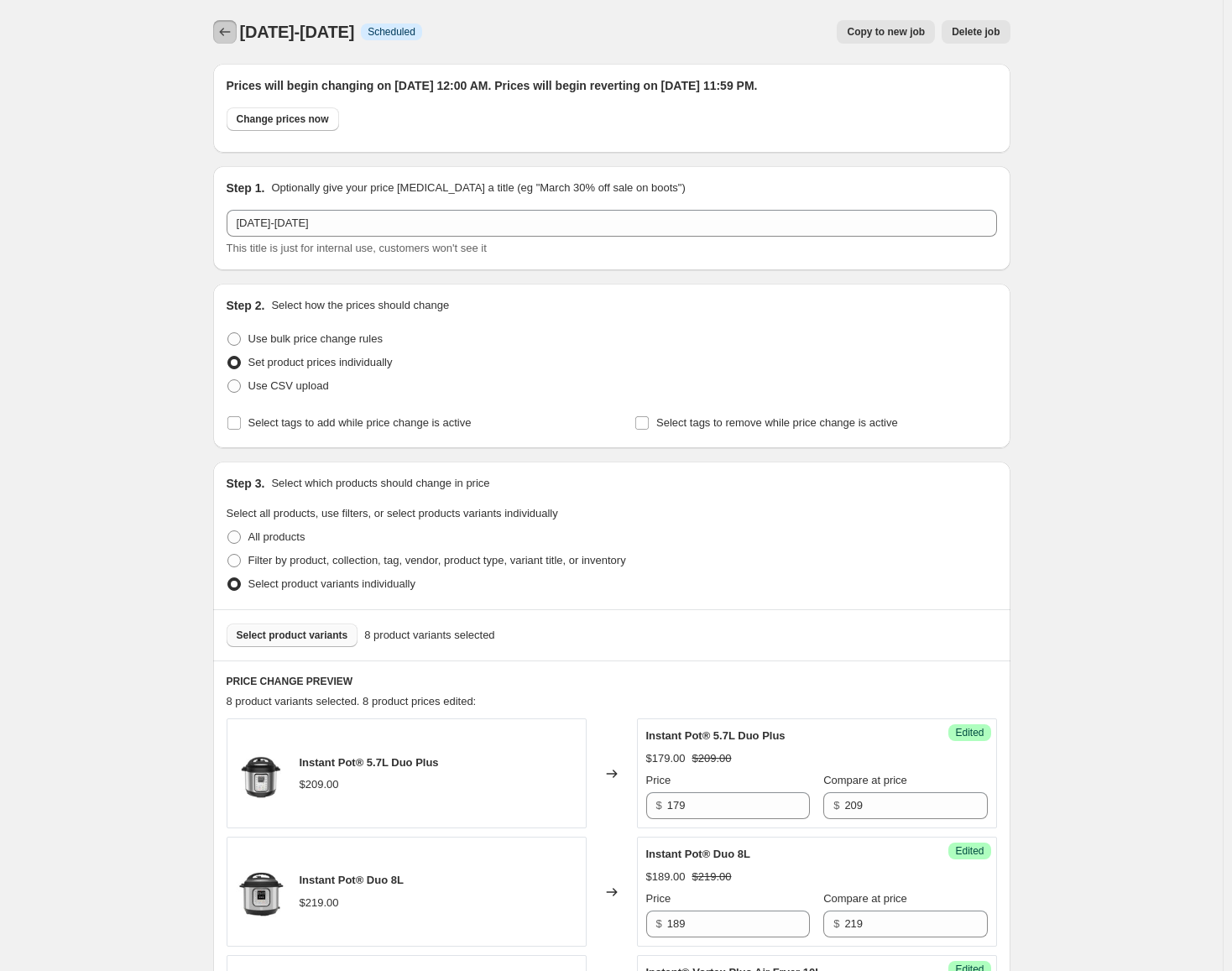
click at [223, 37] on icon "Price change jobs" at bounding box center [225, 33] width 17 height 17
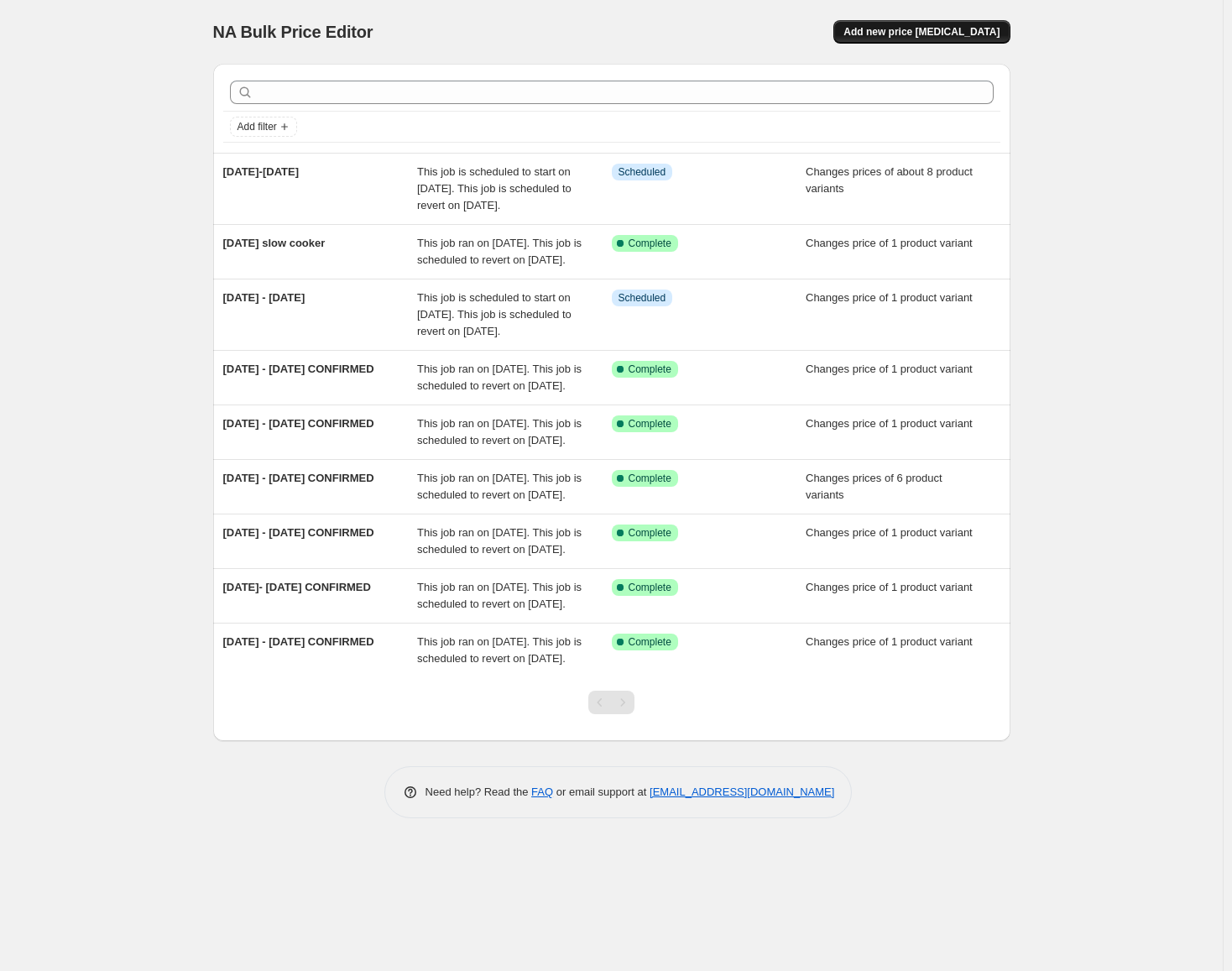
click at [964, 33] on span "Add new price [MEDICAL_DATA]" at bounding box center [921, 32] width 156 height 13
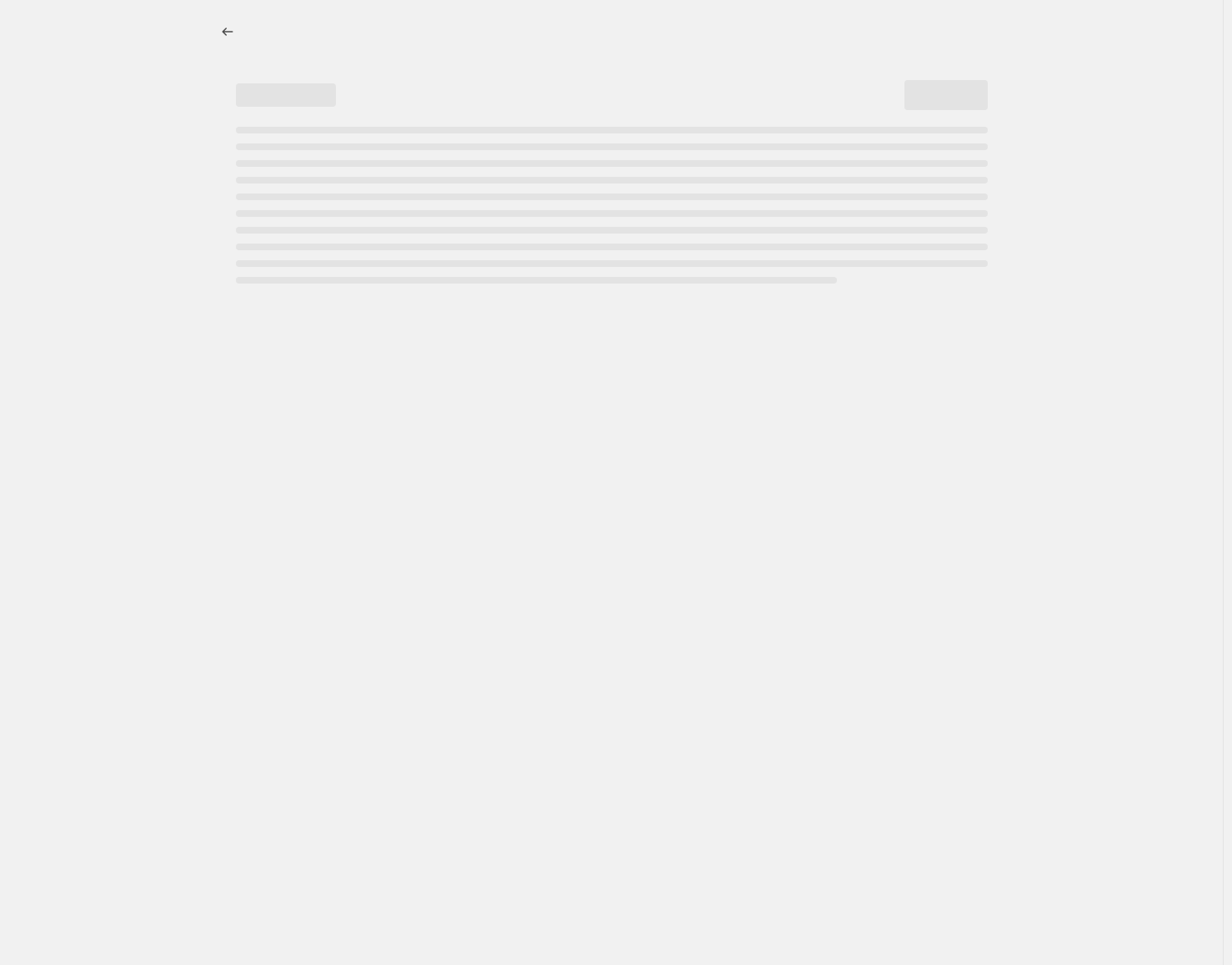
select select "percentage"
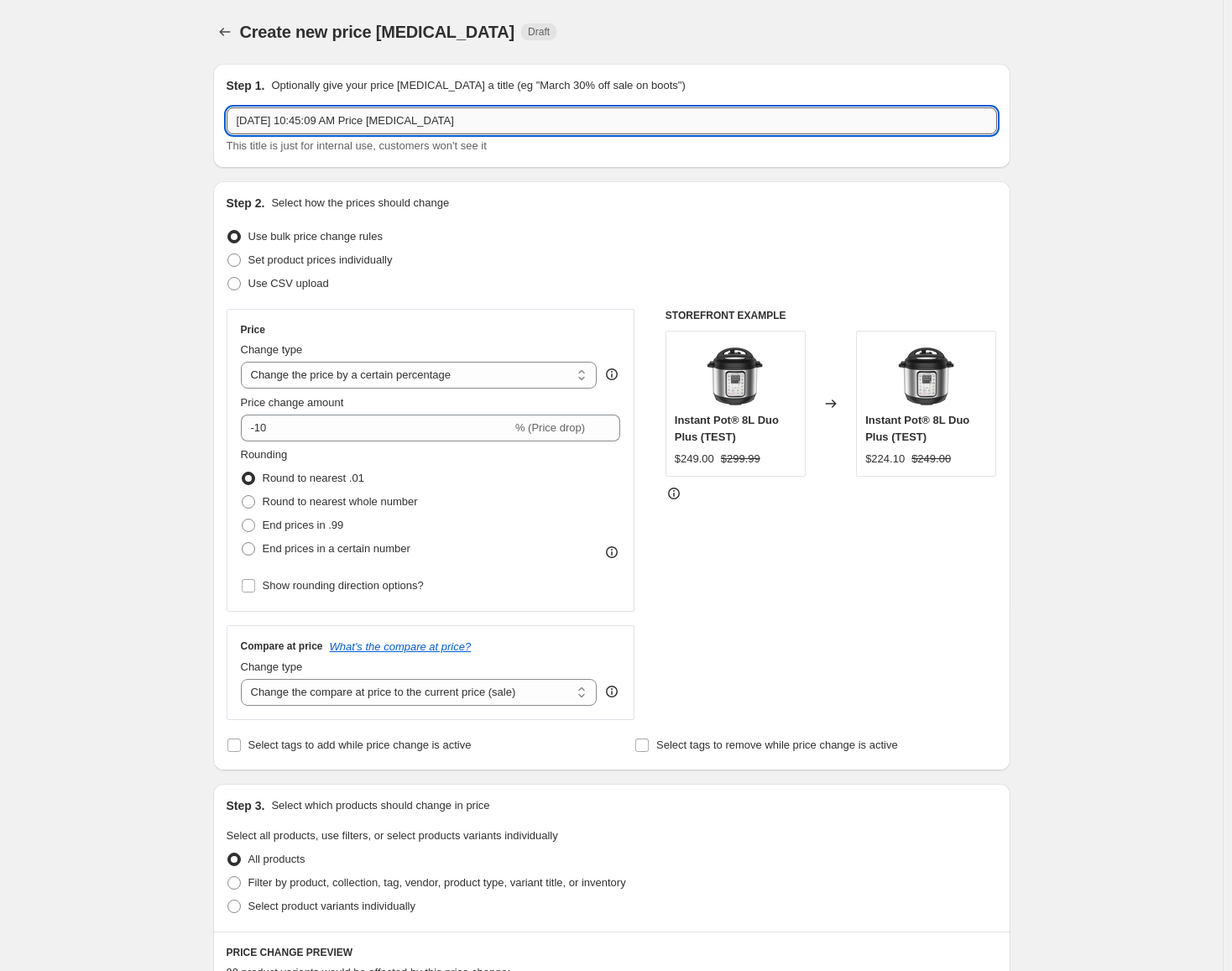
click at [453, 120] on input "[DATE] 10:45:09 AM Price [MEDICAL_DATA]" at bounding box center [611, 121] width 770 height 27
type input "[DATE]-[DATE]"
click at [324, 262] on span "Set product prices individually" at bounding box center [320, 259] width 144 height 12
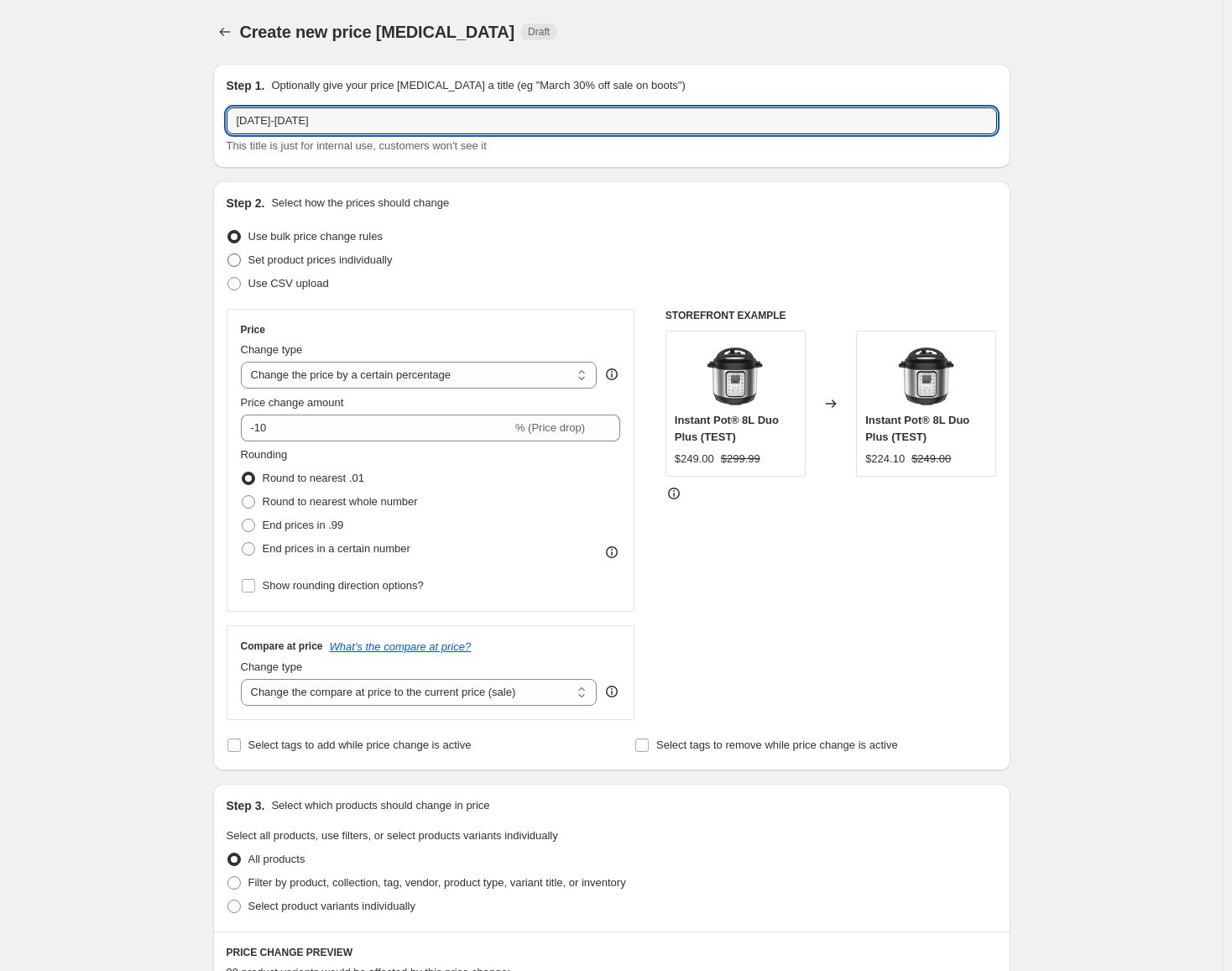
click at [229, 254] on input "Set product prices individually" at bounding box center [228, 254] width 1 height 1
radio input "true"
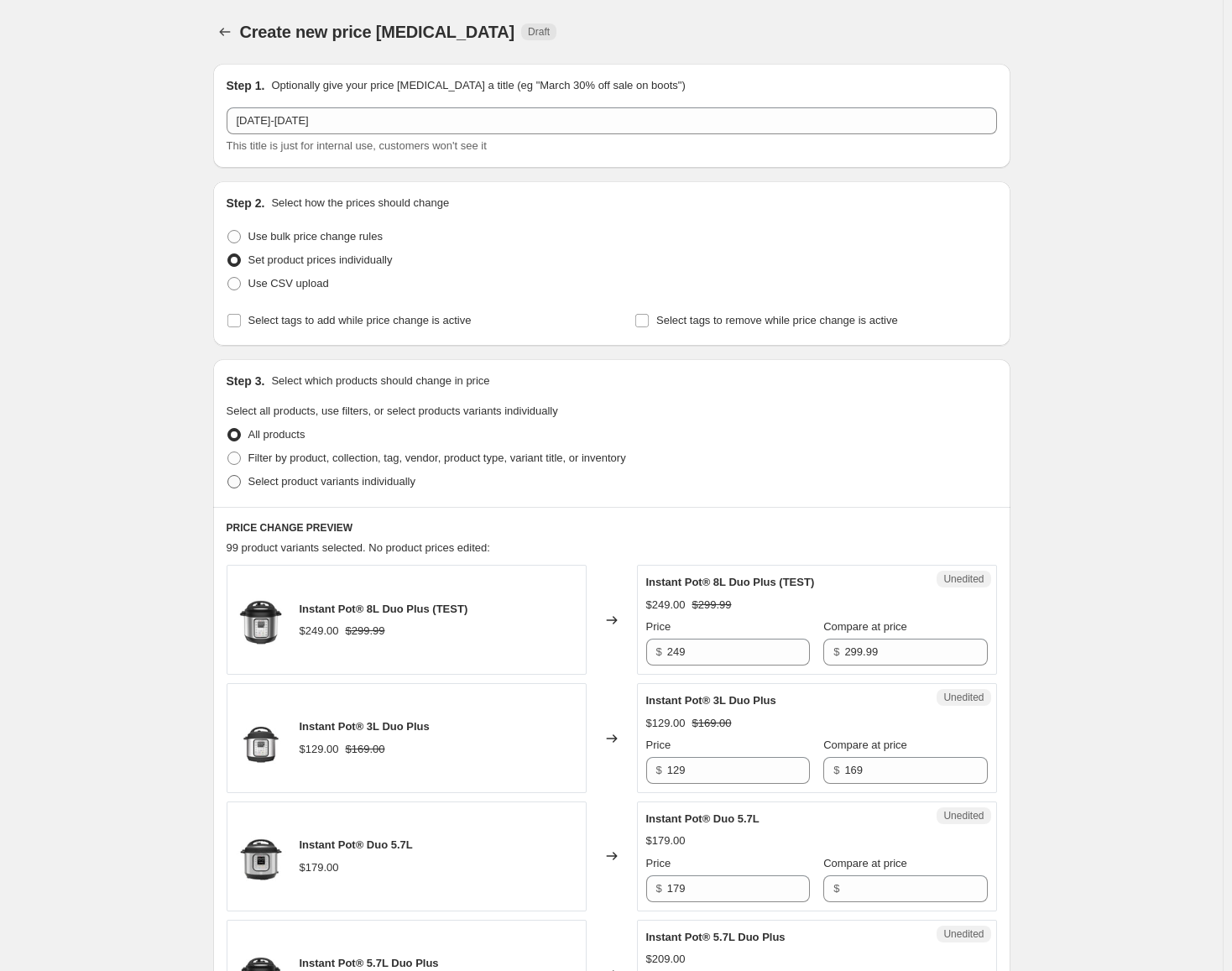
click at [349, 485] on span "Select product variants individually" at bounding box center [332, 480] width 167 height 12
click at [229, 475] on input "Select product variants individually" at bounding box center [228, 474] width 1 height 1
radio input "true"
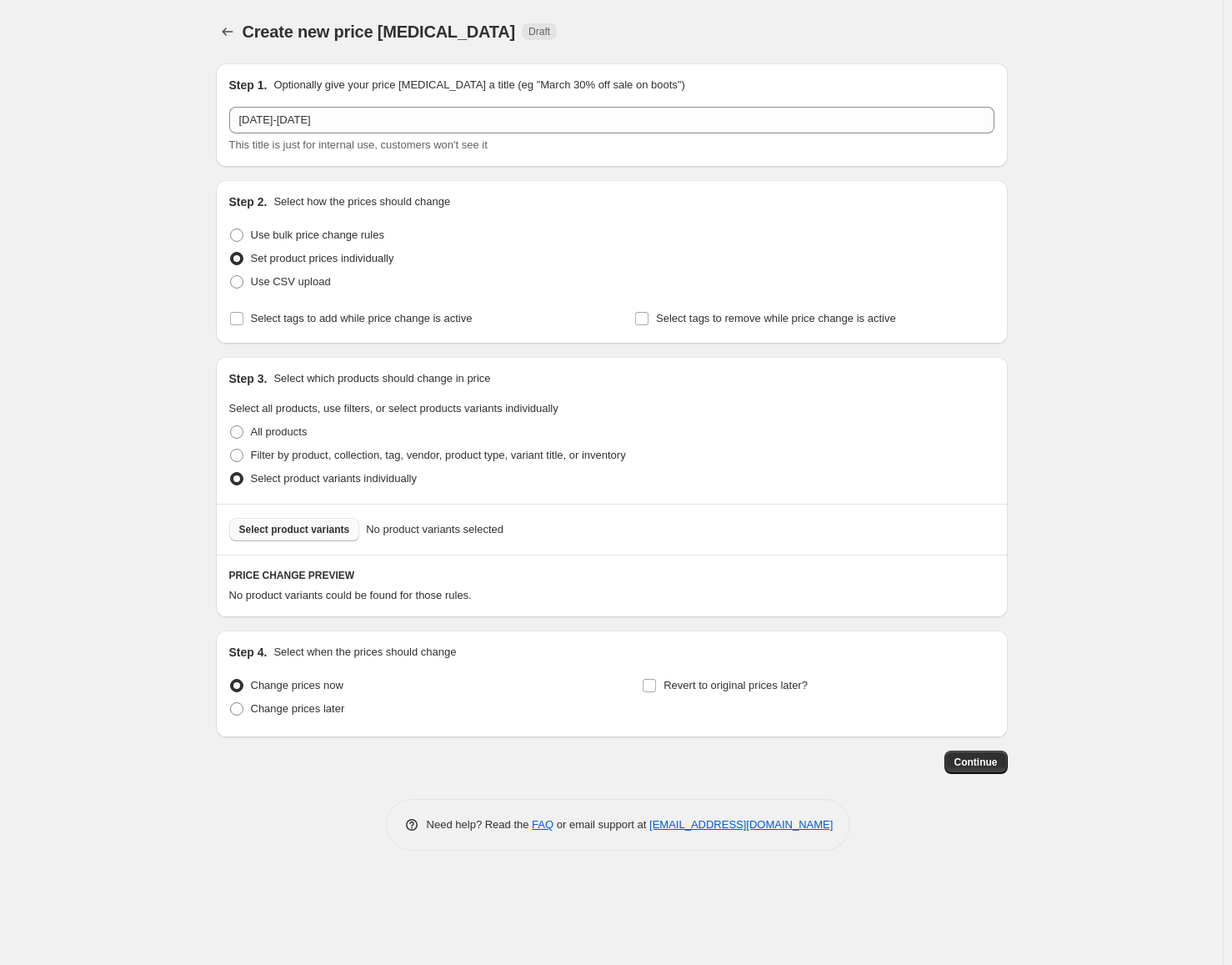
click at [291, 531] on span "Select product variants" at bounding box center [295, 530] width 111 height 13
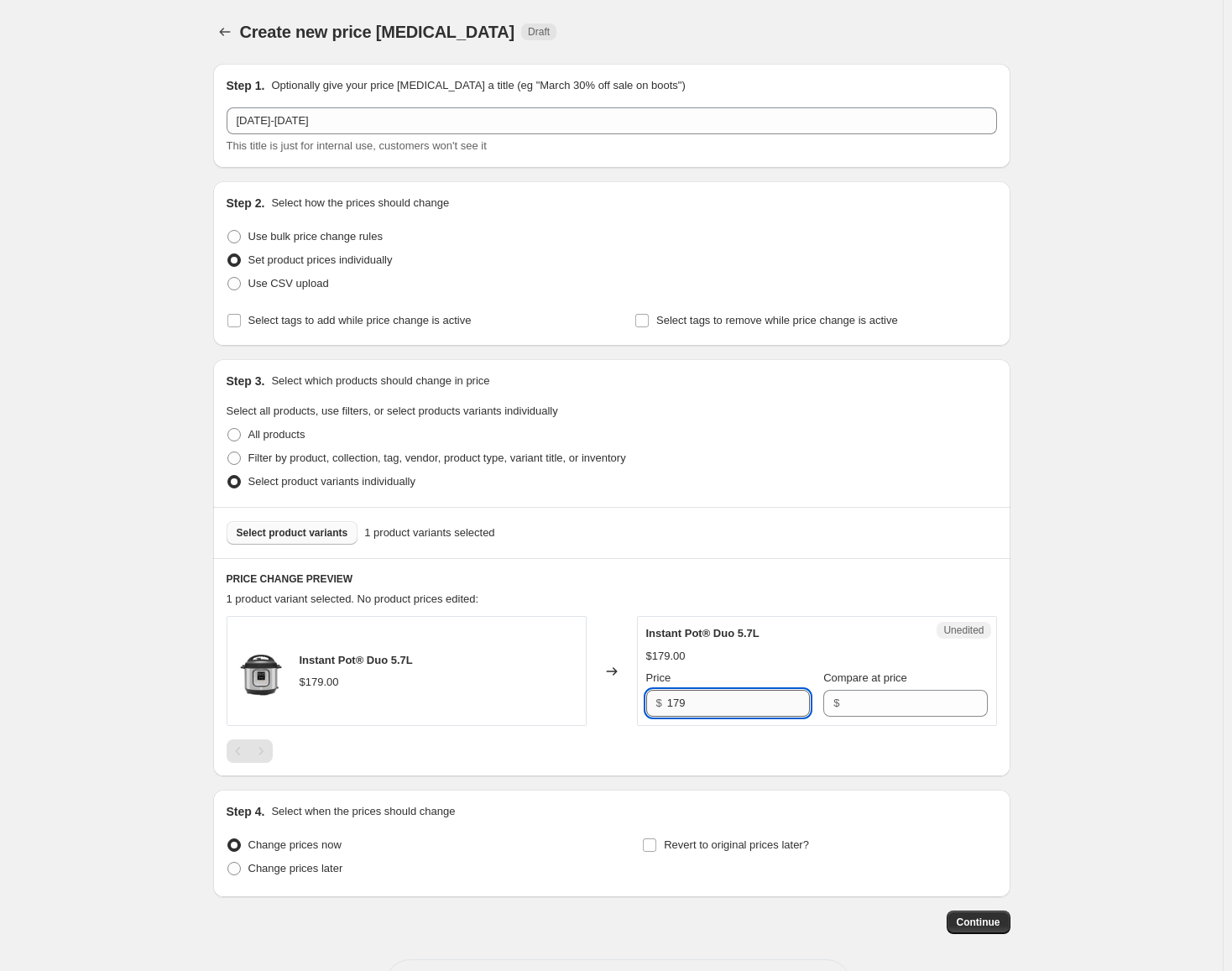
click at [732, 694] on input "179" at bounding box center [737, 703] width 143 height 27
click at [912, 720] on div "Unedited Instant Pot® Duo 5.7L $179.00 Price $ 179 Compare at price $" at bounding box center [817, 671] width 360 height 110
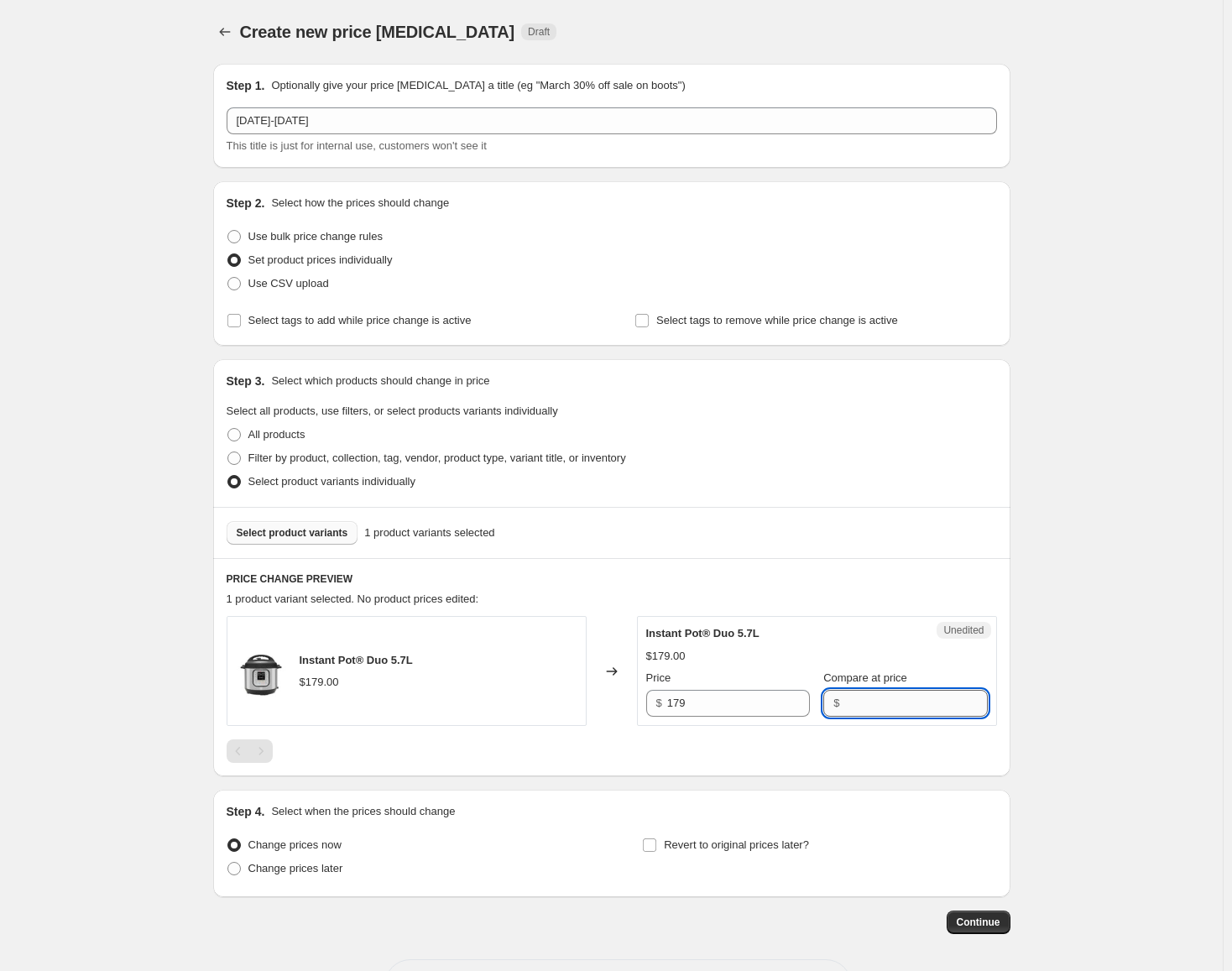
click at [908, 707] on input "Compare at price" at bounding box center [914, 703] width 143 height 27
paste input "179"
type input "179"
click at [687, 702] on input "179" at bounding box center [737, 703] width 143 height 27
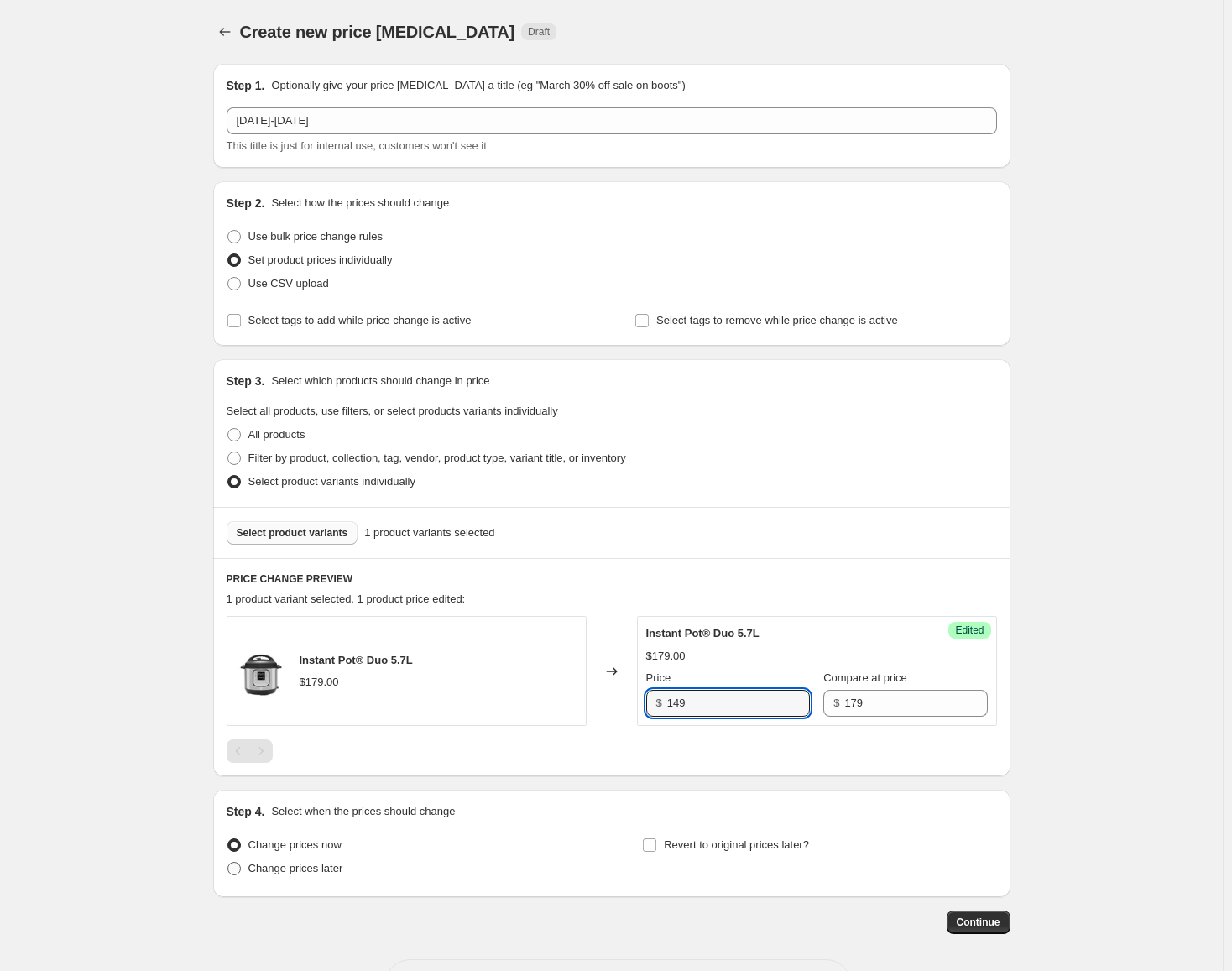
type input "149"
click at [270, 873] on span "Change prices later" at bounding box center [296, 868] width 95 height 12
click at [229, 863] on input "Change prices later" at bounding box center [228, 862] width 1 height 1
radio input "true"
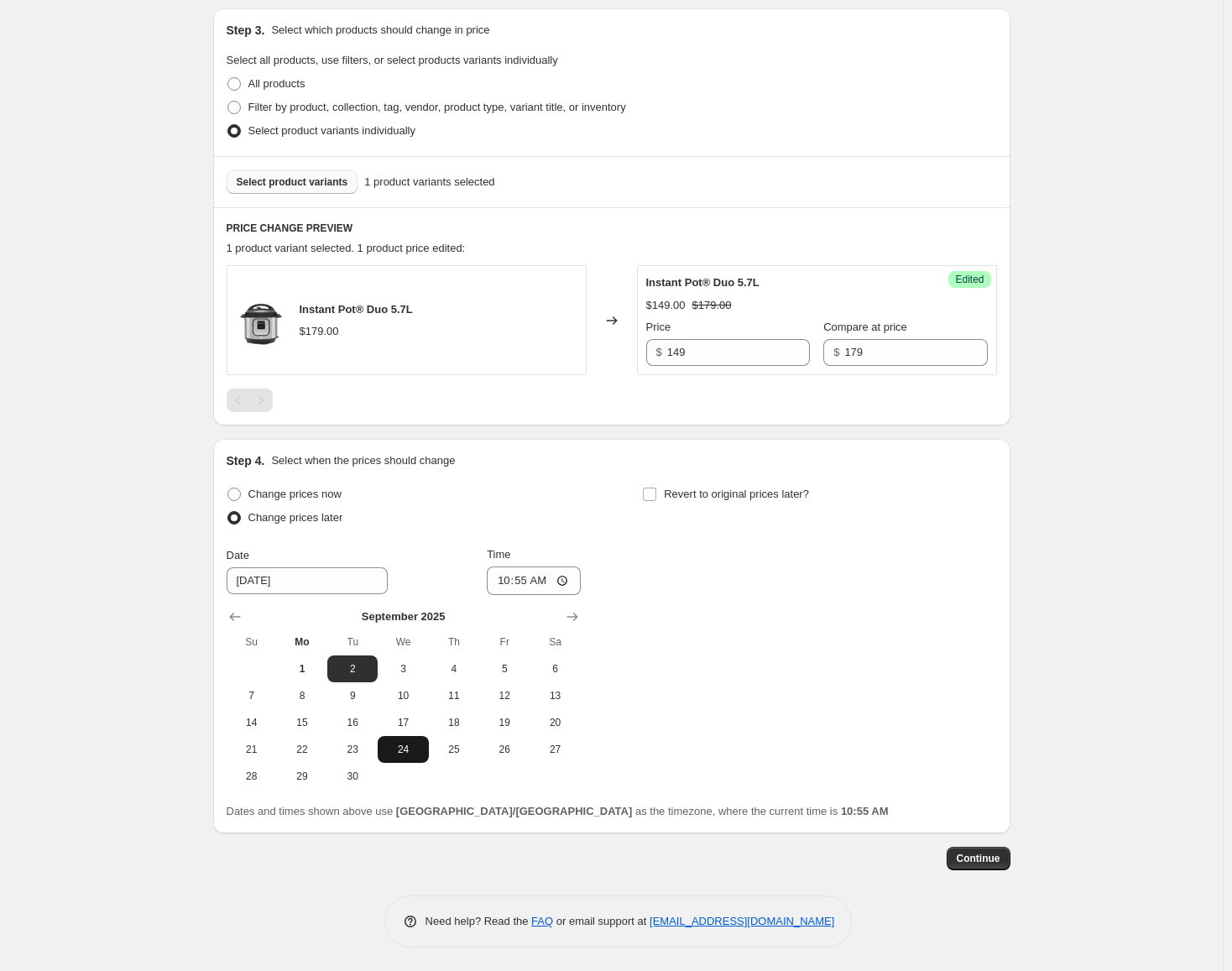
scroll to position [352, 0]
click at [454, 696] on span "11" at bounding box center [453, 694] width 37 height 13
type input "[DATE]"
click at [497, 578] on input "10:55" at bounding box center [534, 579] width 94 height 29
type input "00:00"
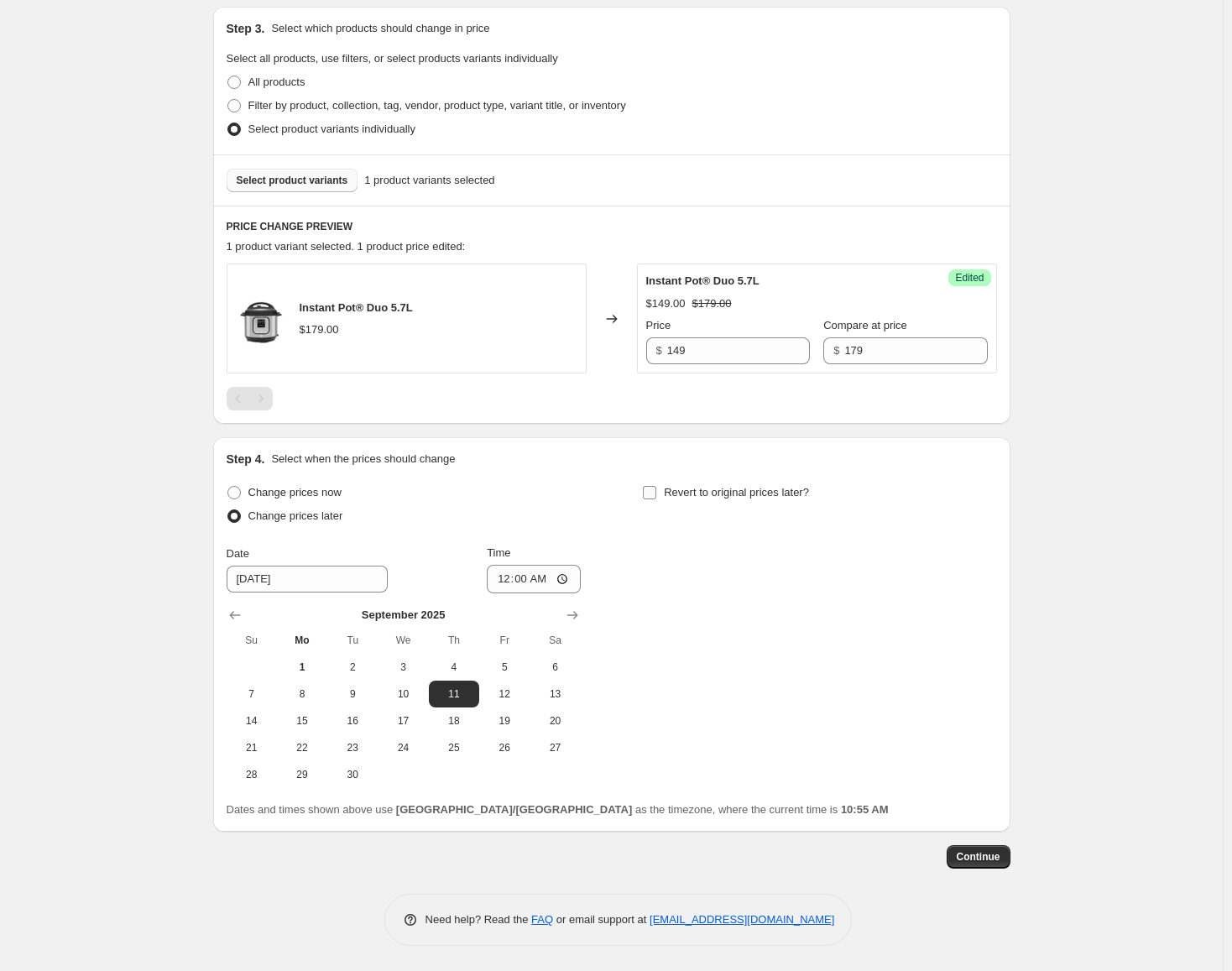
click at [672, 491] on span "Revert to original prices later?" at bounding box center [737, 492] width 145 height 12
click at [656, 491] on input "Revert to original prices later?" at bounding box center [649, 493] width 13 height 13
checkbox input "true"
click at [928, 719] on span "19" at bounding box center [920, 720] width 37 height 13
type input "[DATE]"
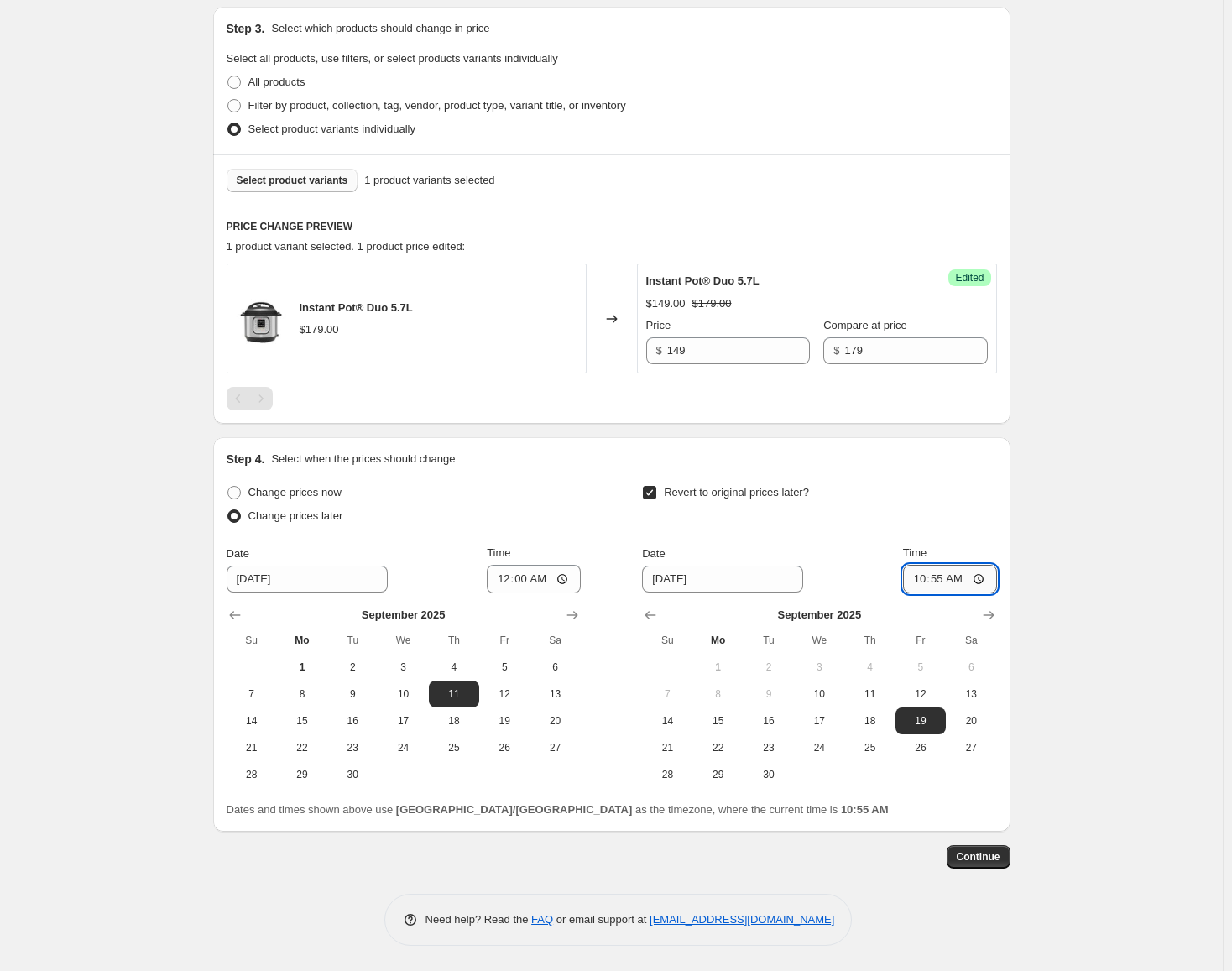
click at [921, 578] on input "10:55" at bounding box center [950, 579] width 94 height 29
type input "23:59"
click at [986, 853] on span "Continue" at bounding box center [979, 857] width 44 height 13
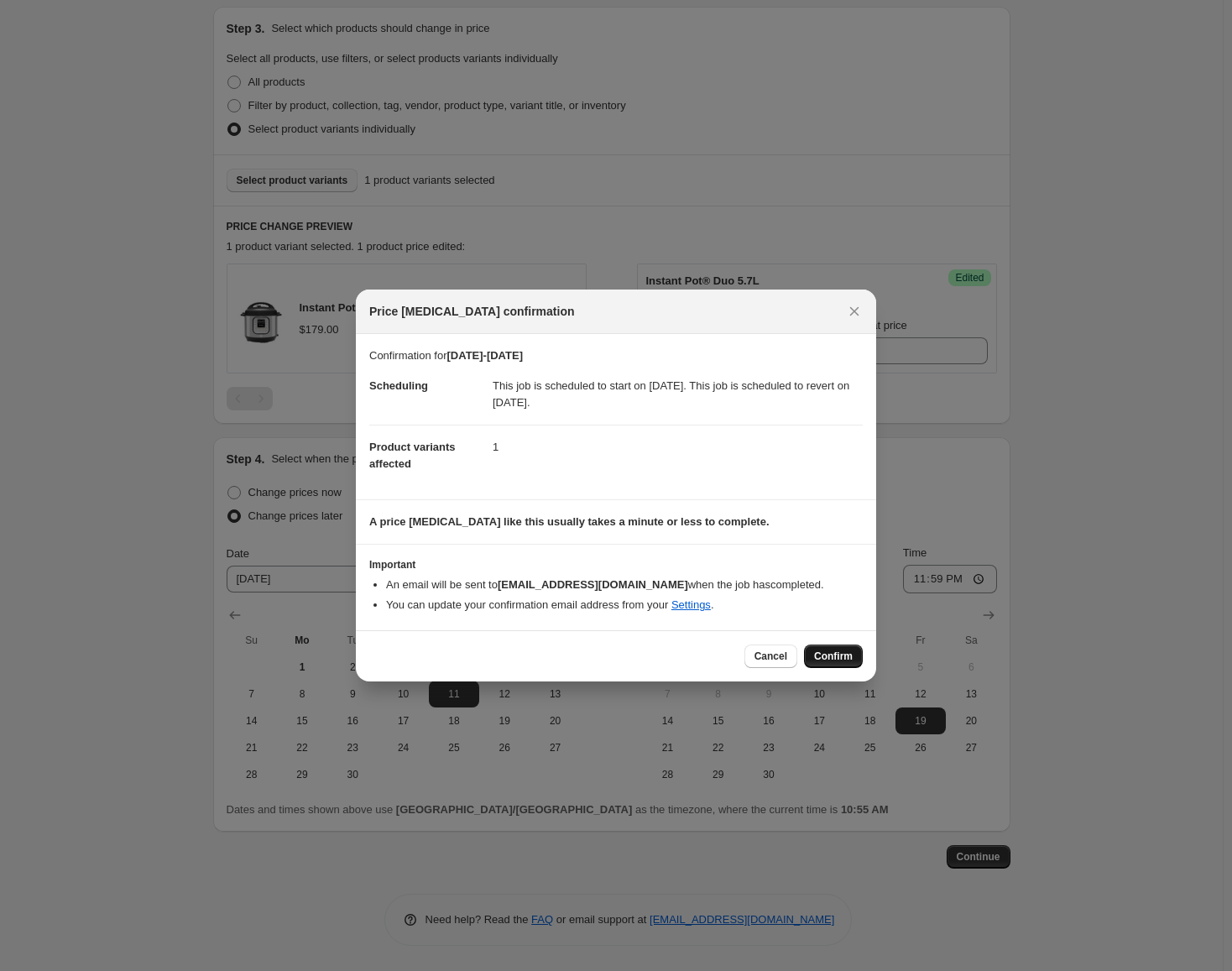
click at [816, 650] on button "Confirm" at bounding box center [832, 656] width 58 height 24
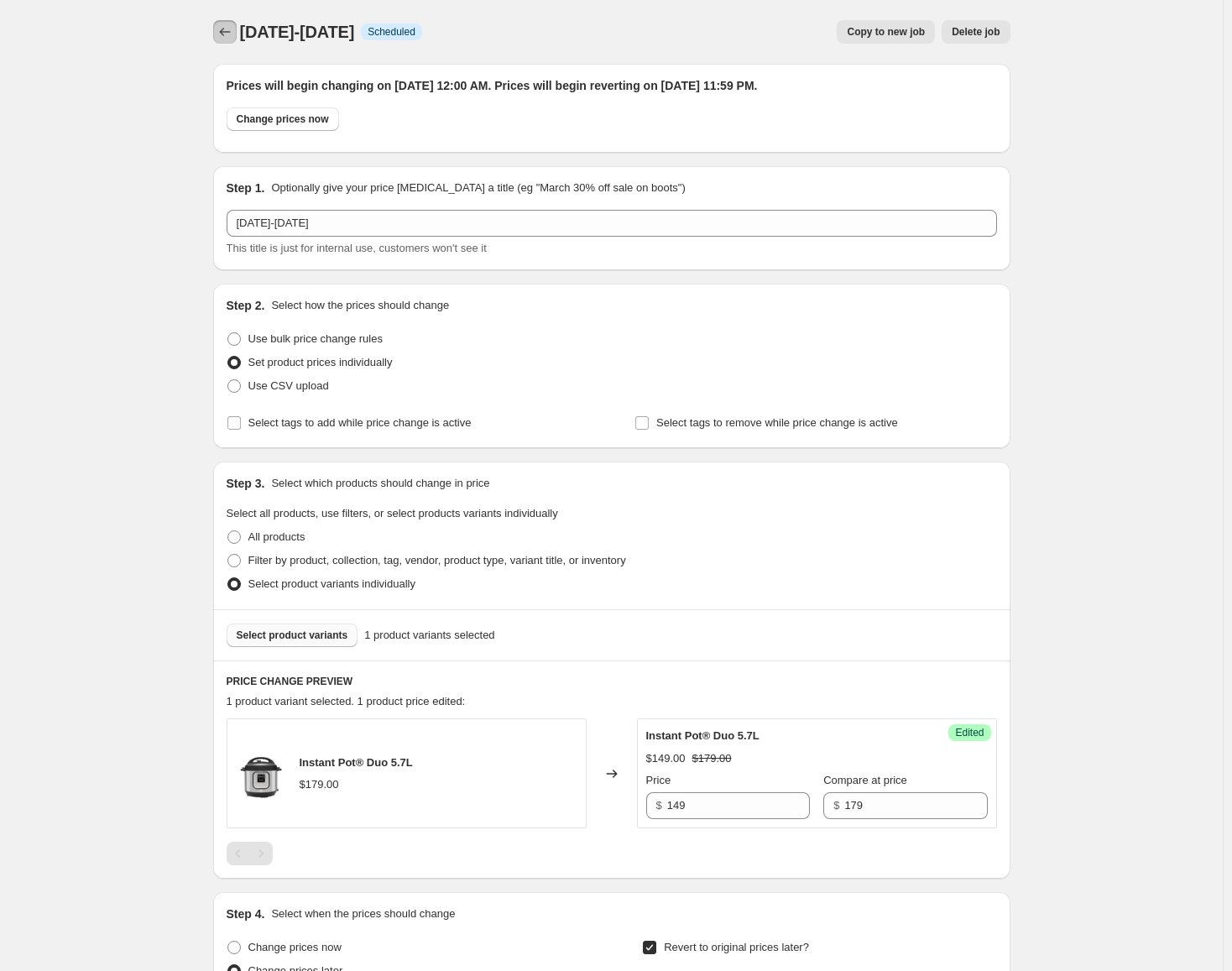
click at [222, 31] on icon "Price change jobs" at bounding box center [225, 33] width 17 height 17
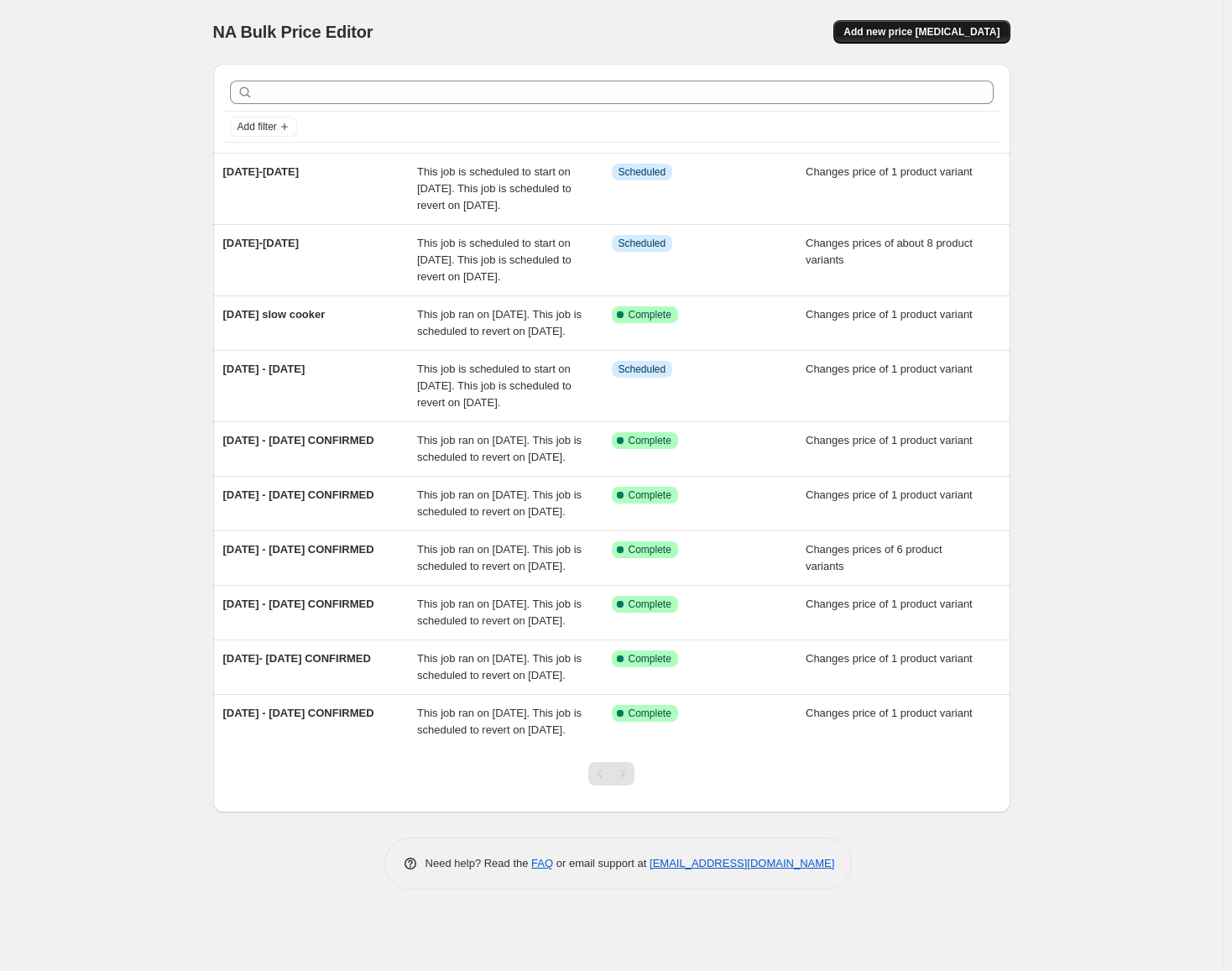
click at [950, 41] on button "Add new price [MEDICAL_DATA]" at bounding box center [921, 32] width 176 height 24
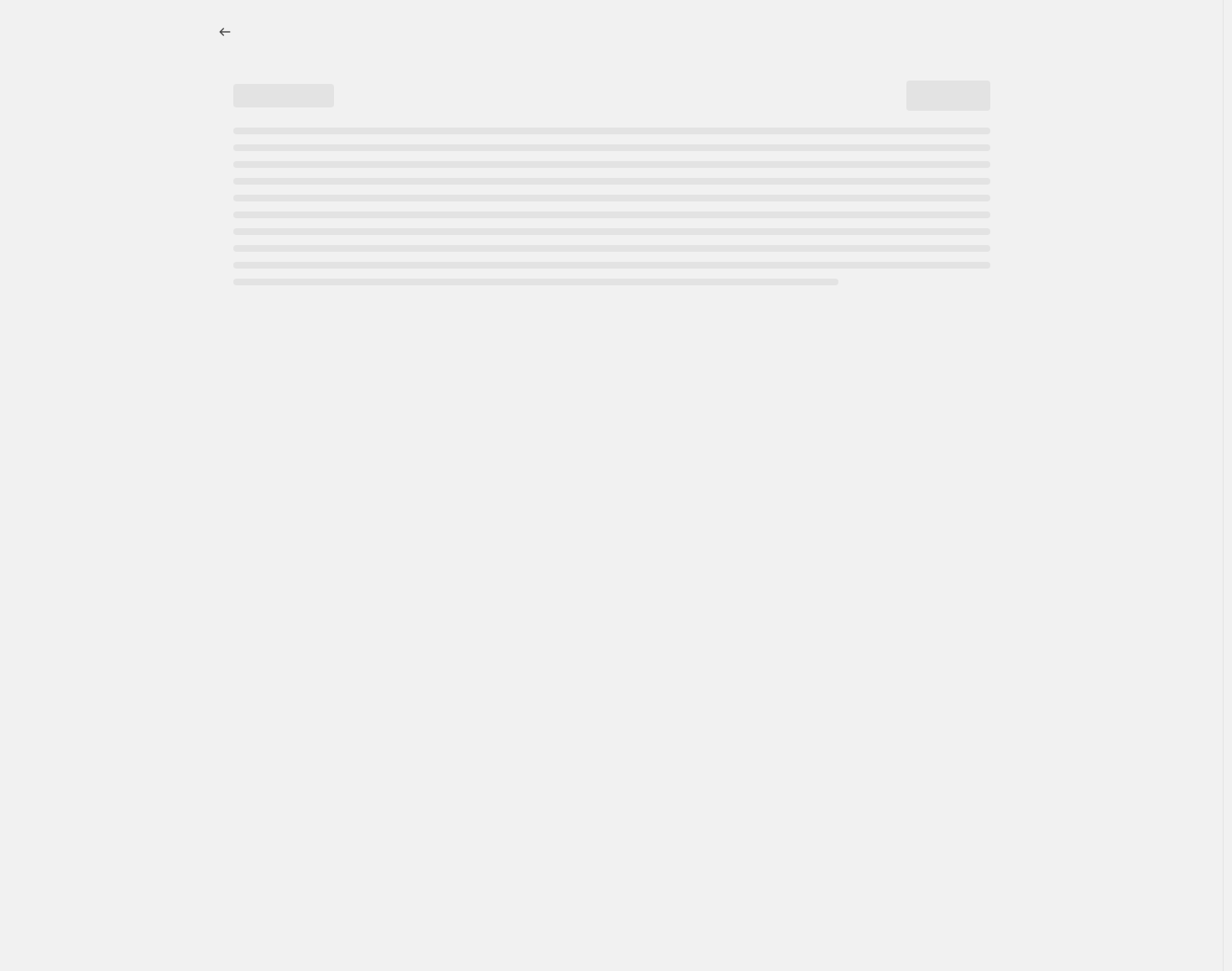
select select "percentage"
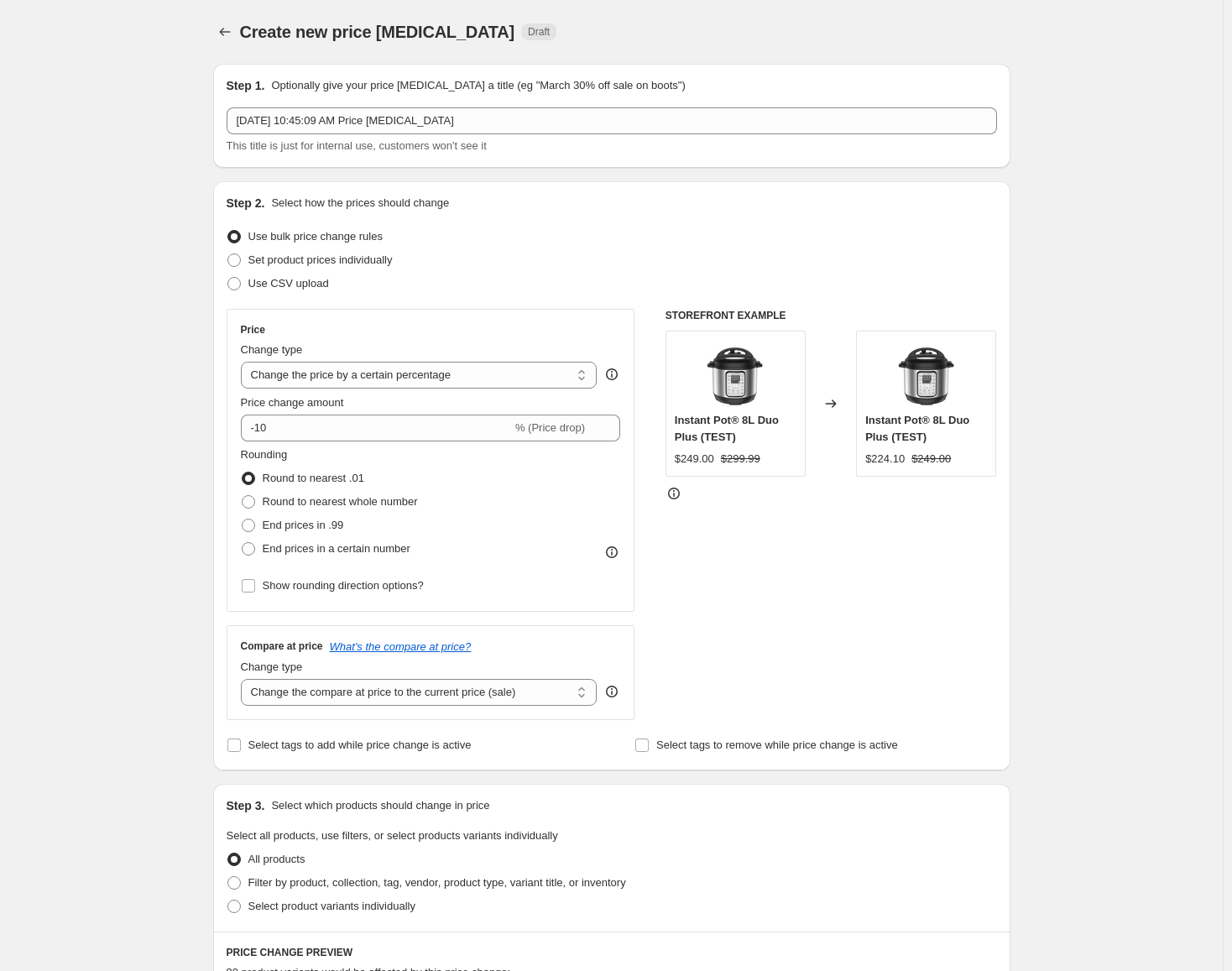
click at [381, 137] on div "[DATE] 10:45:09 AM Price [MEDICAL_DATA] This title is just for internal use, cu…" at bounding box center [611, 130] width 770 height 47
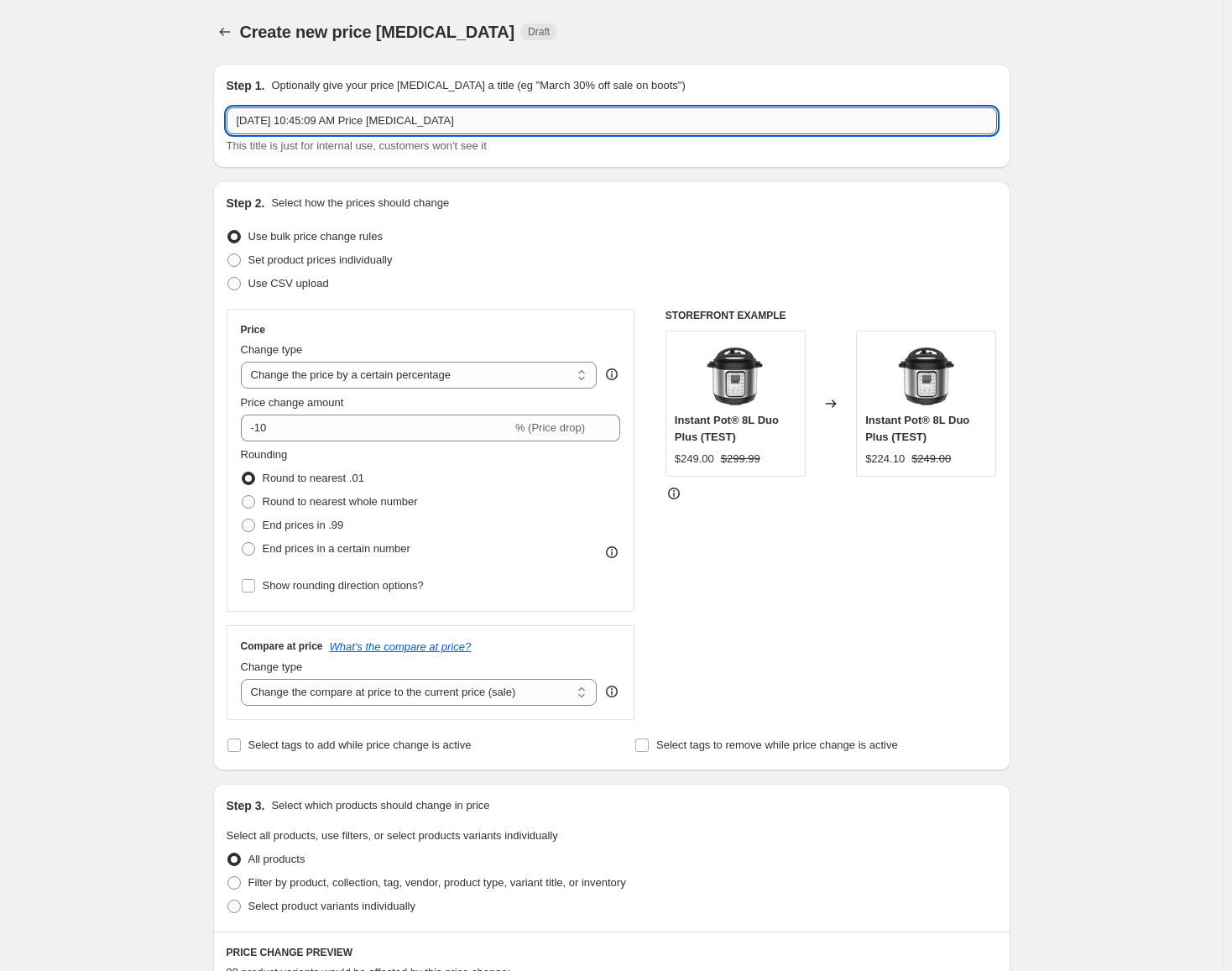
click at [298, 124] on input "[DATE] 10:45:09 AM Price [MEDICAL_DATA]" at bounding box center [611, 121] width 770 height 27
type input "[DATE] - [DATE]"
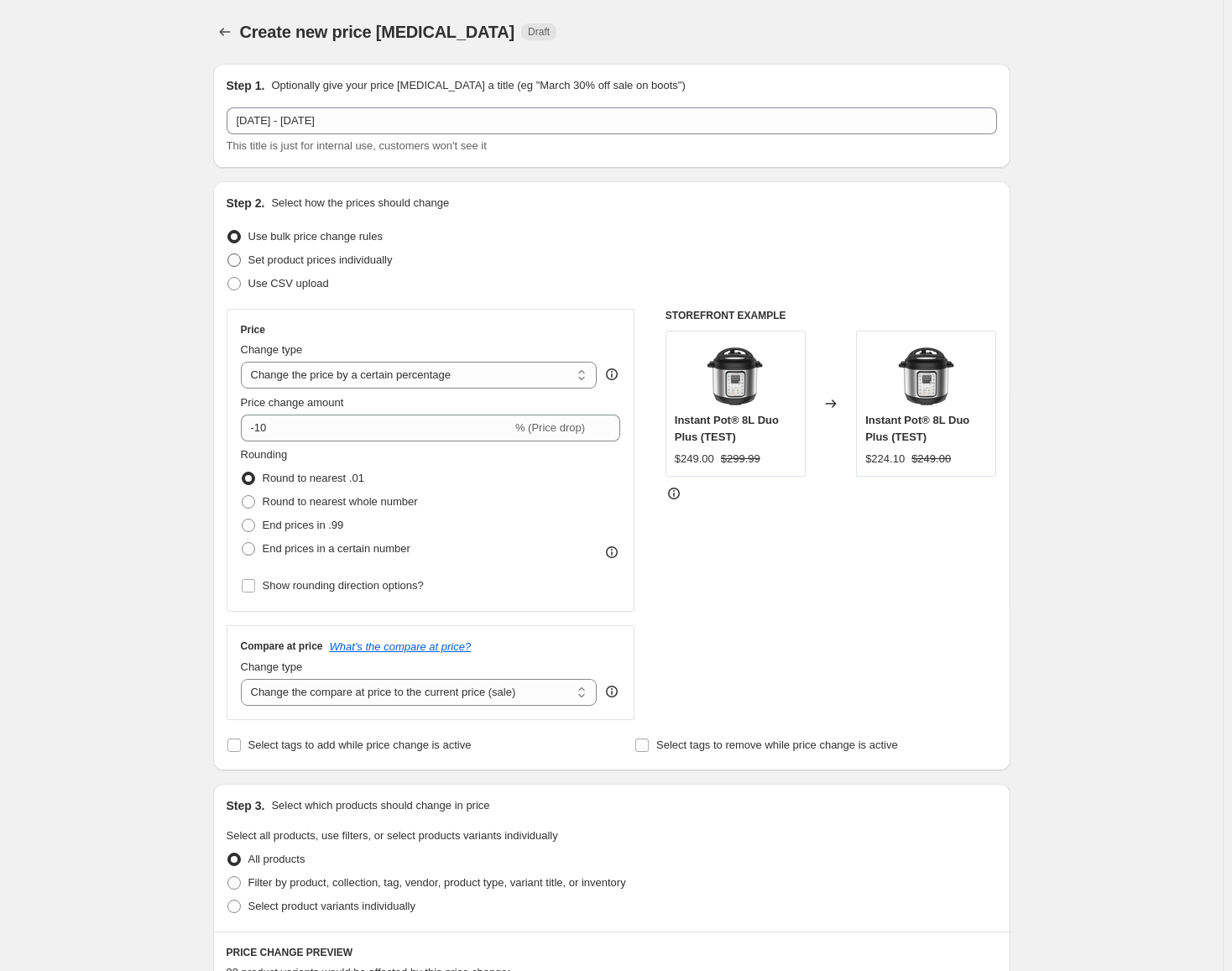
click at [318, 266] on span "Set product prices individually" at bounding box center [320, 259] width 144 height 12
click at [229, 254] on input "Set product prices individually" at bounding box center [228, 254] width 1 height 1
radio input "true"
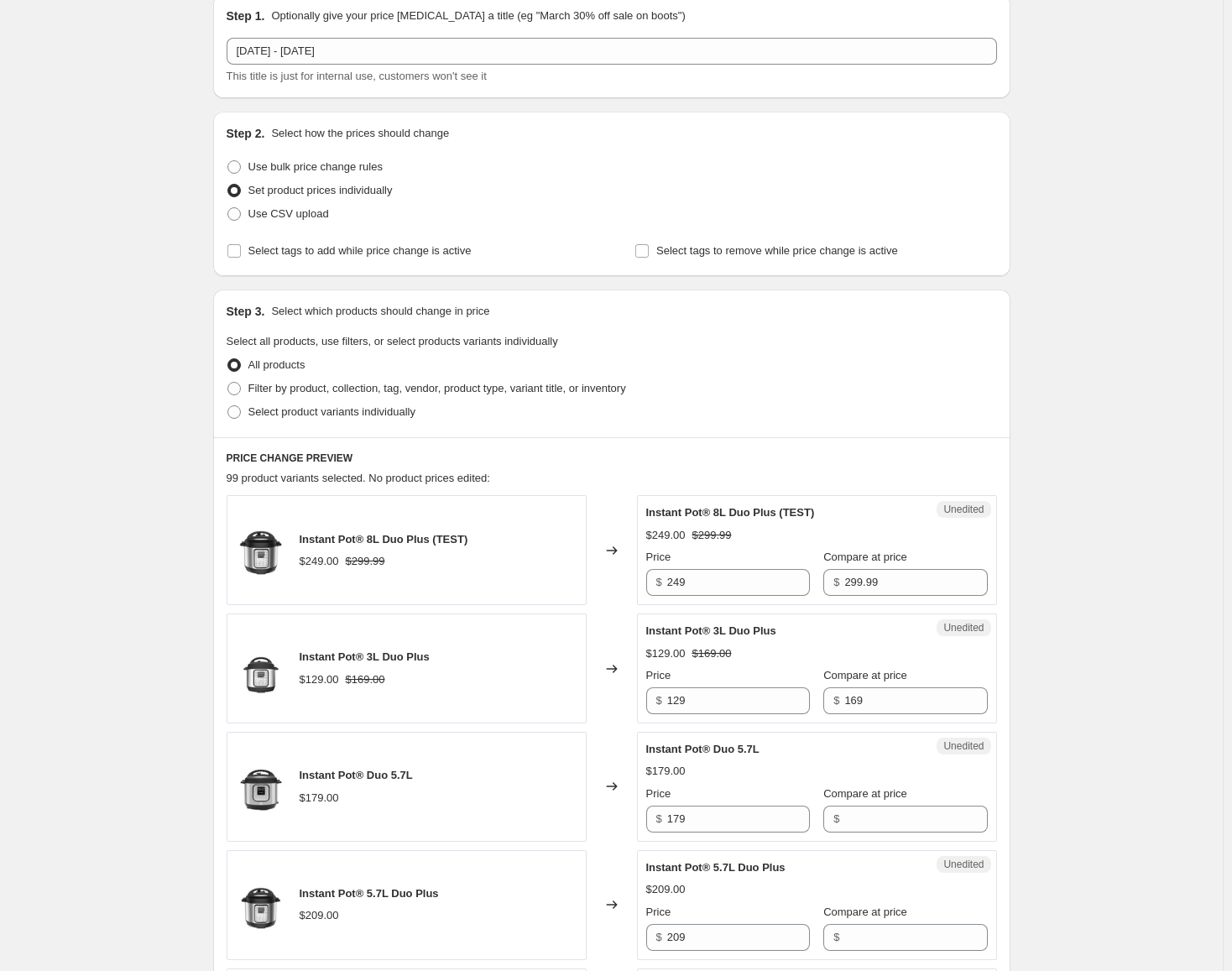
scroll to position [167, 0]
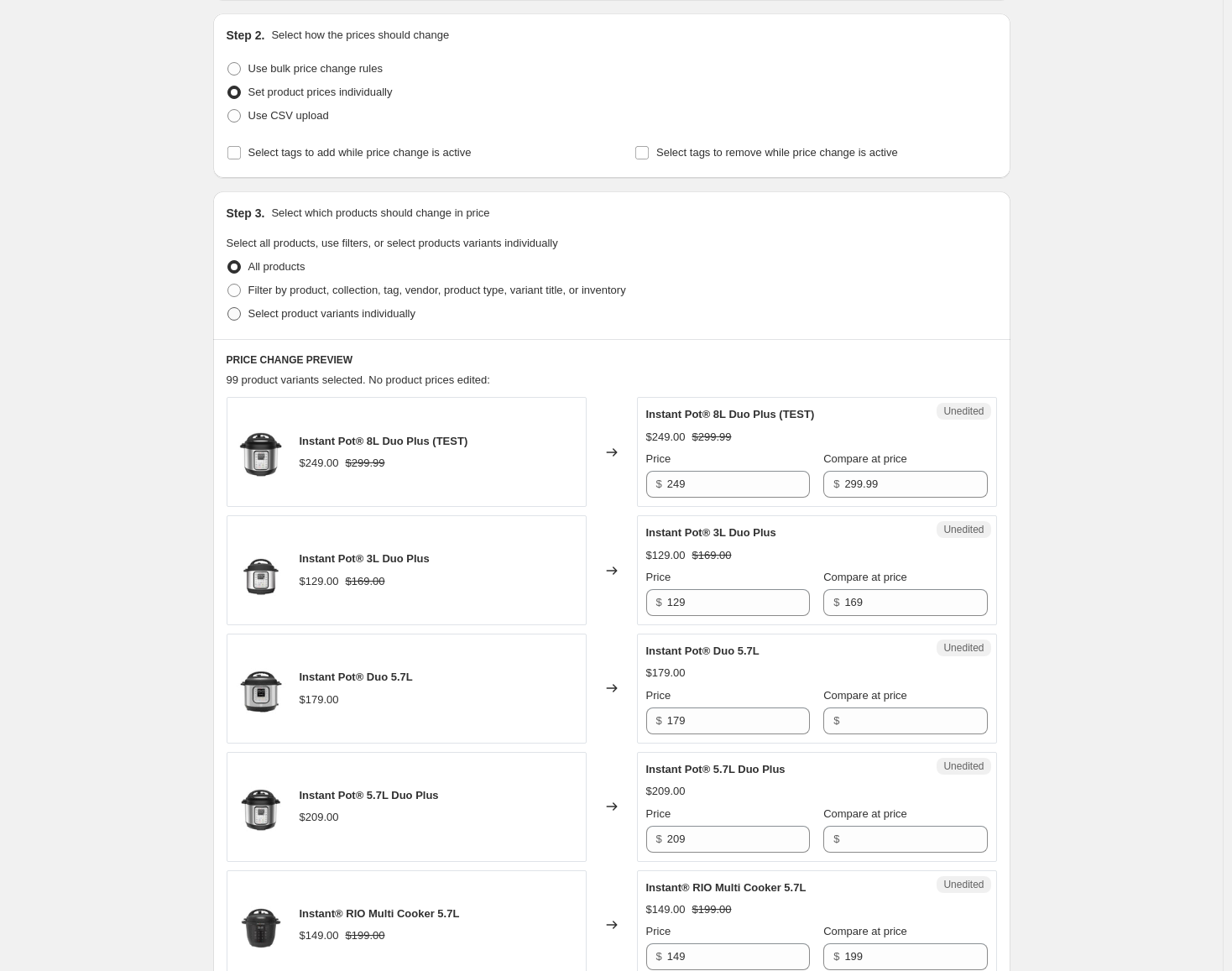
click at [378, 317] on span "Select product variants individually" at bounding box center [332, 313] width 167 height 12
click at [229, 308] on input "Select product variants individually" at bounding box center [228, 307] width 1 height 1
radio input "true"
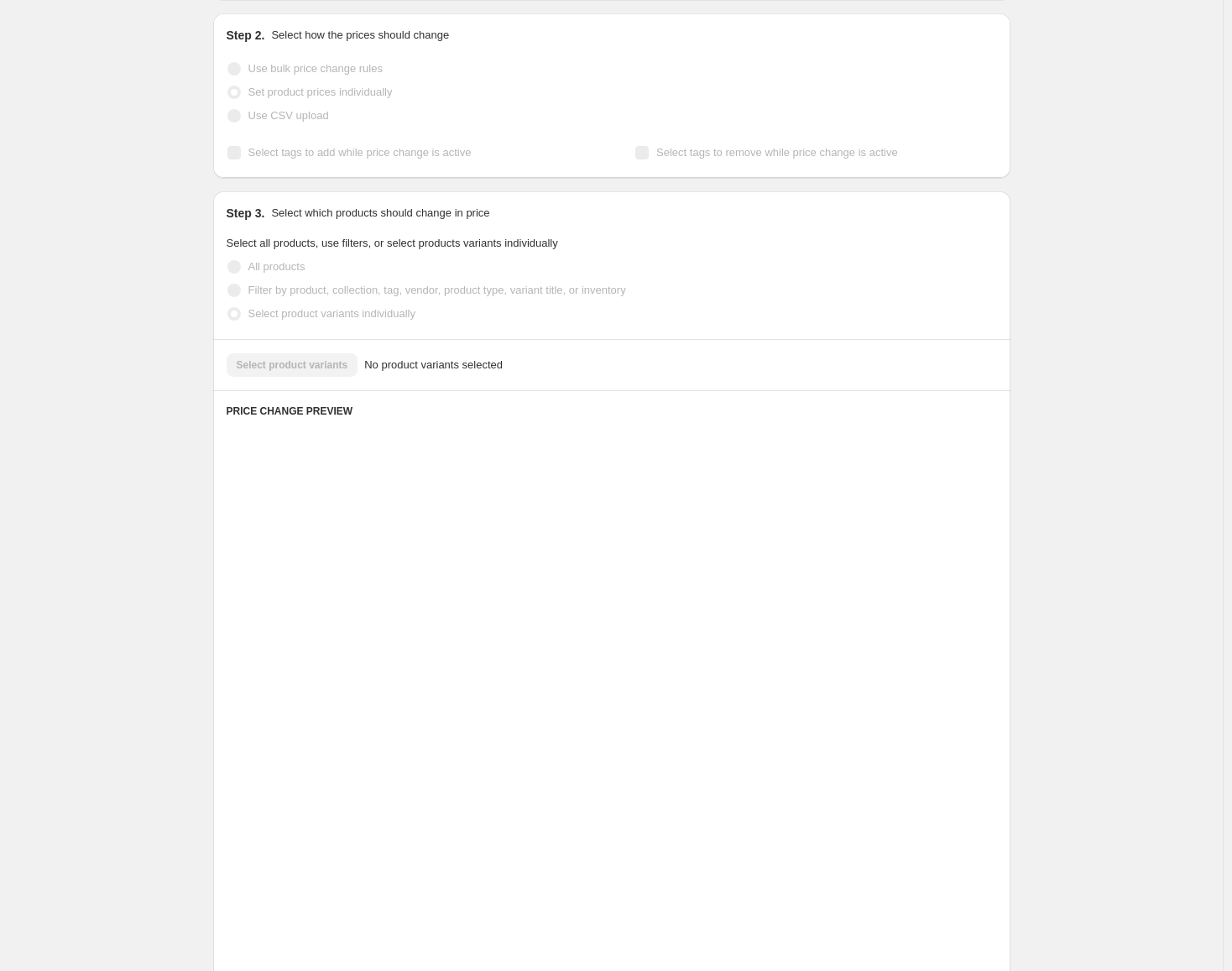
scroll to position [0, 0]
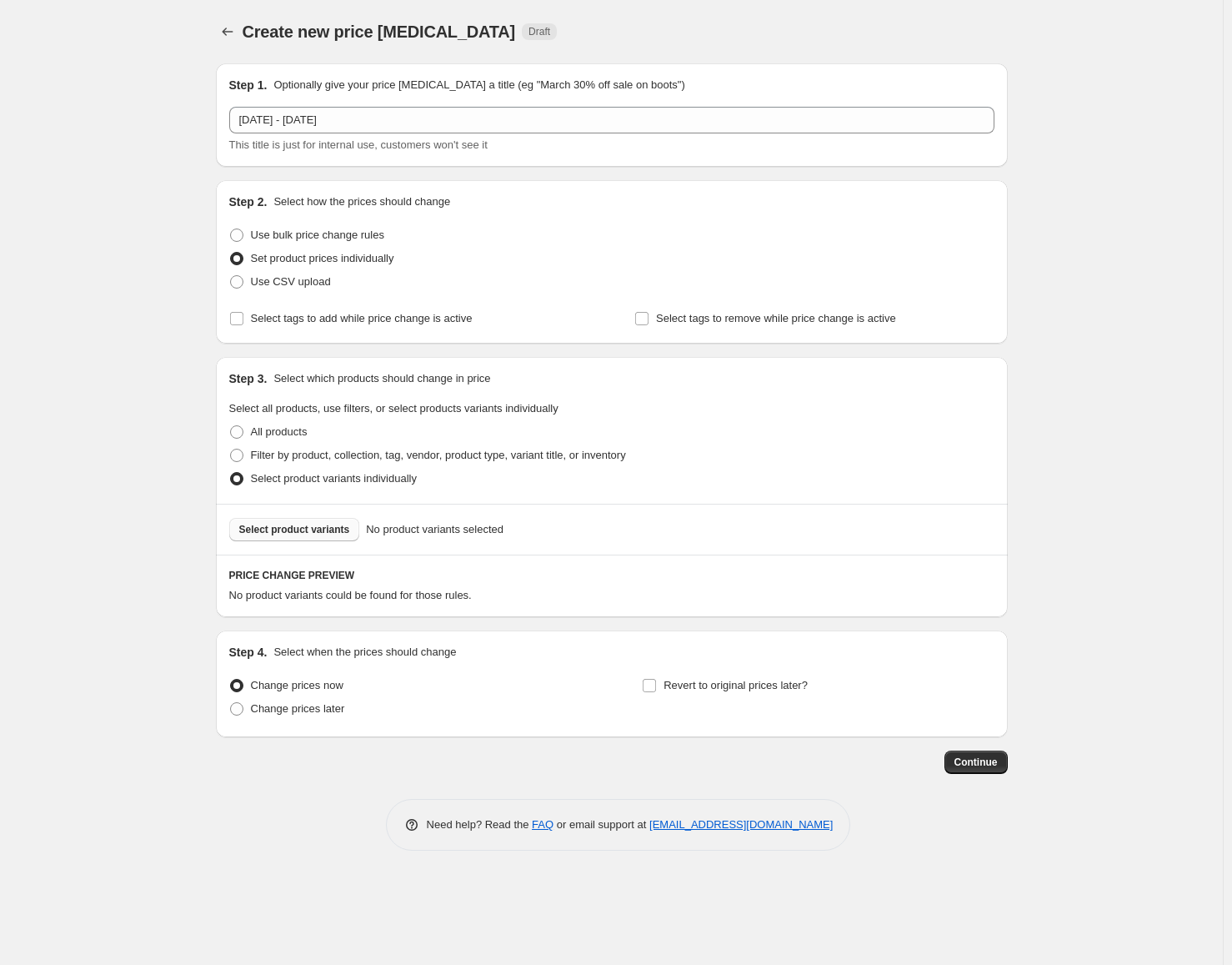
click at [312, 532] on span "Select product variants" at bounding box center [295, 530] width 111 height 13
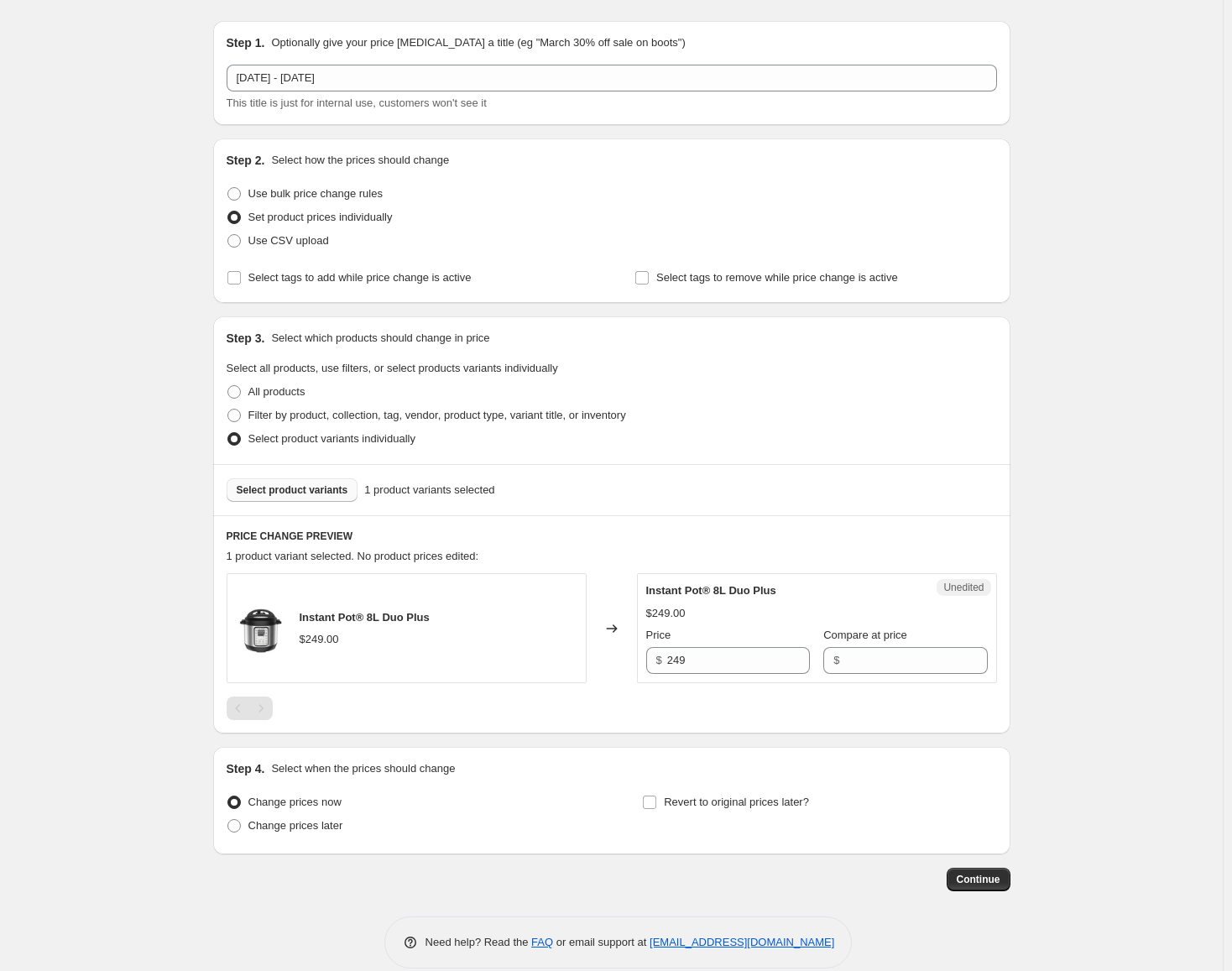
scroll to position [65, 0]
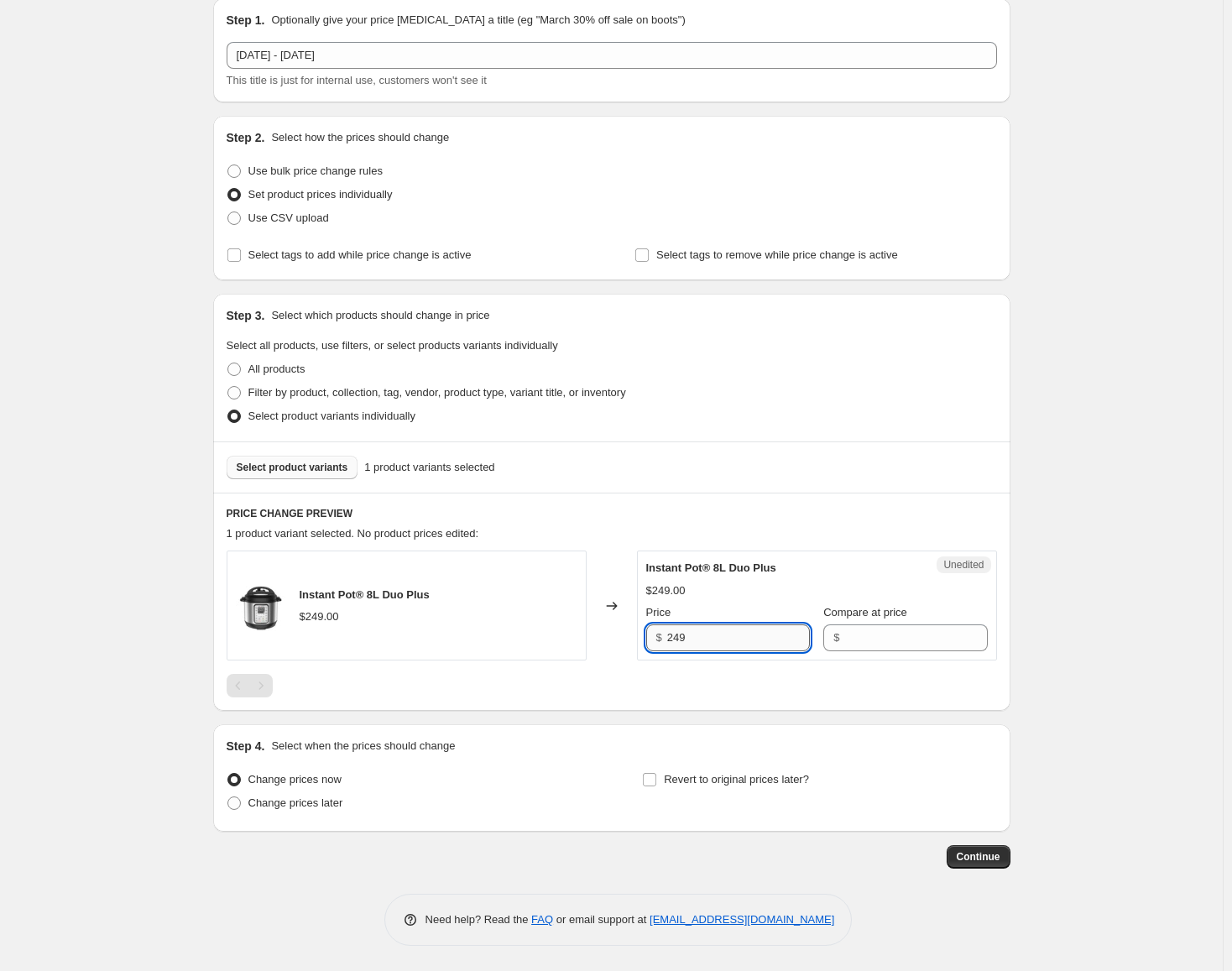
click at [725, 633] on input "249" at bounding box center [737, 638] width 143 height 27
click at [891, 639] on input "Compare at price" at bounding box center [914, 638] width 143 height 27
paste input "249"
type input "249"
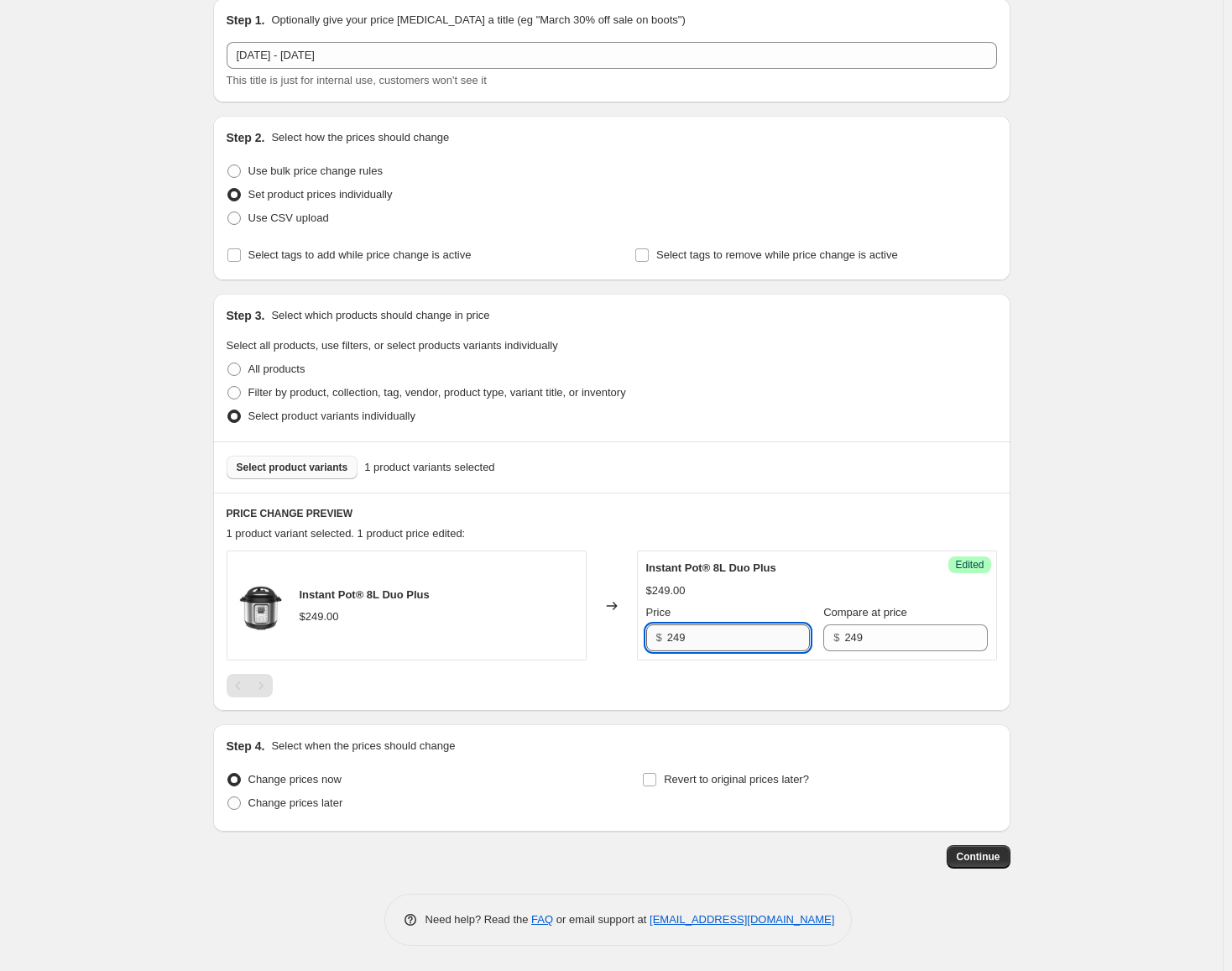
click at [737, 646] on input "249" at bounding box center [737, 638] width 143 height 27
type input "199"
click at [300, 806] on span "Change prices later" at bounding box center [296, 802] width 95 height 12
click at [229, 797] on input "Change prices later" at bounding box center [228, 796] width 1 height 1
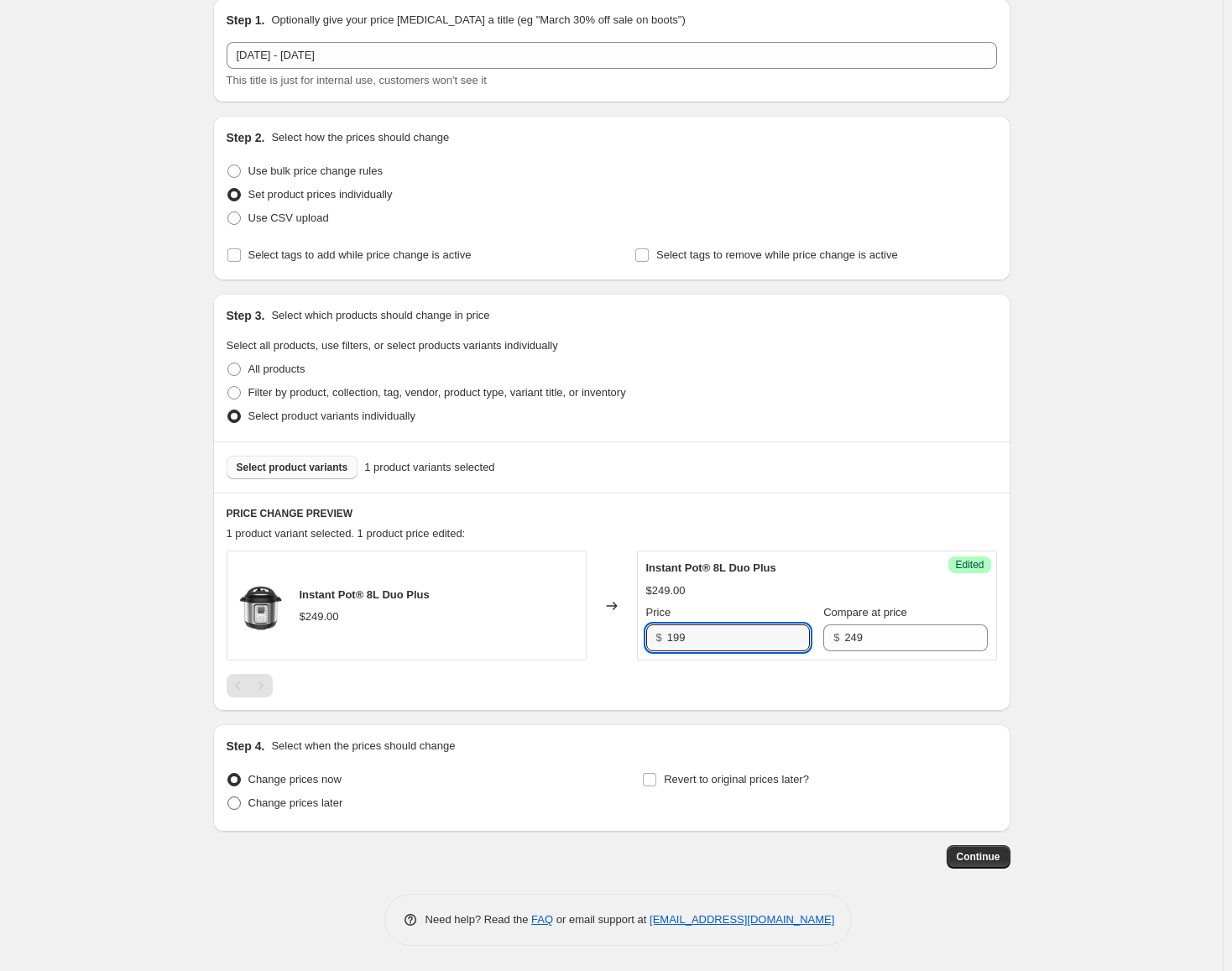
radio input "true"
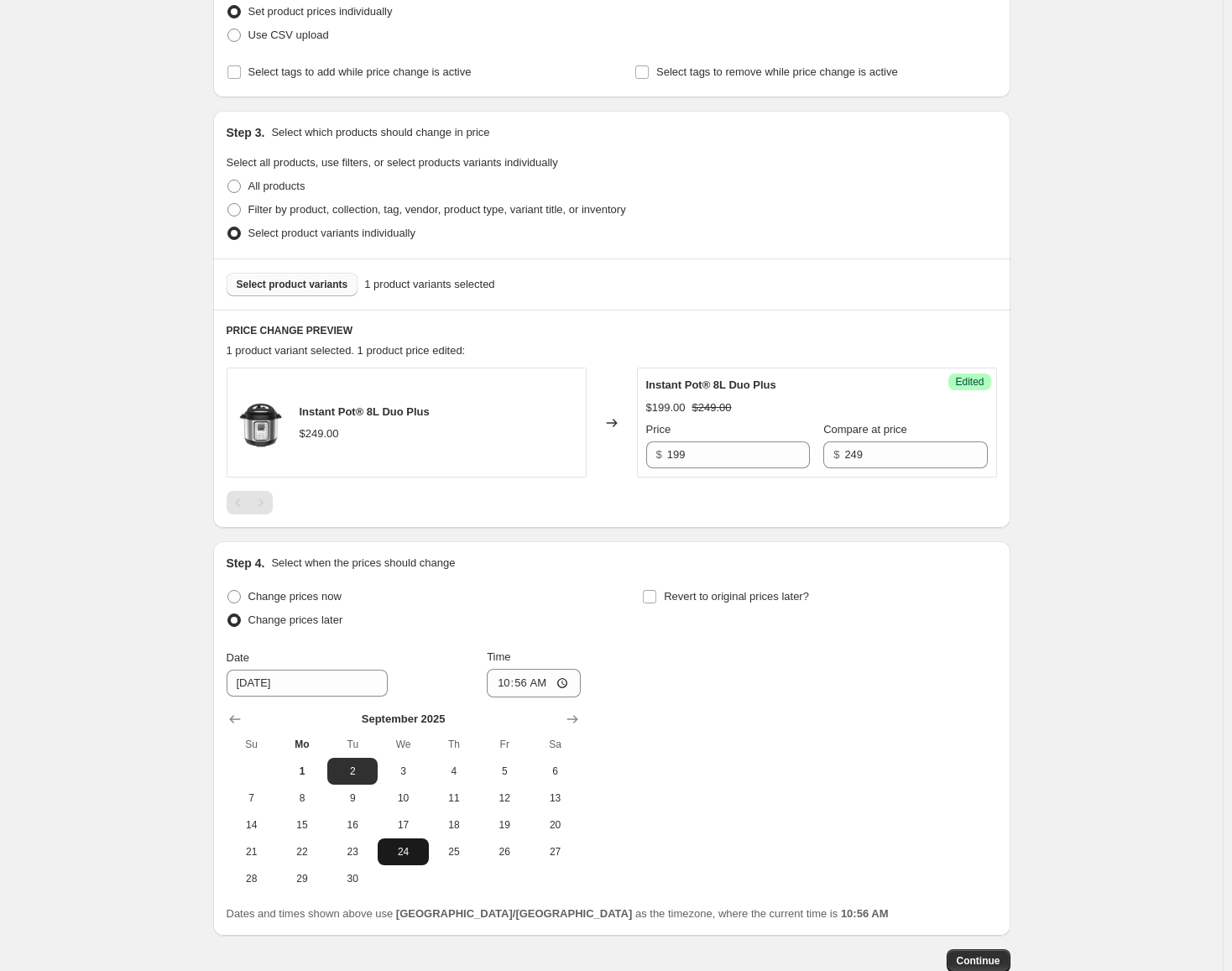
scroll to position [352, 0]
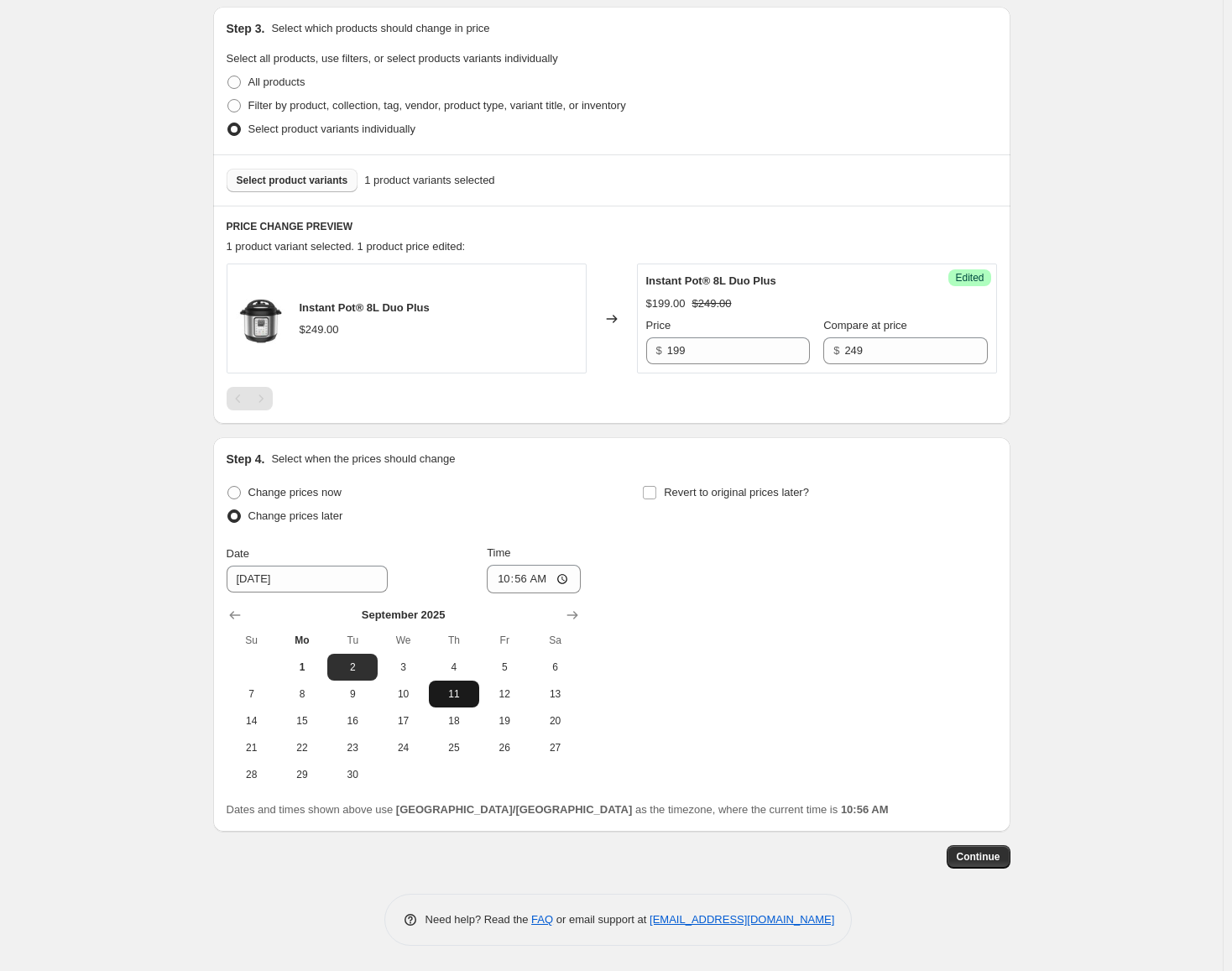
click at [454, 696] on span "11" at bounding box center [453, 694] width 37 height 13
type input "[DATE]"
click at [505, 585] on input "10:56" at bounding box center [534, 579] width 94 height 29
type input "00:00"
click at [657, 494] on span at bounding box center [649, 493] width 15 height 15
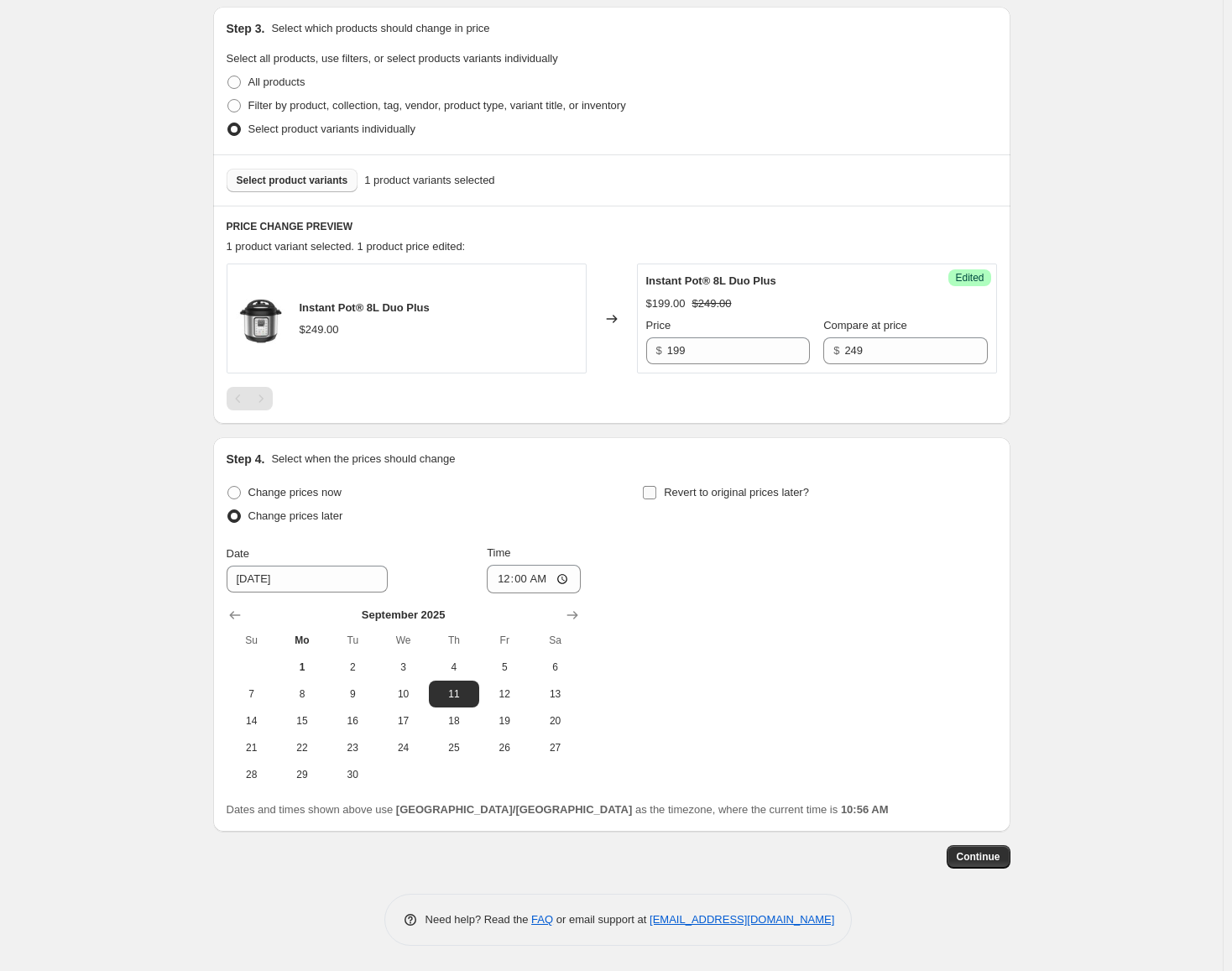
click at [656, 494] on input "Revert to original prices later?" at bounding box center [649, 493] width 13 height 13
checkbox input "true"
click at [826, 743] on span "24" at bounding box center [819, 748] width 37 height 13
type input "[DATE]"
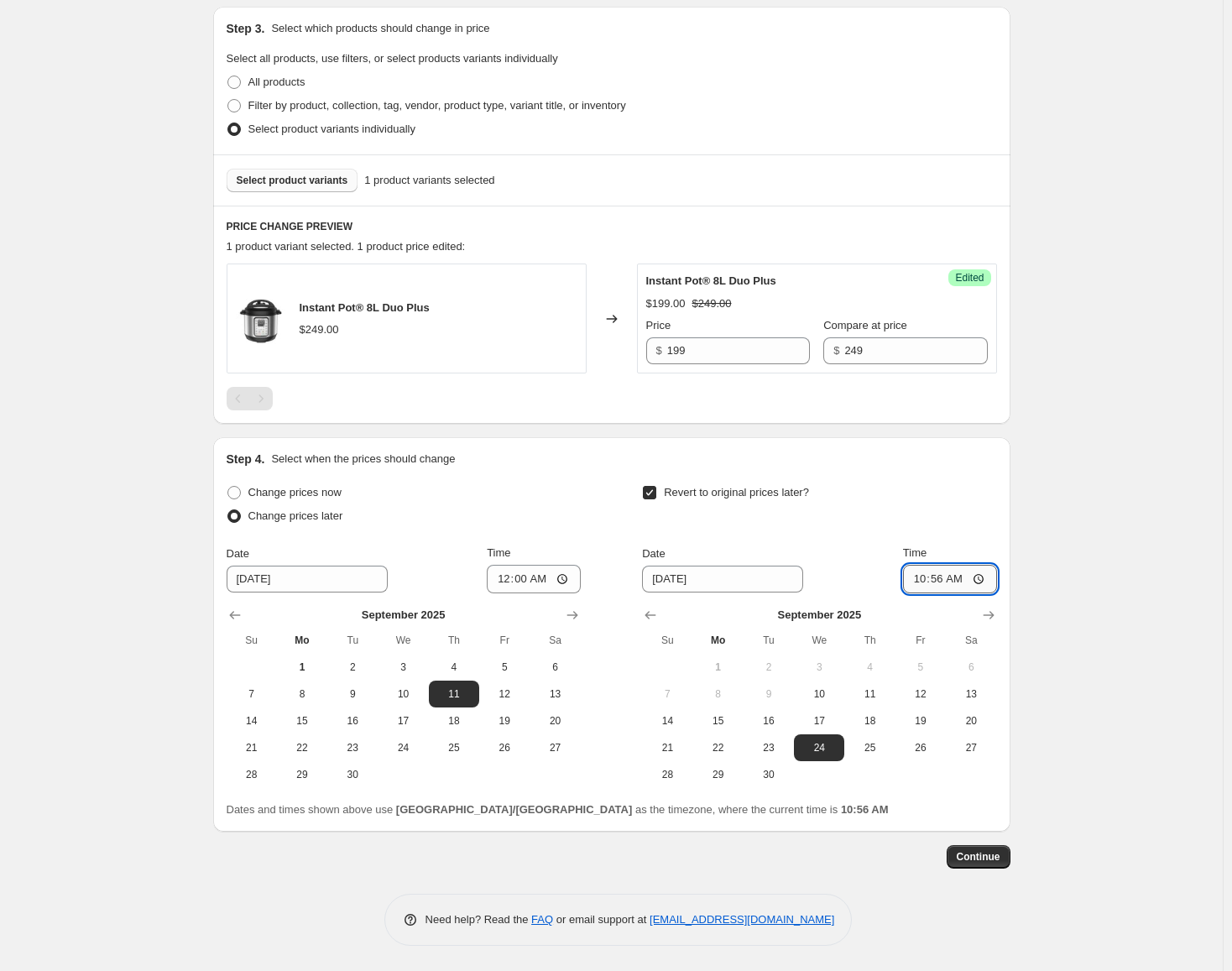
click at [924, 581] on input "10:56" at bounding box center [950, 579] width 94 height 29
type input "23:59"
click at [997, 867] on button "Continue" at bounding box center [978, 856] width 64 height 24
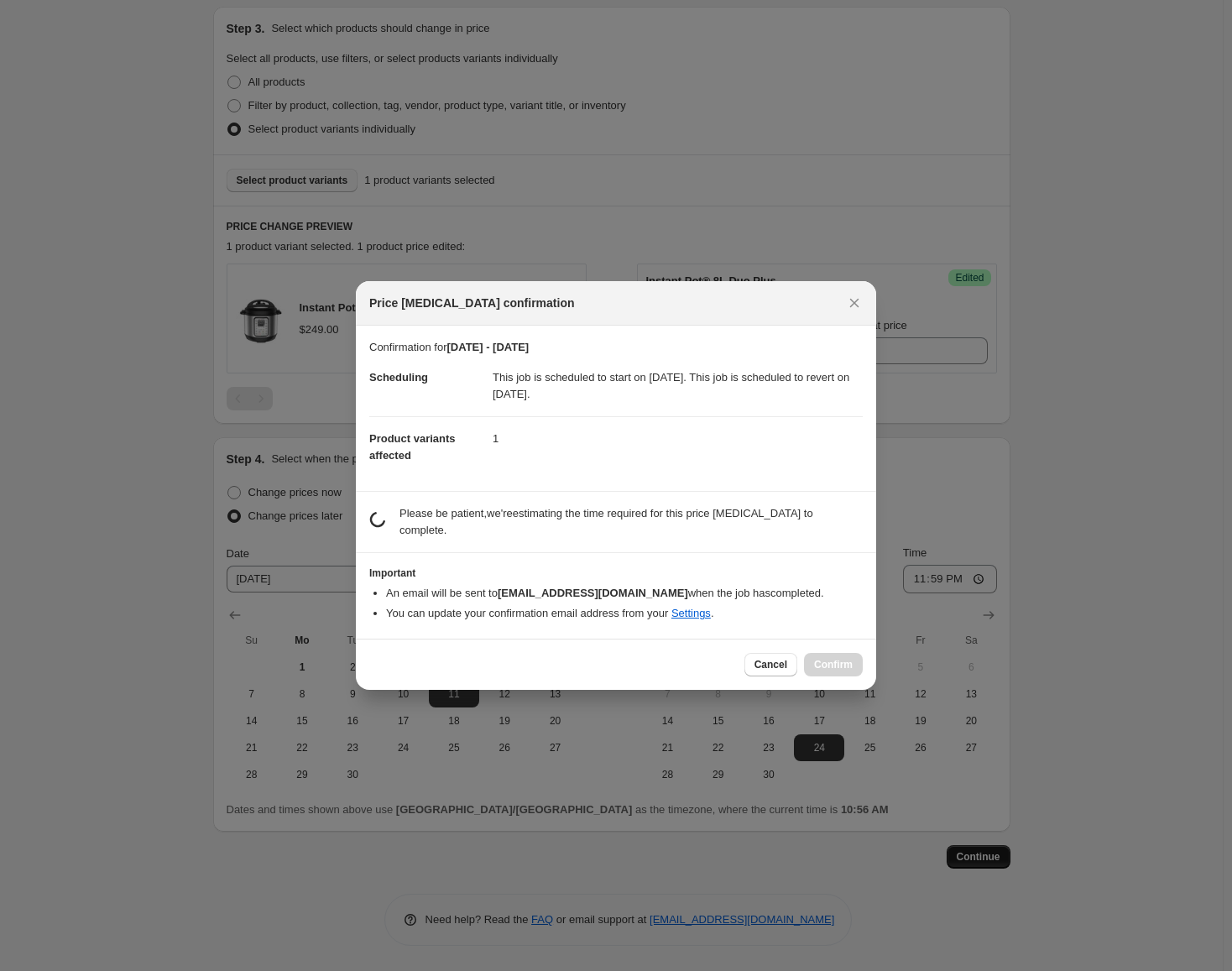
scroll to position [0, 0]
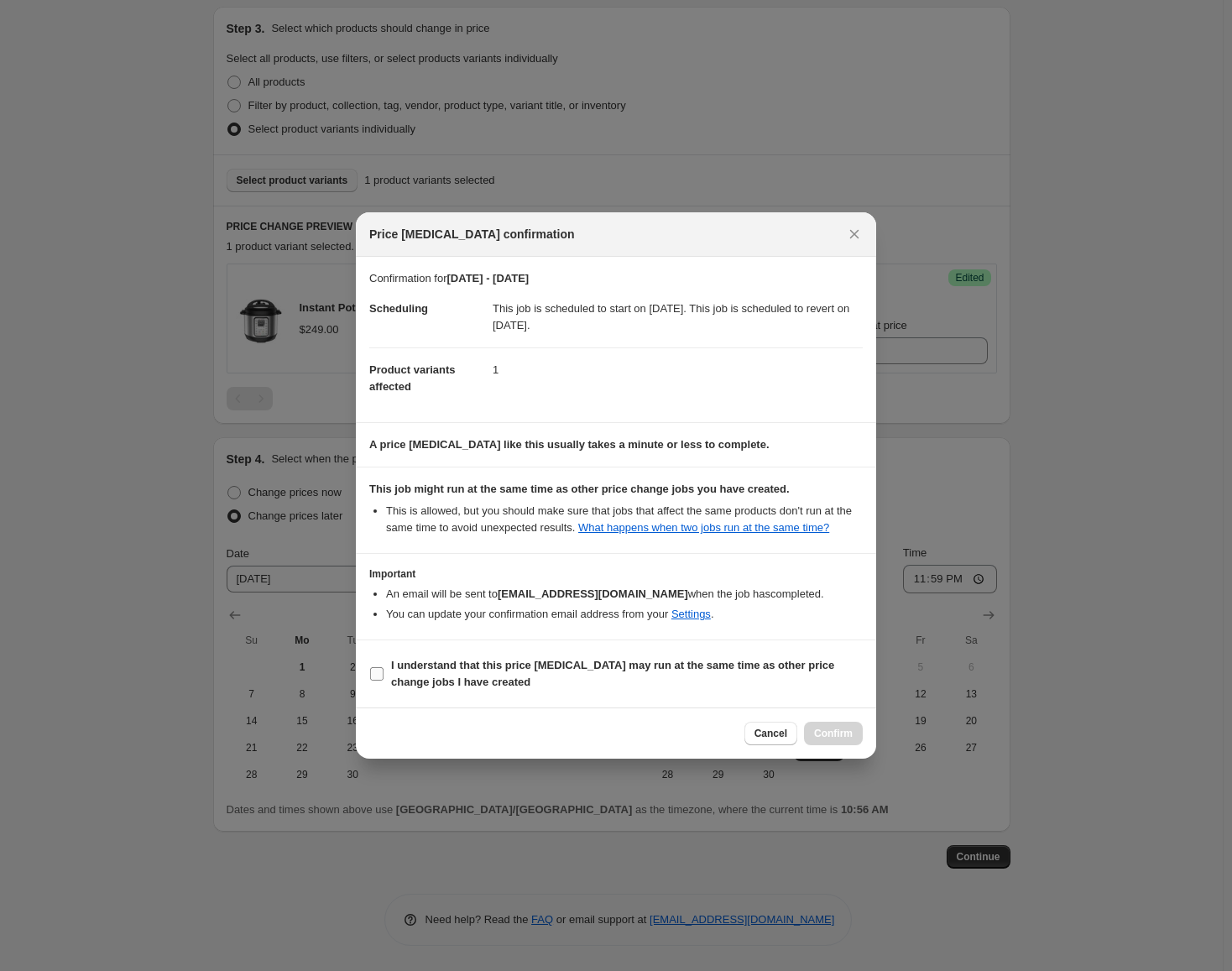
click at [798, 663] on b "I understand that this price [MEDICAL_DATA] may run at the same time as other p…" at bounding box center [612, 673] width 443 height 30
click at [384, 667] on input "I understand that this price [MEDICAL_DATA] may run at the same time as other p…" at bounding box center [377, 673] width 13 height 13
checkbox input "true"
click at [835, 733] on span "Confirm" at bounding box center [833, 734] width 38 height 13
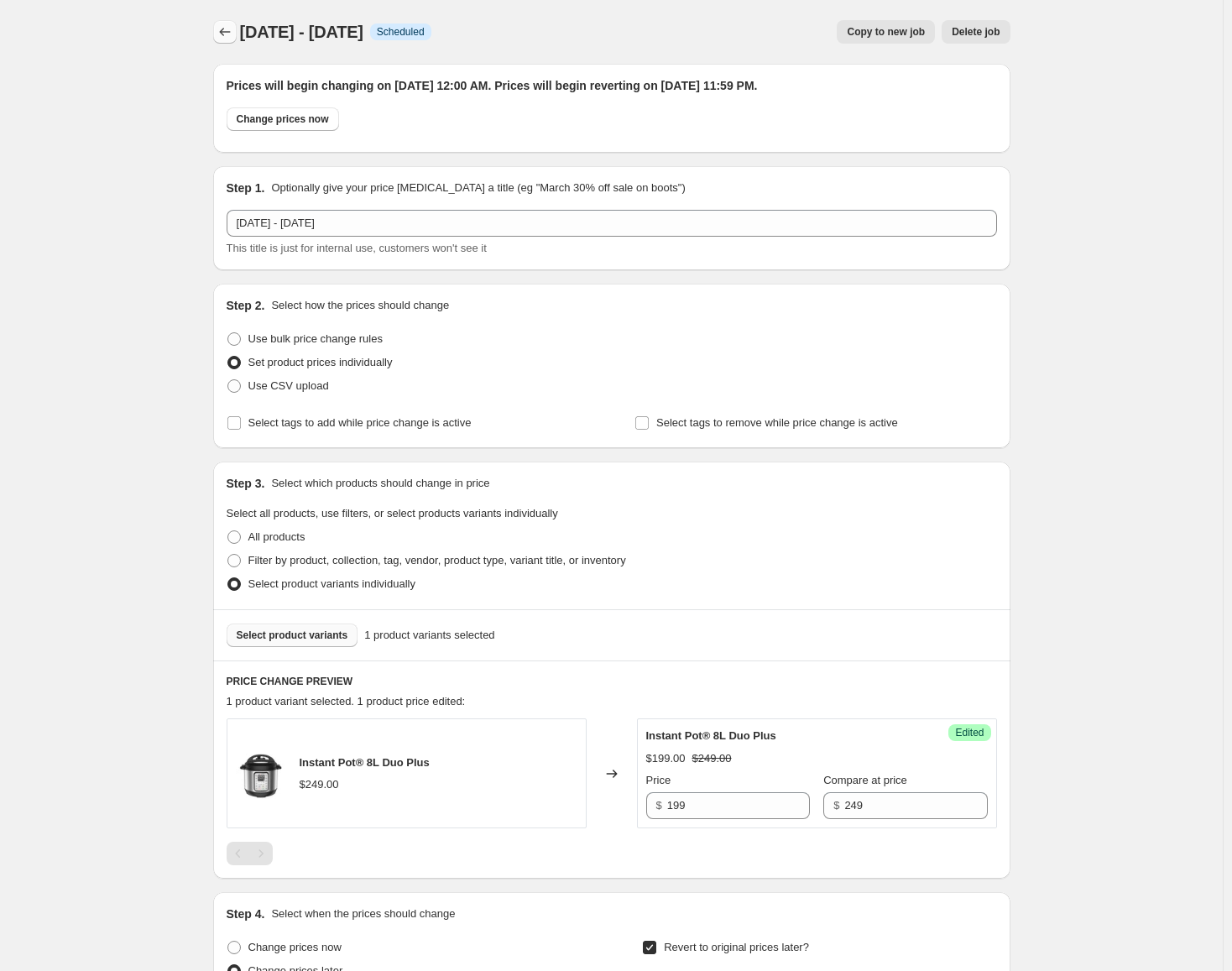
click at [222, 34] on icon "Price change jobs" at bounding box center [225, 33] width 17 height 17
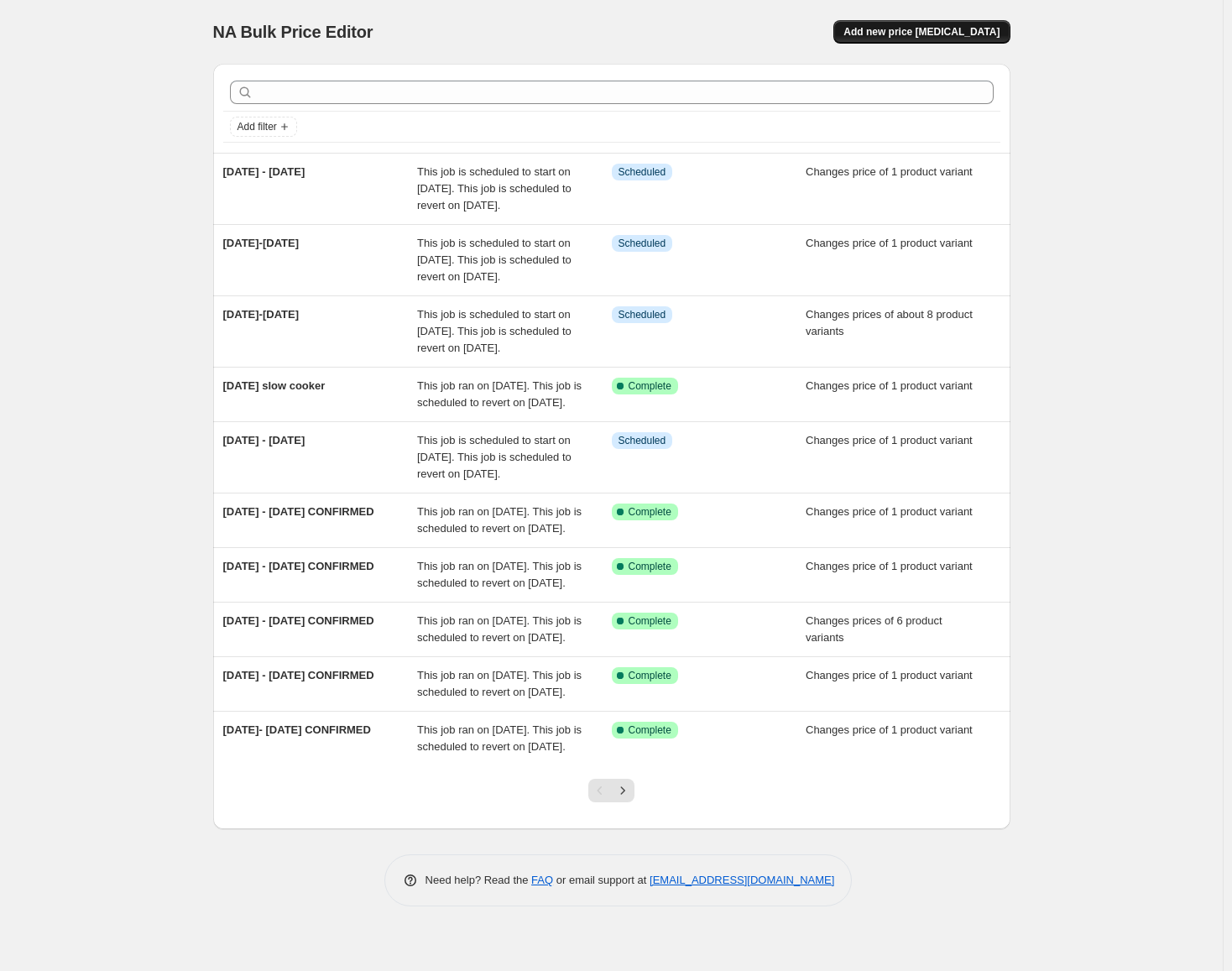
click at [950, 35] on span "Add new price [MEDICAL_DATA]" at bounding box center [921, 32] width 156 height 13
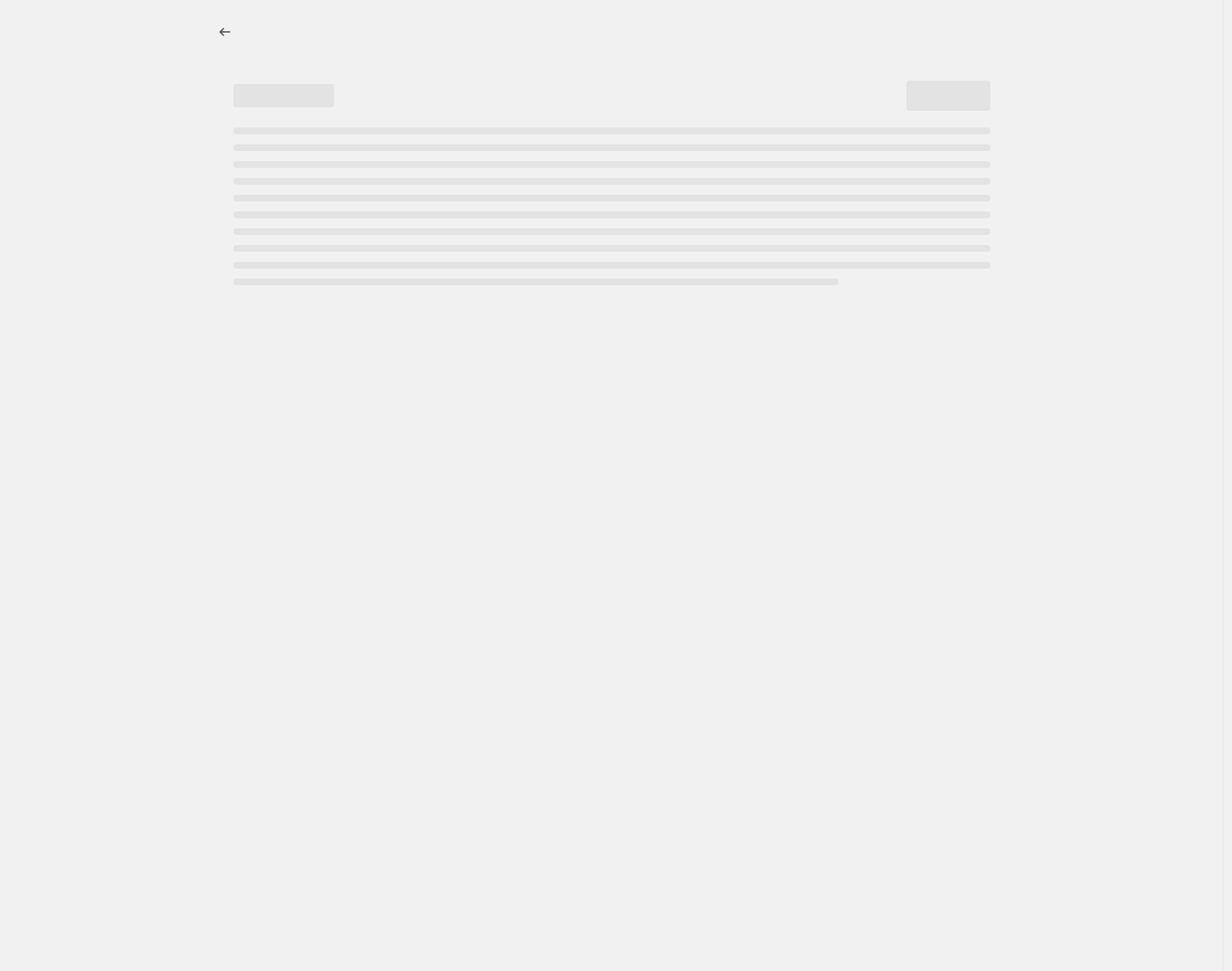
select select "percentage"
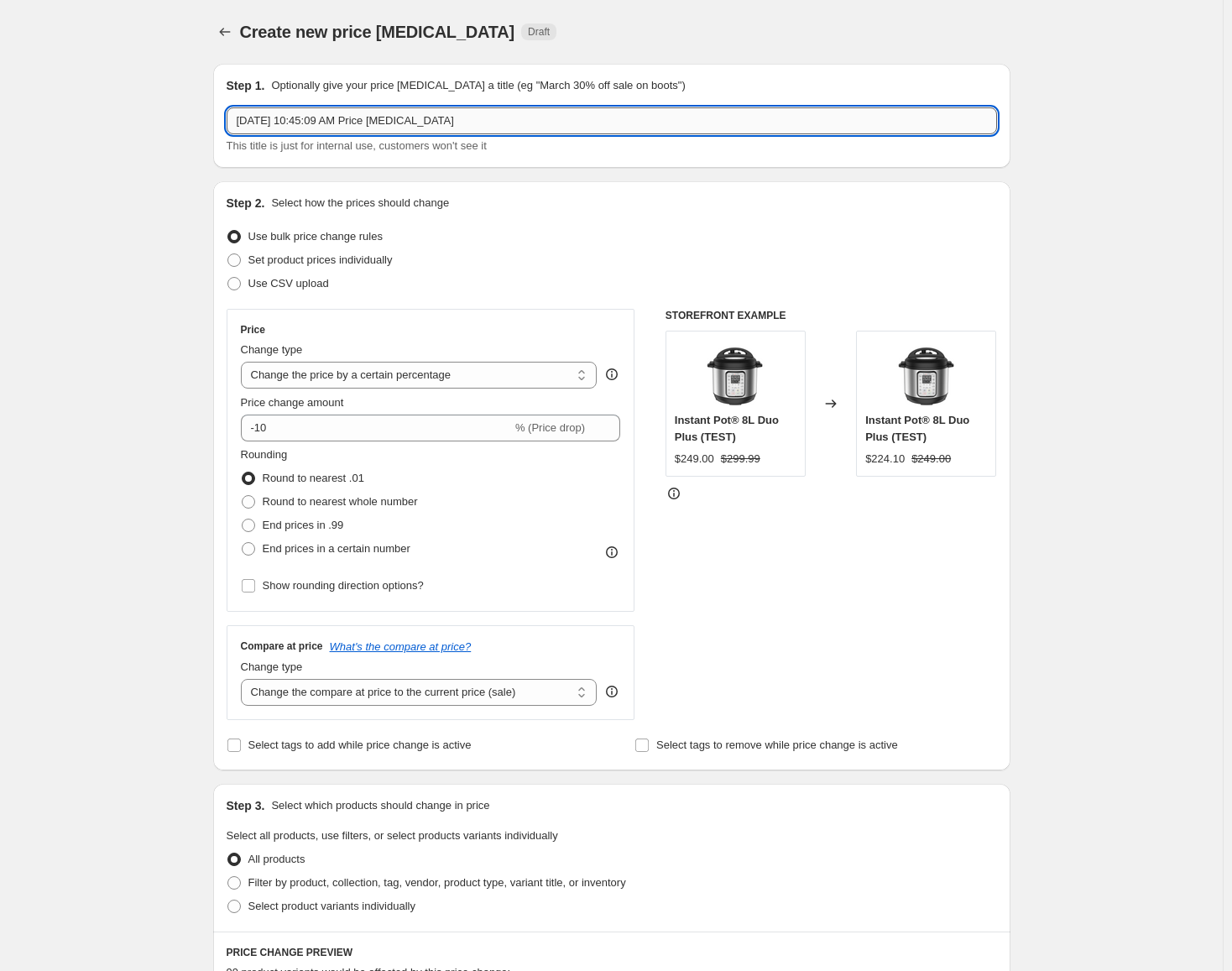
click at [460, 117] on input "[DATE] 10:45:09 AM Price [MEDICAL_DATA]" at bounding box center [611, 121] width 770 height 27
type input "[DATE]-[DATE]"
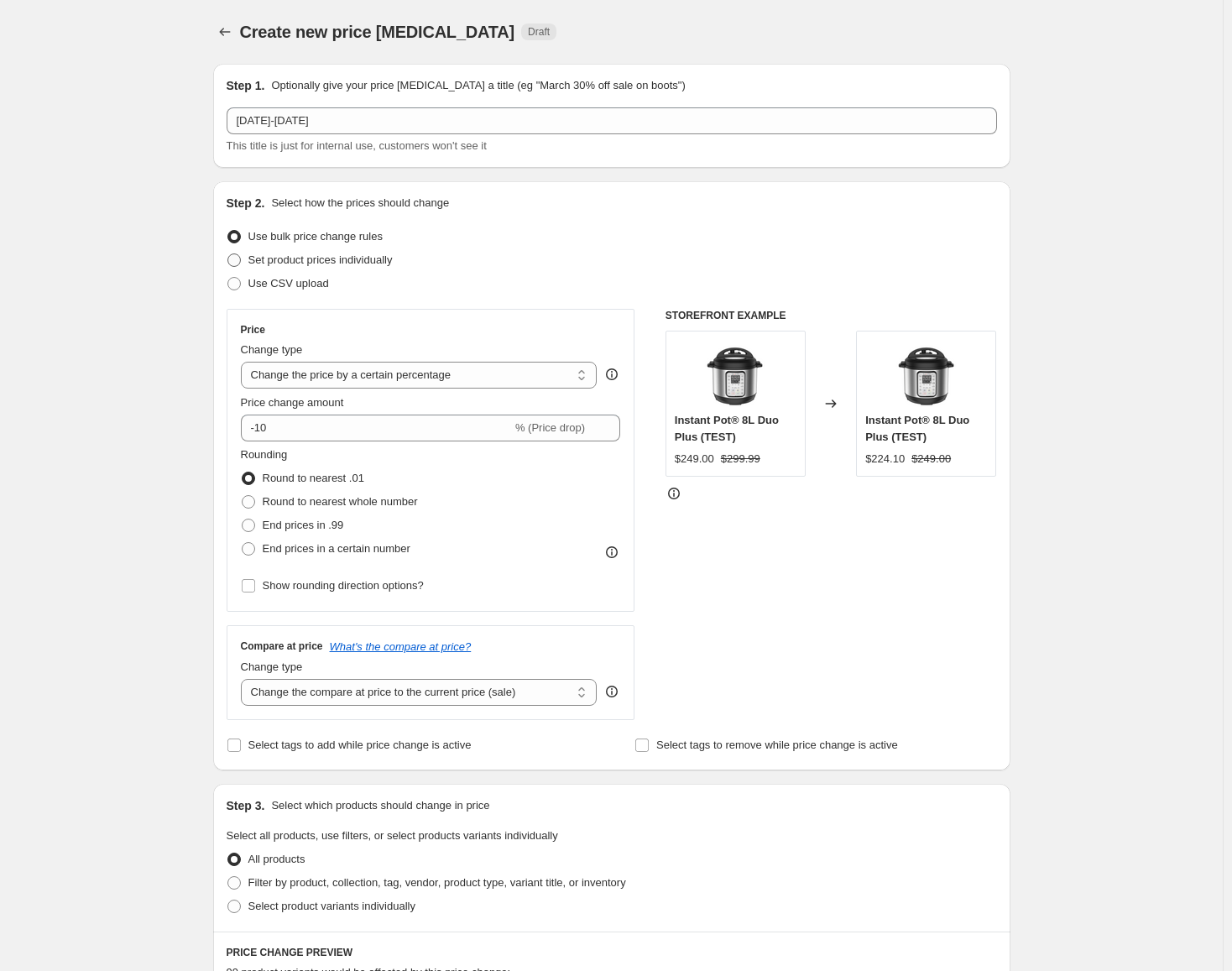
click at [310, 257] on span "Set product prices individually" at bounding box center [320, 259] width 144 height 12
click at [229, 254] on input "Set product prices individually" at bounding box center [228, 254] width 1 height 1
radio input "true"
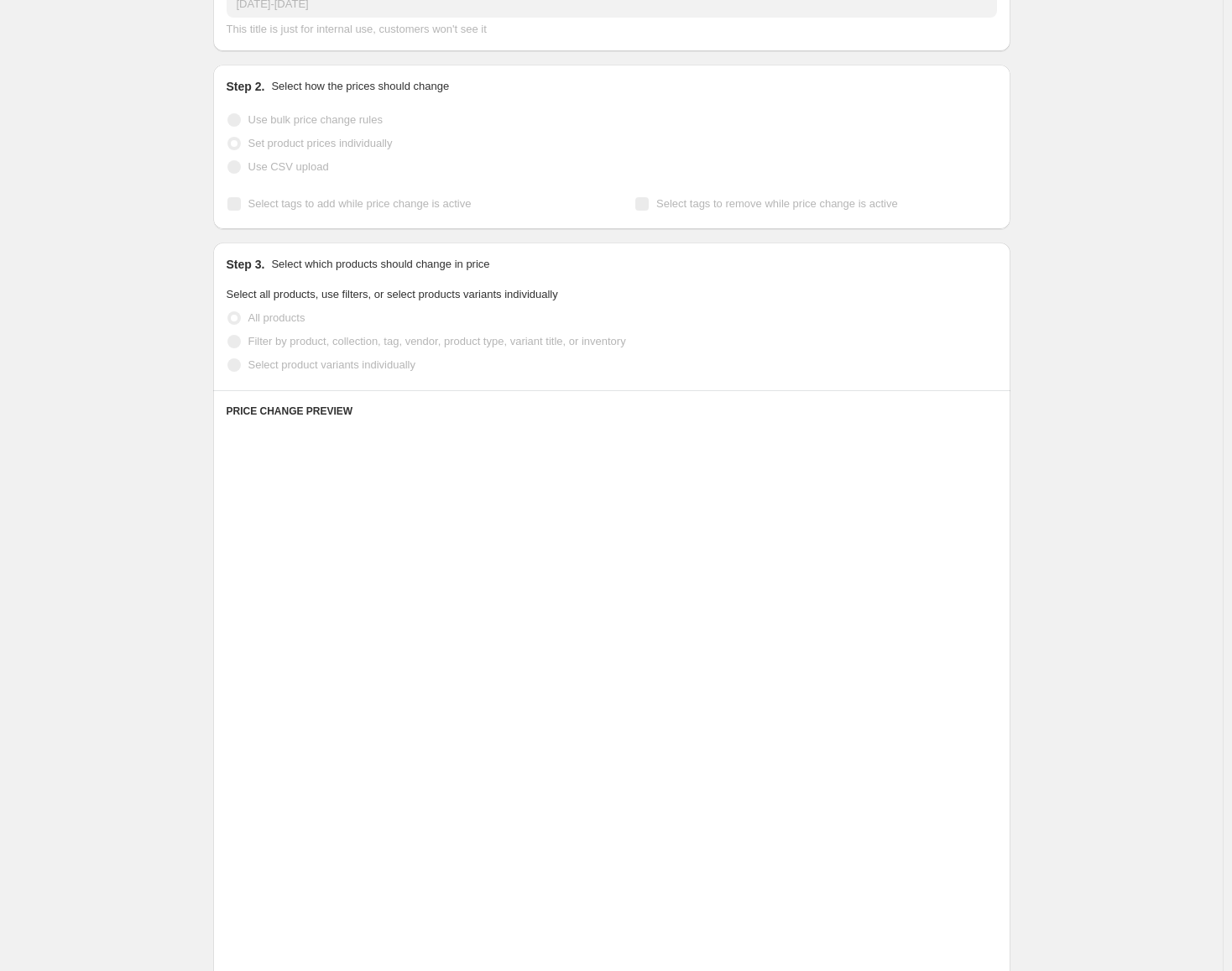
scroll to position [252, 0]
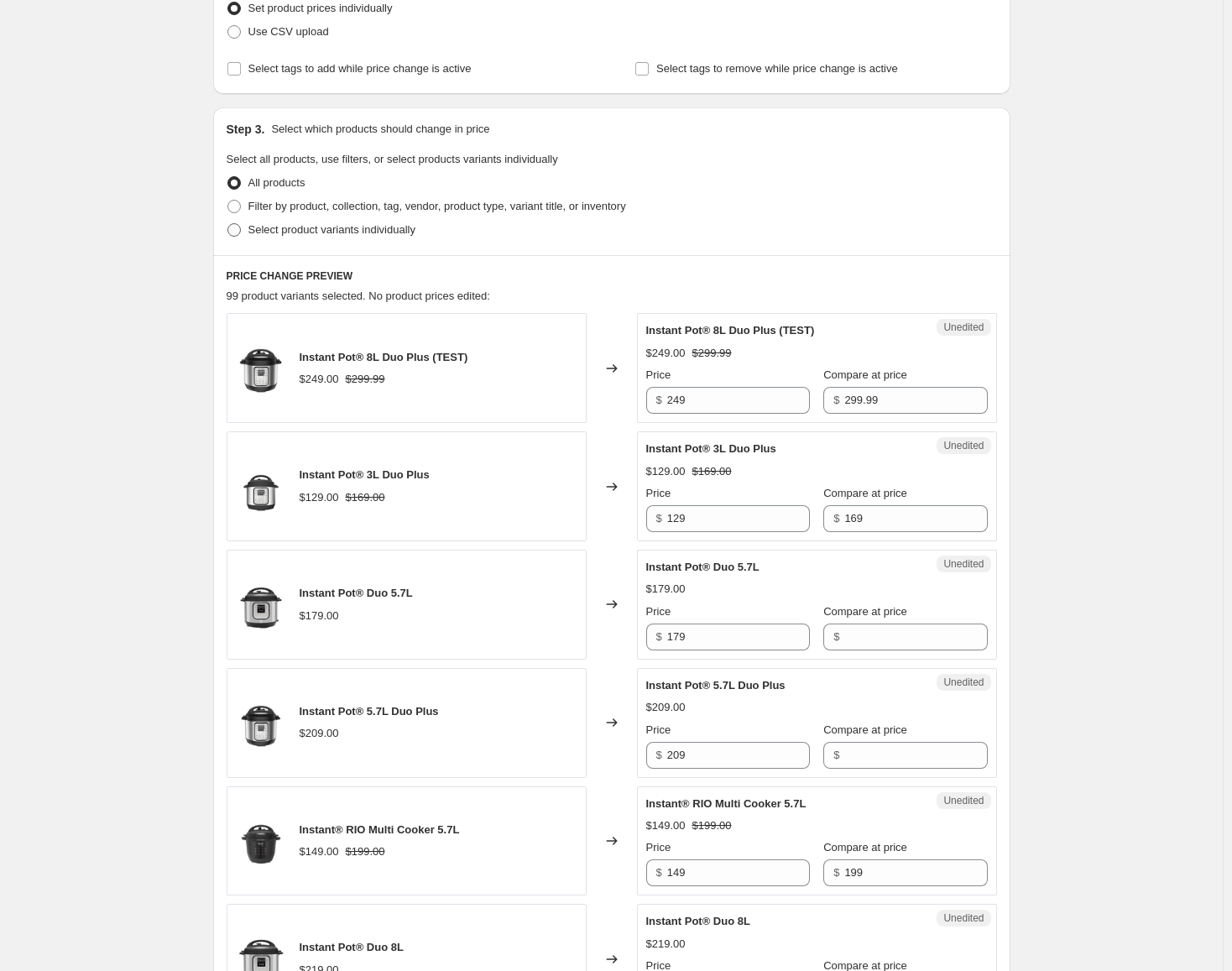
click at [344, 233] on span "Select product variants individually" at bounding box center [332, 229] width 167 height 12
click at [229, 224] on input "Select product variants individually" at bounding box center [228, 223] width 1 height 1
radio input "true"
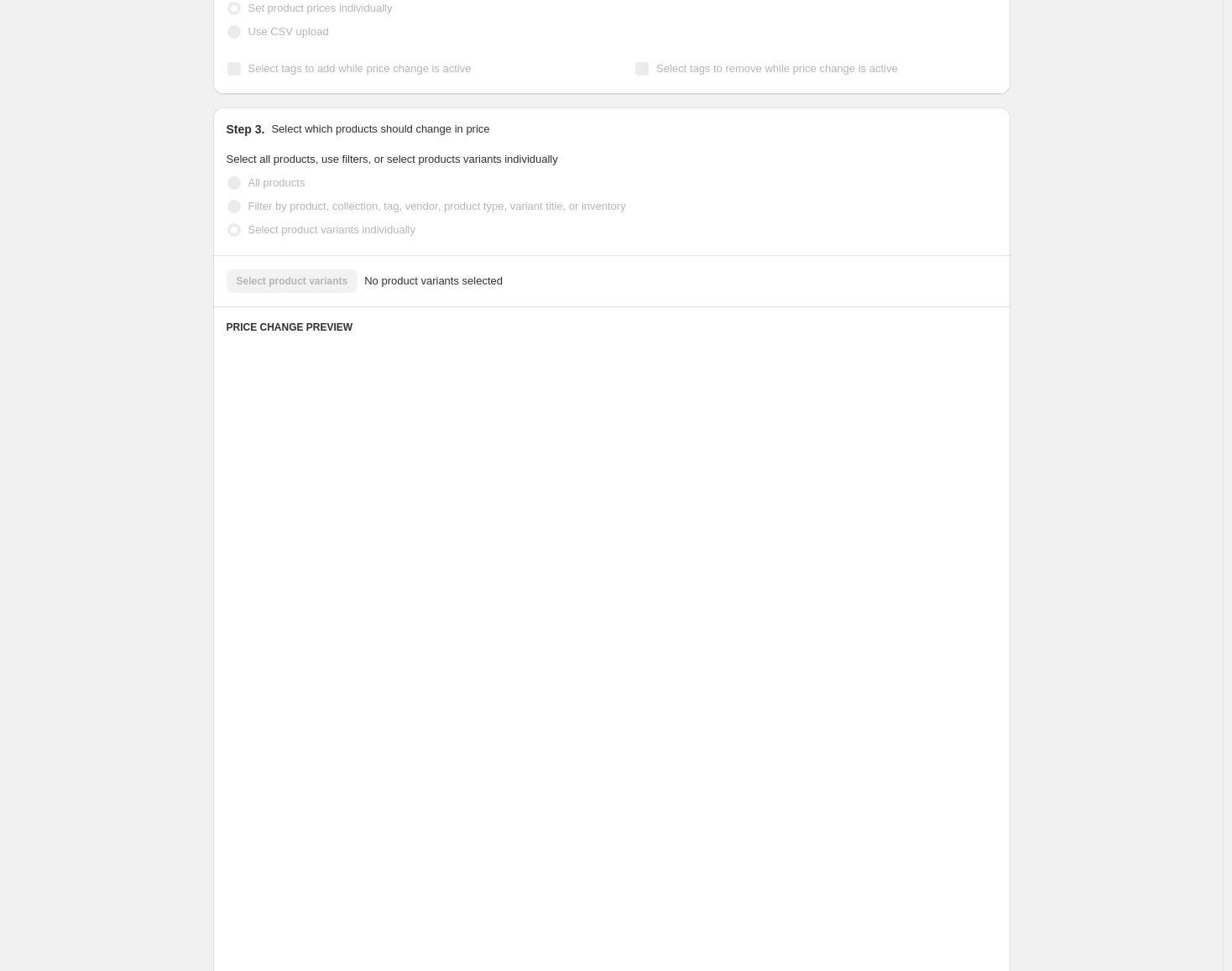
scroll to position [0, 0]
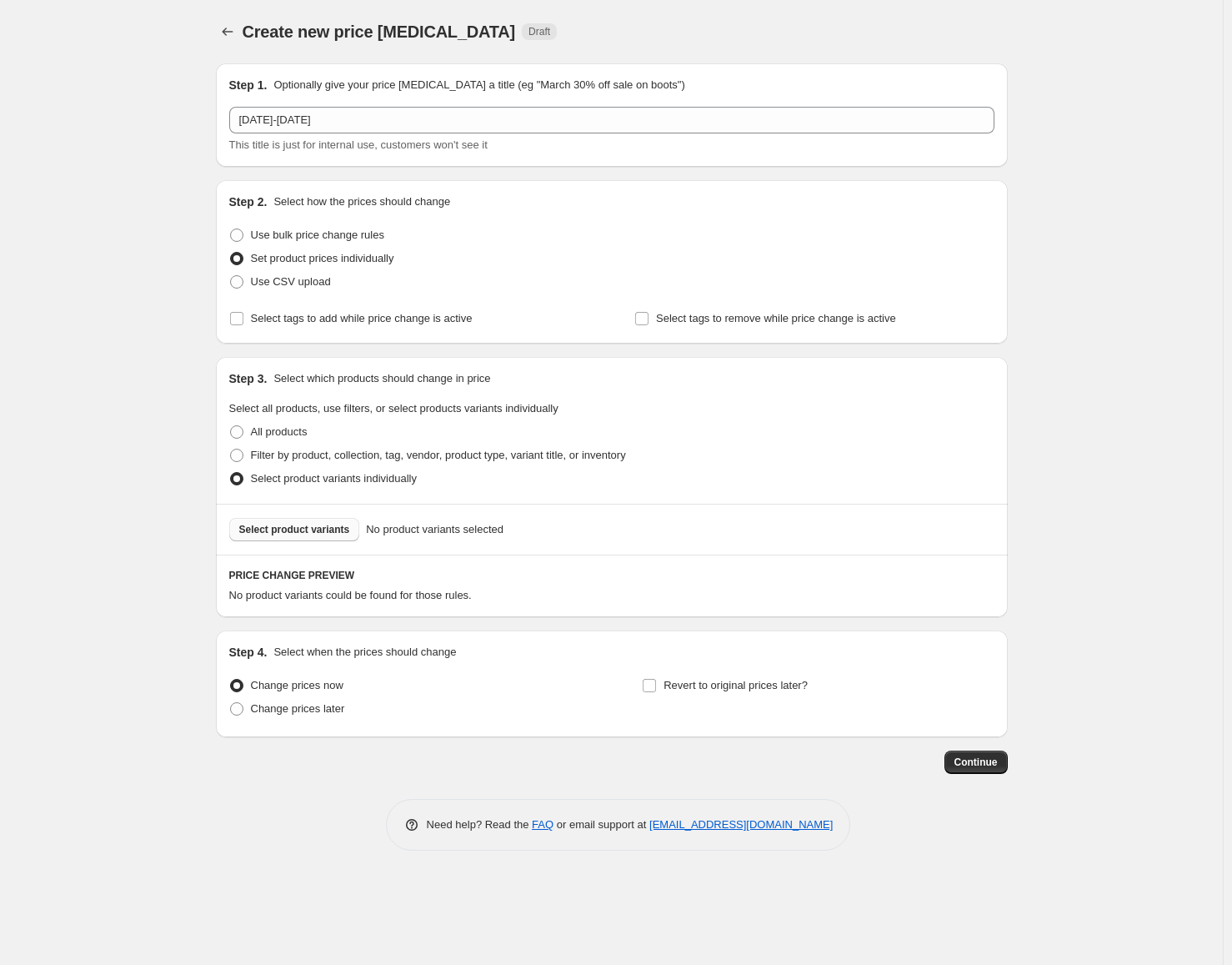
click at [279, 527] on span "Select product variants" at bounding box center [295, 530] width 111 height 13
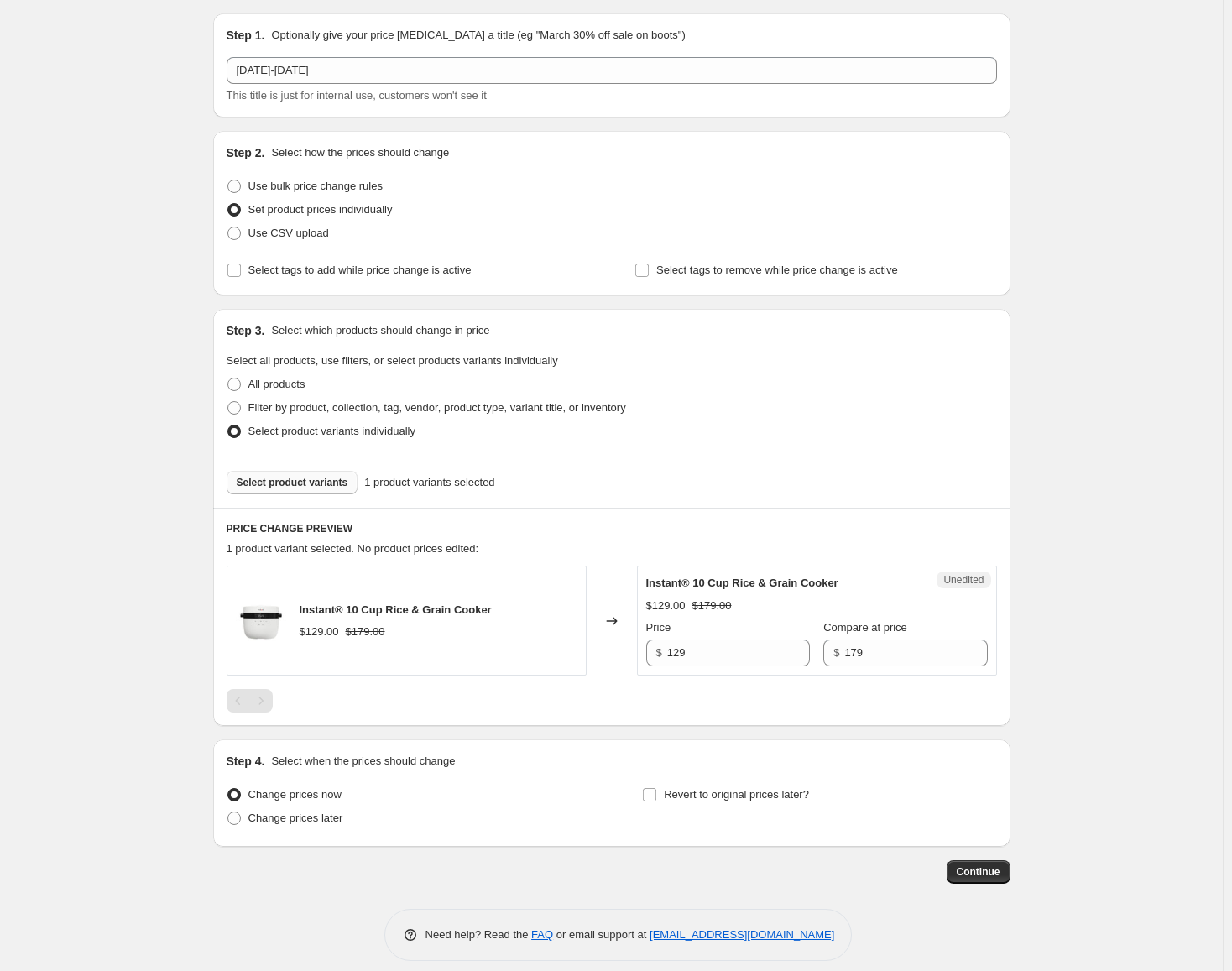
scroll to position [65, 0]
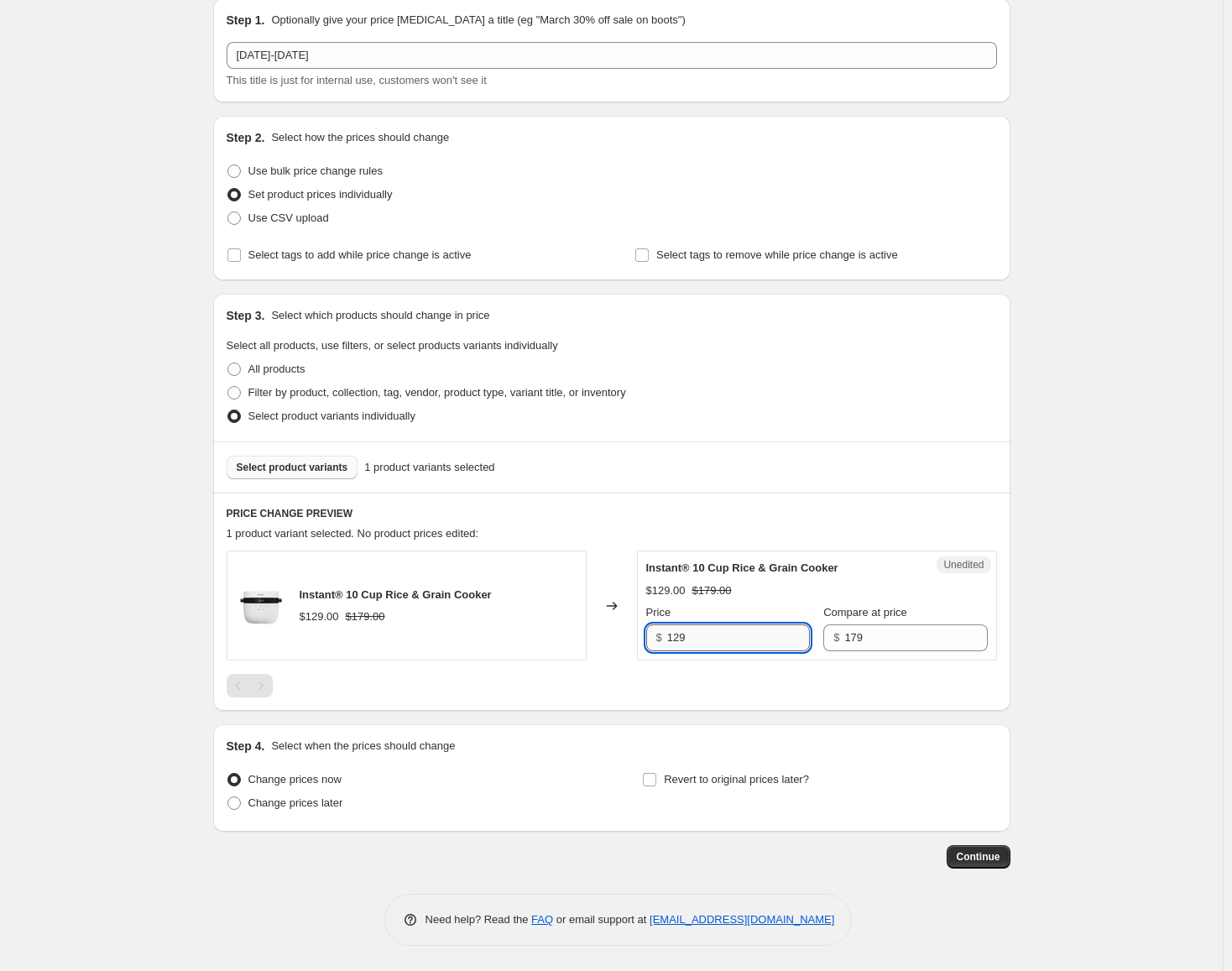
click at [702, 625] on input "129" at bounding box center [737, 638] width 143 height 27
click at [844, 645] on input "179" at bounding box center [914, 638] width 143 height 27
click at [682, 631] on input "179" at bounding box center [737, 638] width 143 height 27
type input "129"
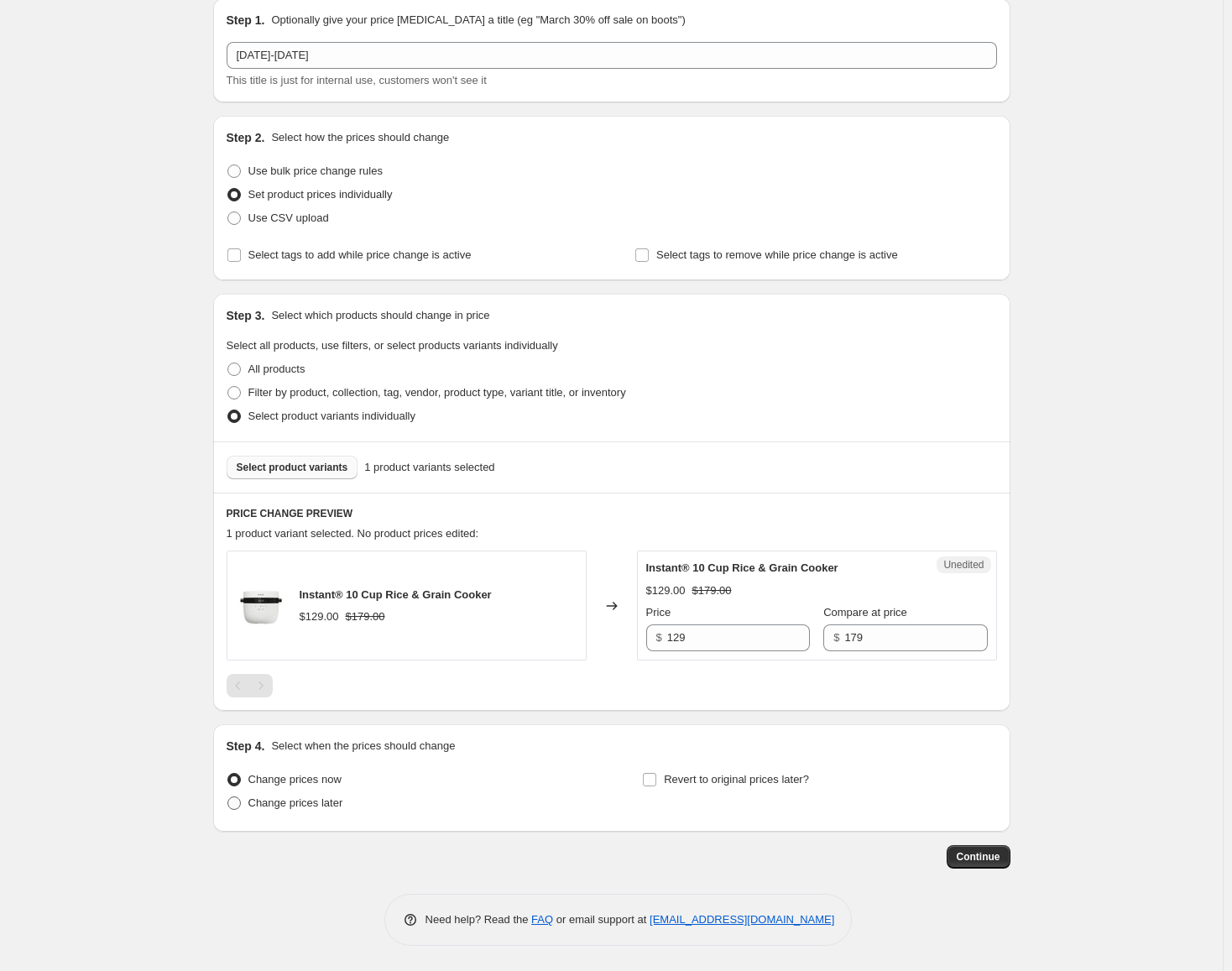
click at [275, 796] on span "Change prices later" at bounding box center [296, 802] width 95 height 12
click at [229, 796] on input "Change prices later" at bounding box center [228, 796] width 1 height 1
radio input "true"
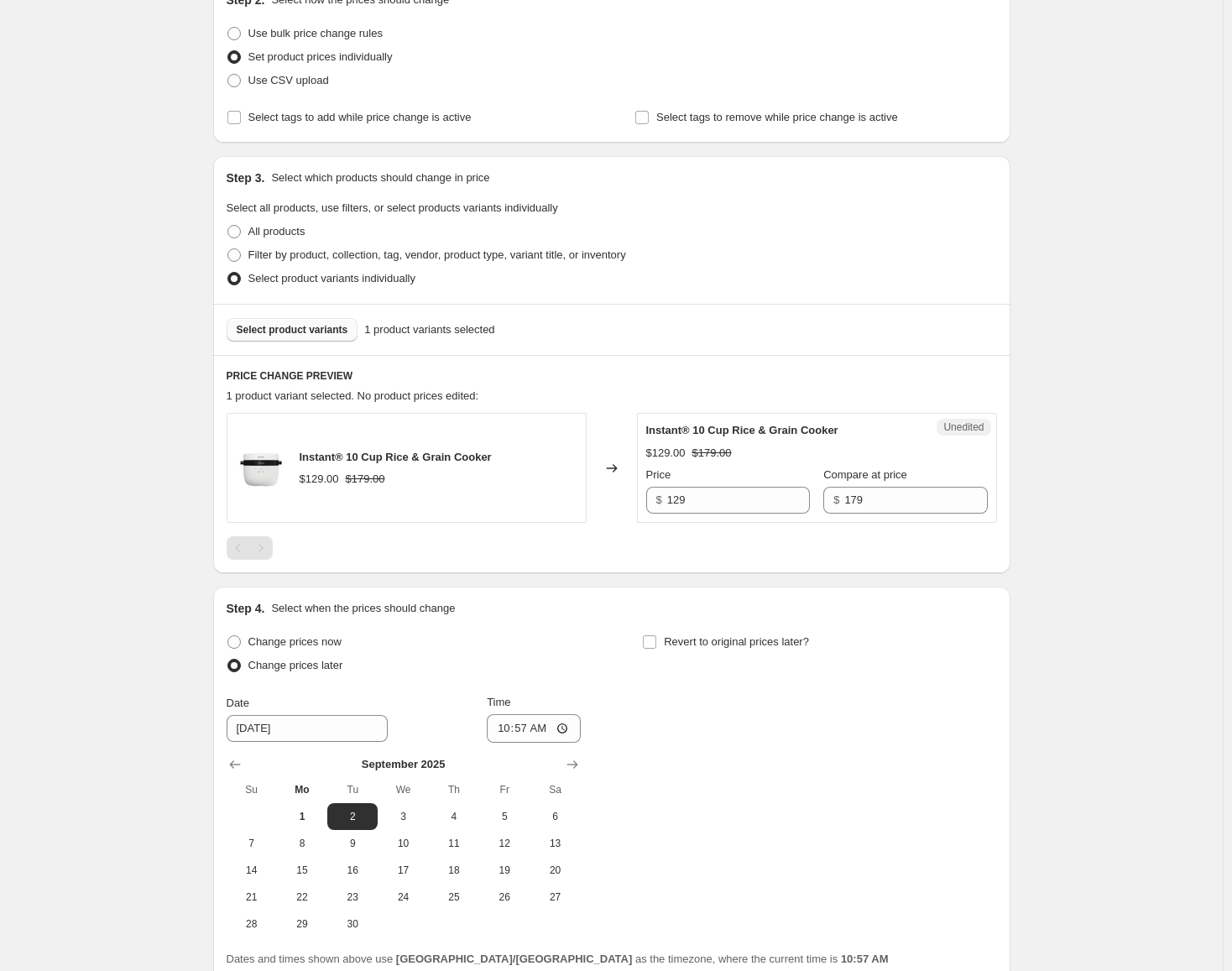
scroll to position [352, 0]
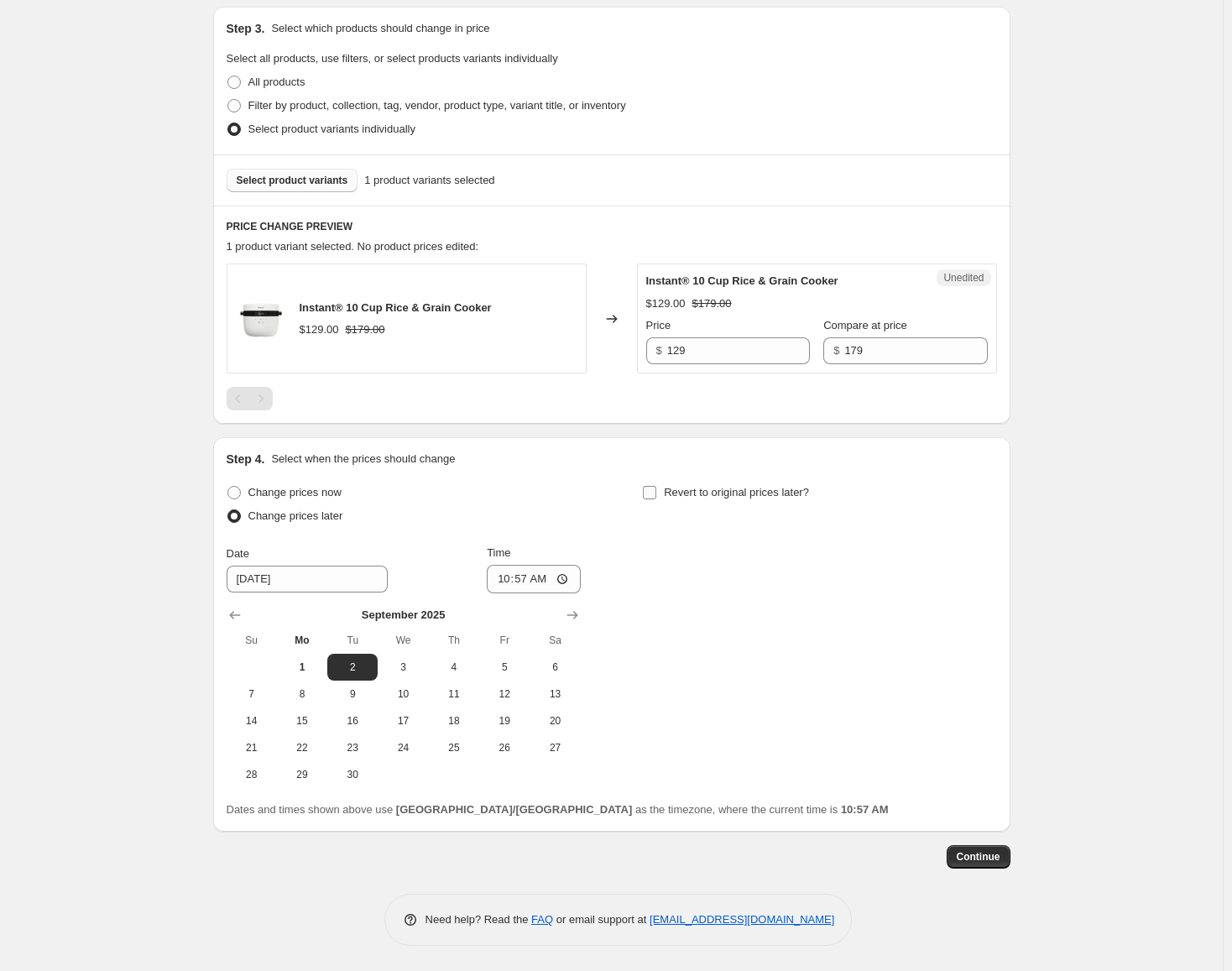
click at [672, 490] on span "Revert to original prices later?" at bounding box center [737, 492] width 145 height 12
click at [656, 490] on input "Revert to original prices later?" at bounding box center [649, 493] width 13 height 13
checkbox input "true"
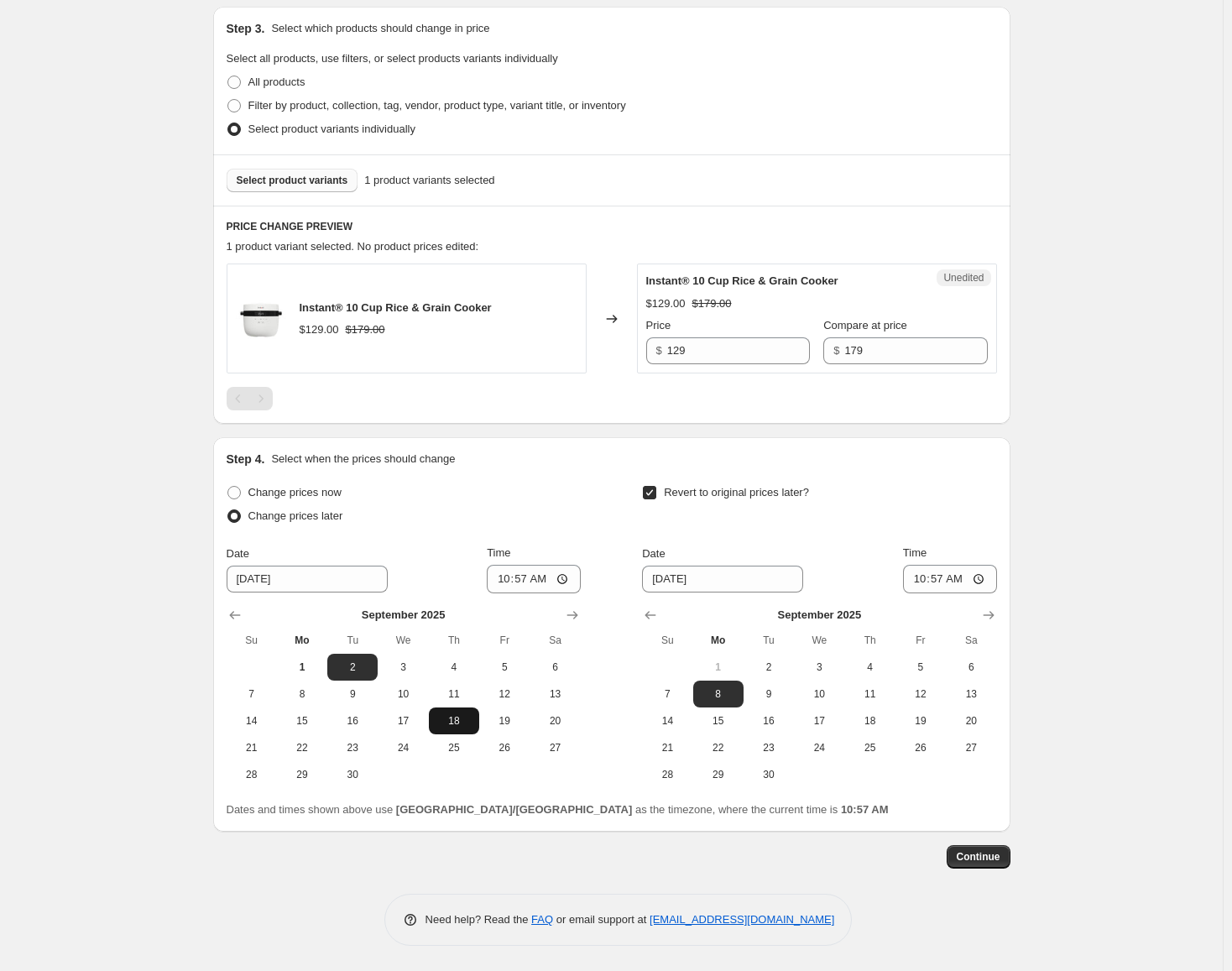
click at [469, 726] on span "18" at bounding box center [453, 720] width 37 height 13
type input "[DATE]"
click at [510, 584] on input "10:57" at bounding box center [534, 579] width 94 height 29
type input "00:00"
click at [837, 758] on button "24" at bounding box center [819, 748] width 51 height 27
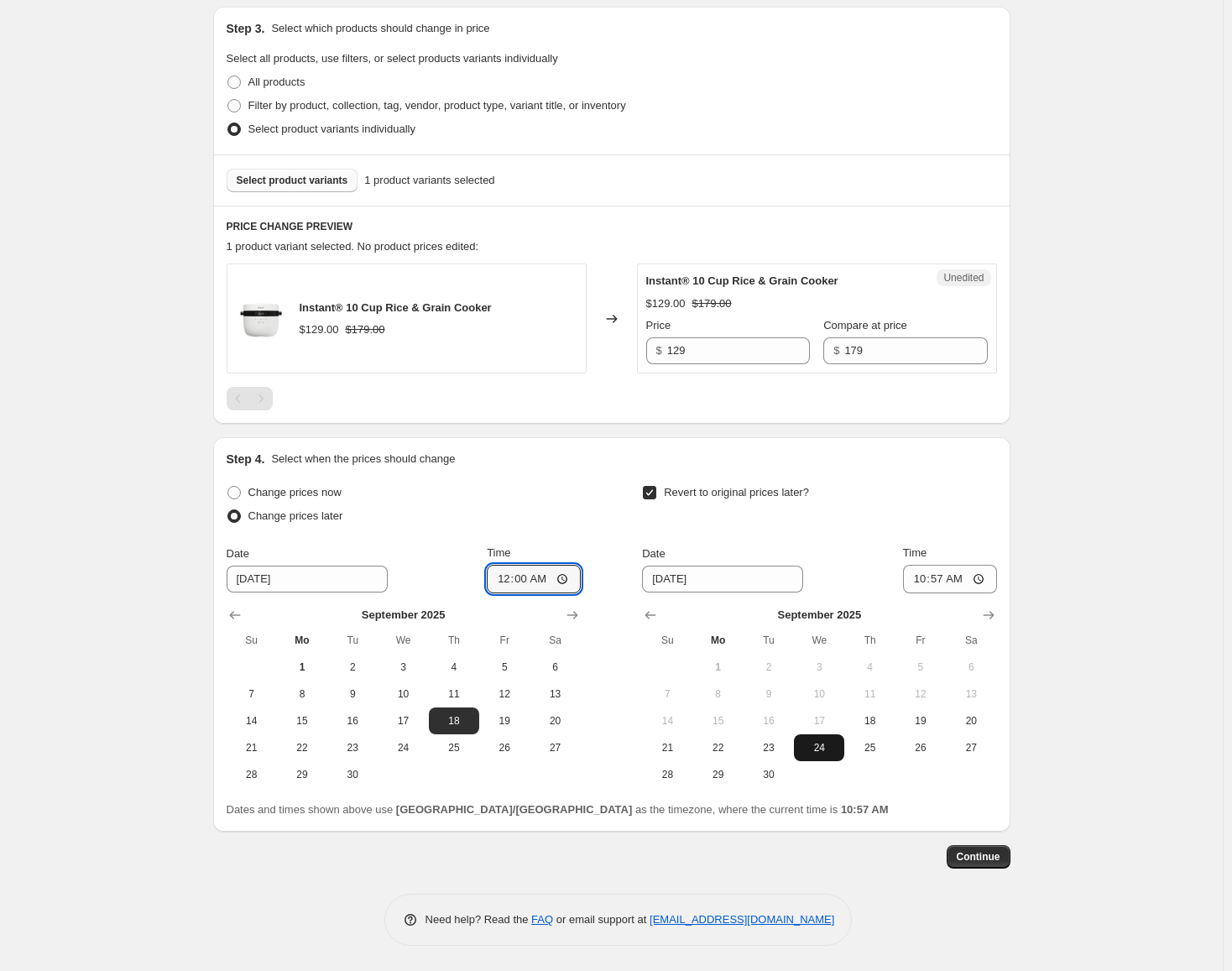
type input "[DATE]"
click at [929, 580] on input "10:57" at bounding box center [950, 579] width 94 height 29
type input "23:59"
click at [989, 853] on span "Continue" at bounding box center [979, 857] width 44 height 13
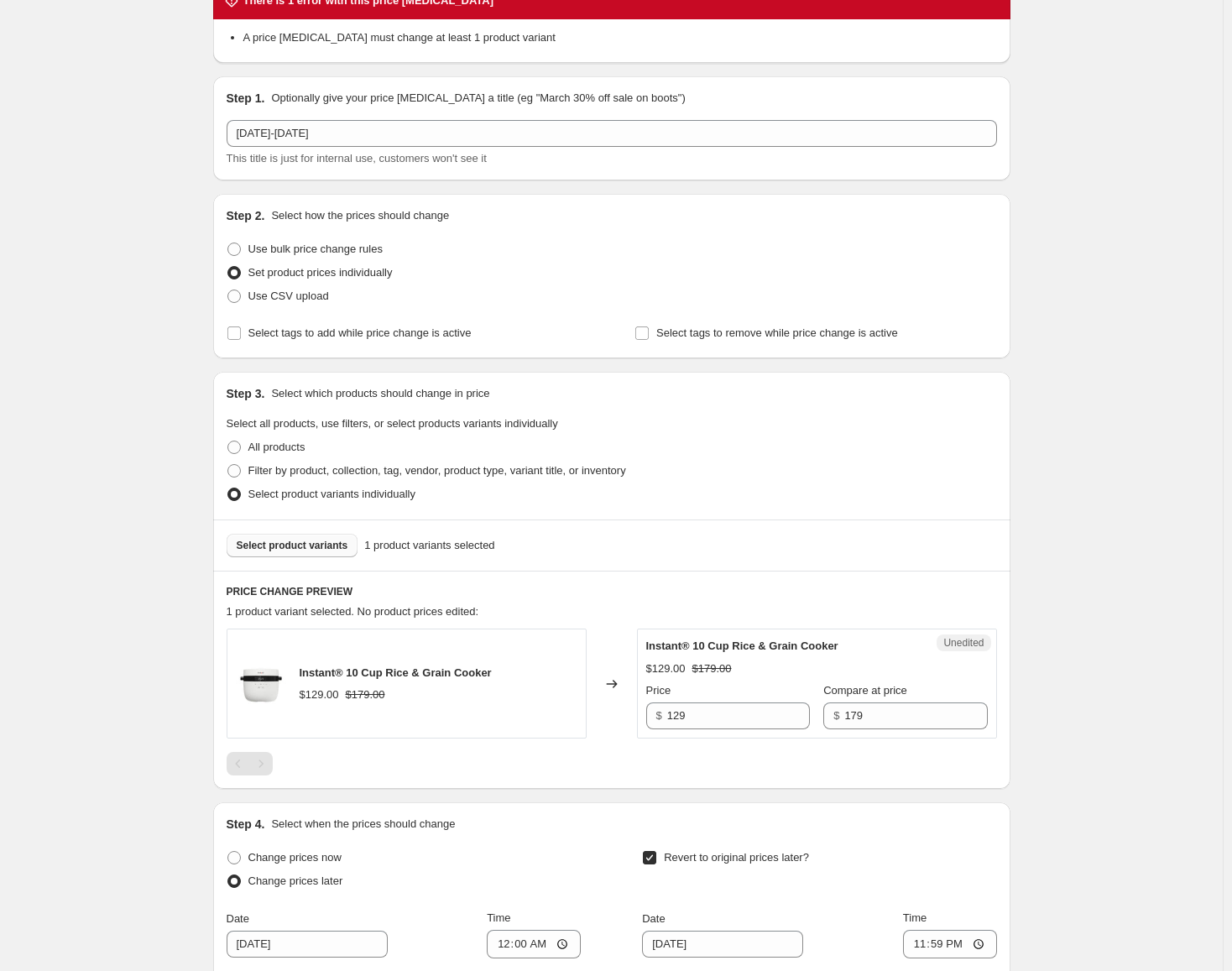
scroll to position [336, 0]
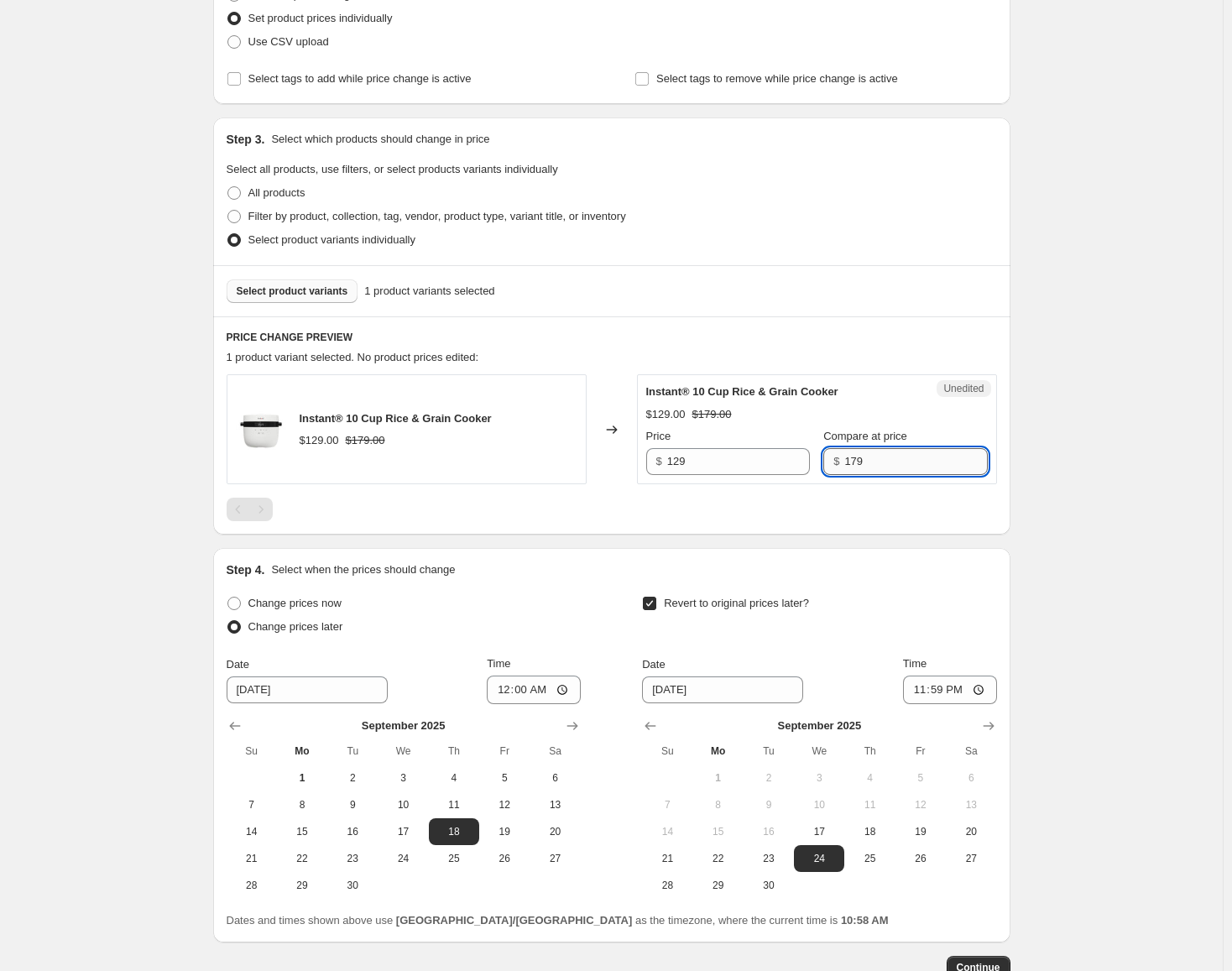
click at [844, 460] on input "179" at bounding box center [914, 461] width 143 height 27
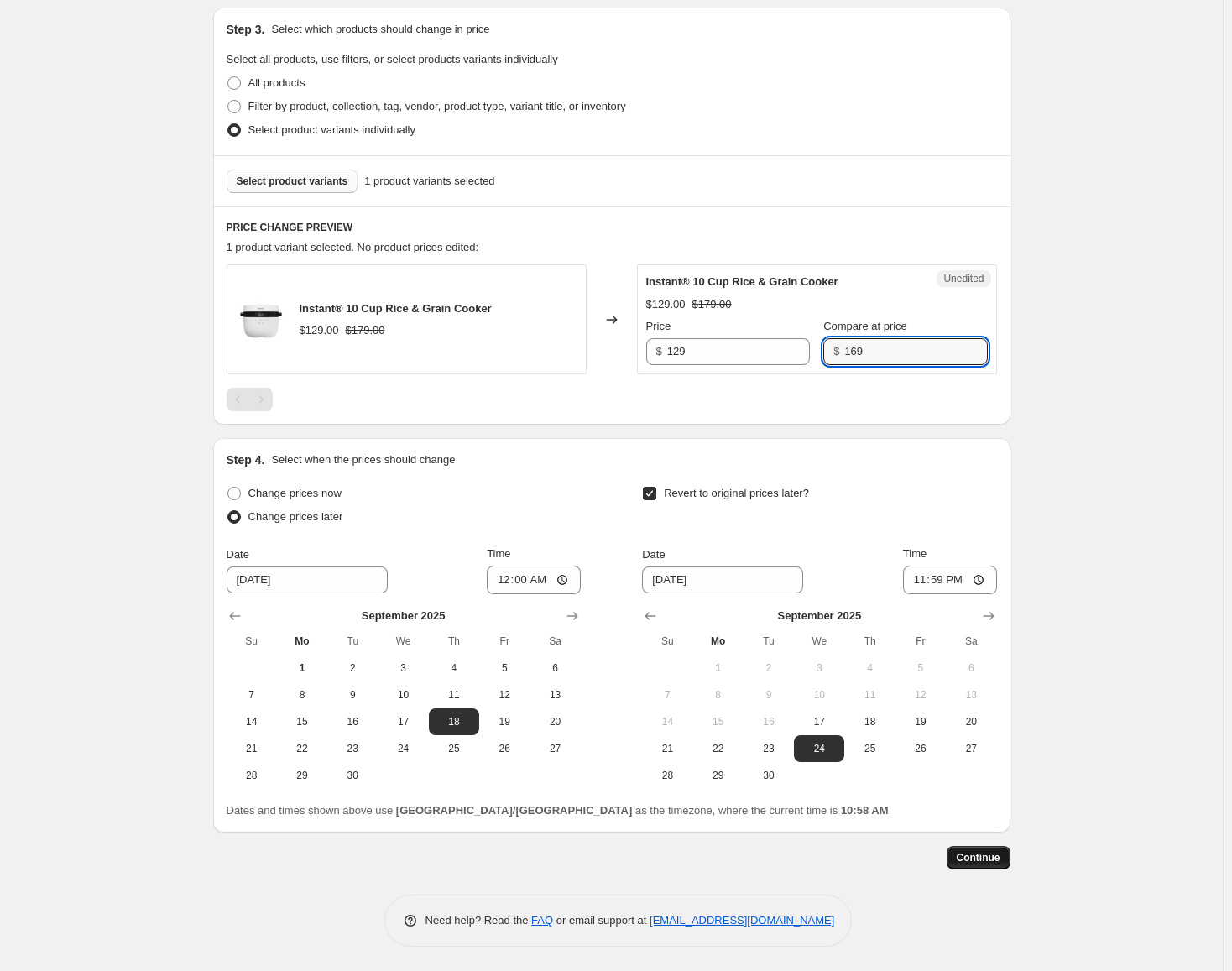
scroll to position [447, 0]
type input "169"
click at [1018, 857] on div "Create new price [MEDICAL_DATA]. This page is ready Create new price [MEDICAL_D…" at bounding box center [611, 262] width 837 height 1418
click at [982, 859] on span "Continue" at bounding box center [979, 857] width 44 height 13
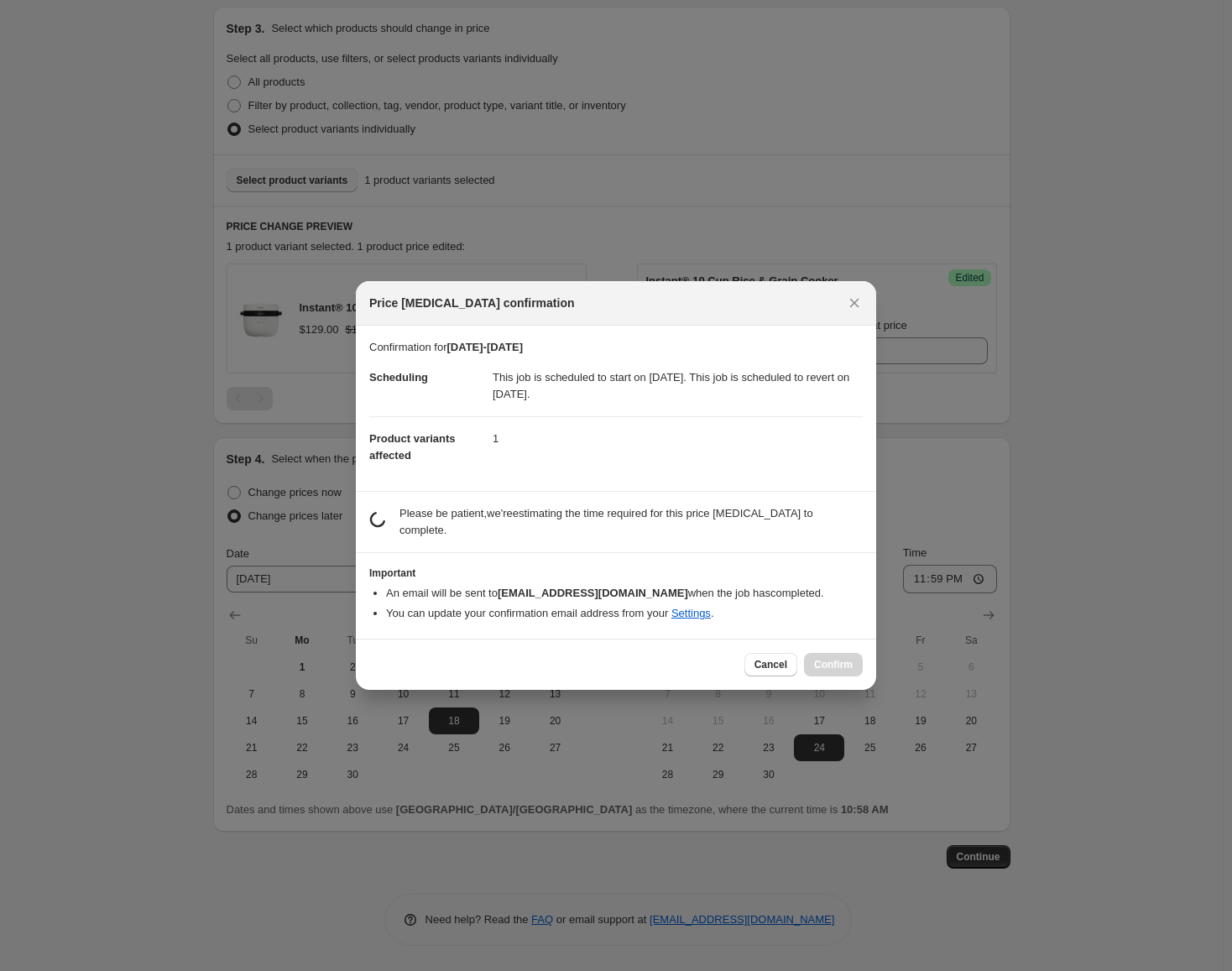
scroll to position [0, 0]
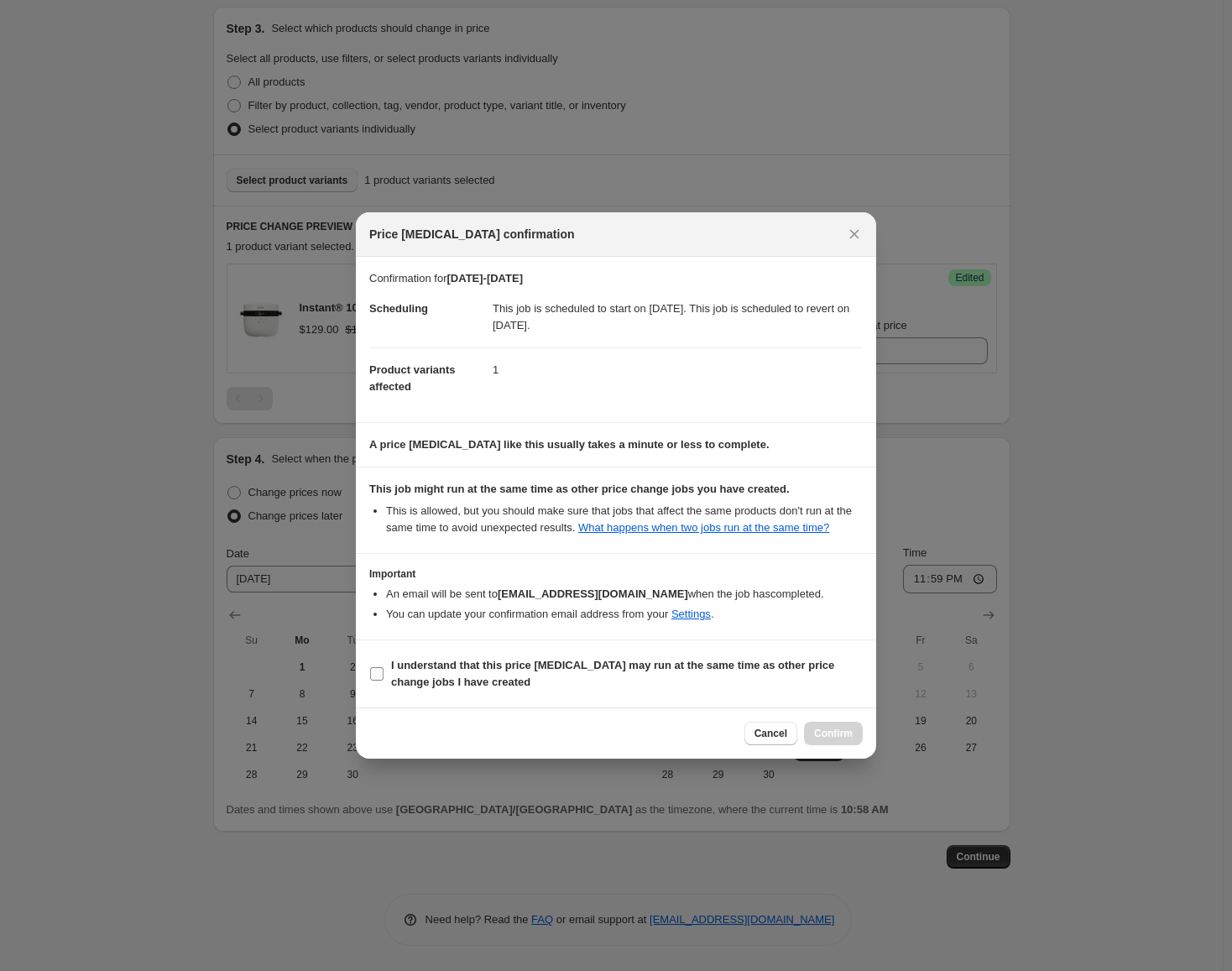
click at [774, 683] on span "I understand that this price [MEDICAL_DATA] may run at the same time as other p…" at bounding box center [627, 673] width 472 height 33
click at [384, 680] on input "I understand that this price [MEDICAL_DATA] may run at the same time as other p…" at bounding box center [377, 673] width 13 height 13
checkbox input "true"
click at [814, 726] on button "Confirm" at bounding box center [832, 733] width 58 height 24
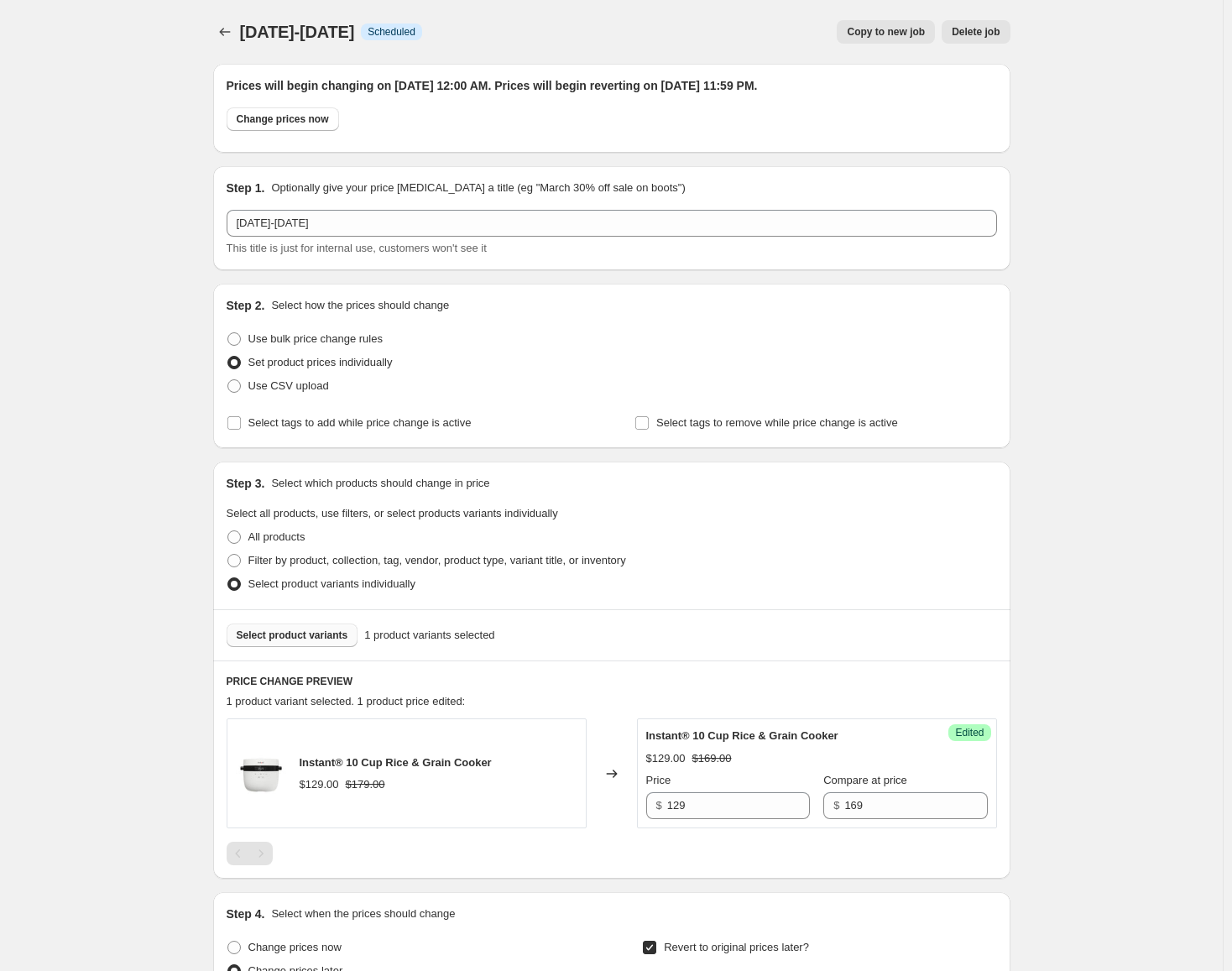
click at [240, 32] on div at bounding box center [227, 32] width 27 height 24
click at [233, 32] on icon "Price change jobs" at bounding box center [225, 33] width 17 height 17
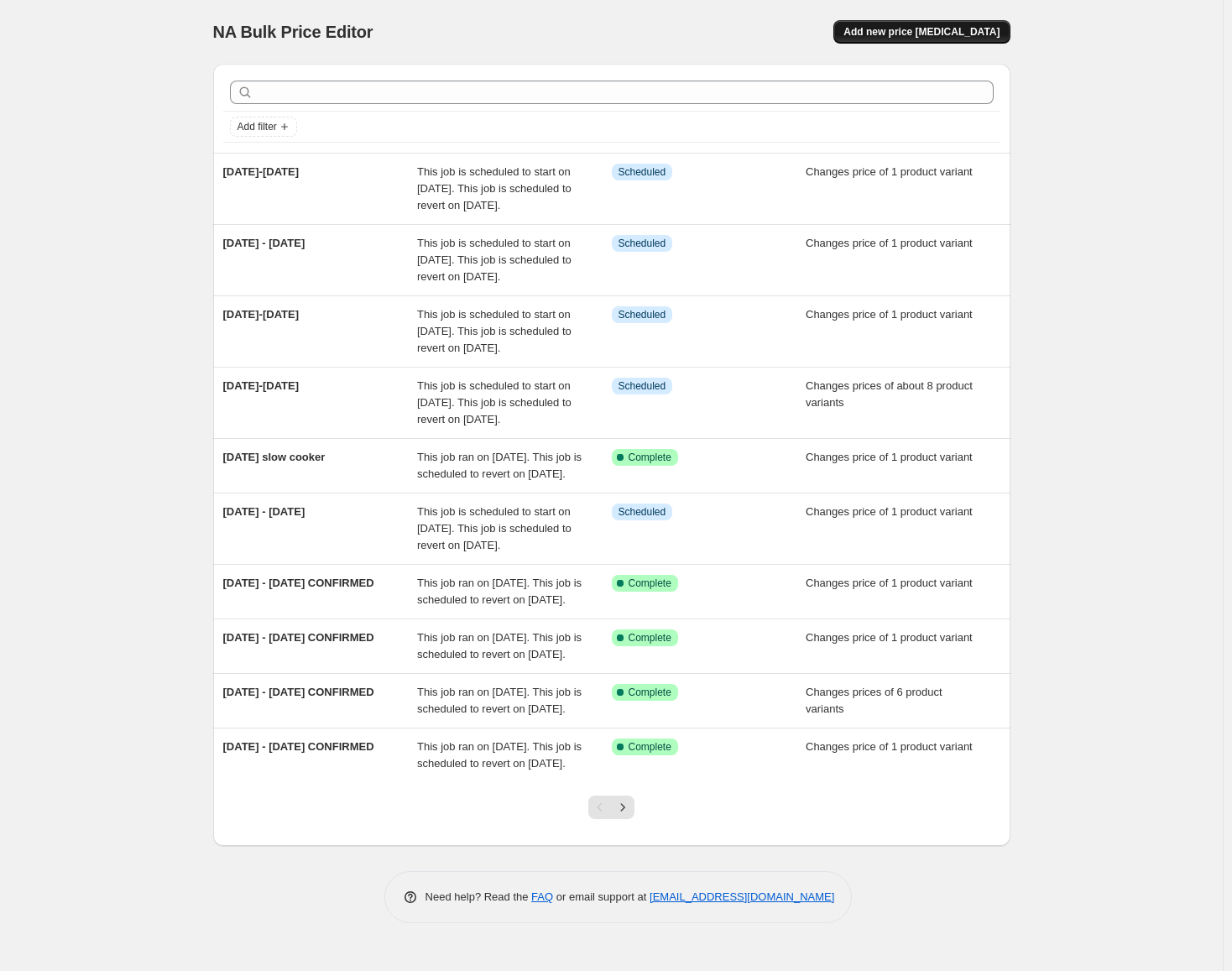
click at [953, 38] on button "Add new price [MEDICAL_DATA]" at bounding box center [921, 32] width 176 height 24
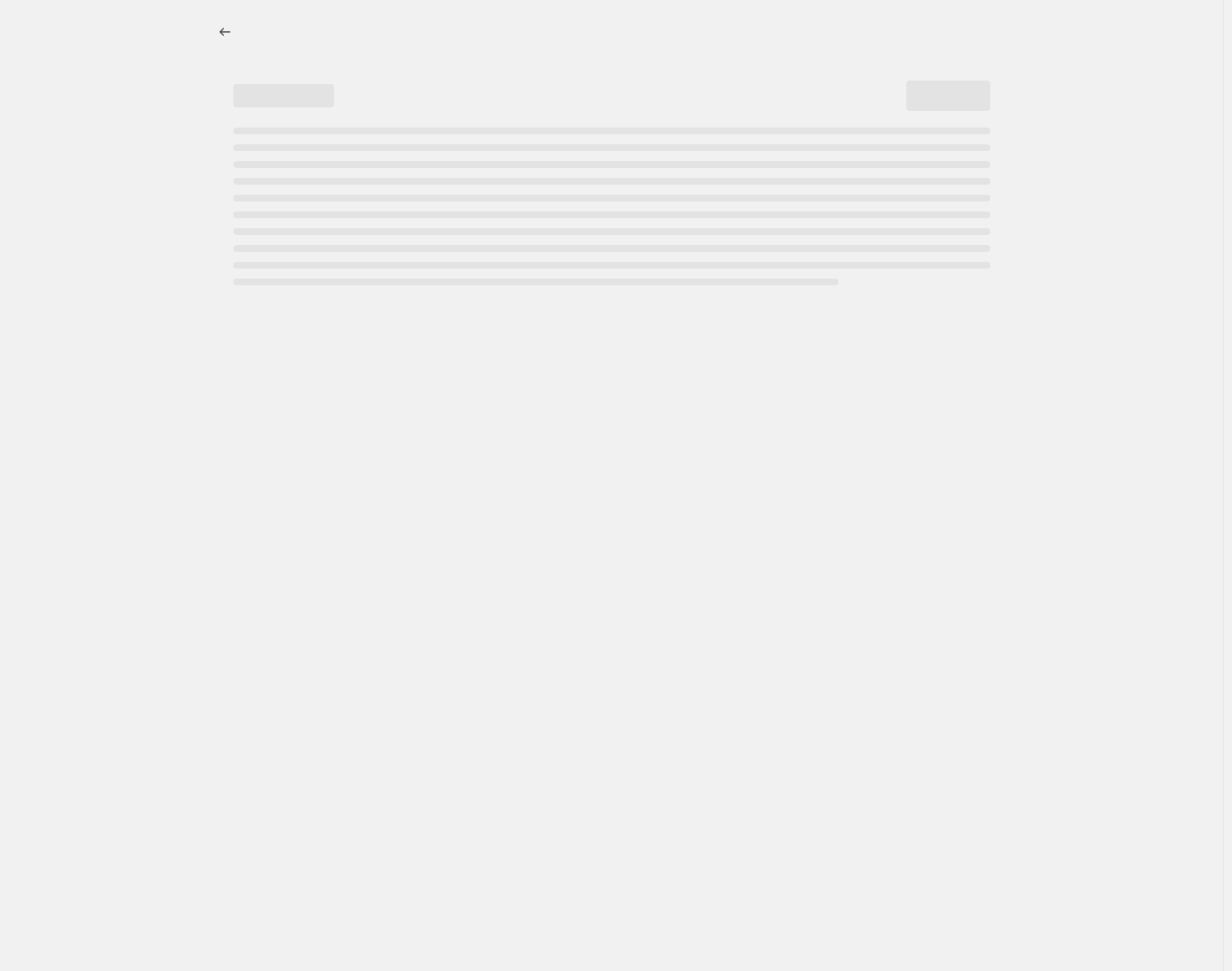
select select "percentage"
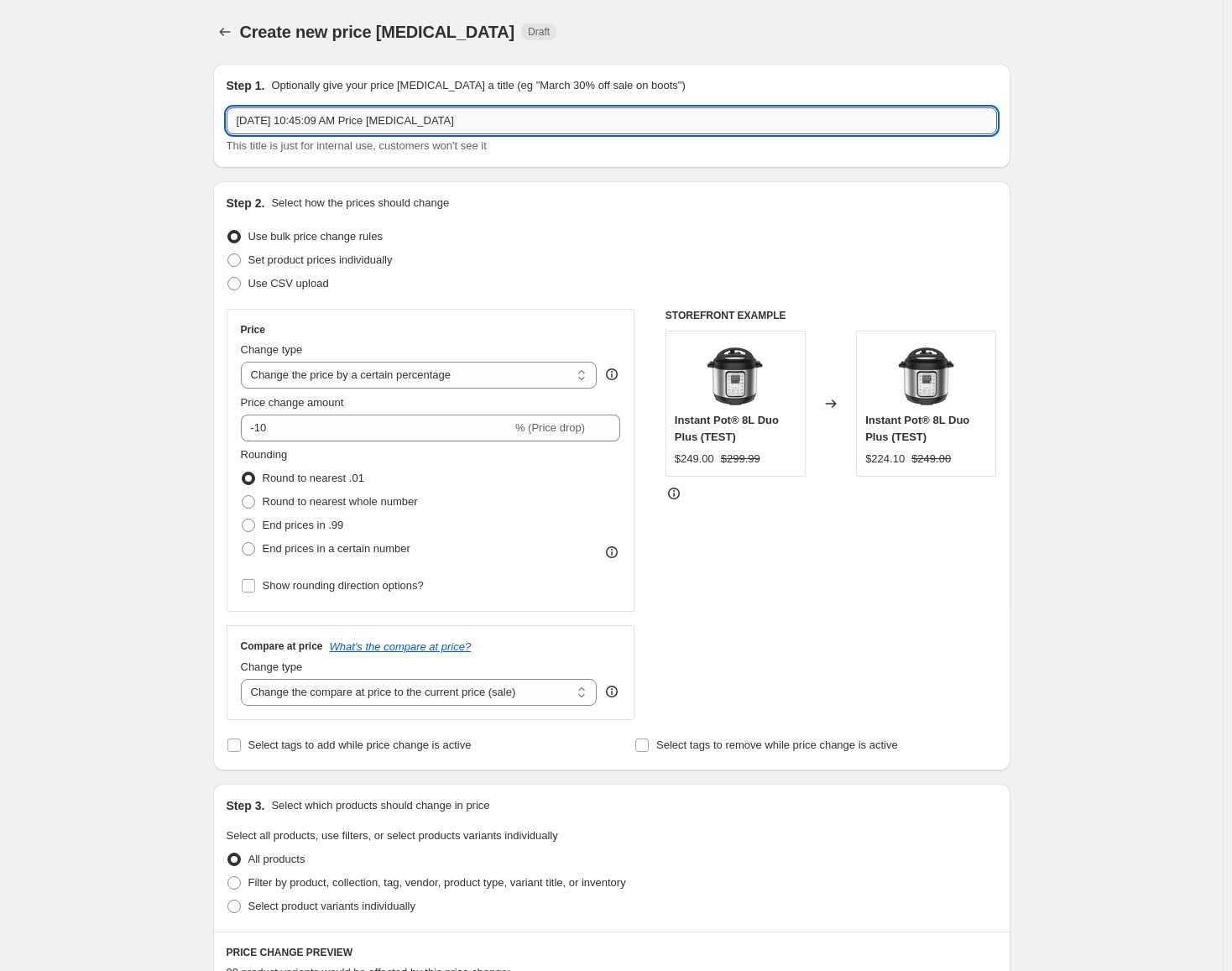
click at [457, 133] on input "[DATE] 10:45:09 AM Price [MEDICAL_DATA]" at bounding box center [611, 121] width 770 height 27
drag, startPoint x: 290, startPoint y: 117, endPoint x: 449, endPoint y: 122, distance: 159.1
click at [449, 122] on input "[DATE] - Pct [DATE]" at bounding box center [611, 121] width 770 height 27
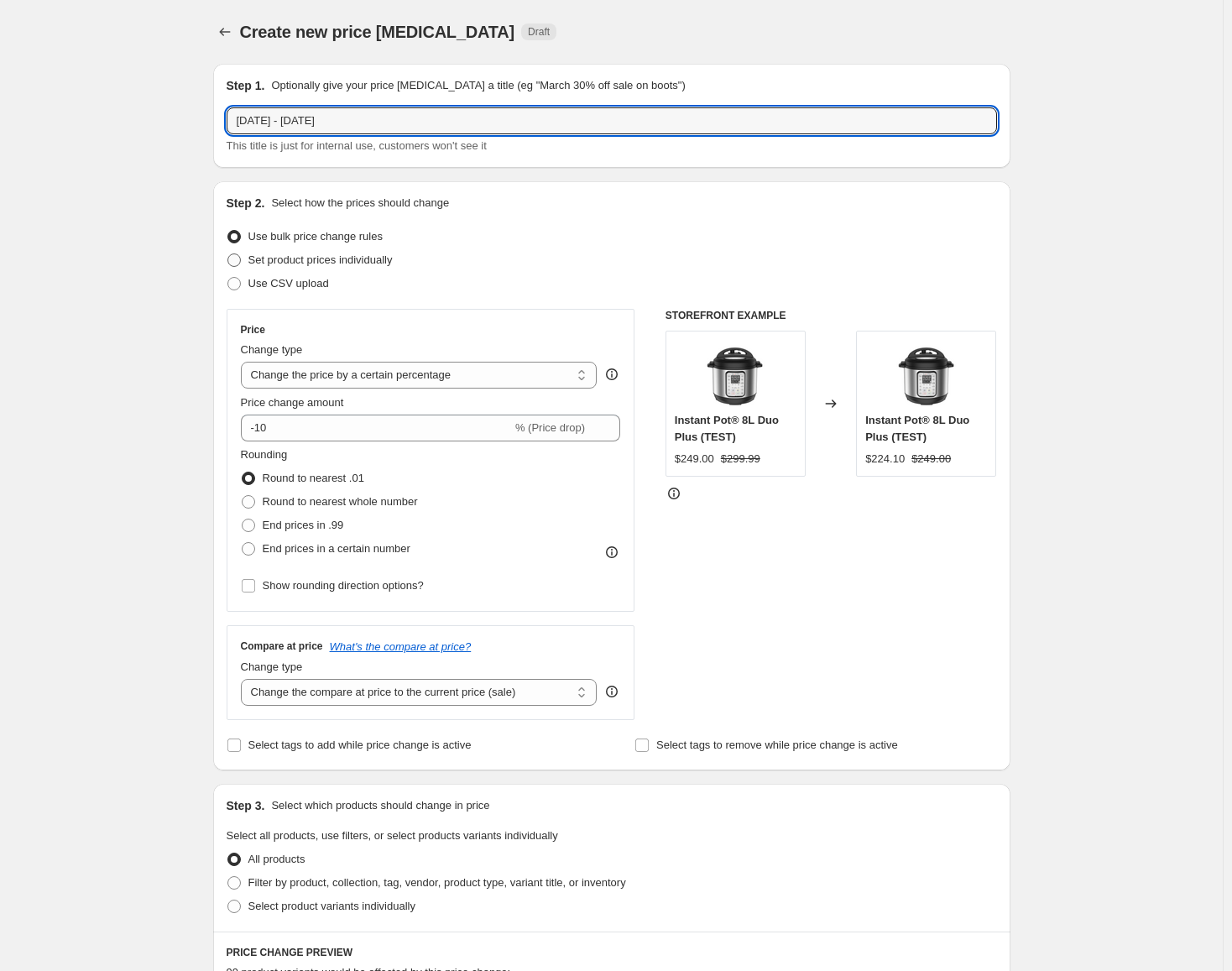
type input "[DATE] - [DATE]"
click at [305, 256] on span "Set product prices individually" at bounding box center [320, 259] width 144 height 12
click at [229, 254] on input "Set product prices individually" at bounding box center [228, 254] width 1 height 1
radio input "true"
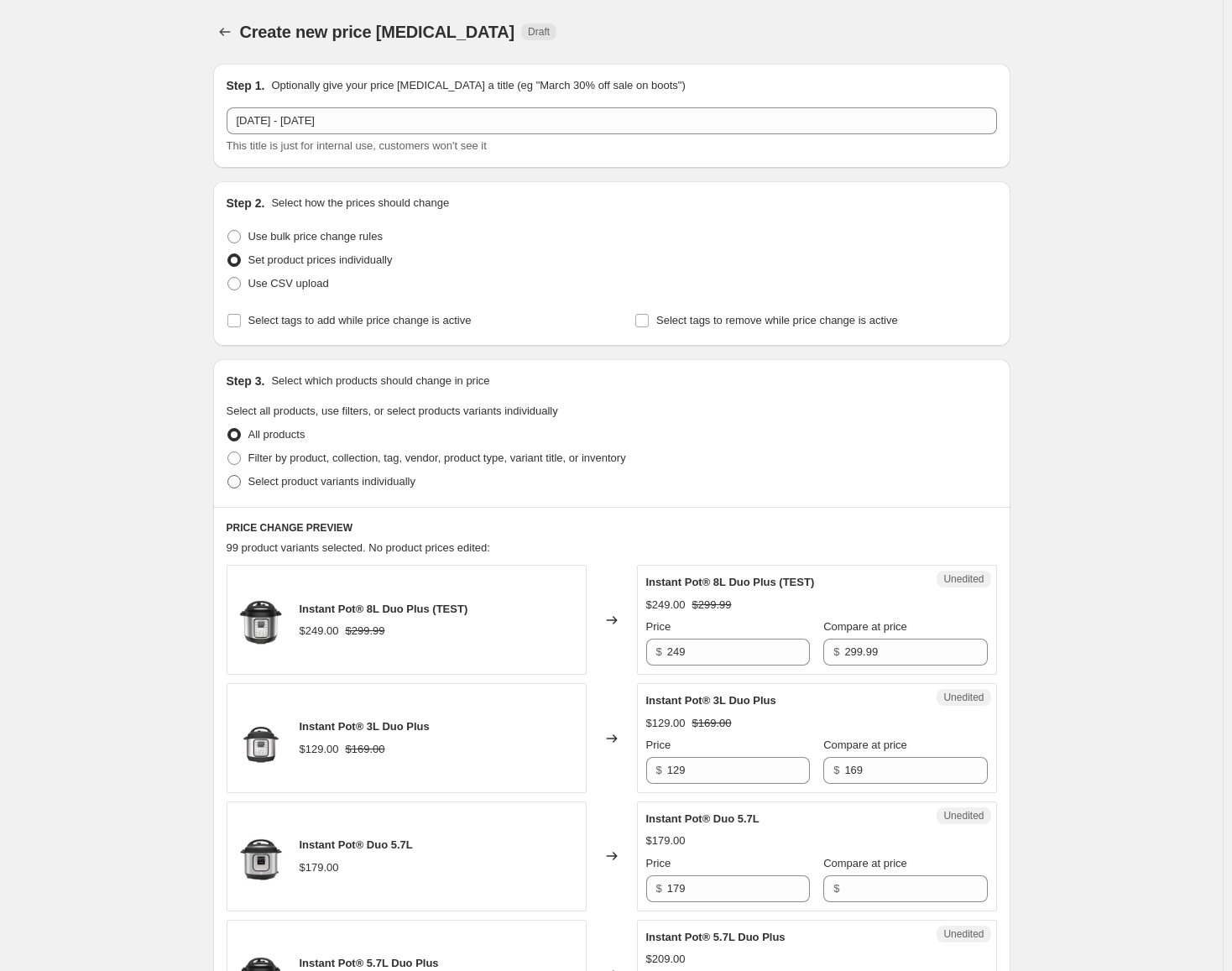
click at [307, 483] on span "Select product variants individually" at bounding box center [332, 480] width 167 height 12
click at [229, 475] on input "Select product variants individually" at bounding box center [228, 474] width 1 height 1
radio input "true"
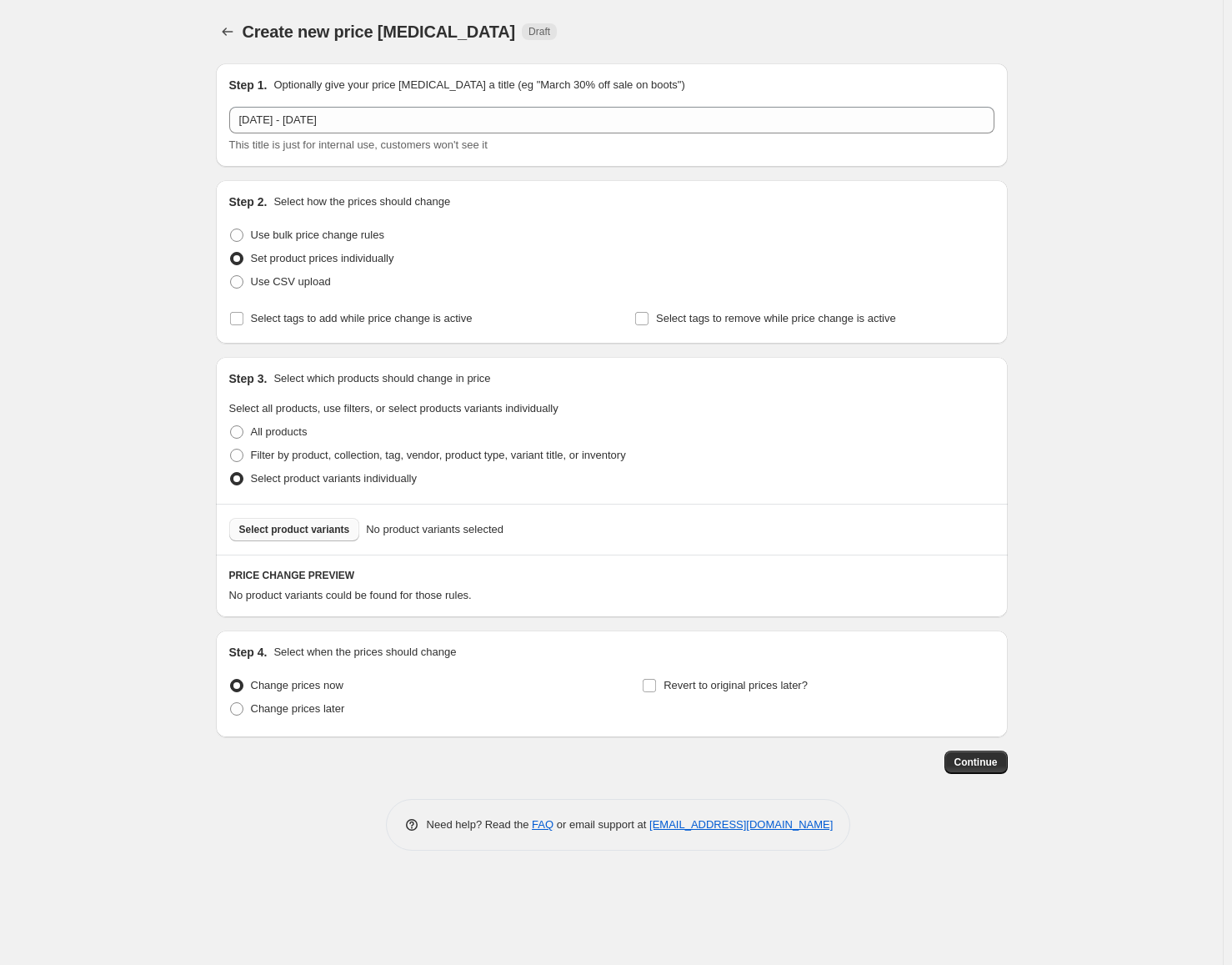
click at [332, 533] on span "Select product variants" at bounding box center [295, 530] width 111 height 13
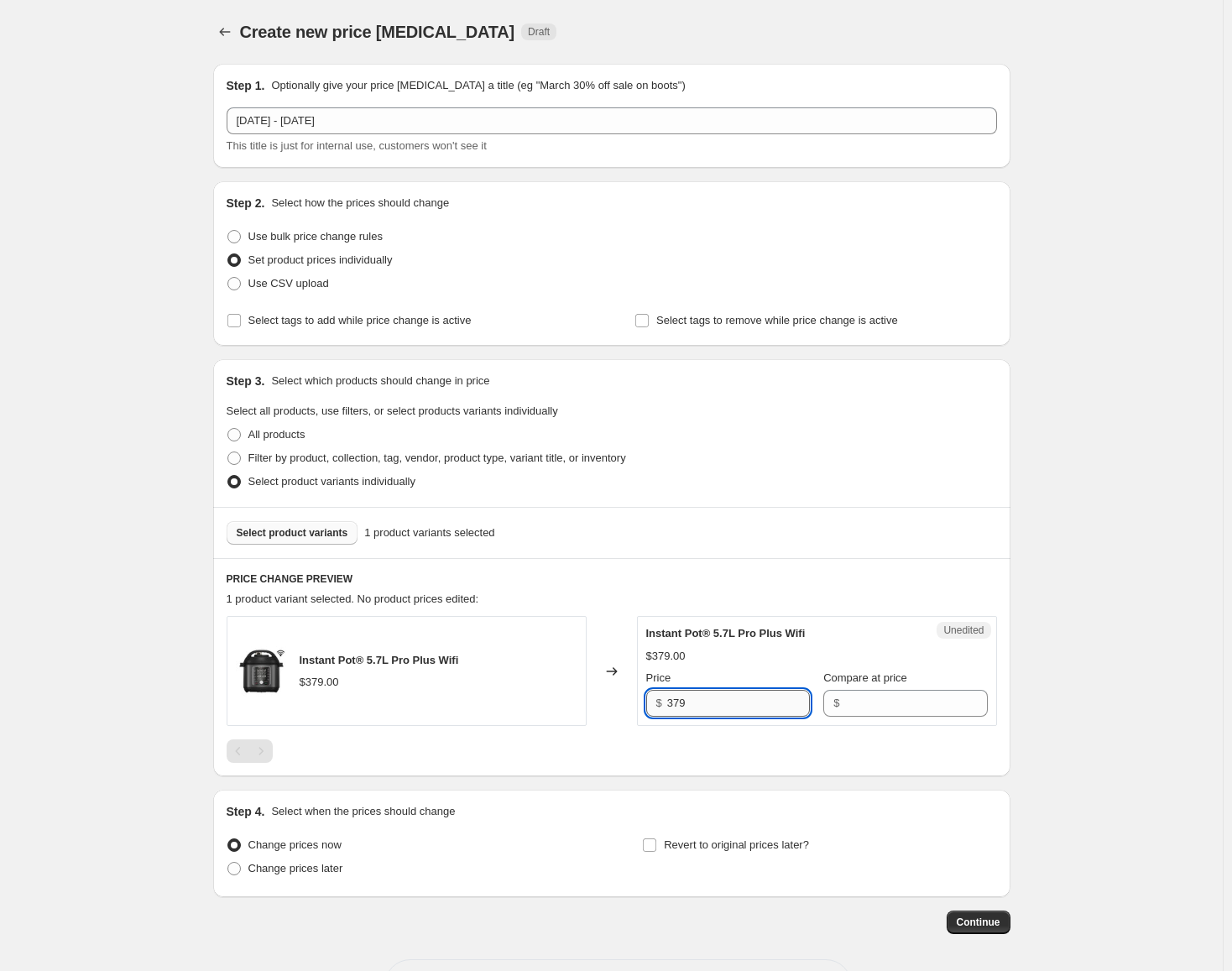
click at [719, 717] on input "379" at bounding box center [737, 703] width 143 height 27
click at [906, 717] on input "Compare at price" at bounding box center [914, 703] width 143 height 27
paste input "379"
type input "379"
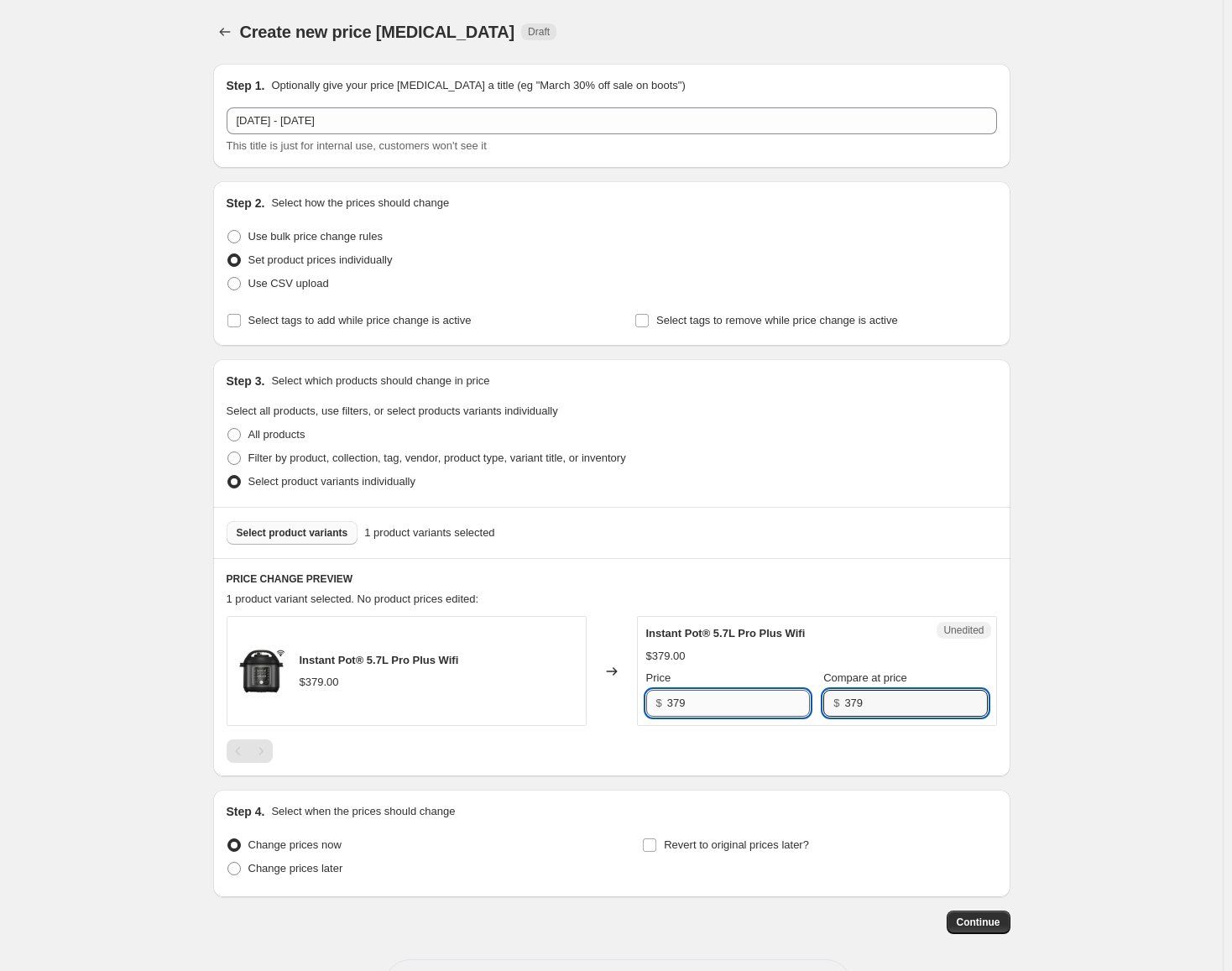
click at [752, 697] on input "379" at bounding box center [737, 703] width 143 height 27
click at [752, 698] on input "379" at bounding box center [737, 703] width 143 height 27
type input "299"
click at [337, 872] on span "Change prices later" at bounding box center [296, 868] width 95 height 12
click at [229, 863] on input "Change prices later" at bounding box center [228, 862] width 1 height 1
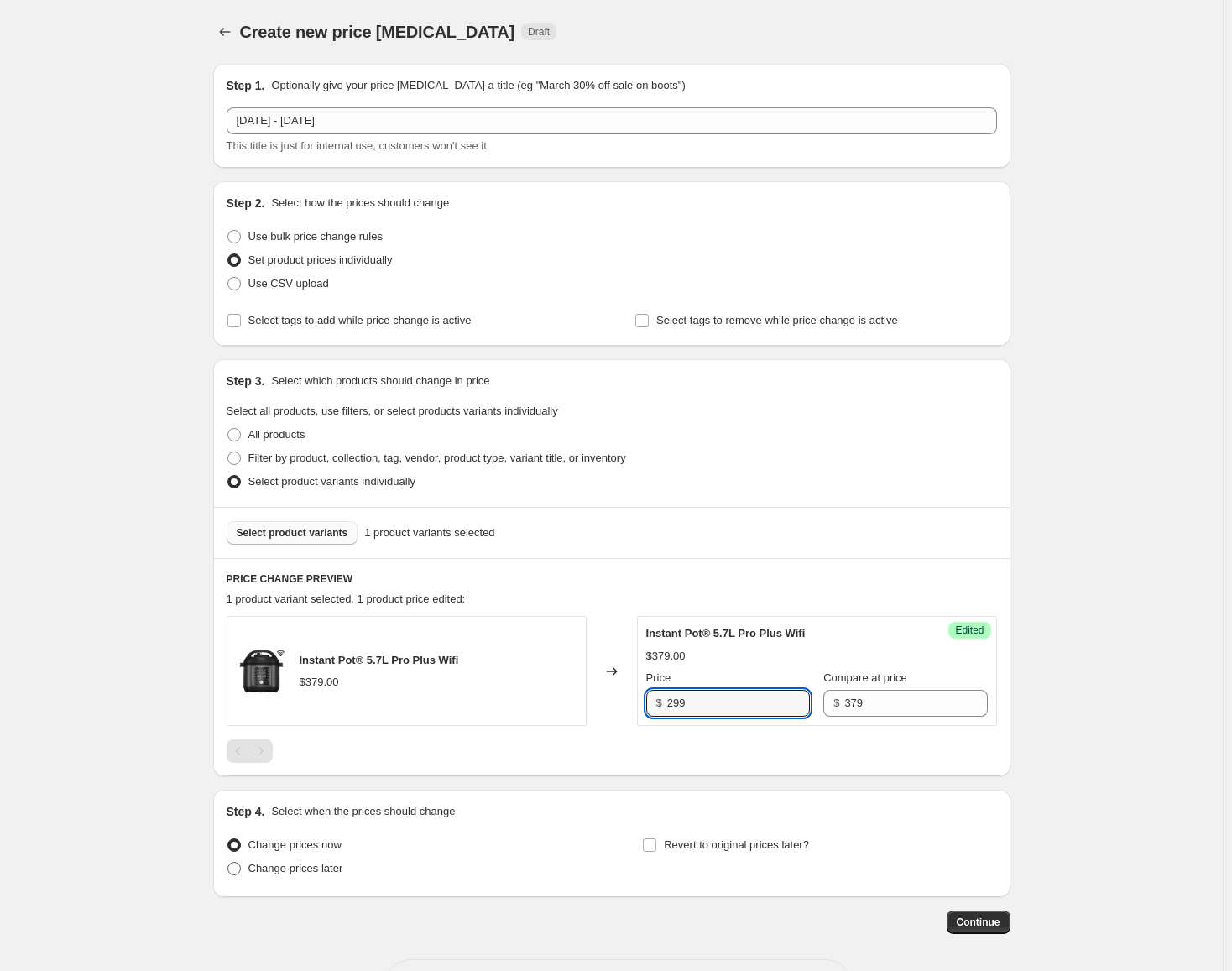
radio input "true"
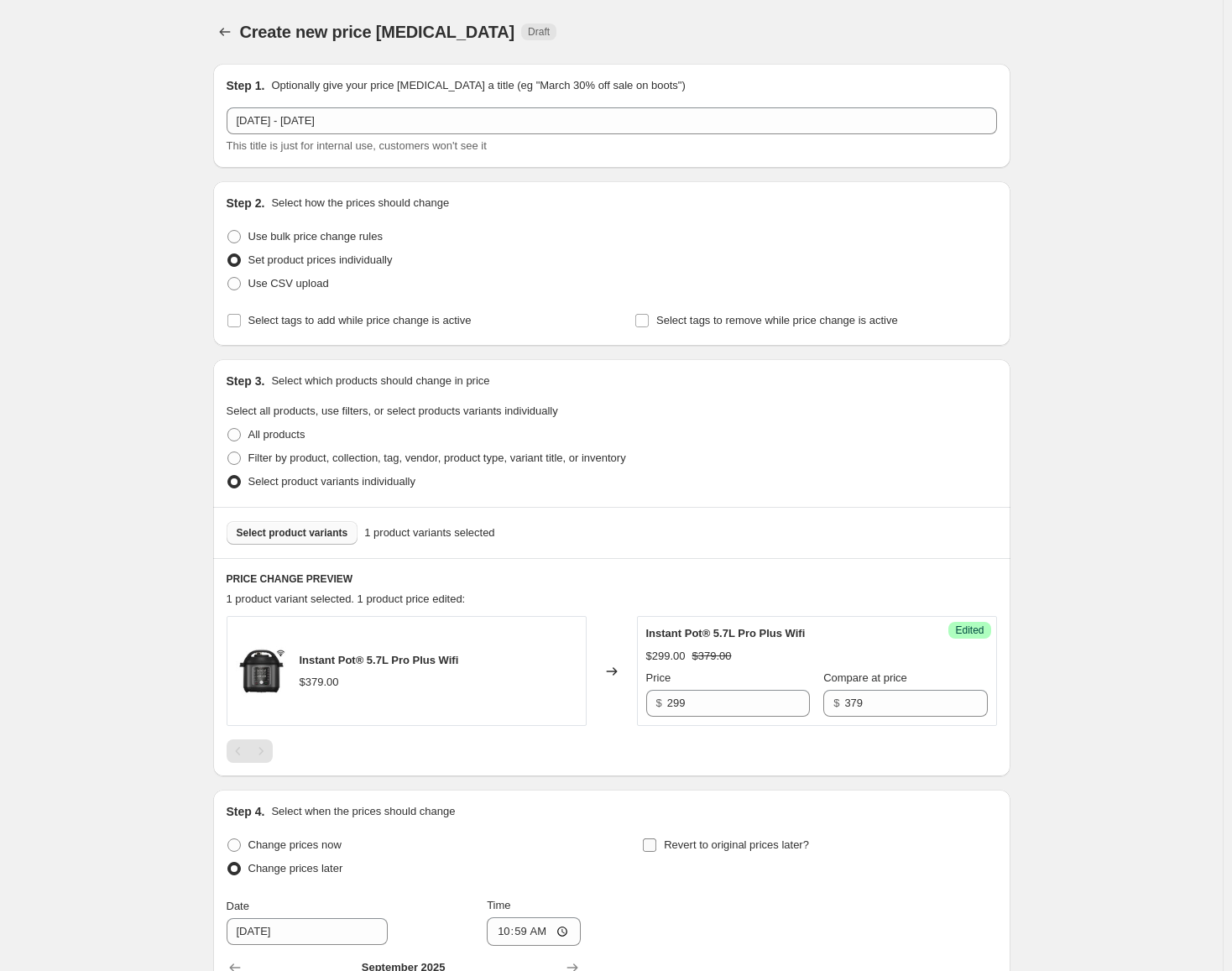
click at [673, 852] on span "Revert to original prices later?" at bounding box center [737, 846] width 145 height 17
click at [656, 851] on input "Revert to original prices later?" at bounding box center [649, 845] width 13 height 13
checkbox input "true"
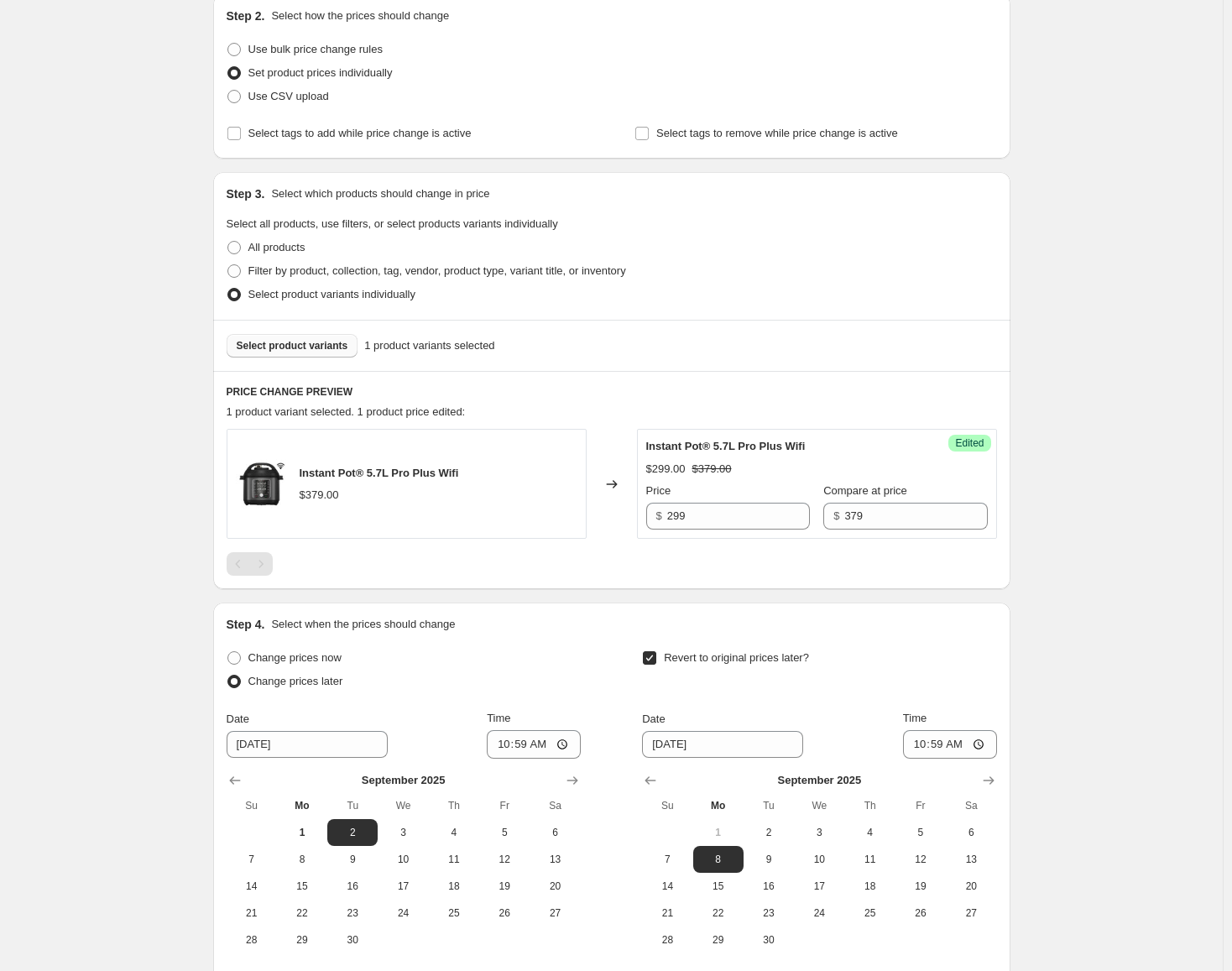
scroll to position [336, 0]
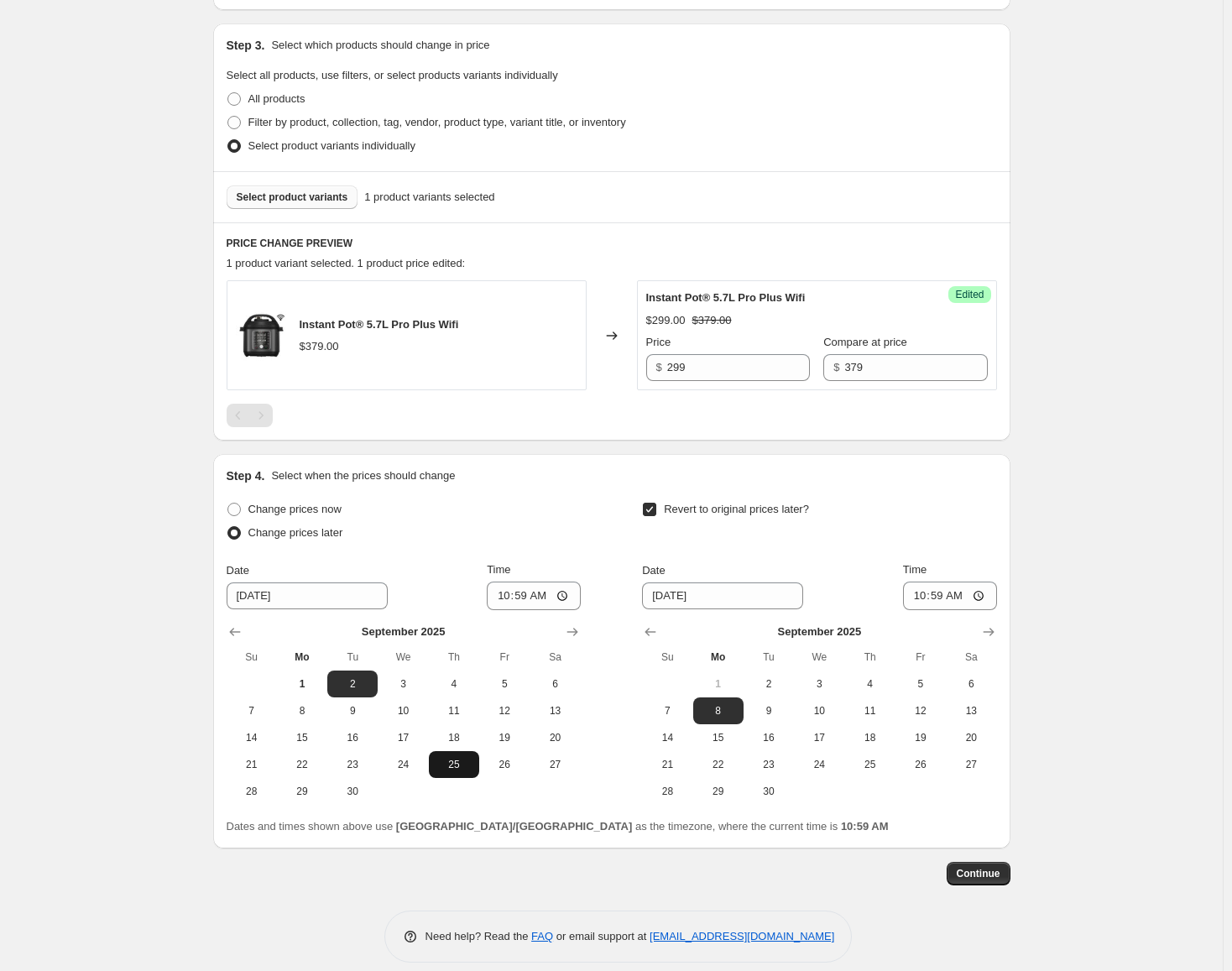
click at [455, 760] on span "25" at bounding box center [453, 764] width 37 height 13
type input "[DATE]"
click at [989, 638] on icon "Show next month, October 2025" at bounding box center [989, 632] width 17 height 17
click at [837, 715] on span "8" at bounding box center [819, 711] width 37 height 13
type input "[DATE]"
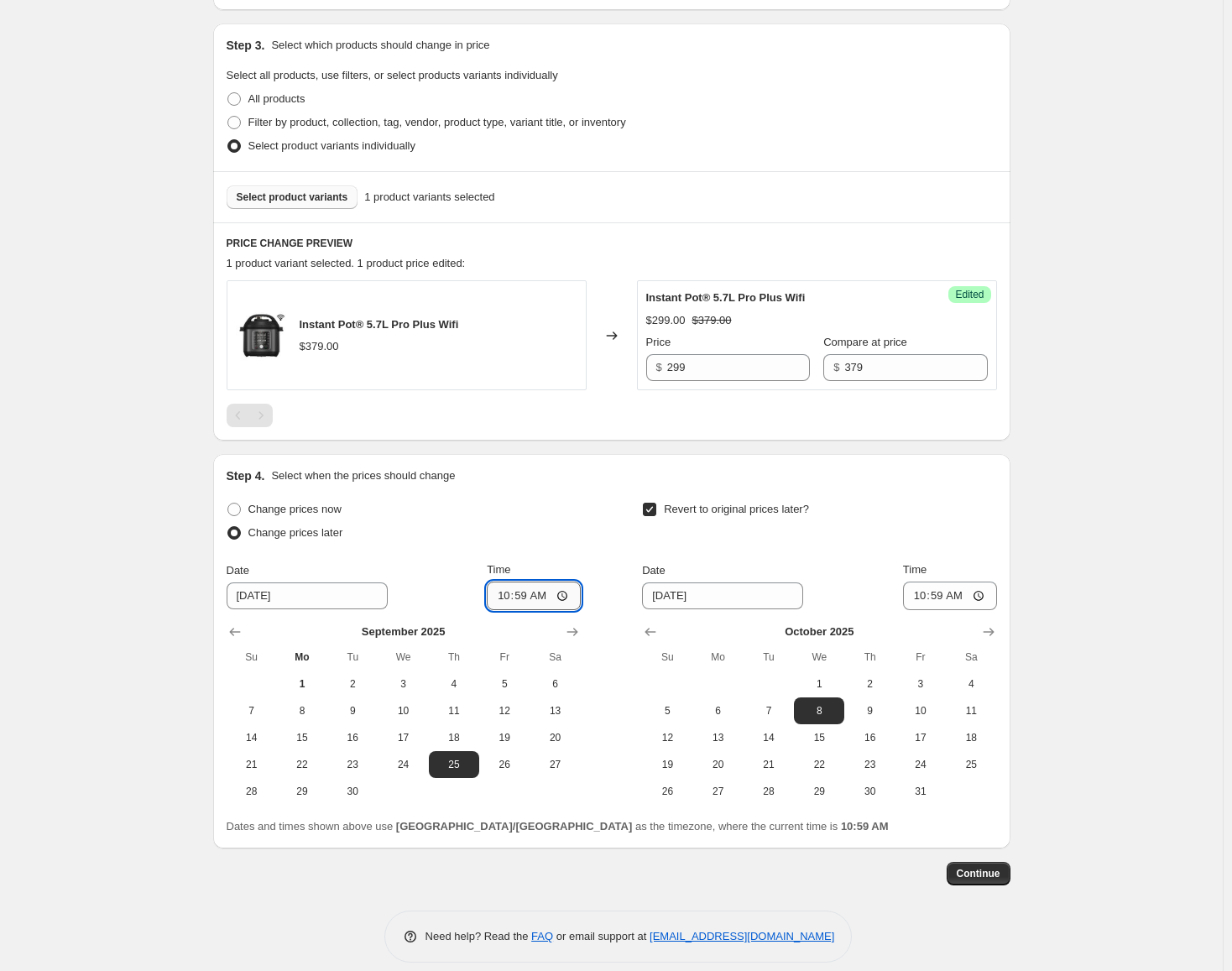
click at [507, 592] on input "10:59" at bounding box center [534, 596] width 94 height 29
type input "00:00"
click at [930, 600] on input "10:59" at bounding box center [950, 596] width 94 height 29
type input "23:59"
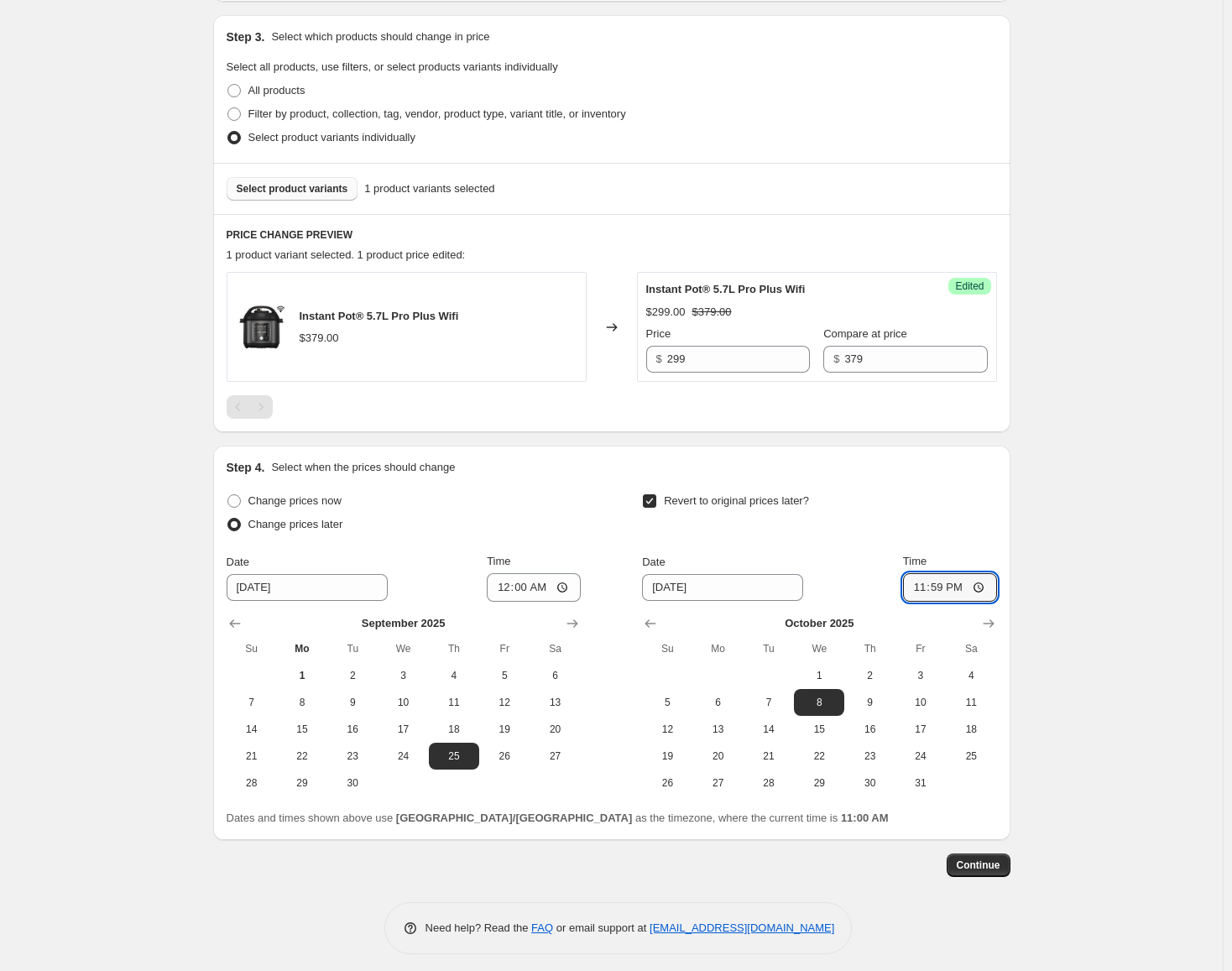
scroll to position [352, 0]
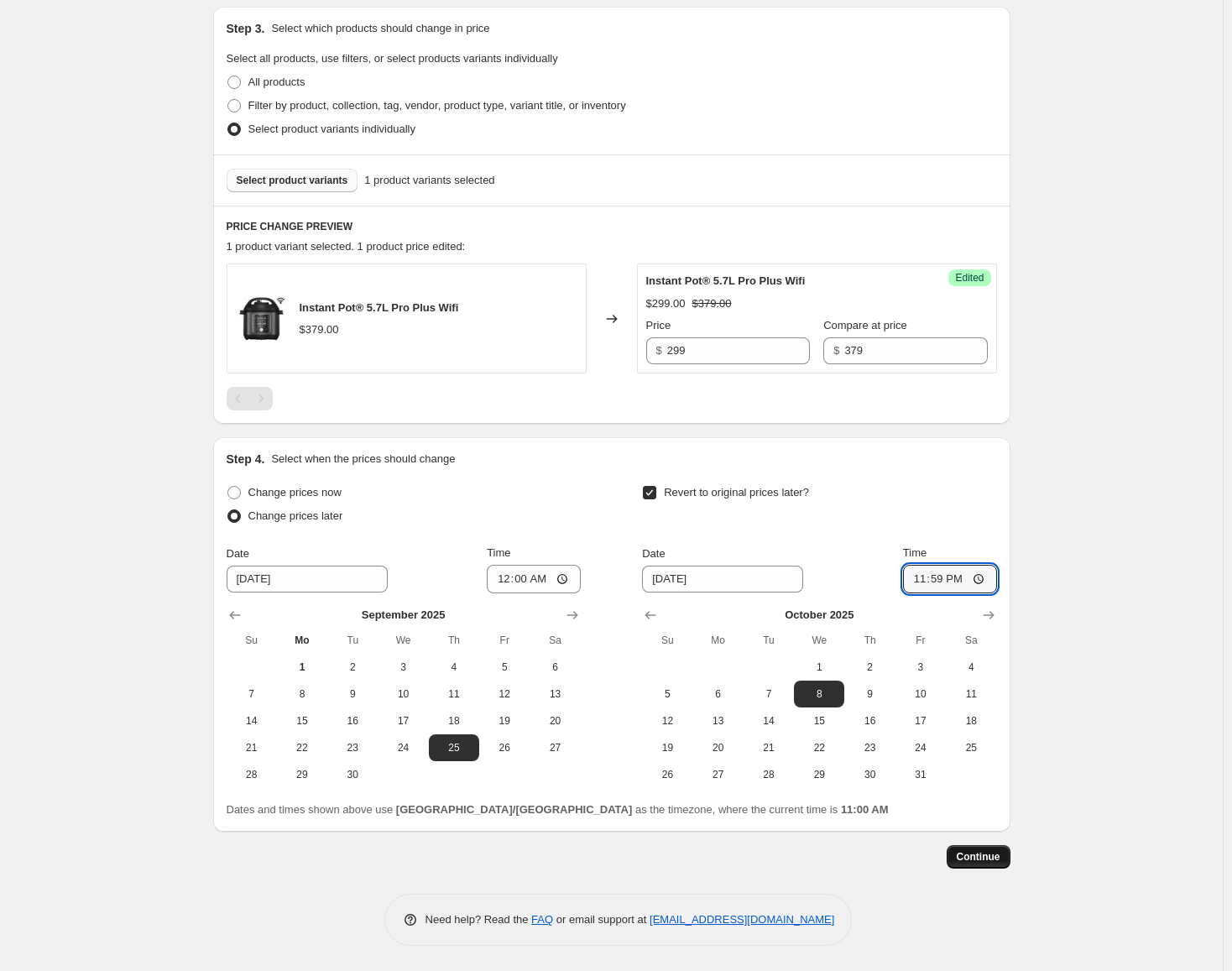
click at [1010, 850] on button "Continue" at bounding box center [978, 856] width 64 height 24
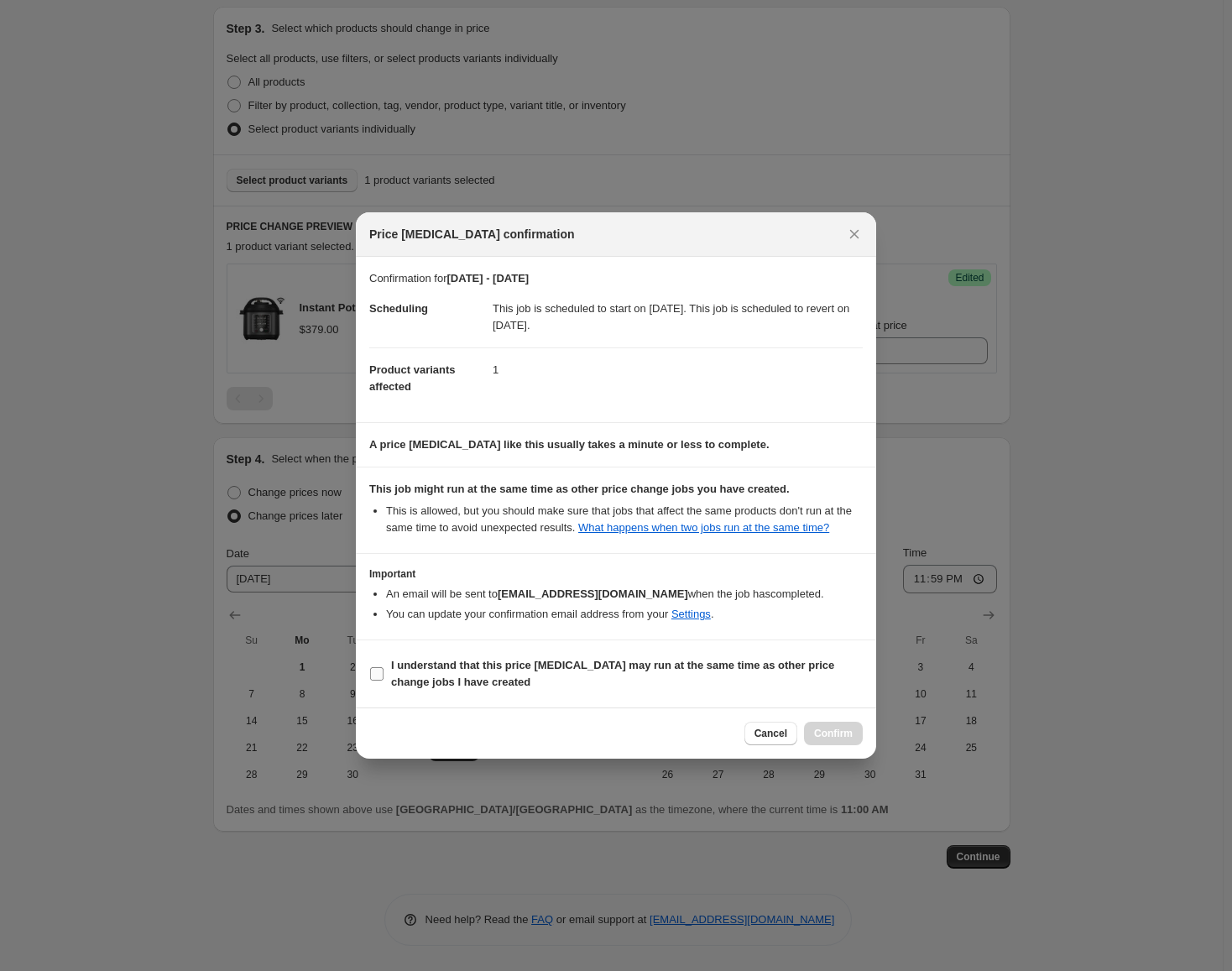
click at [717, 663] on b "I understand that this price [MEDICAL_DATA] may run at the same time as other p…" at bounding box center [612, 673] width 443 height 30
click at [384, 667] on input "I understand that this price [MEDICAL_DATA] may run at the same time as other p…" at bounding box center [377, 673] width 13 height 13
checkbox input "true"
click at [831, 728] on span "Confirm" at bounding box center [833, 734] width 38 height 13
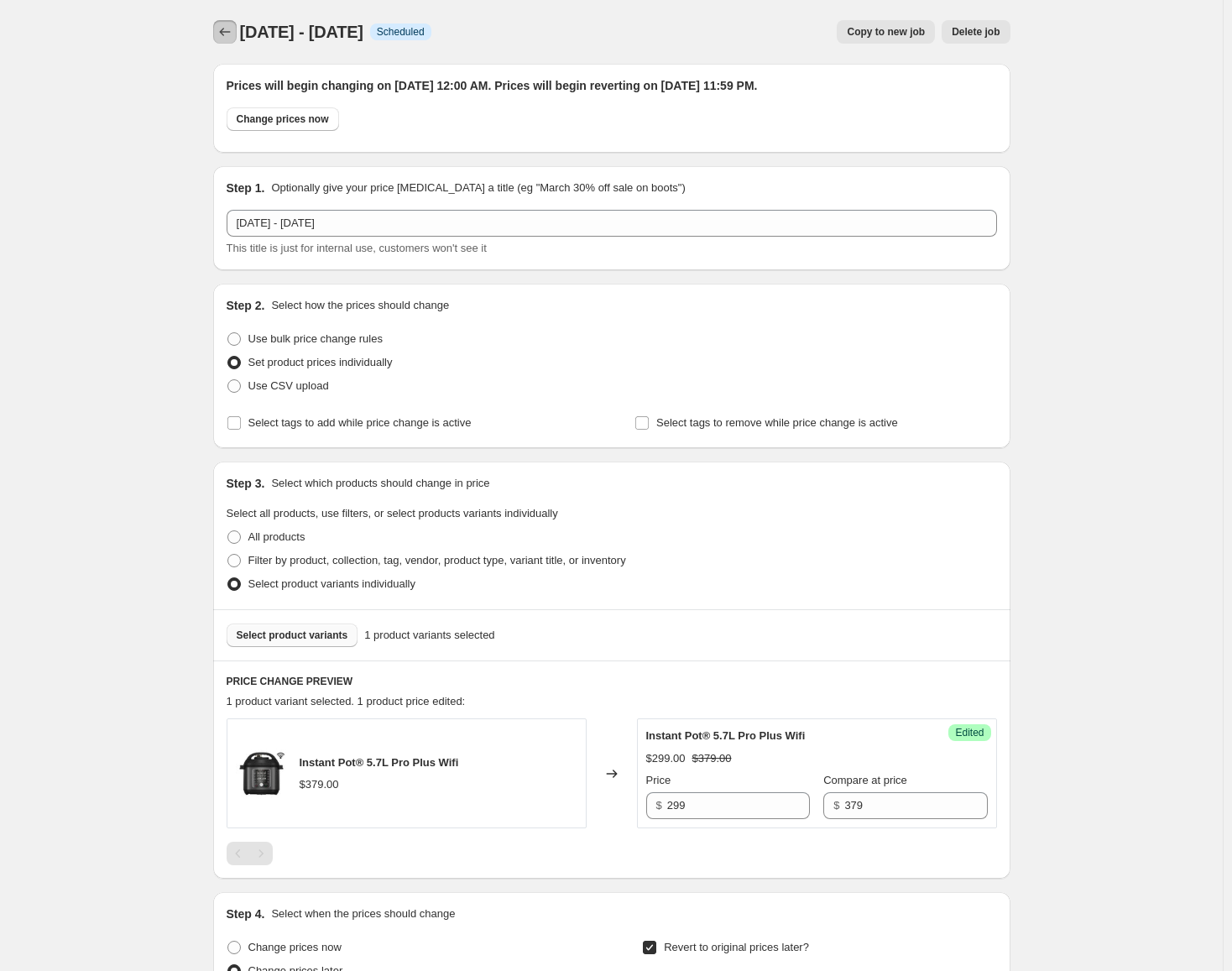
click at [221, 22] on button "Price change jobs" at bounding box center [225, 32] width 24 height 24
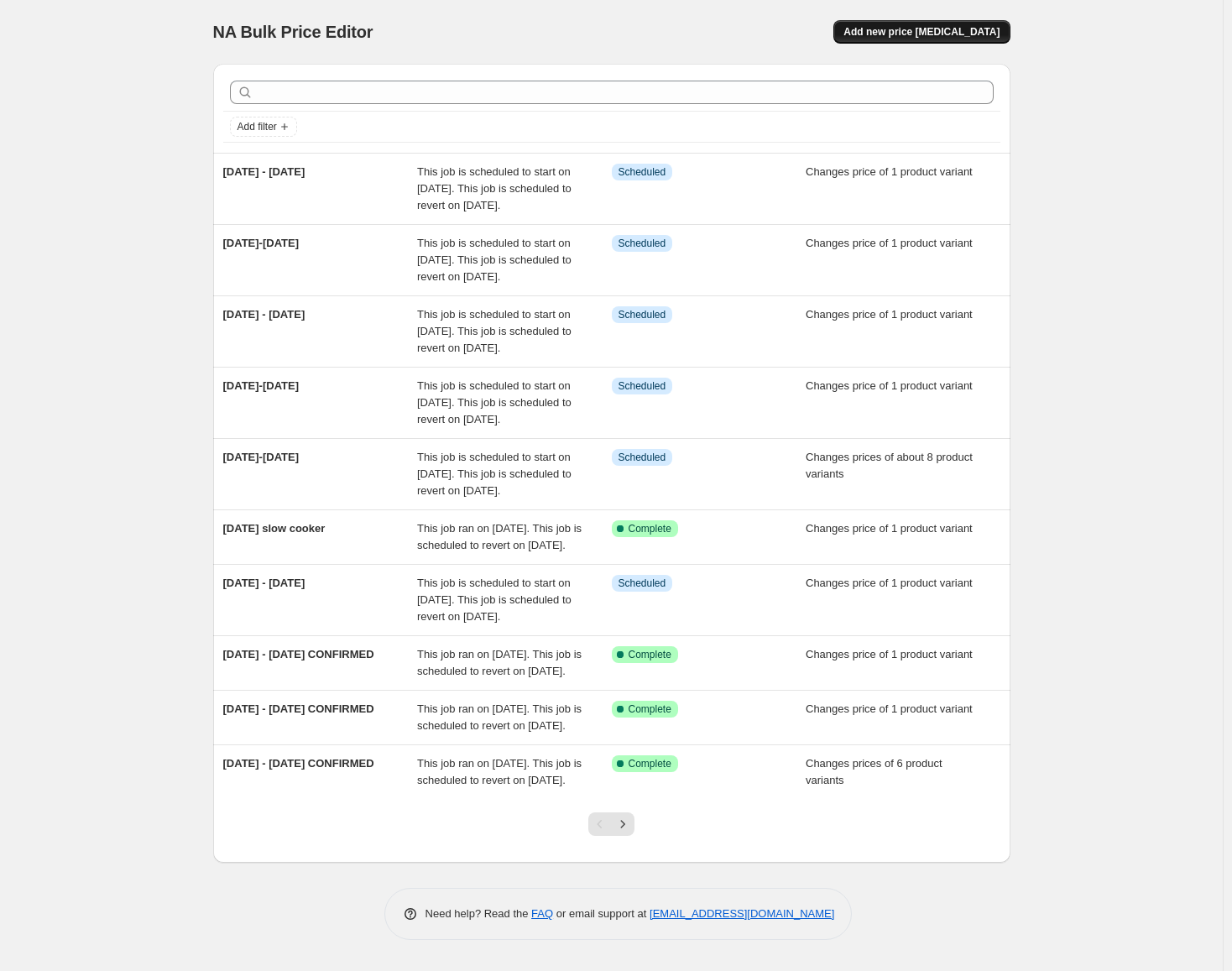
click at [921, 32] on span "Add new price [MEDICAL_DATA]" at bounding box center [921, 32] width 156 height 13
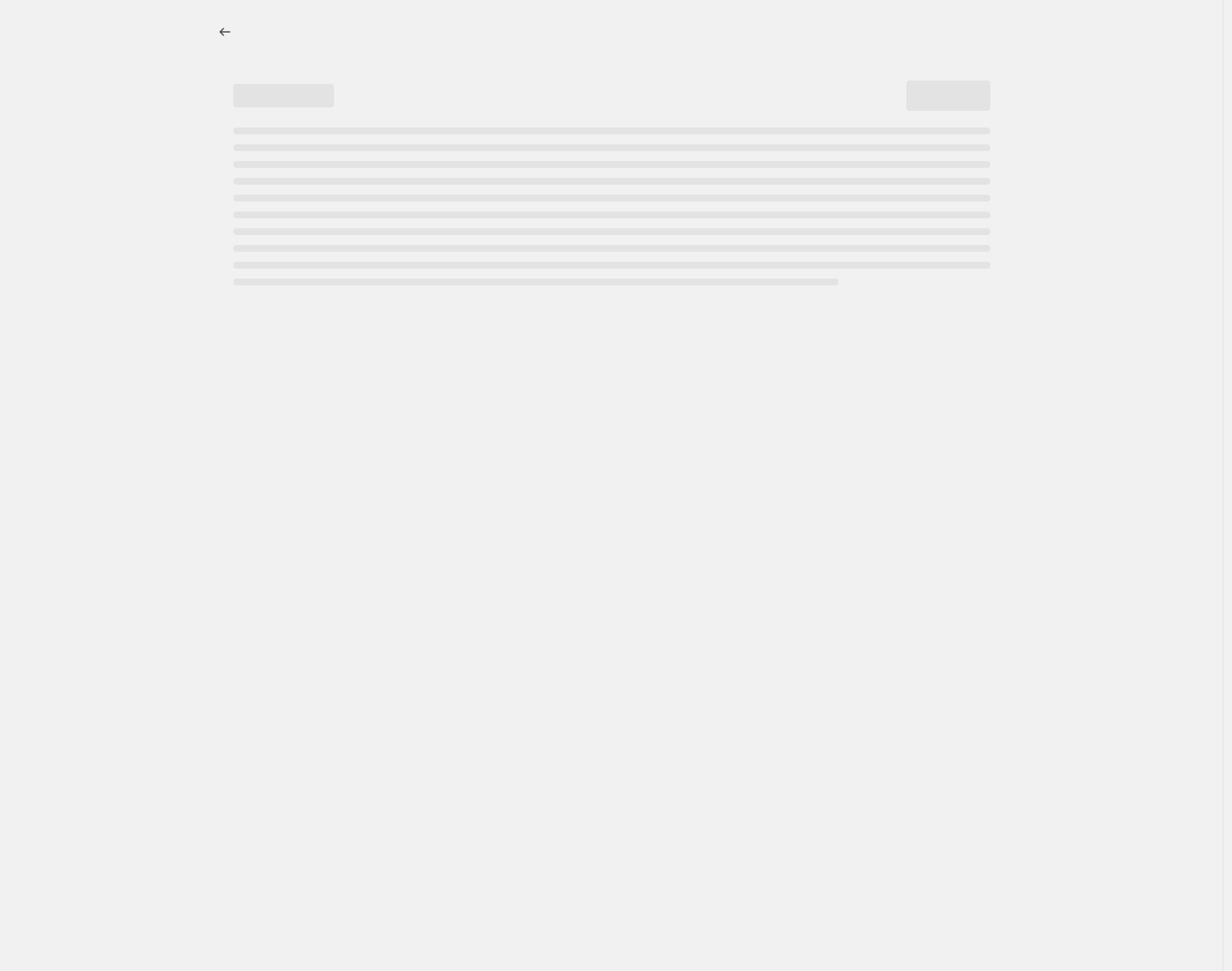
select select "percentage"
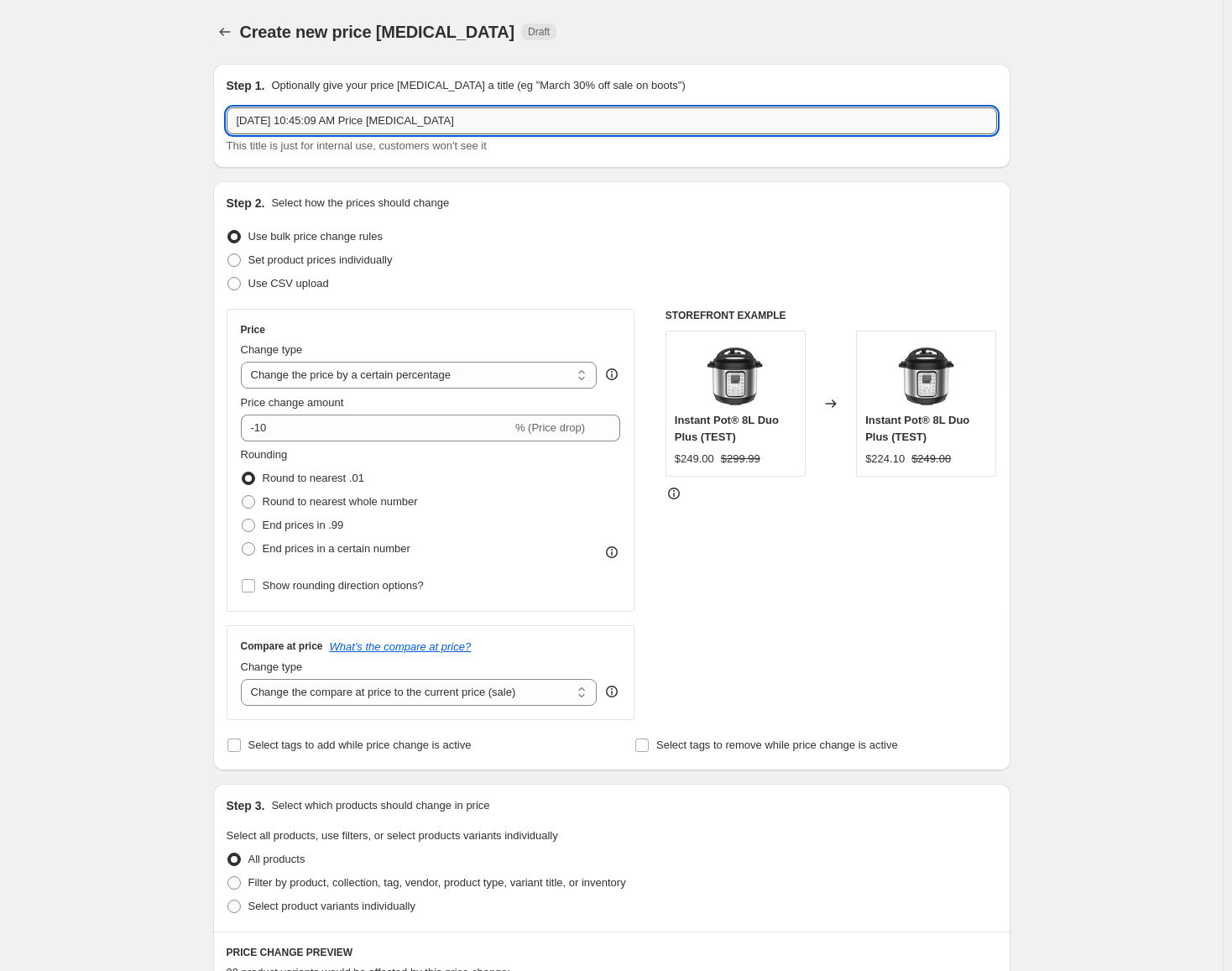
click at [667, 112] on input "[DATE] 10:45:09 AM Price [MEDICAL_DATA]" at bounding box center [611, 121] width 770 height 27
type input "S"
type input "2"
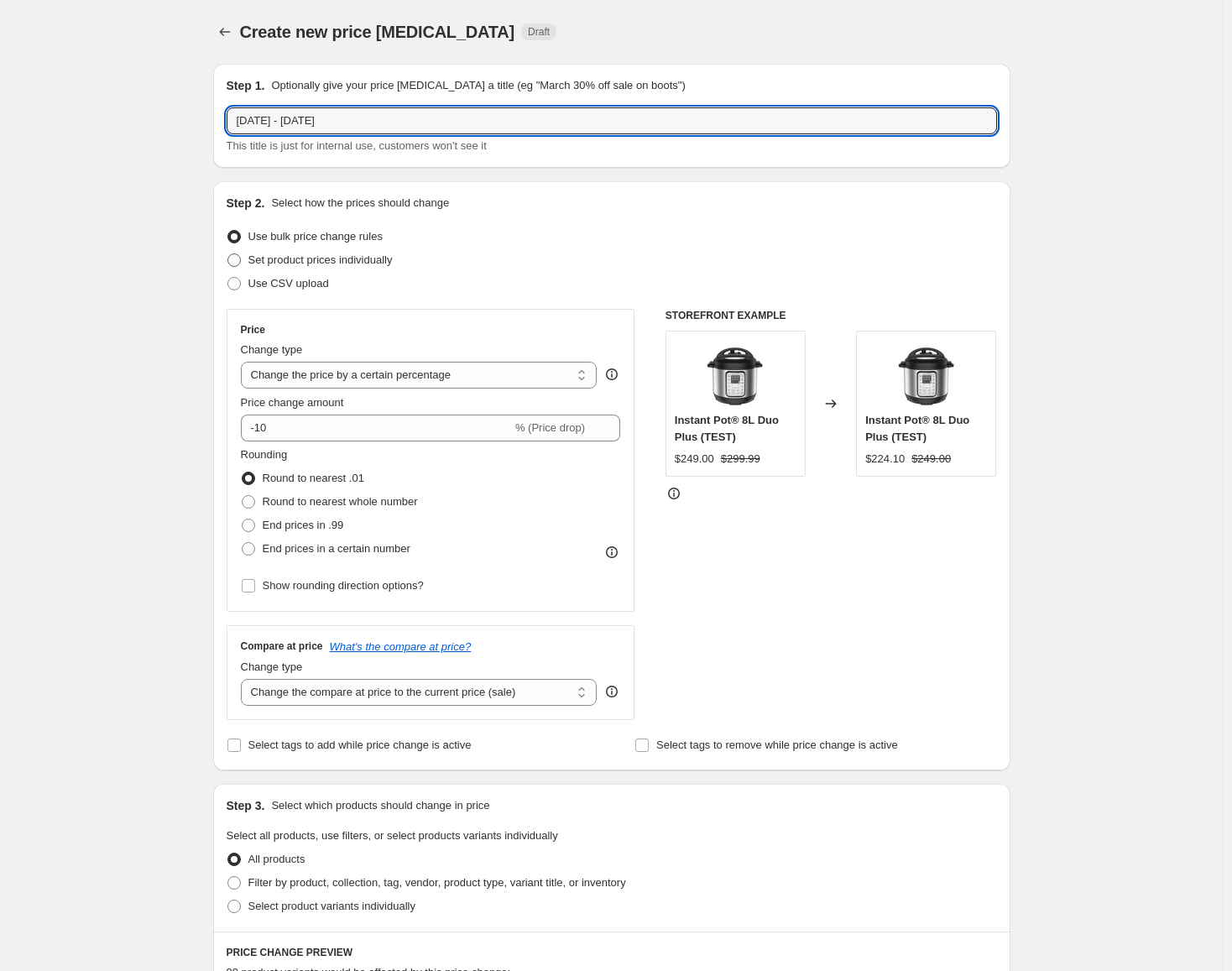
type input "[DATE] - [DATE]"
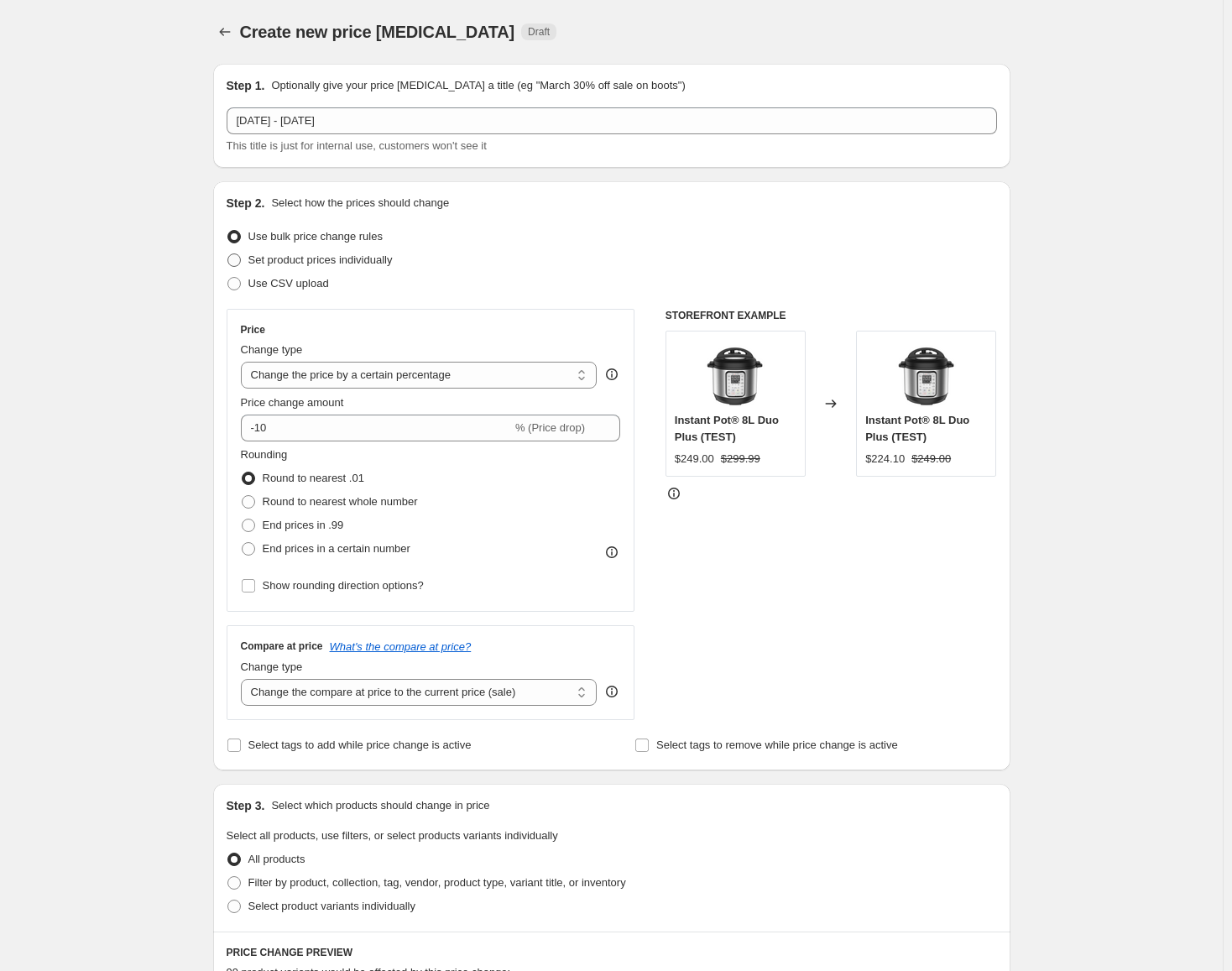
click at [298, 263] on span "Set product prices individually" at bounding box center [320, 259] width 144 height 12
click at [229, 254] on input "Set product prices individually" at bounding box center [228, 254] width 1 height 1
radio input "true"
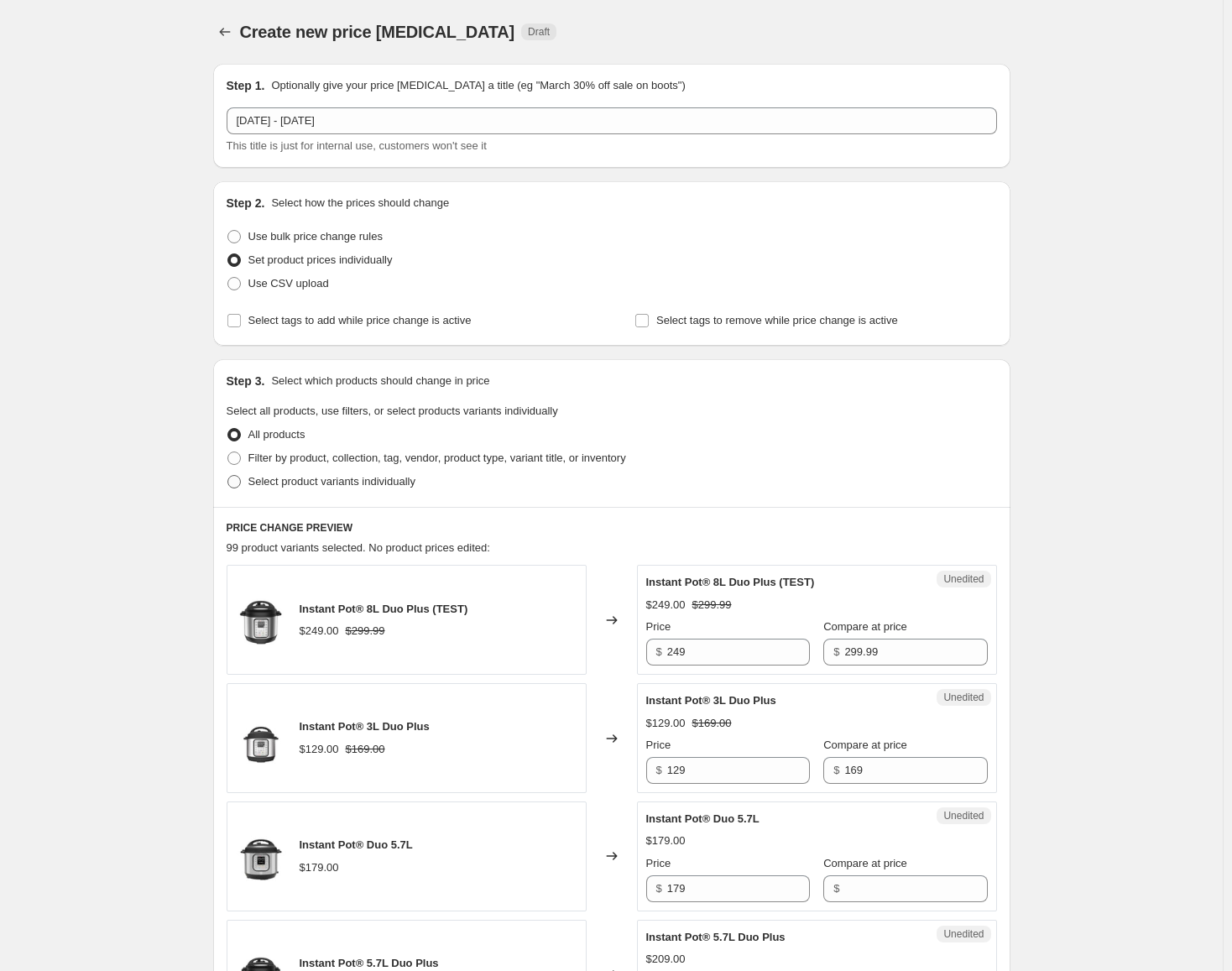
click at [385, 491] on label "Select product variants individually" at bounding box center [320, 481] width 188 height 24
click at [229, 475] on input "Select product variants individually" at bounding box center [228, 474] width 1 height 1
radio input "true"
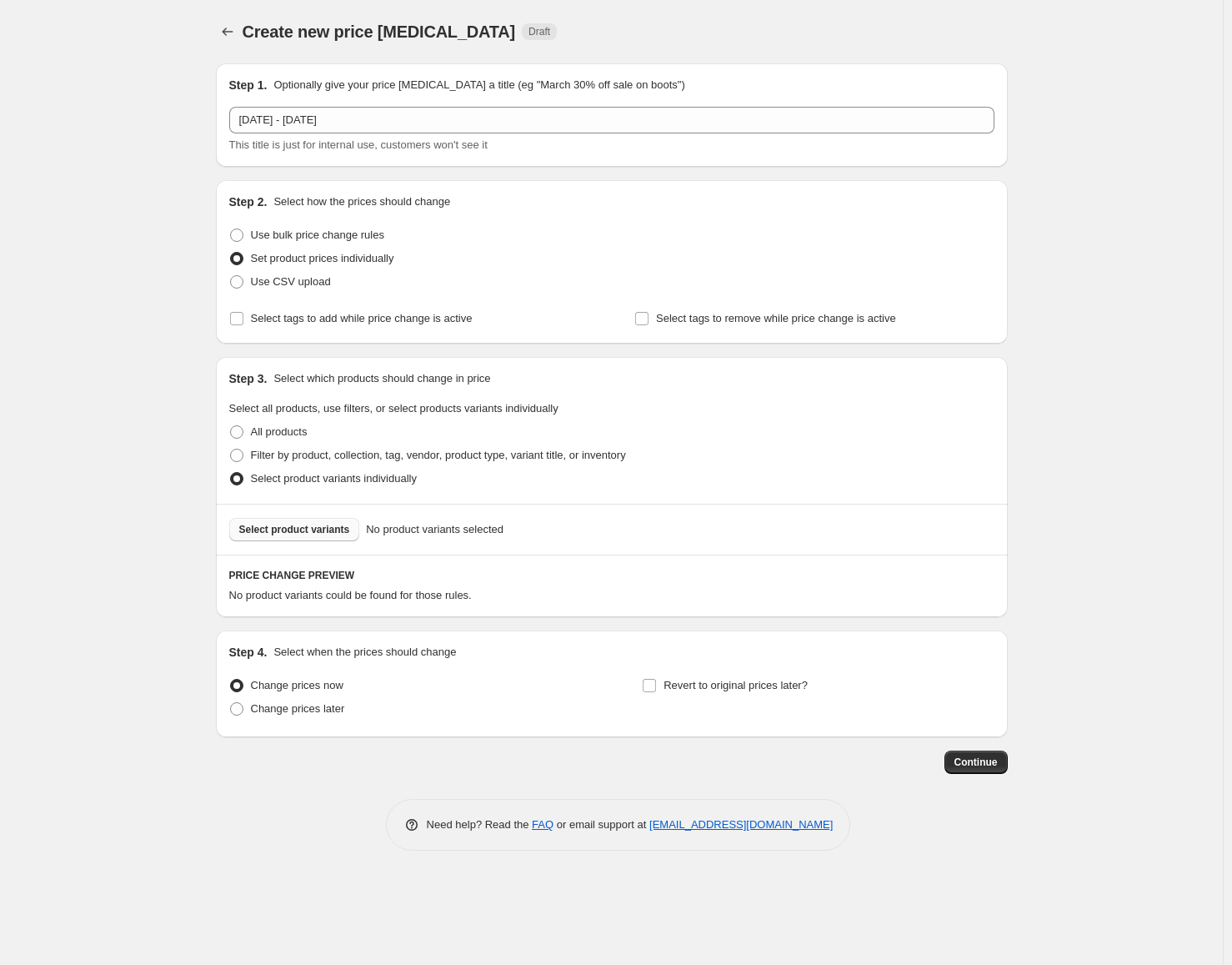
click at [300, 523] on button "Select product variants" at bounding box center [295, 530] width 131 height 24
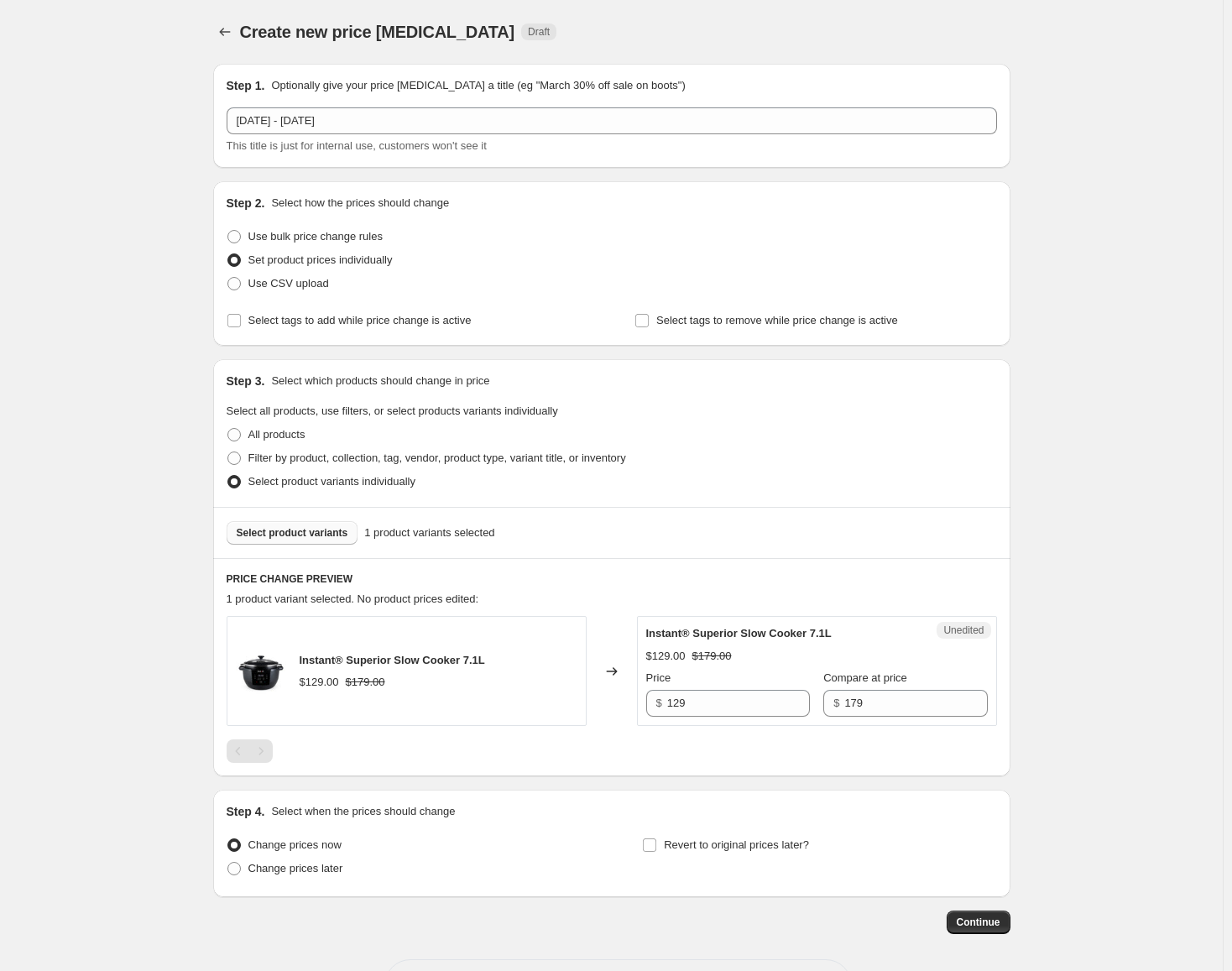
scroll to position [65, 0]
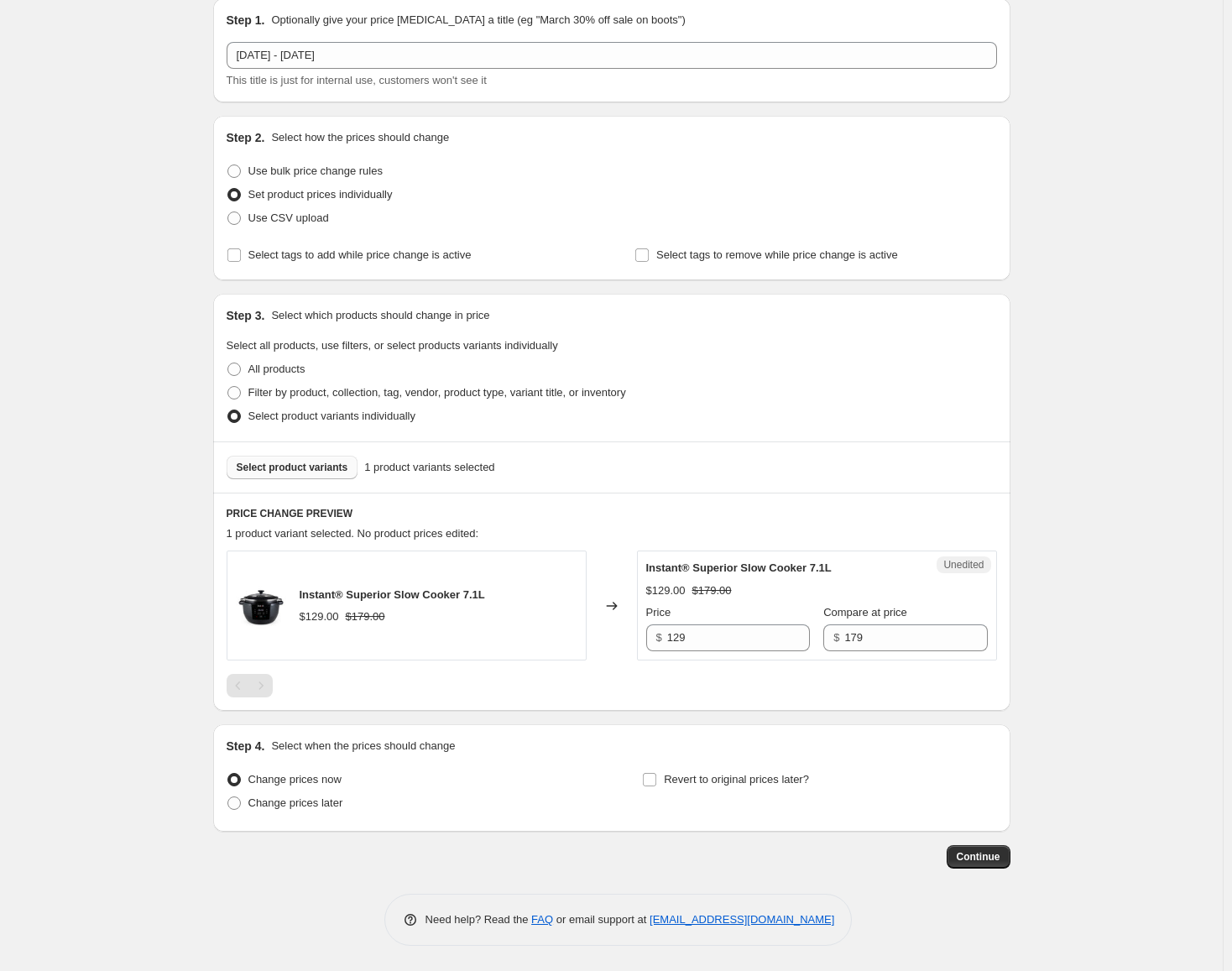
click at [707, 619] on div "Price" at bounding box center [727, 613] width 164 height 17
click at [715, 647] on input "129" at bounding box center [737, 638] width 143 height 27
click at [908, 660] on div "Unedited Instant® Superior Slow Cooker 7.1L $129.00 $179.00 Price $ 129 Compare…" at bounding box center [817, 605] width 360 height 110
click at [319, 806] on span "Change prices later" at bounding box center [296, 802] width 95 height 12
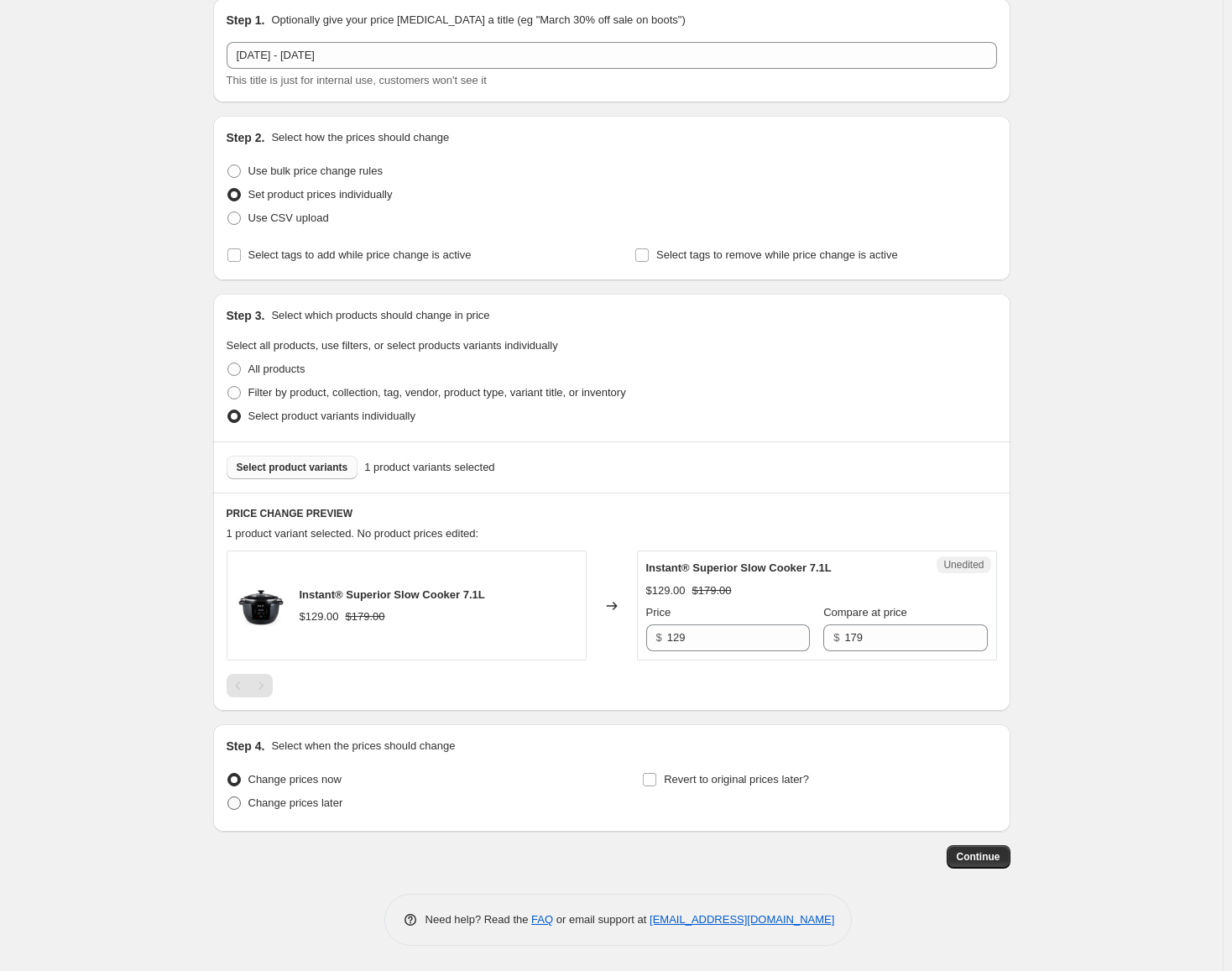
click at [229, 797] on input "Change prices later" at bounding box center [228, 796] width 1 height 1
radio input "true"
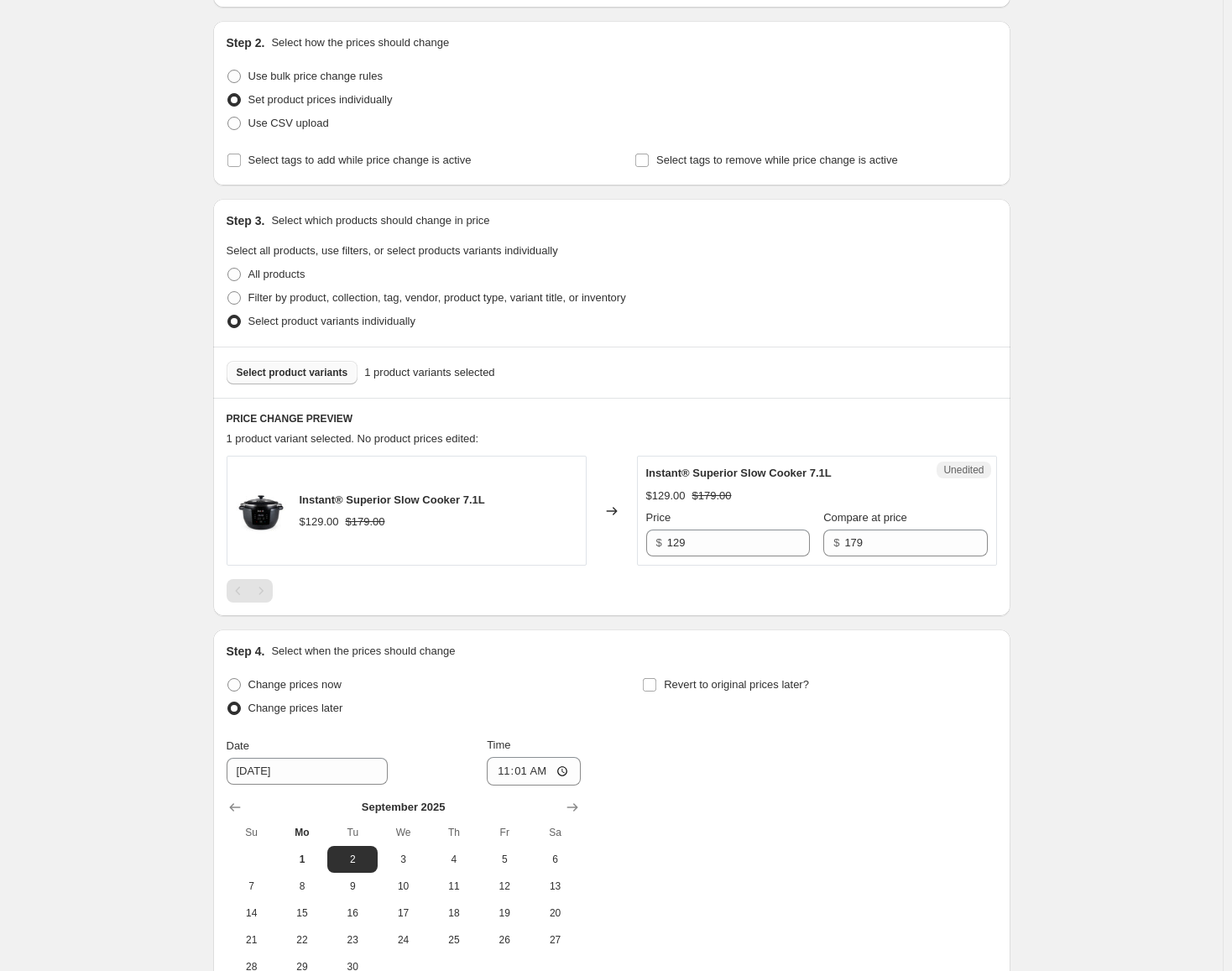
scroll to position [233, 0]
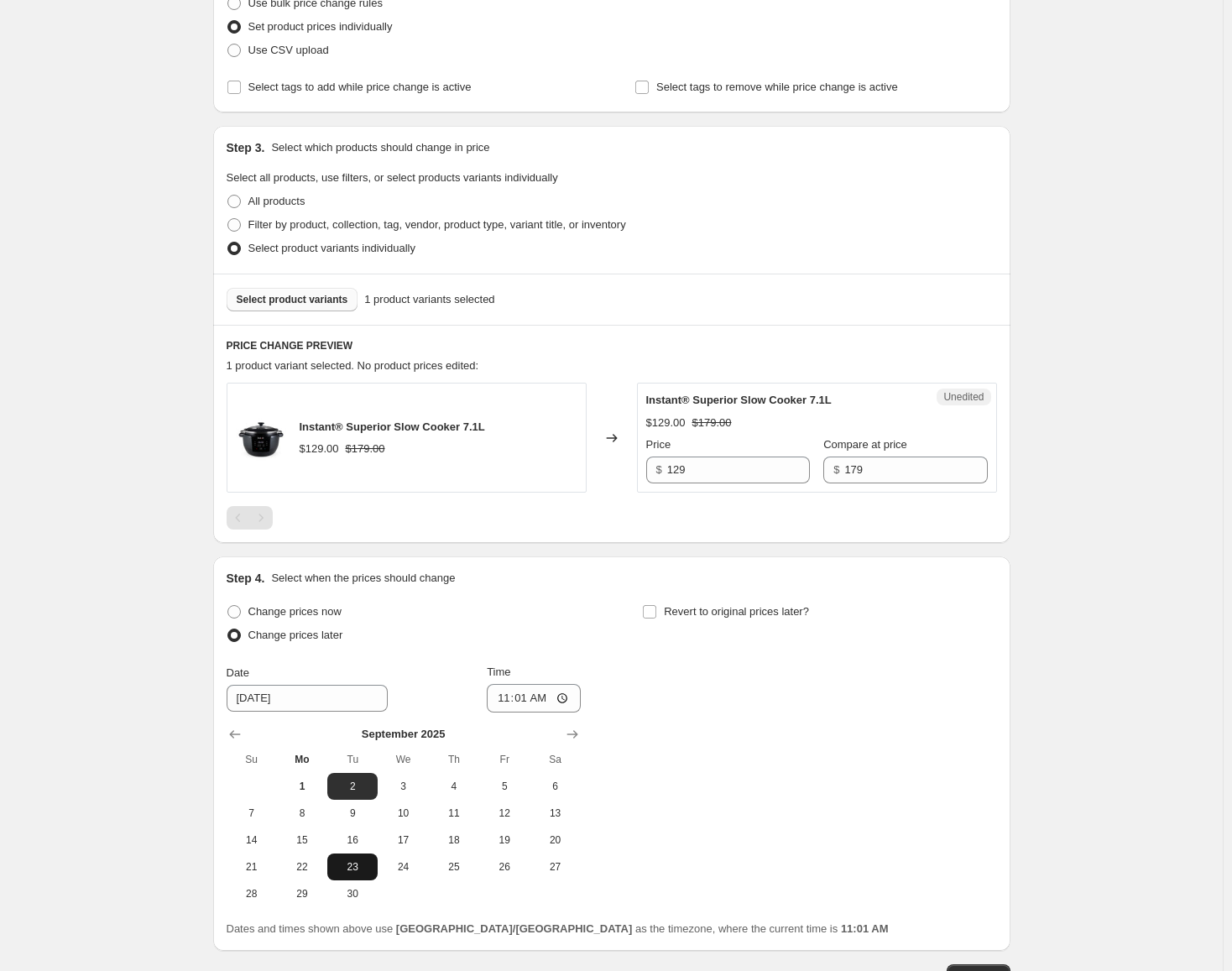
click at [349, 862] on span "23" at bounding box center [352, 867] width 37 height 13
click at [402, 861] on span "24" at bounding box center [403, 867] width 37 height 13
click at [435, 861] on button "25" at bounding box center [453, 867] width 51 height 27
type input "[DATE]"
click at [509, 697] on input "11:01" at bounding box center [534, 698] width 94 height 29
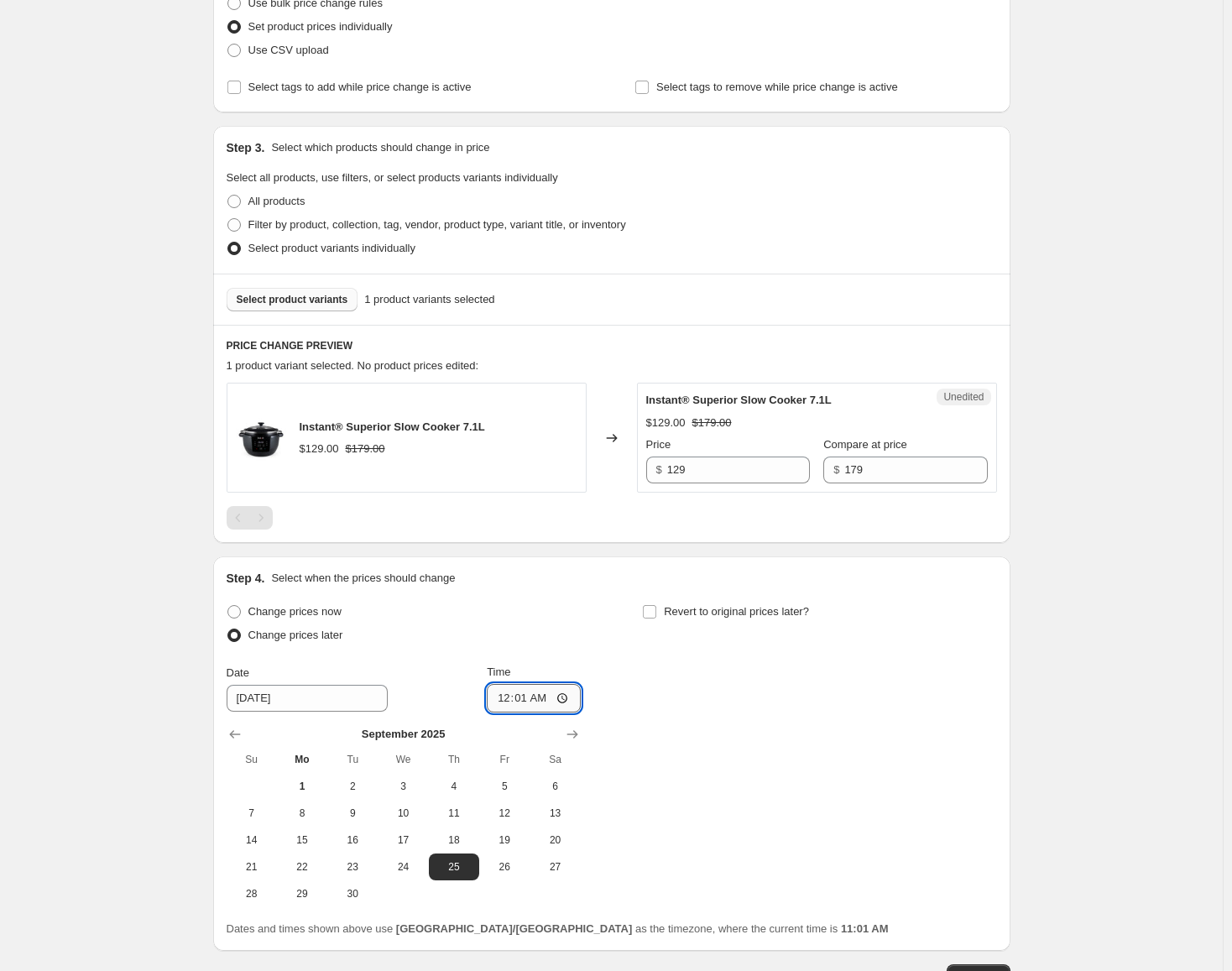
type input "00:00"
click at [652, 607] on input "Revert to original prices later?" at bounding box center [649, 611] width 13 height 13
checkbox input "true"
click at [992, 731] on icon "Show next month, October 2025" at bounding box center [989, 735] width 17 height 17
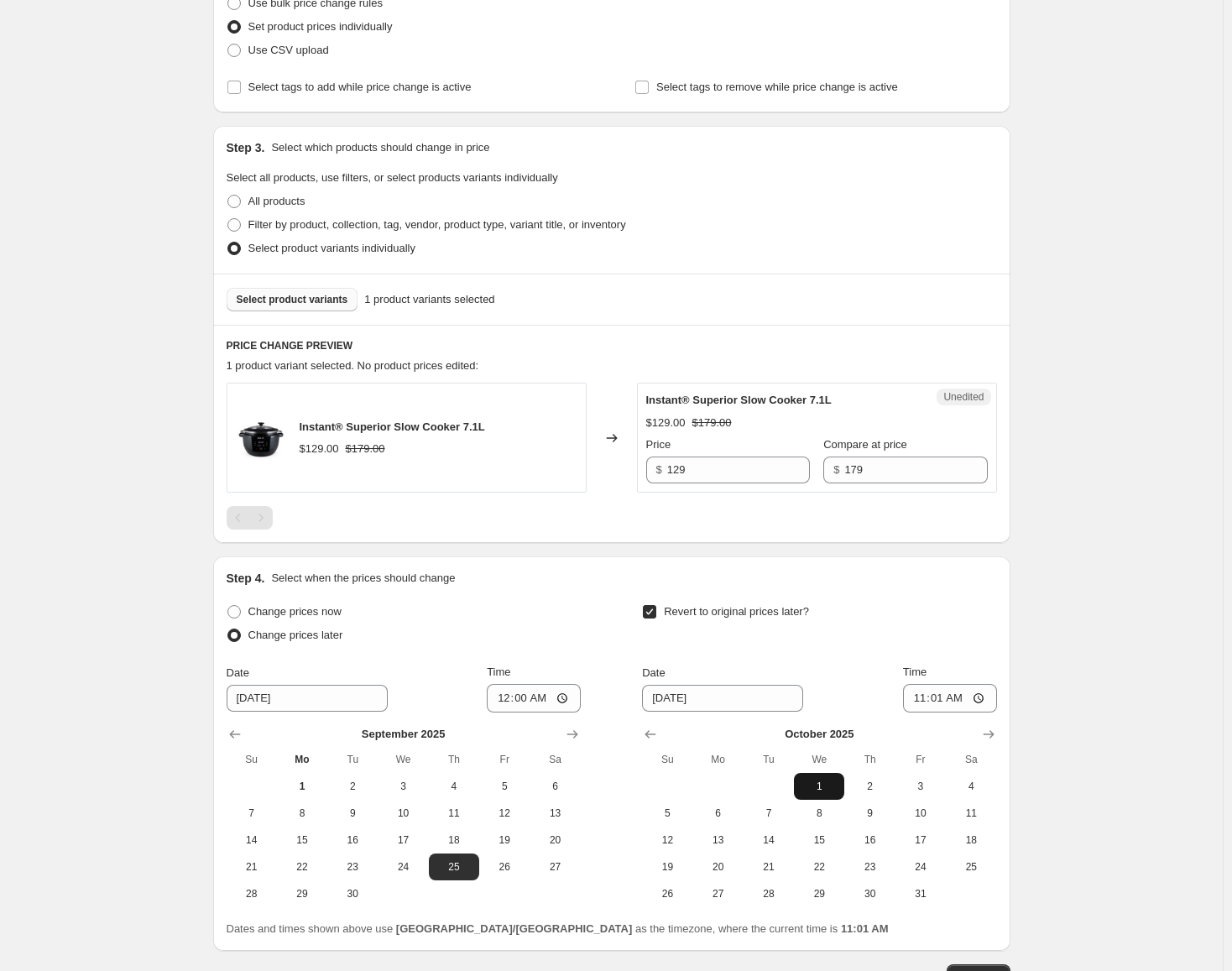
click at [831, 777] on button "1" at bounding box center [819, 786] width 51 height 27
type input "[DATE]"
click at [935, 707] on input "11:01" at bounding box center [950, 698] width 94 height 29
type input "23:59"
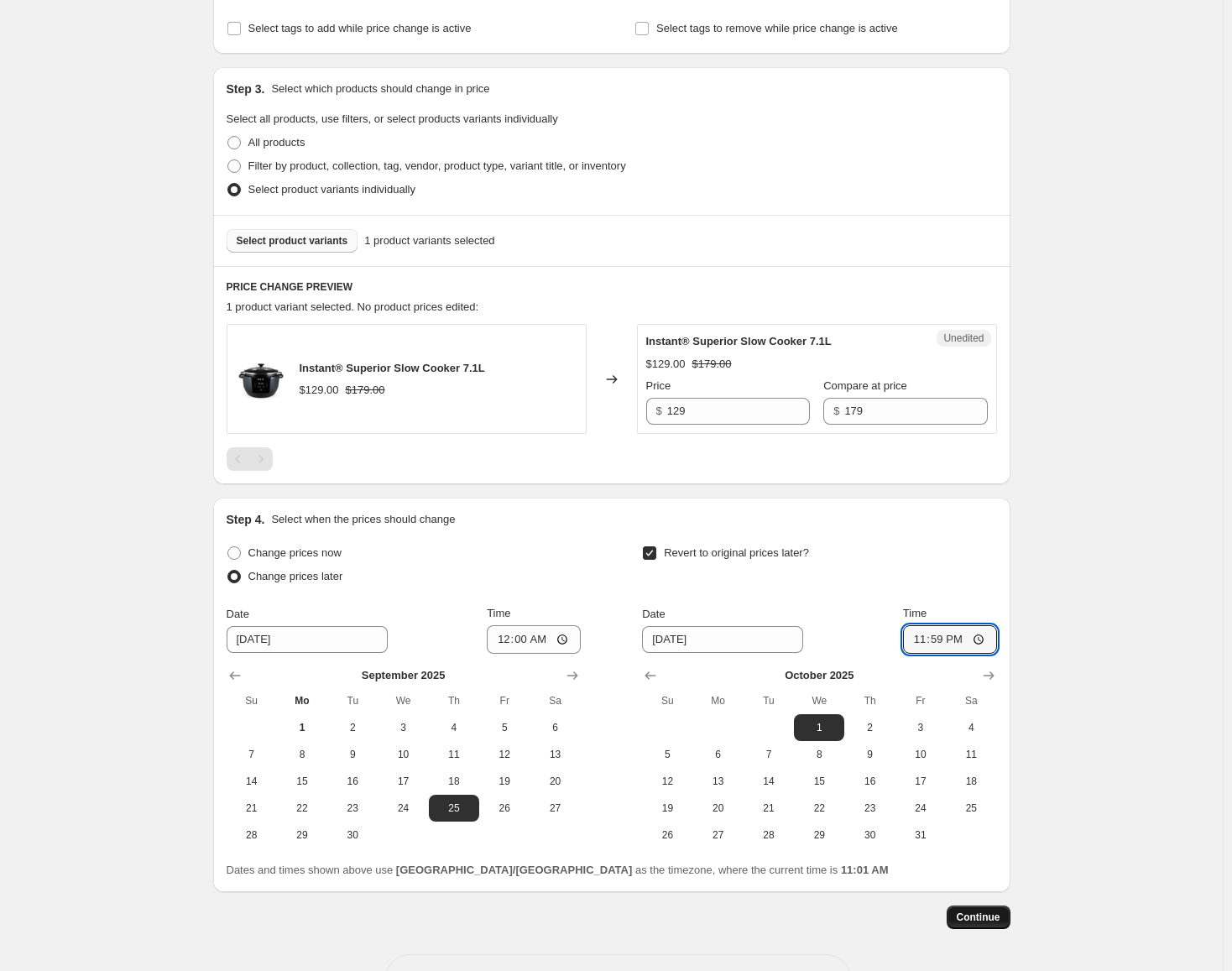
scroll to position [352, 0]
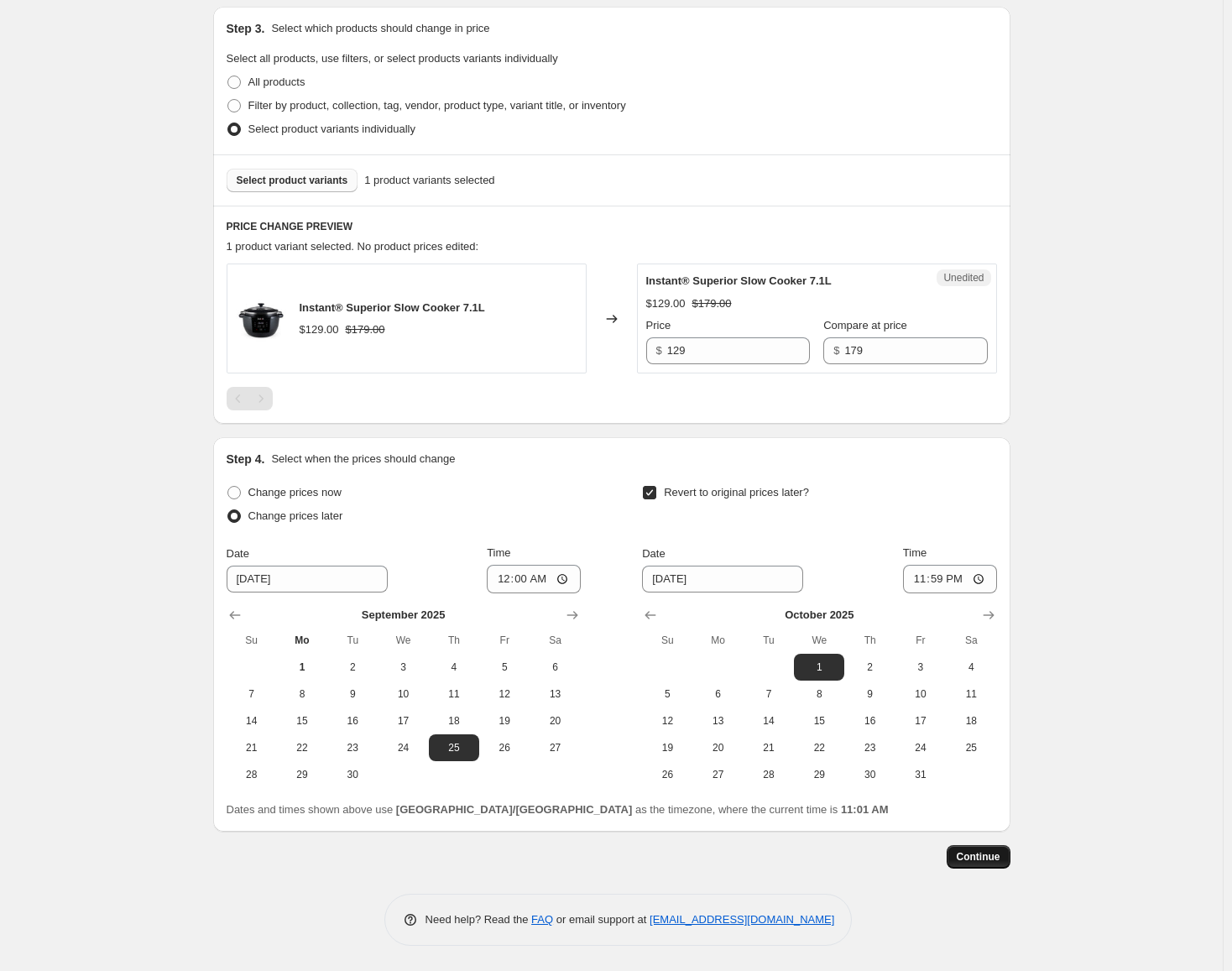
click at [979, 858] on span "Continue" at bounding box center [979, 857] width 44 height 13
click at [971, 850] on button "Continue" at bounding box center [978, 856] width 64 height 24
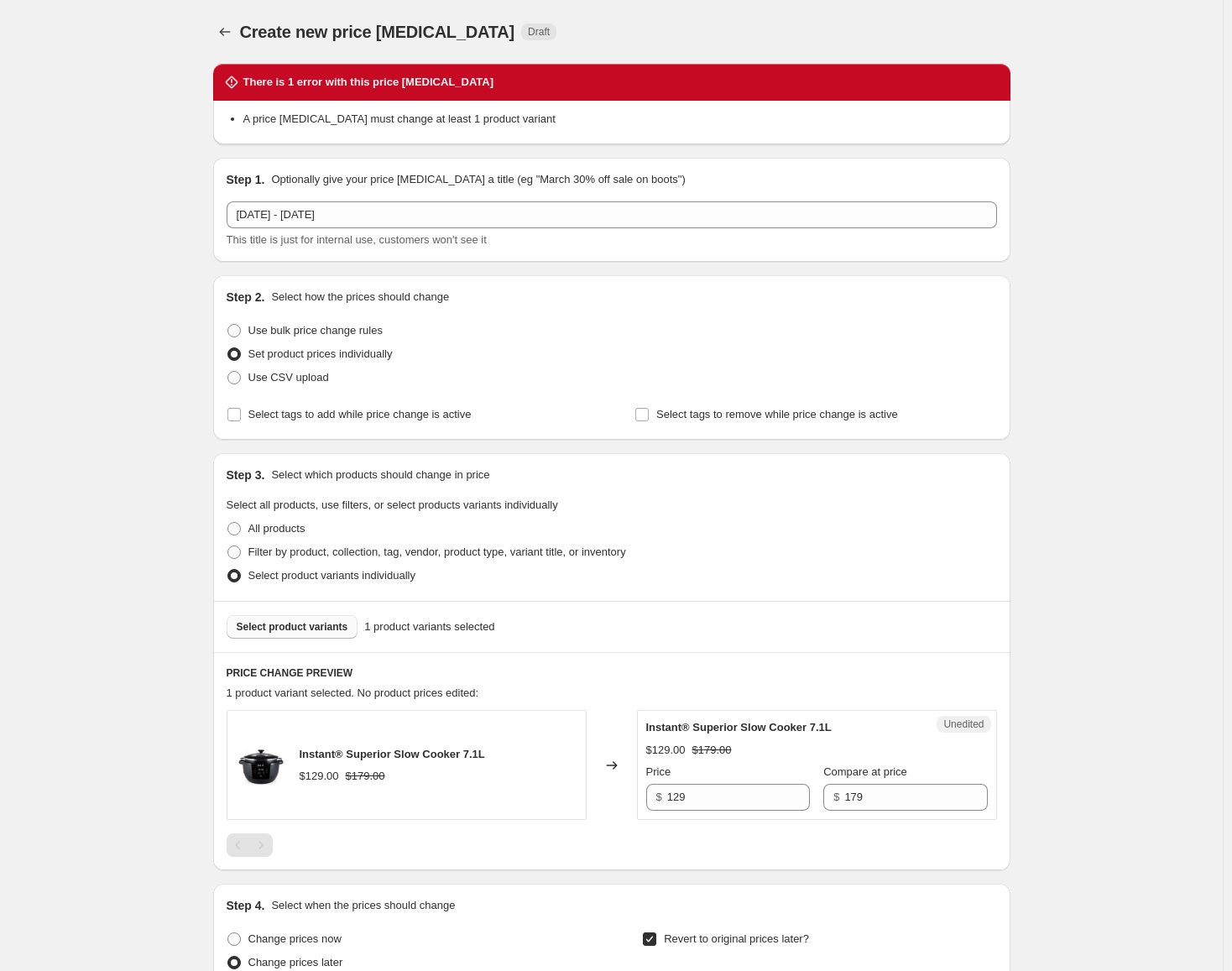
click at [229, 44] on div "Create new price [MEDICAL_DATA]. This page is ready Create new price [MEDICAL_D…" at bounding box center [611, 32] width 797 height 64
click at [229, 37] on icon "Price change jobs" at bounding box center [225, 33] width 17 height 17
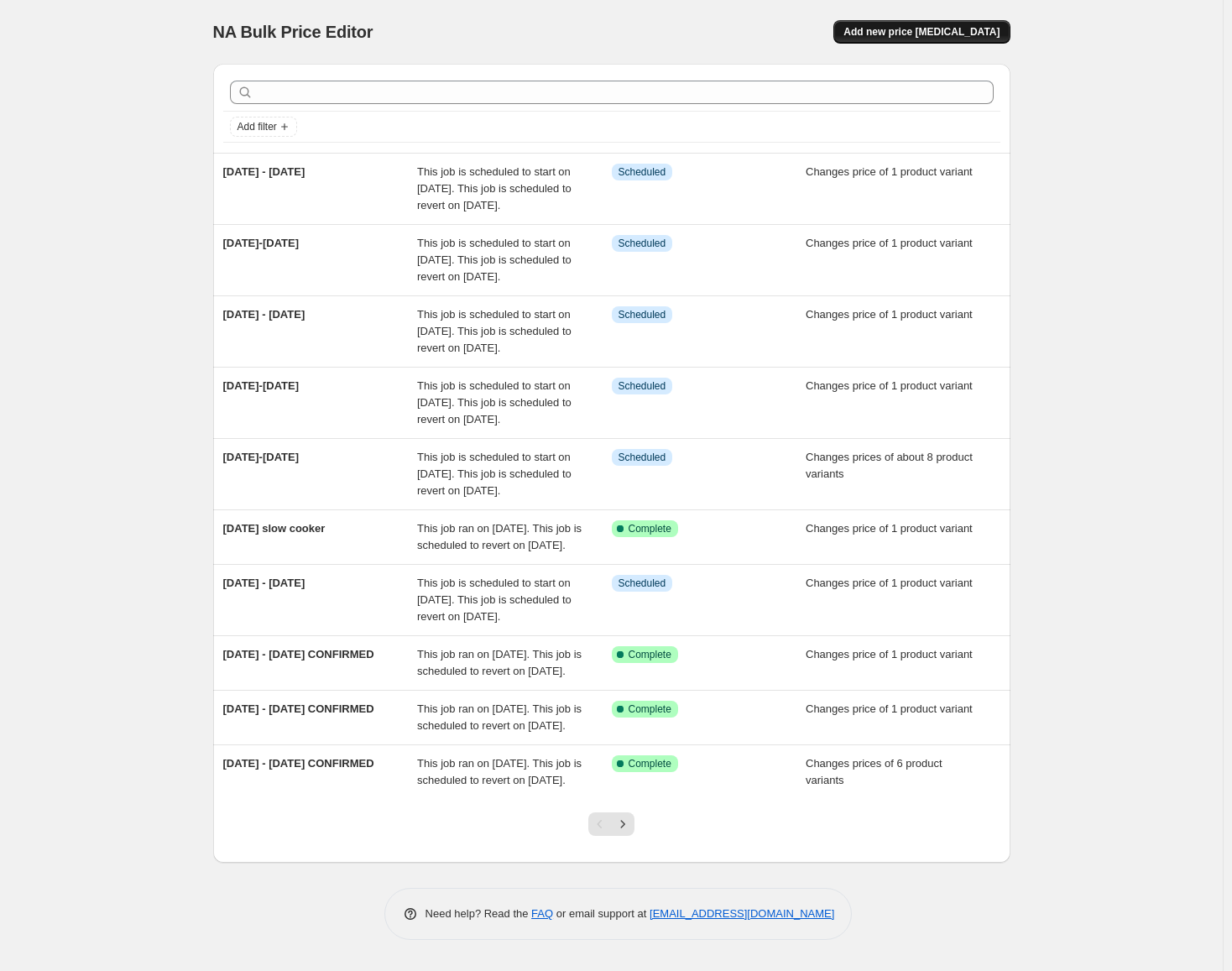
click at [904, 27] on span "Add new price [MEDICAL_DATA]" at bounding box center [921, 32] width 156 height 13
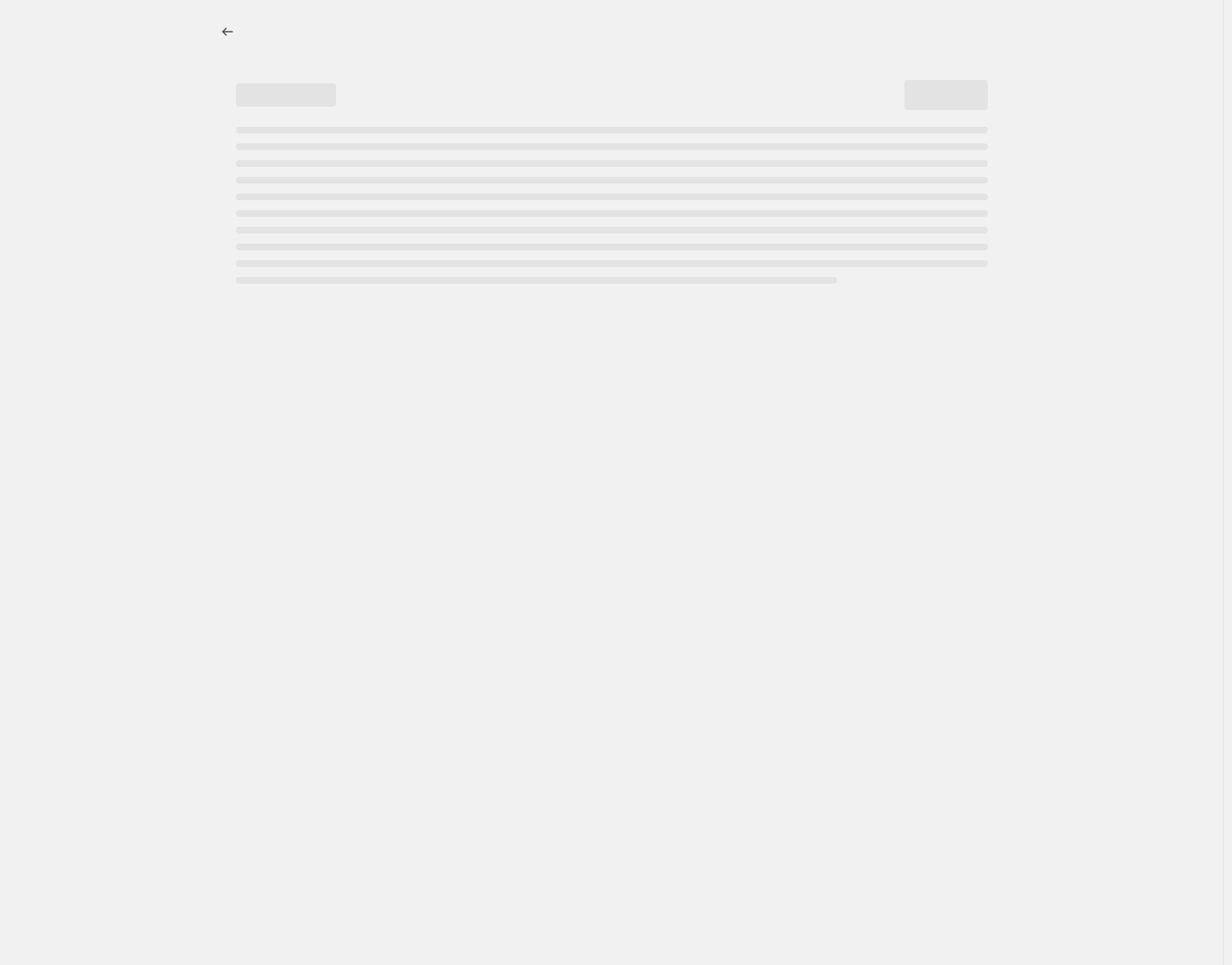
select select "percentage"
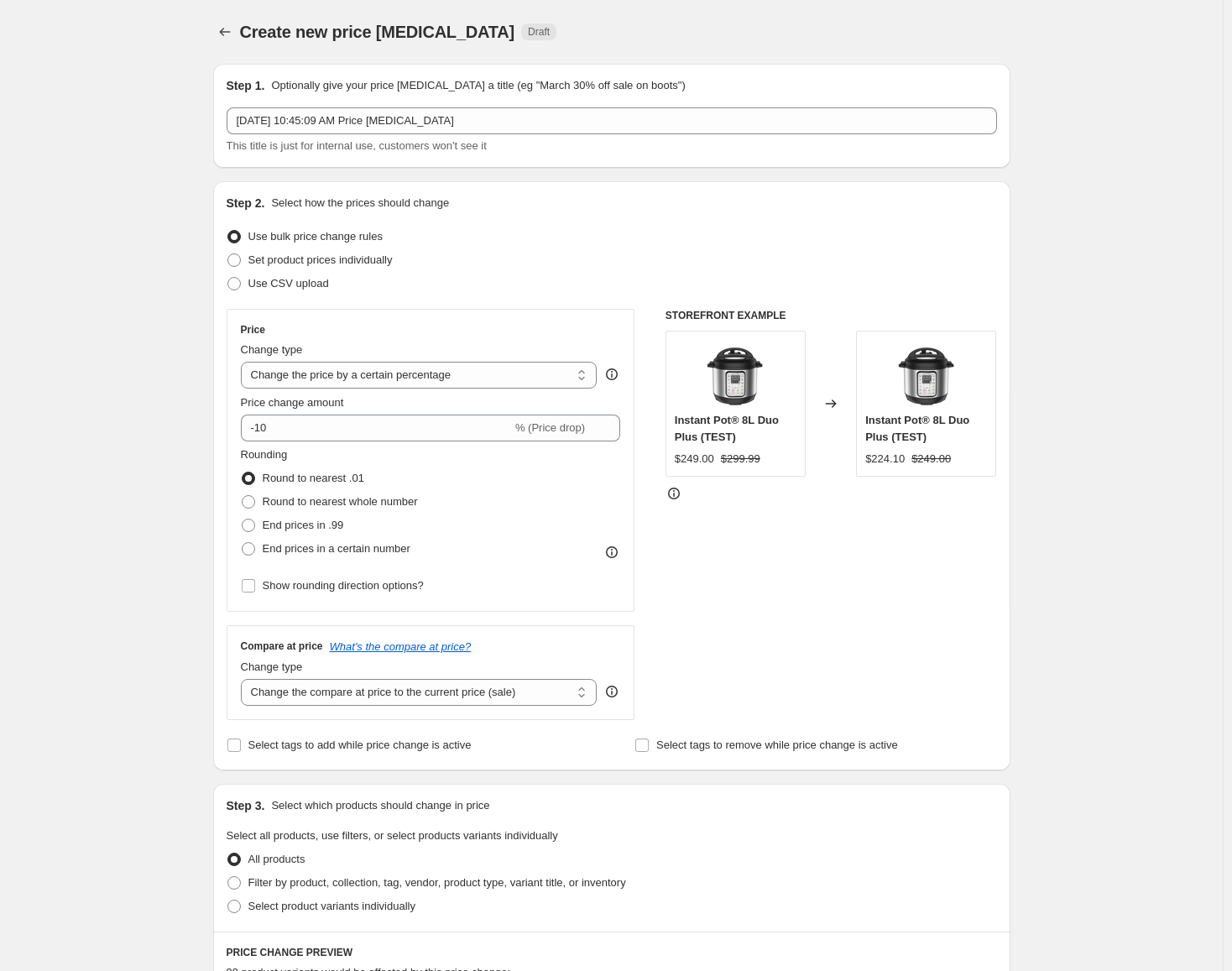
click at [316, 134] on div "[DATE] 10:45:09 AM Price [MEDICAL_DATA] This title is just for internal use, cu…" at bounding box center [611, 130] width 770 height 47
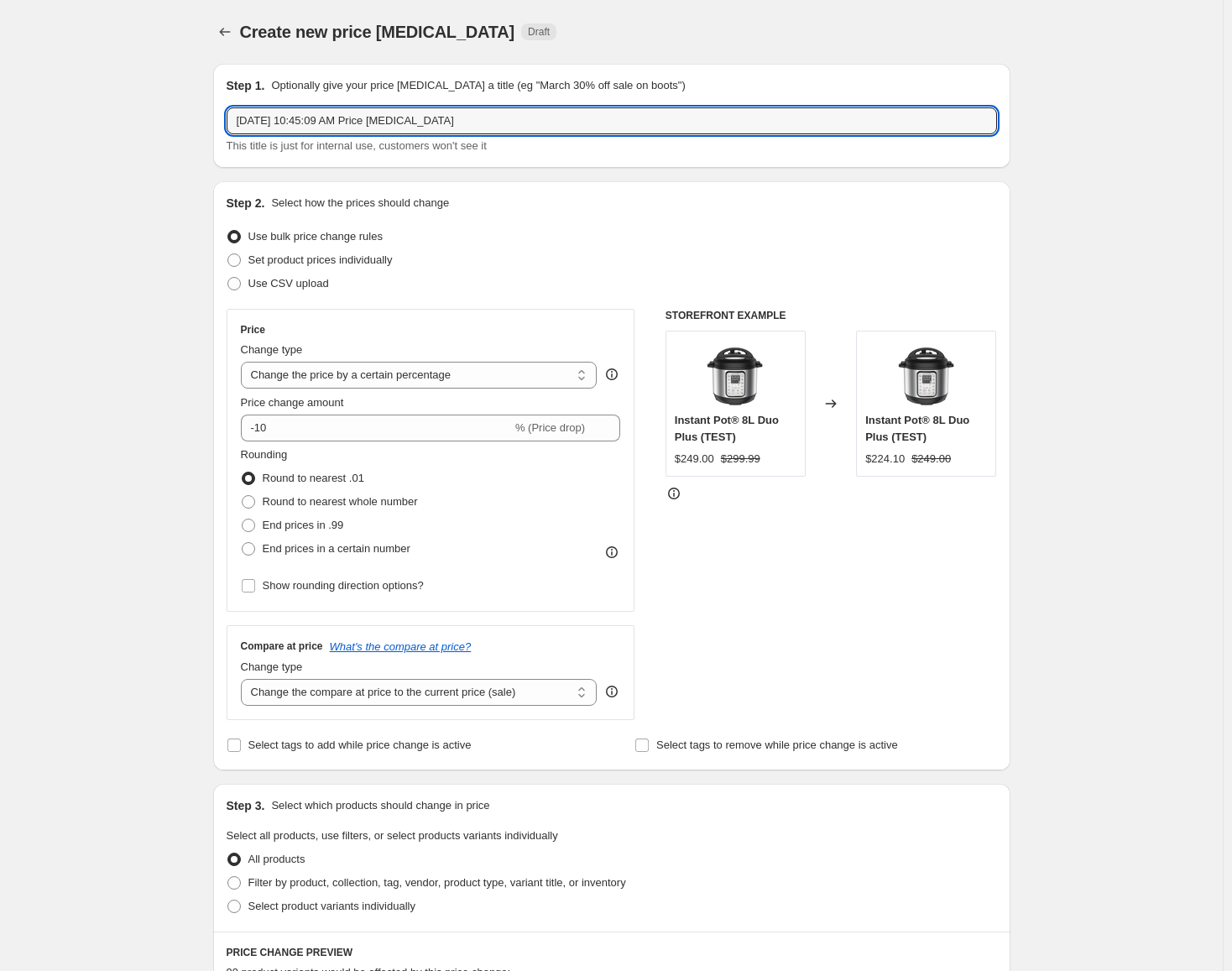
drag, startPoint x: 262, startPoint y: 120, endPoint x: 803, endPoint y: 103, distance: 541.3
click at [803, 103] on div "Step 1. Optionally give your price [MEDICAL_DATA] a title (eg "March 30% off sa…" at bounding box center [611, 116] width 770 height 77
click at [332, 110] on input "[DATE] - Oct" at bounding box center [611, 121] width 770 height 27
type input "[DATE] - [DATE]"
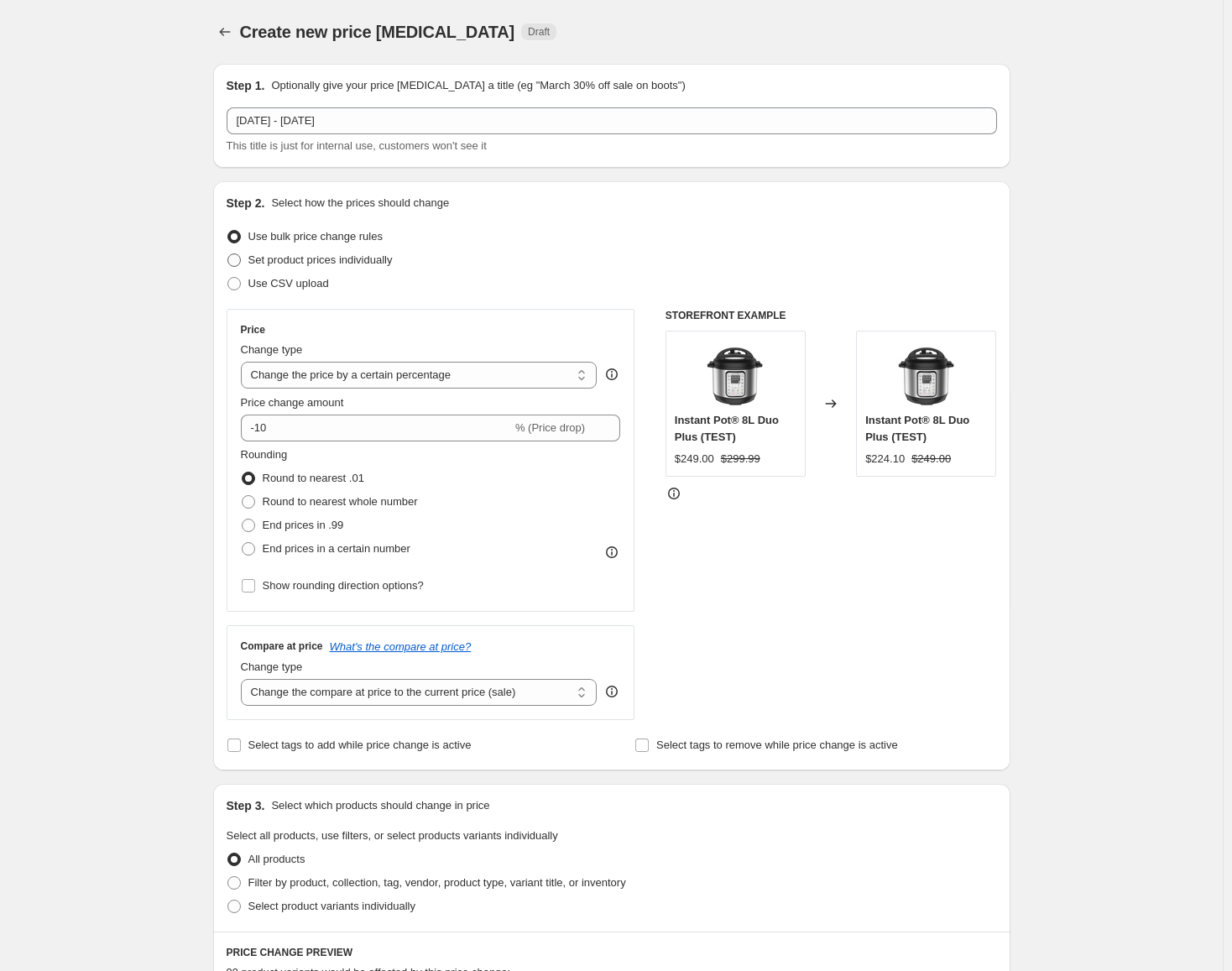
click at [305, 258] on span "Set product prices individually" at bounding box center [320, 259] width 144 height 12
click at [229, 254] on input "Set product prices individually" at bounding box center [228, 254] width 1 height 1
radio input "true"
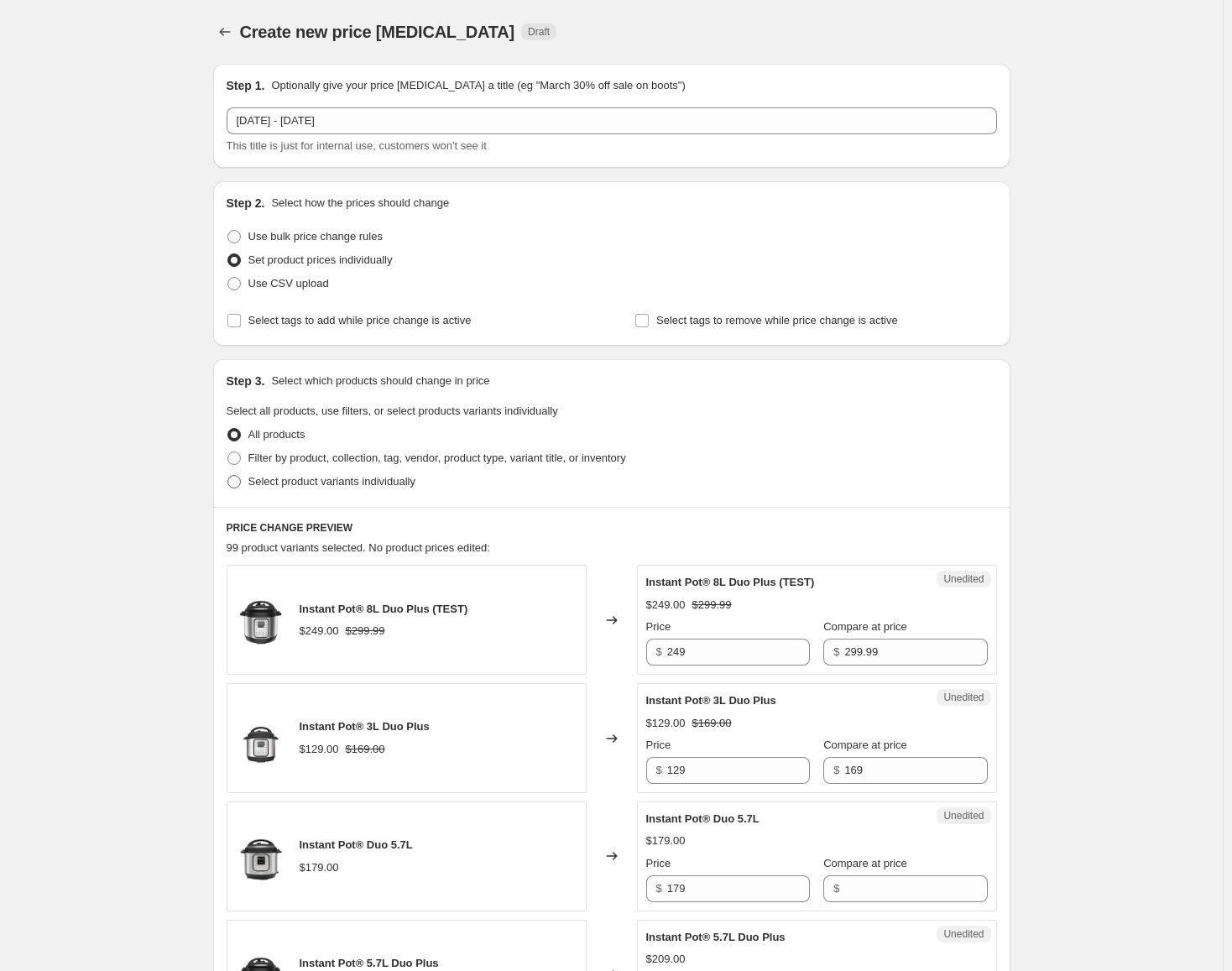
click at [352, 486] on span "Select product variants individually" at bounding box center [332, 480] width 167 height 12
click at [229, 475] on input "Select product variants individually" at bounding box center [228, 474] width 1 height 1
radio input "true"
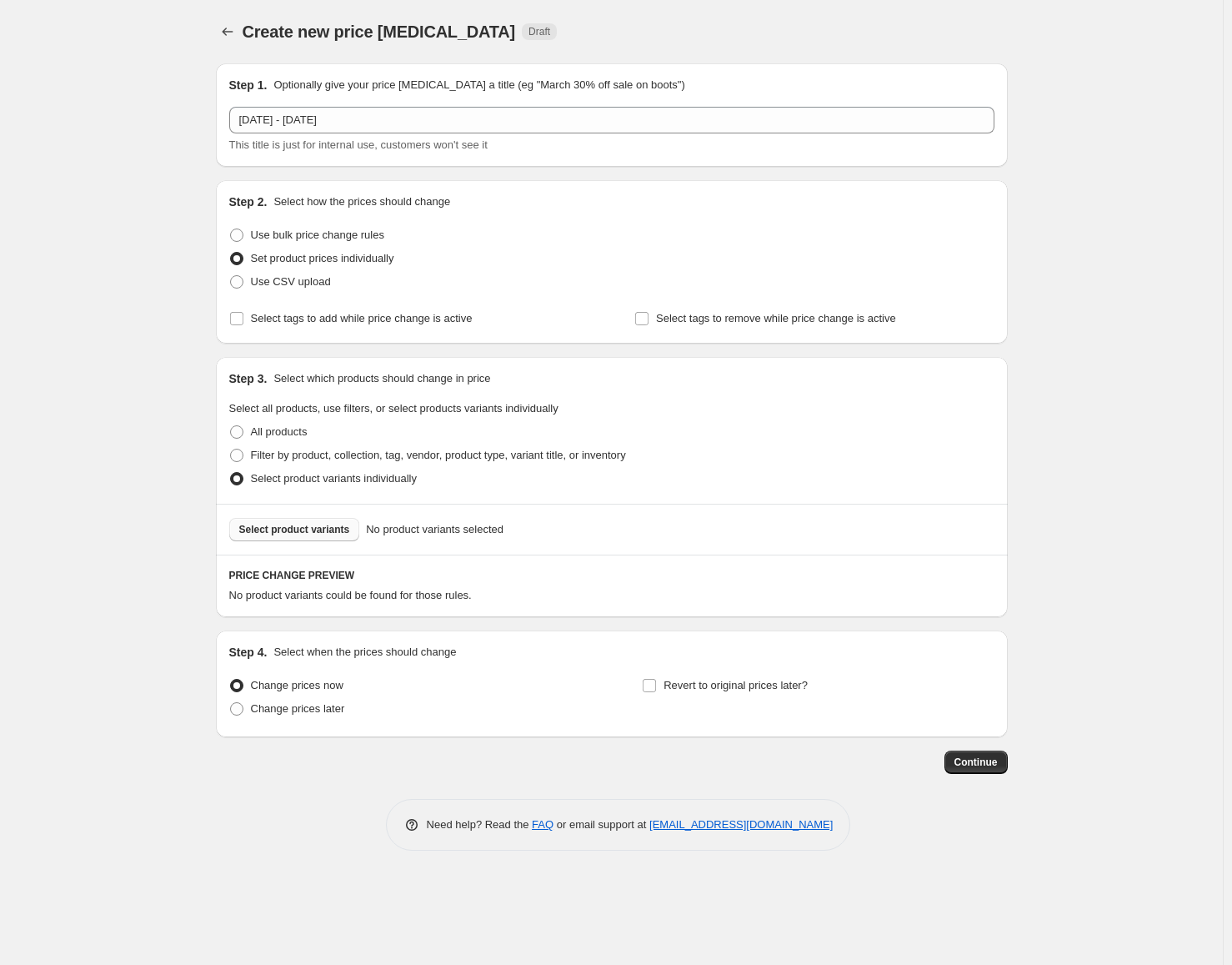
click at [318, 530] on span "Select product variants" at bounding box center [295, 530] width 111 height 13
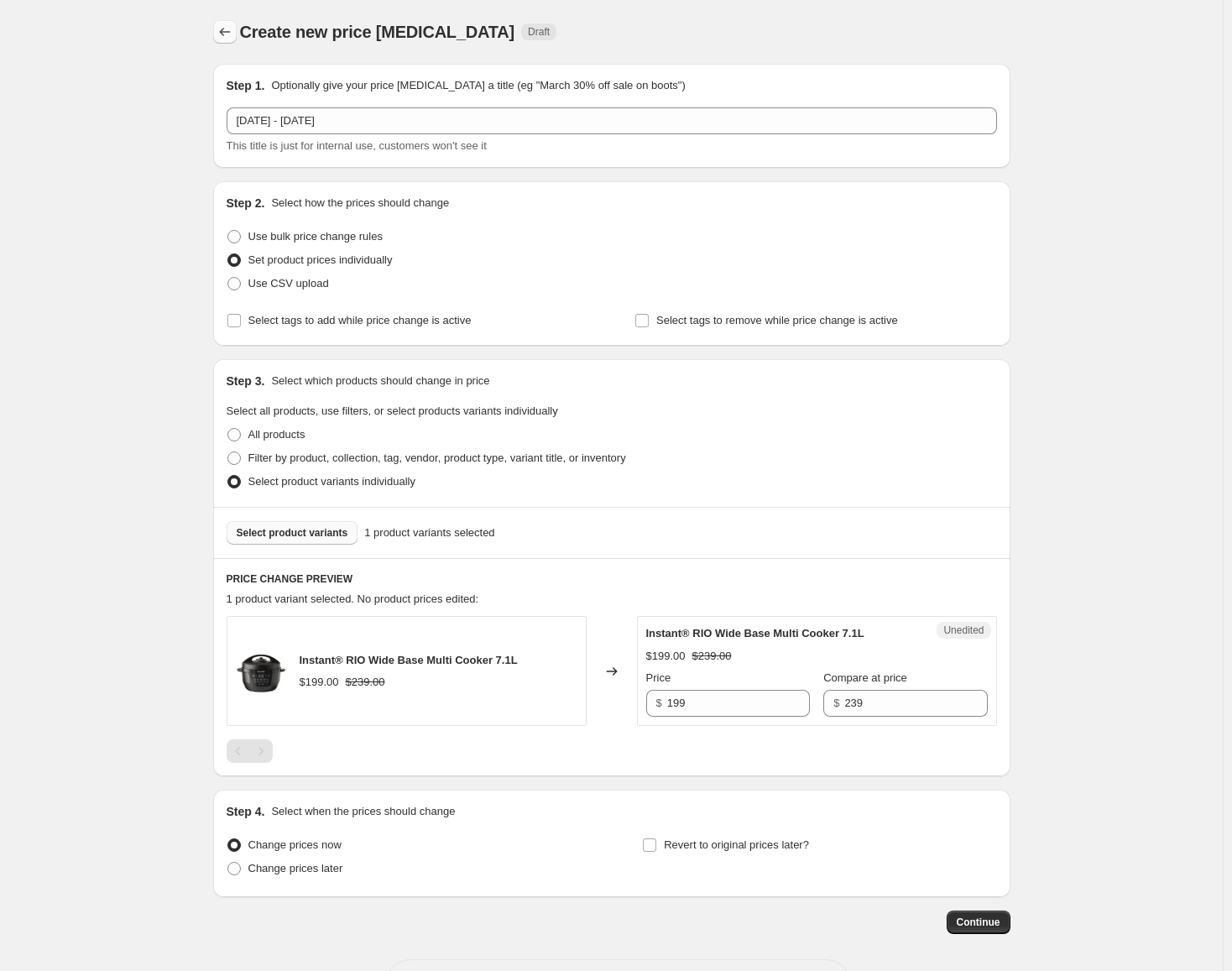
click at [228, 37] on icon "Price change jobs" at bounding box center [225, 33] width 17 height 17
